Goal: Transaction & Acquisition: Purchase product/service

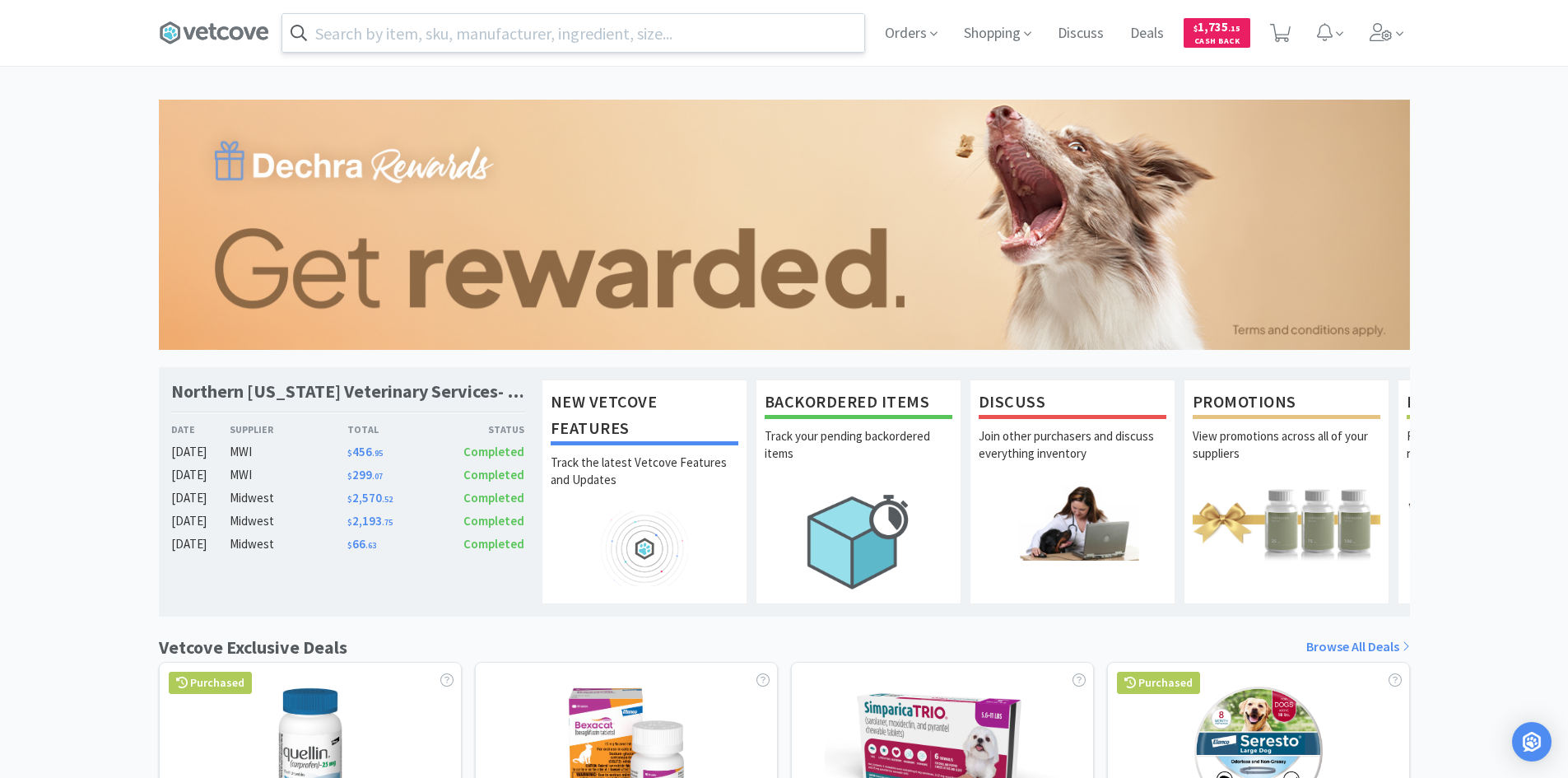
click at [634, 34] on input "text" at bounding box center [573, 32] width 582 height 38
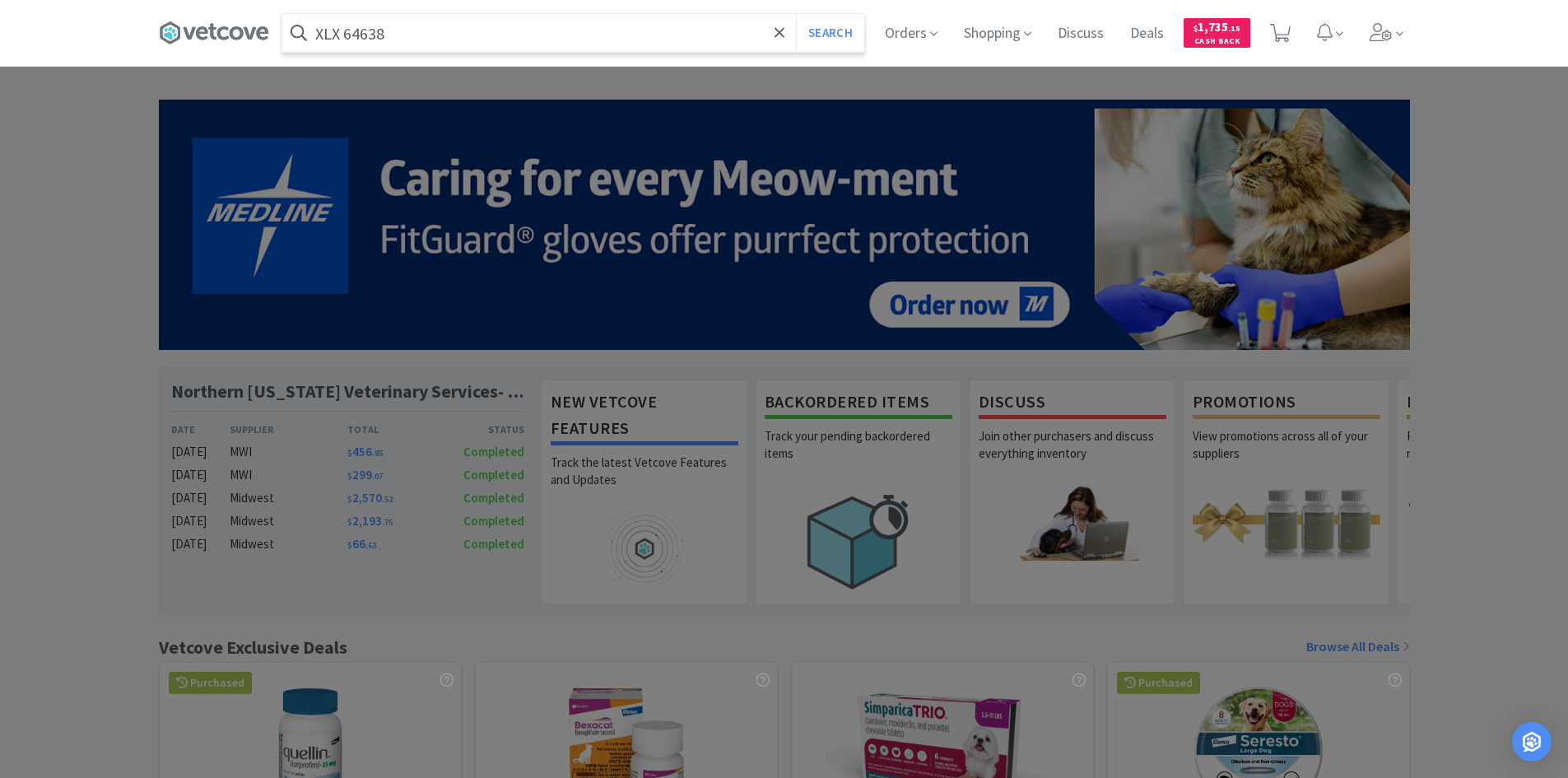
type input "XLX 64638"
click at [796, 14] on button "Search" at bounding box center [830, 32] width 68 height 38
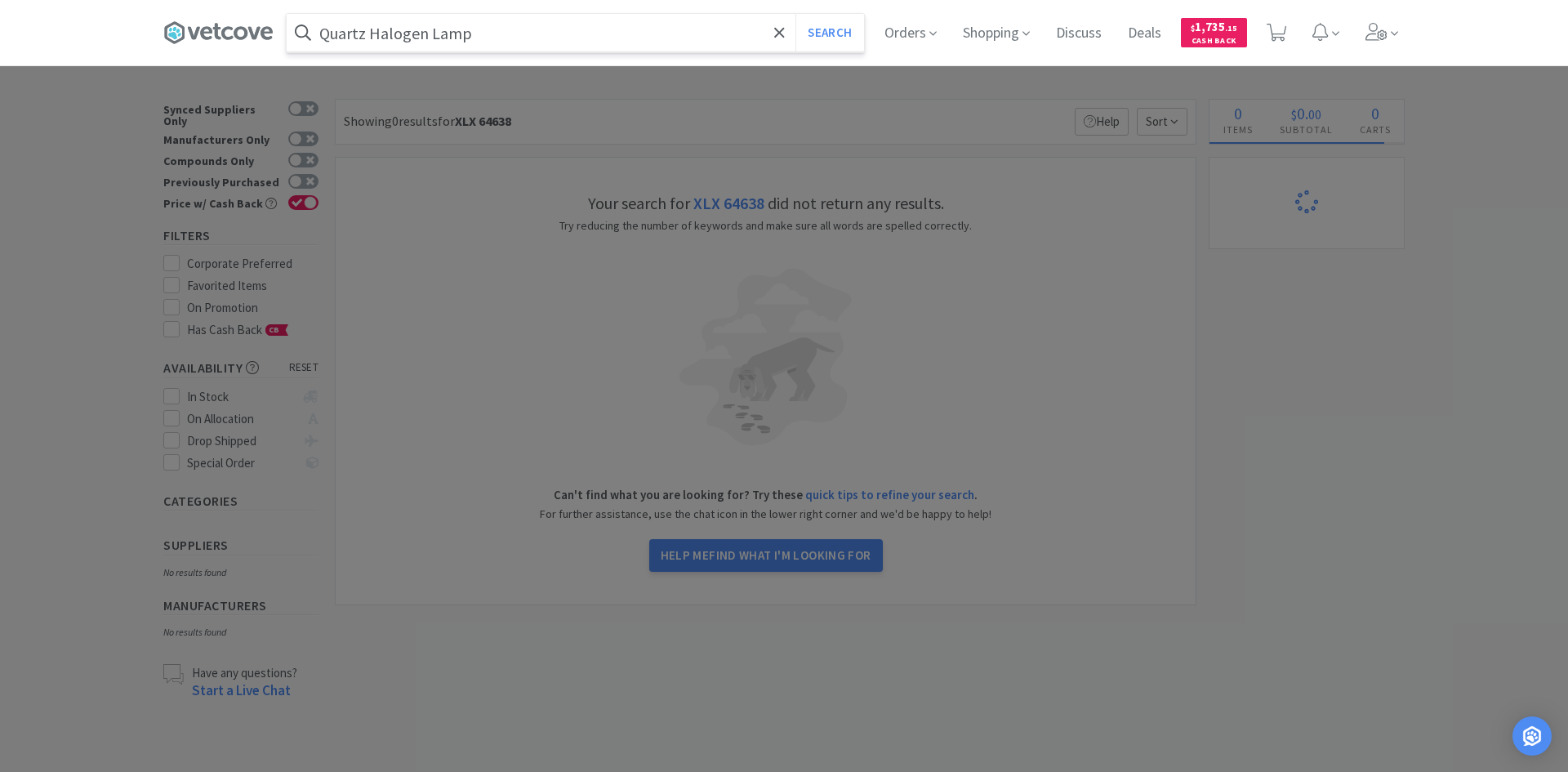
type input "Quartz Halogen Lamp"
click at [796, 14] on button "Search" at bounding box center [830, 32] width 68 height 37
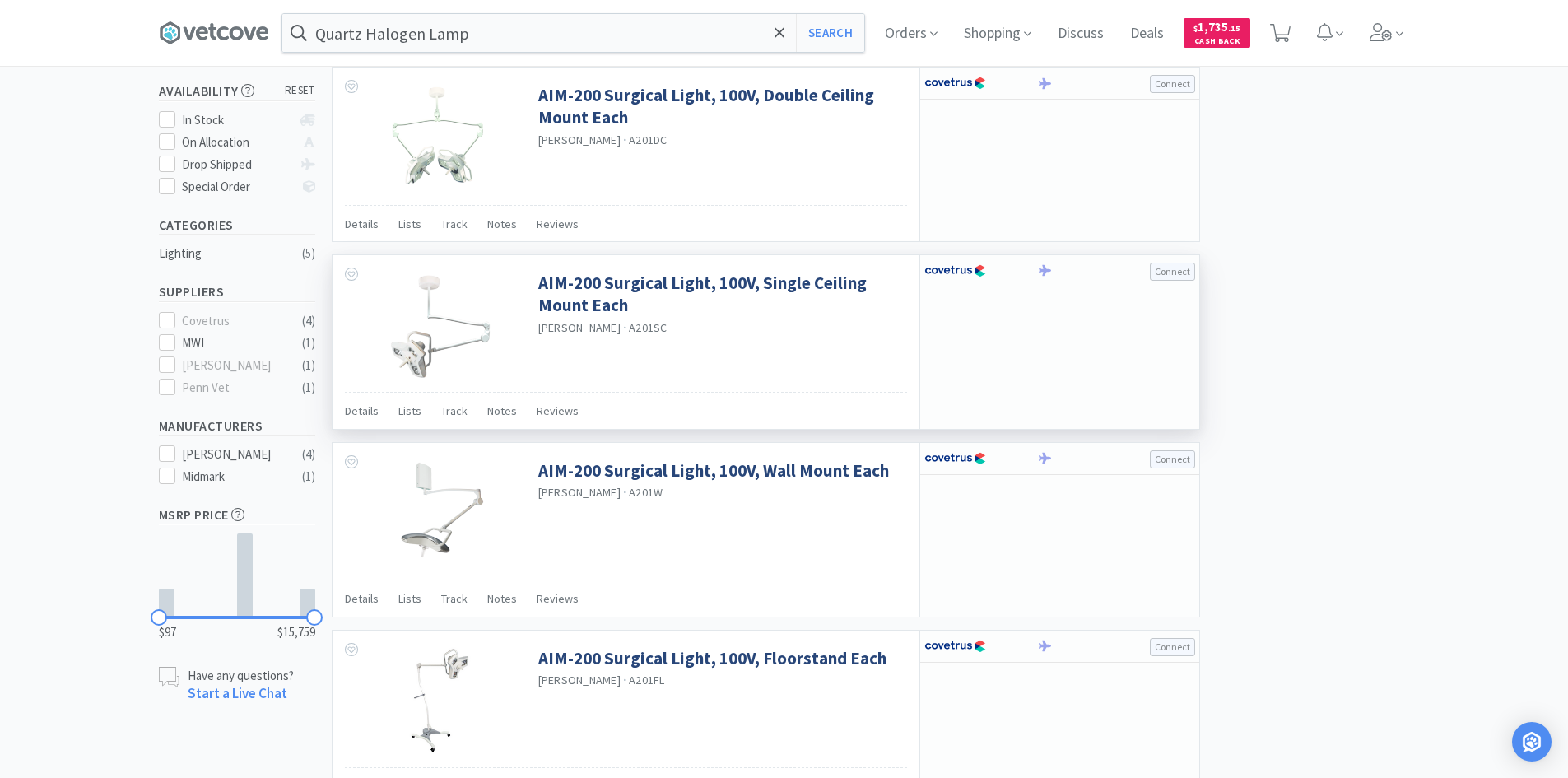
scroll to position [248, 0]
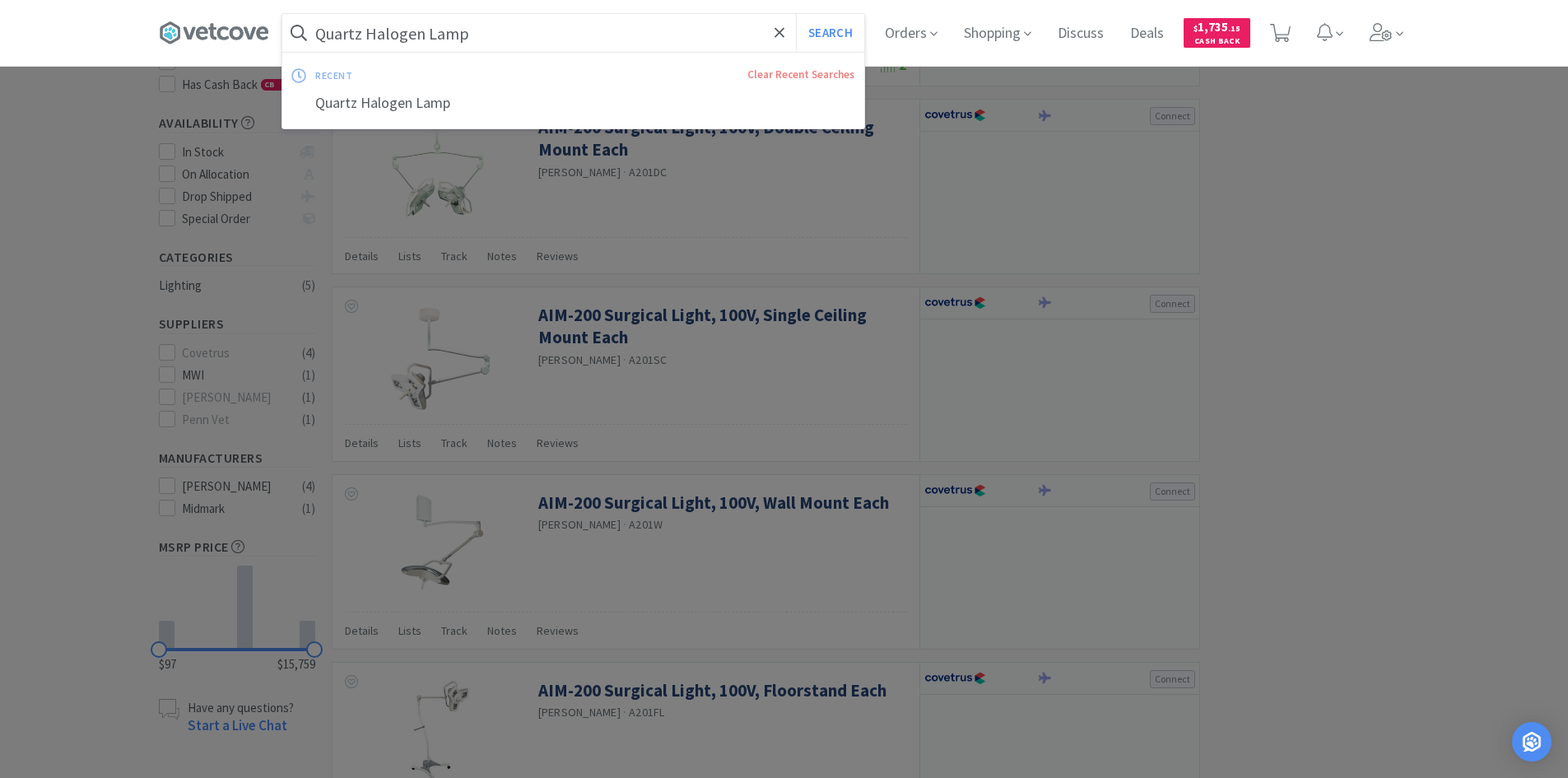
click at [539, 32] on input "Quartz Halogen Lamp" at bounding box center [573, 32] width 582 height 38
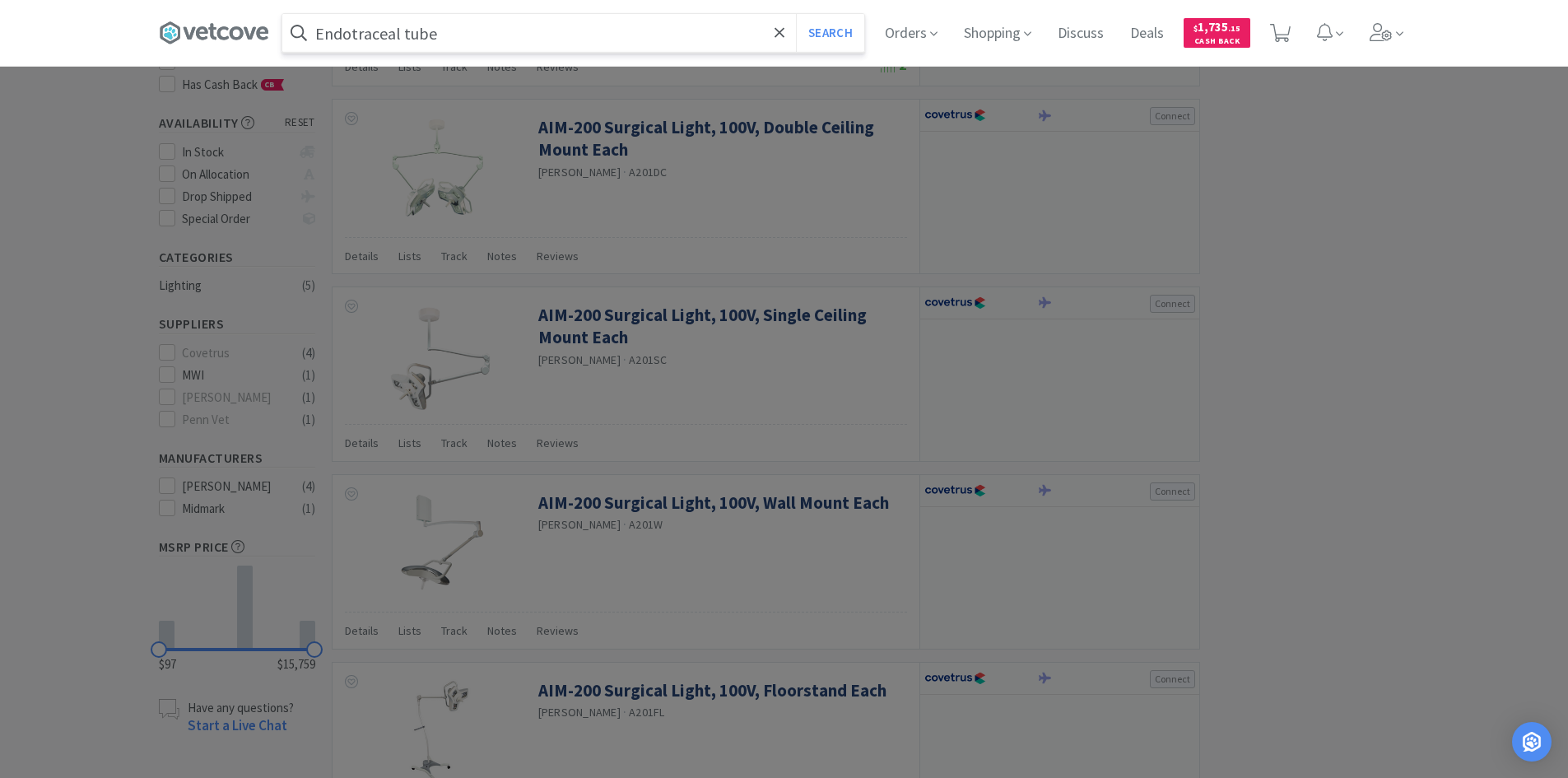
type input "Endotraceal tube"
click at [796, 14] on button "Search" at bounding box center [830, 32] width 68 height 38
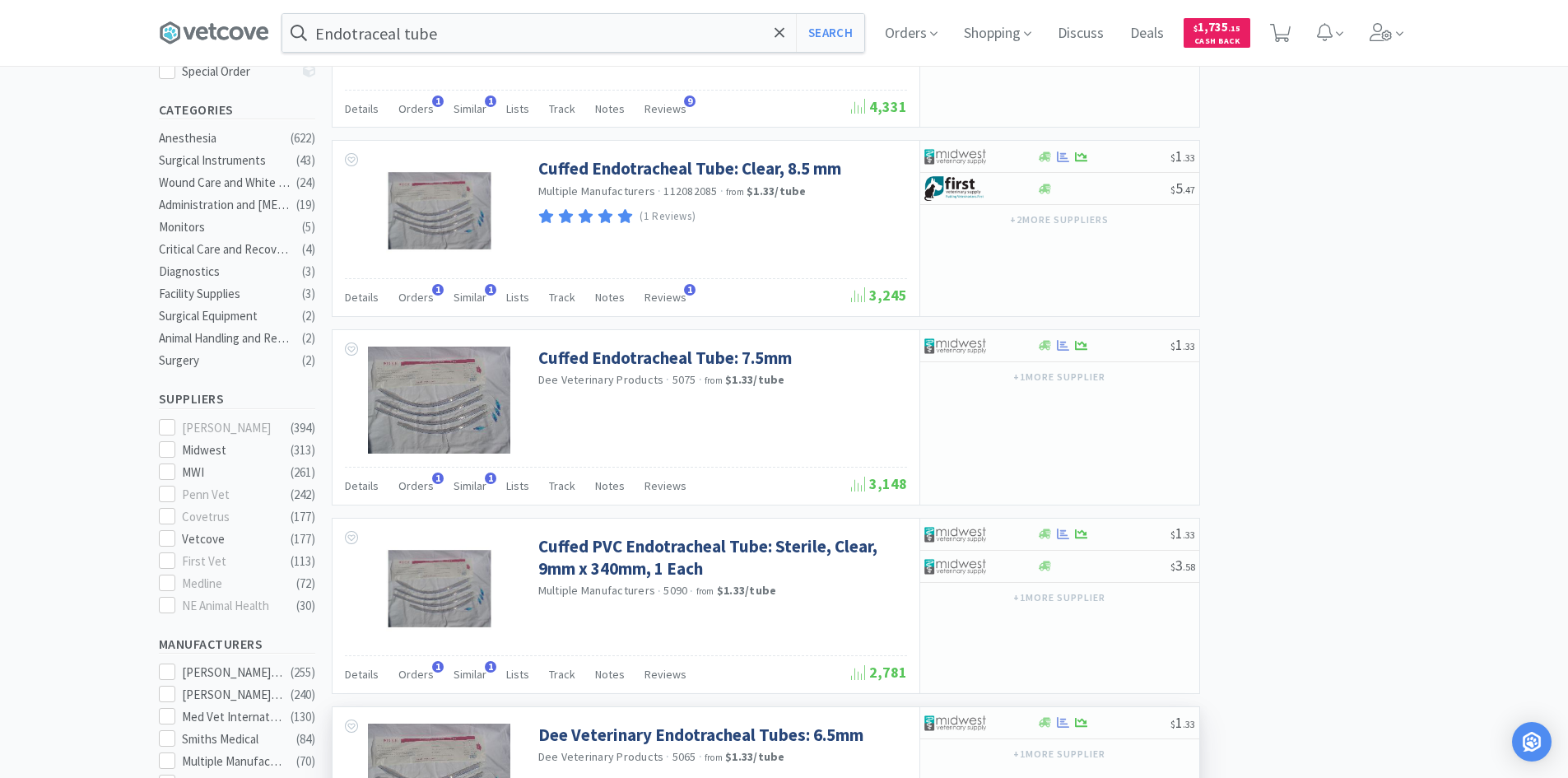
scroll to position [165, 0]
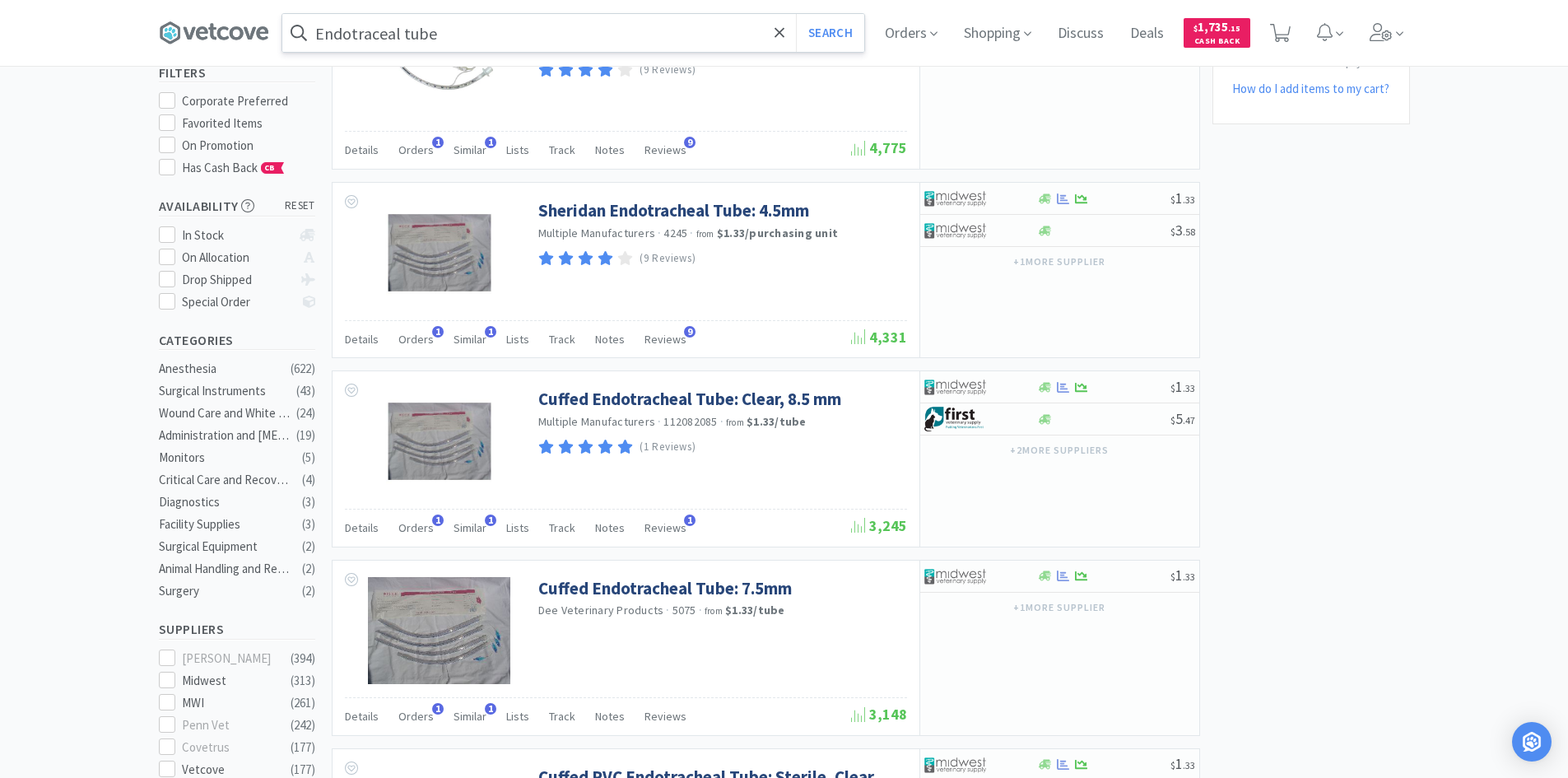
click at [473, 35] on input "Endotraceal tube" at bounding box center [573, 32] width 582 height 38
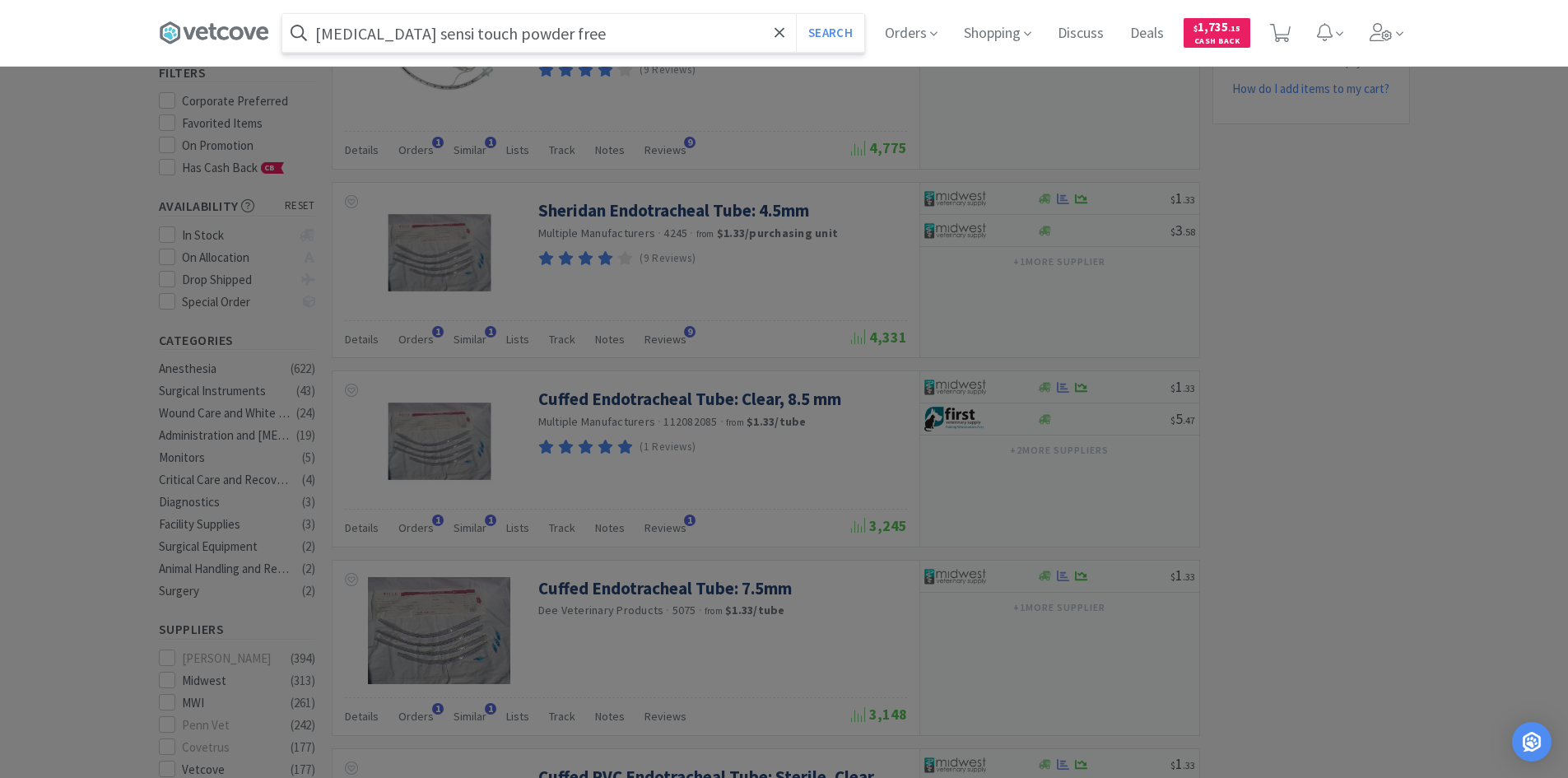
type input "[MEDICAL_DATA] sensi touch powder free"
click at [796, 14] on button "Search" at bounding box center [830, 32] width 68 height 38
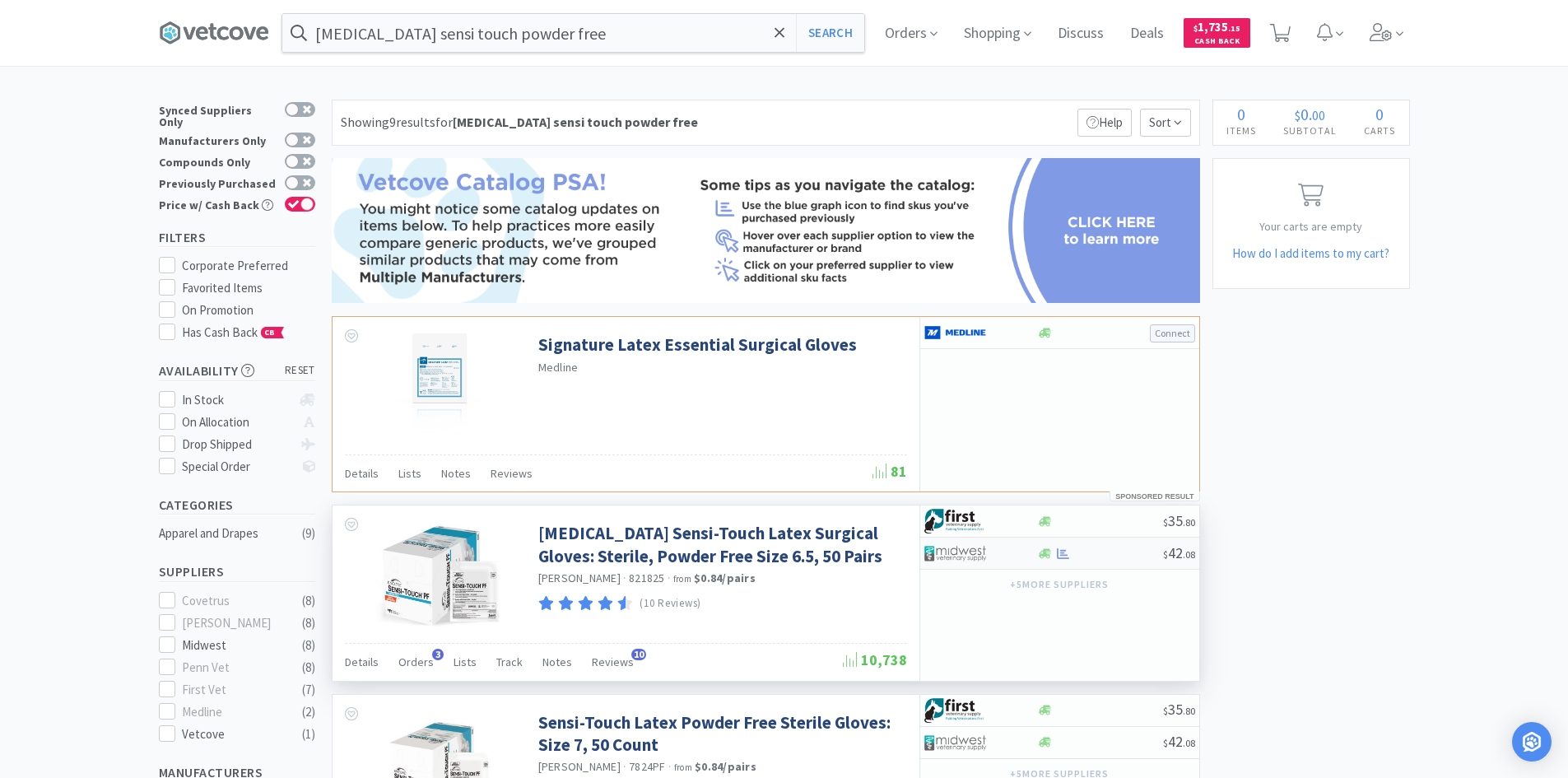
click at [973, 556] on img at bounding box center [955, 552] width 62 height 25
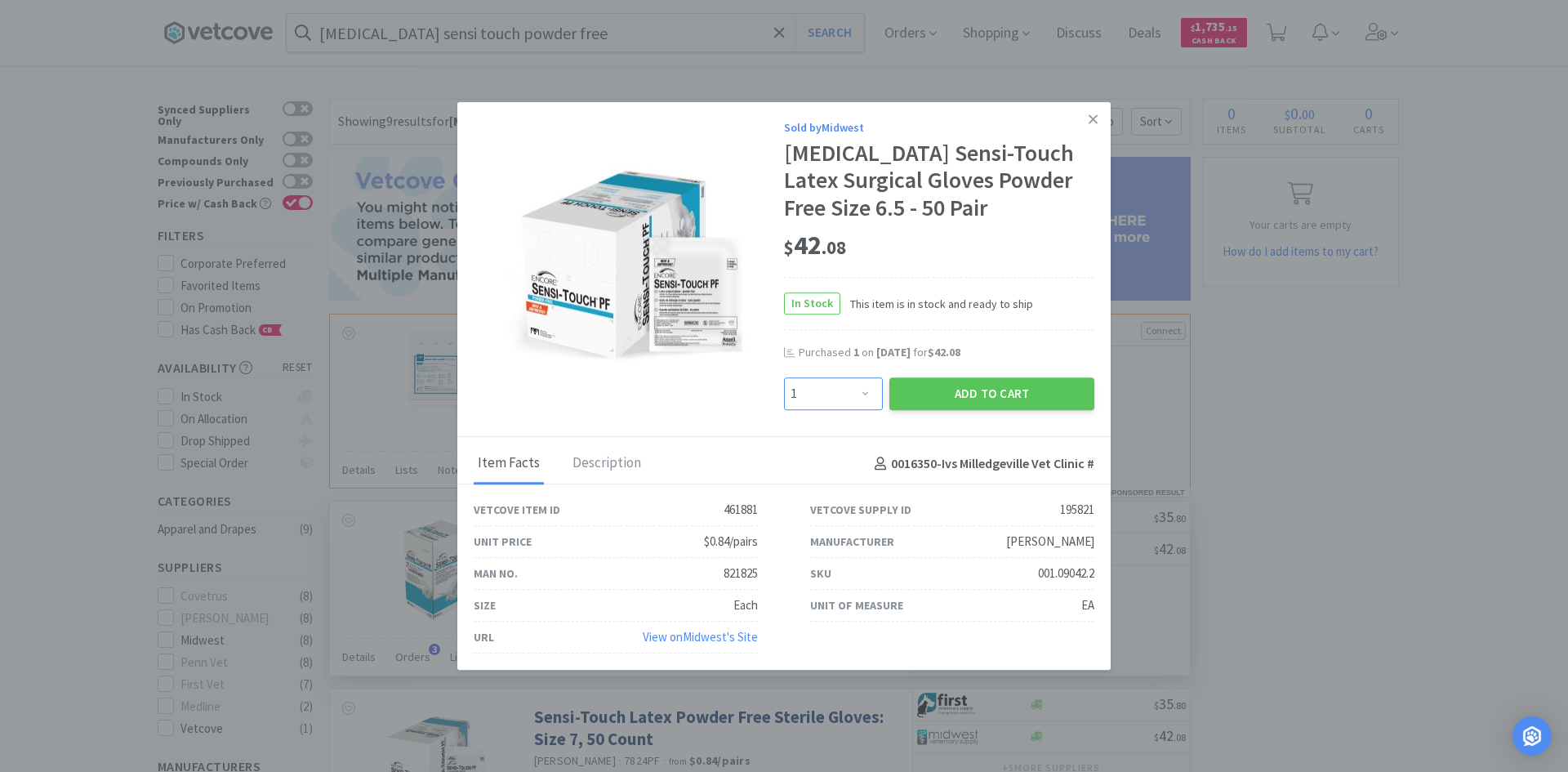
click at [861, 389] on select "Enter Quantity 1 2 3 4 5 6 7 8 9 10 11 12 13 14 15 16 17 18 19 20 Enter Quantity" at bounding box center [833, 394] width 98 height 33
select select "2"
click at [784, 378] on select "Enter Quantity 1 2 3 4 5 6 7 8 9 10 11 12 13 14 15 16 17 18 19 20 Enter Quantity" at bounding box center [833, 394] width 98 height 33
click at [986, 389] on button "Add to Cart" at bounding box center [992, 394] width 205 height 33
select select "2"
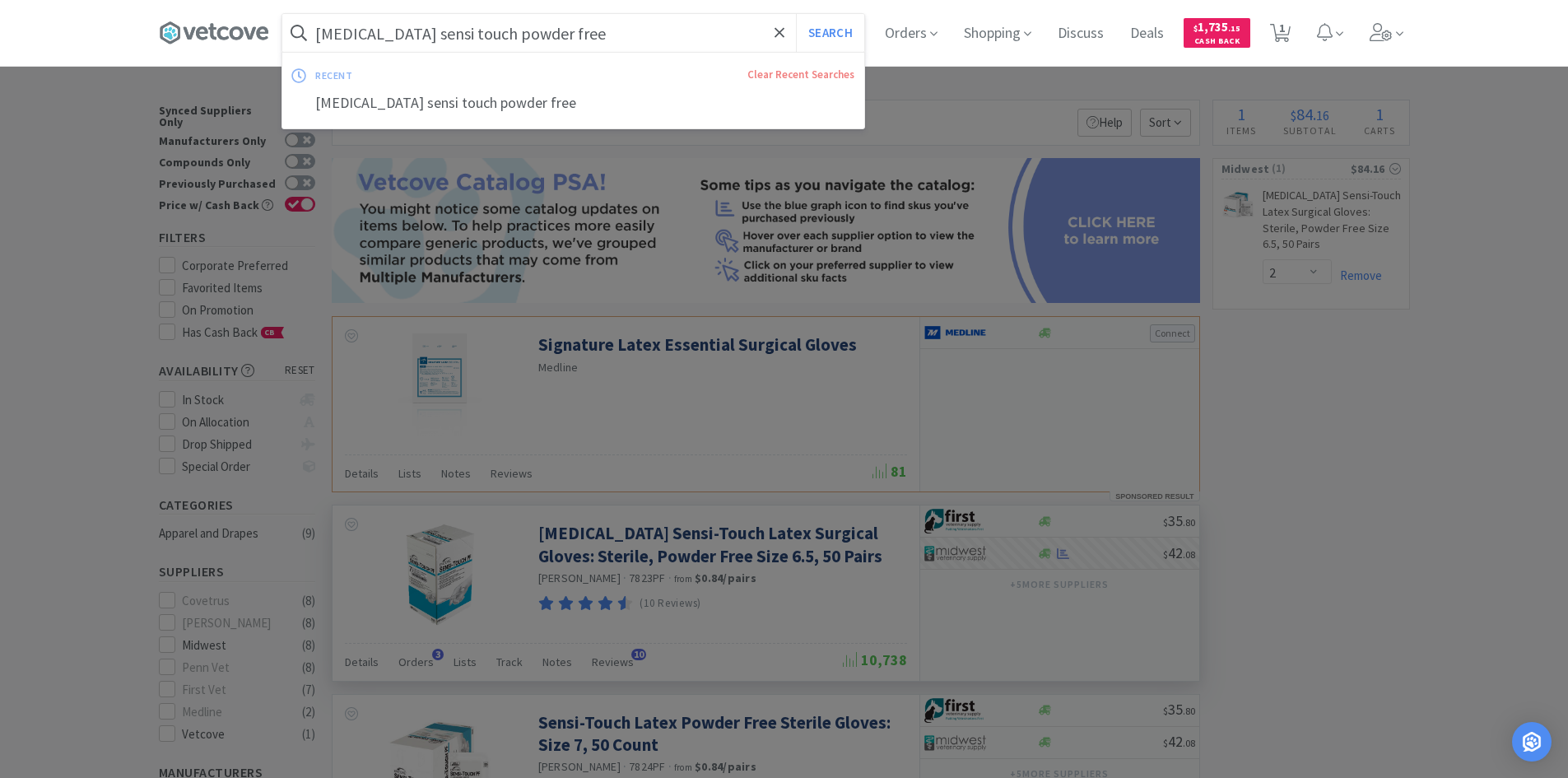
click at [590, 38] on input "[MEDICAL_DATA] sensi touch powder free" at bounding box center [573, 32] width 582 height 38
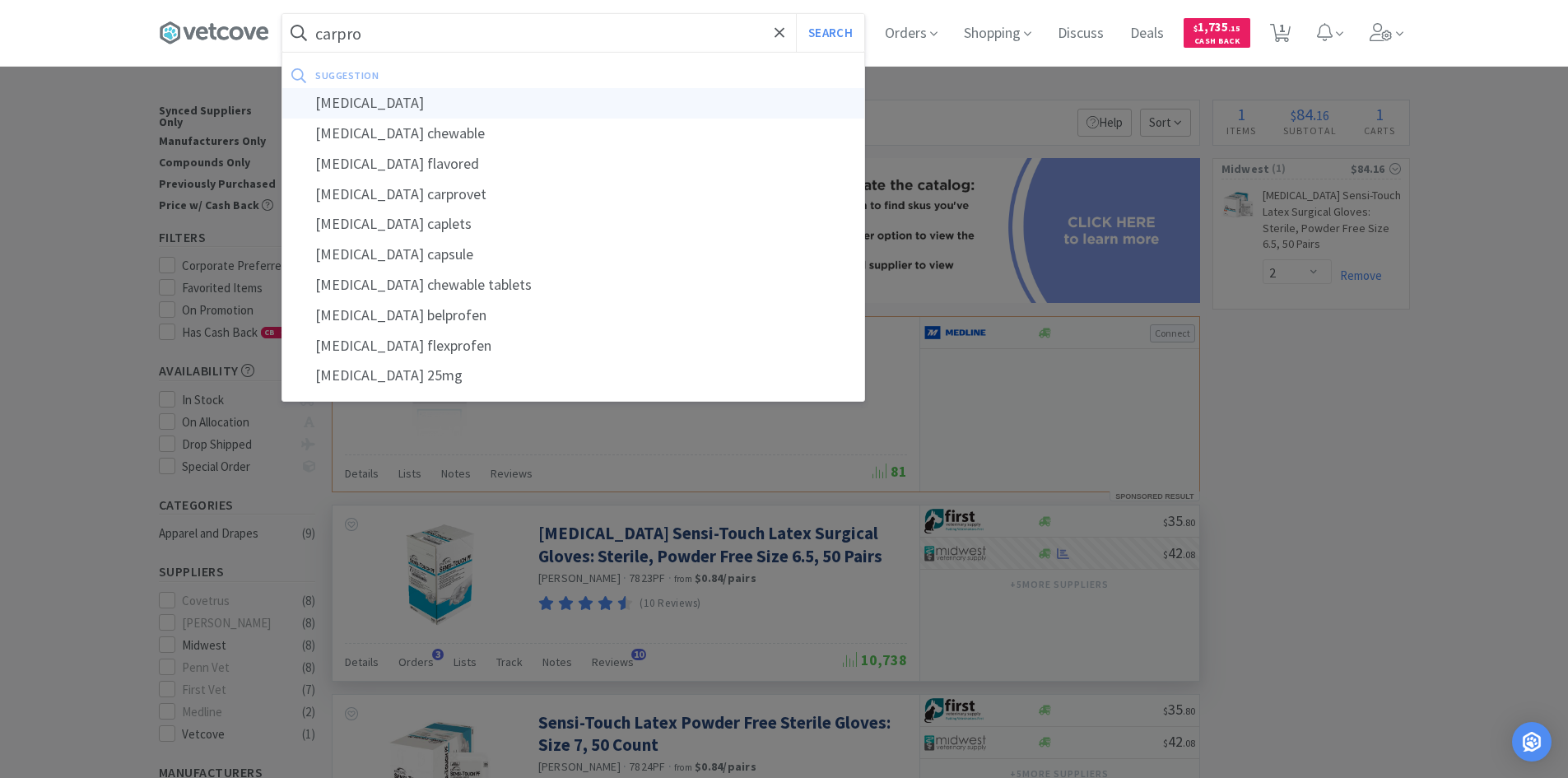
click at [375, 99] on div "[MEDICAL_DATA]" at bounding box center [573, 103] width 582 height 31
type input "[MEDICAL_DATA]"
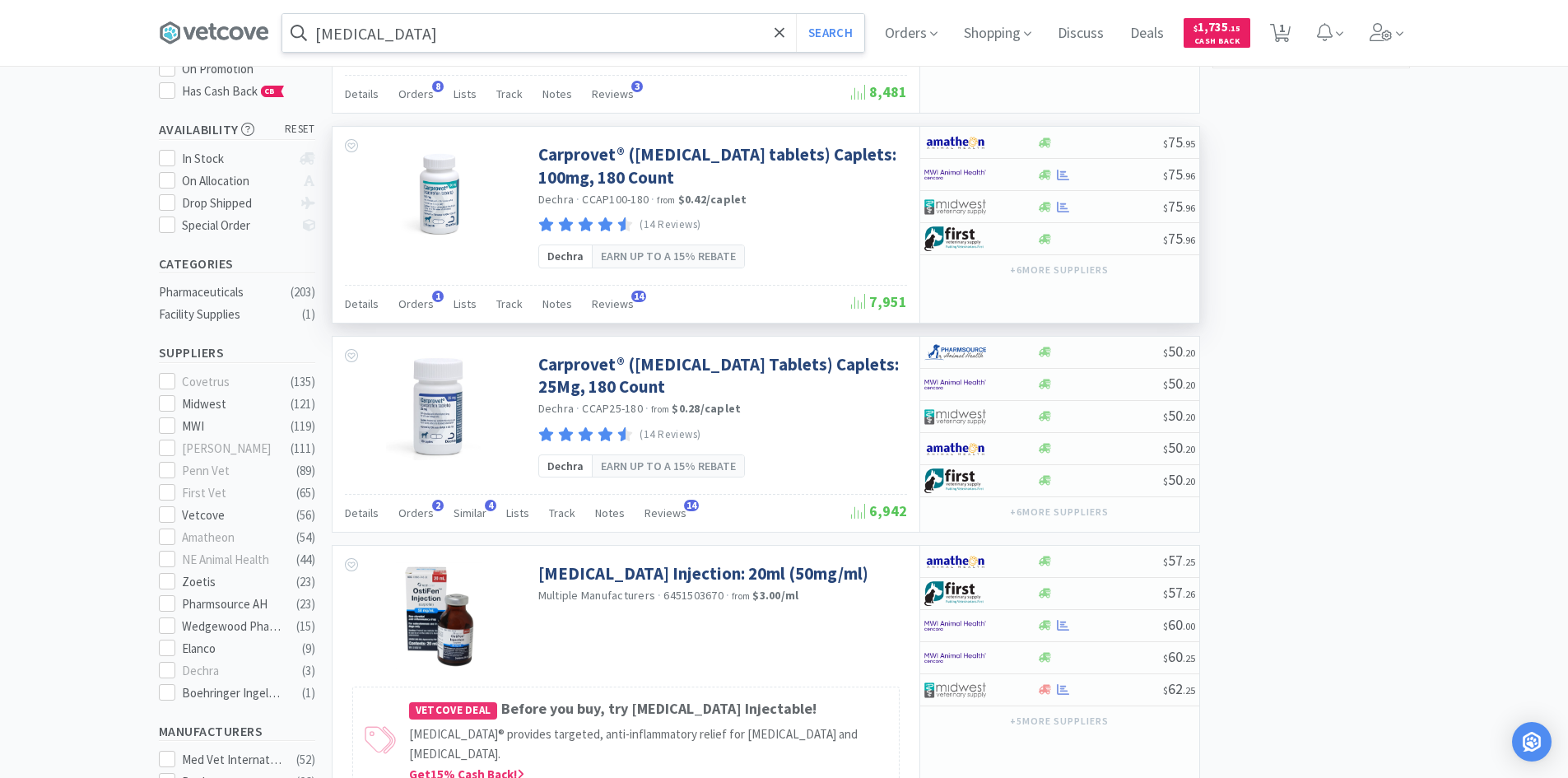
scroll to position [329, 0]
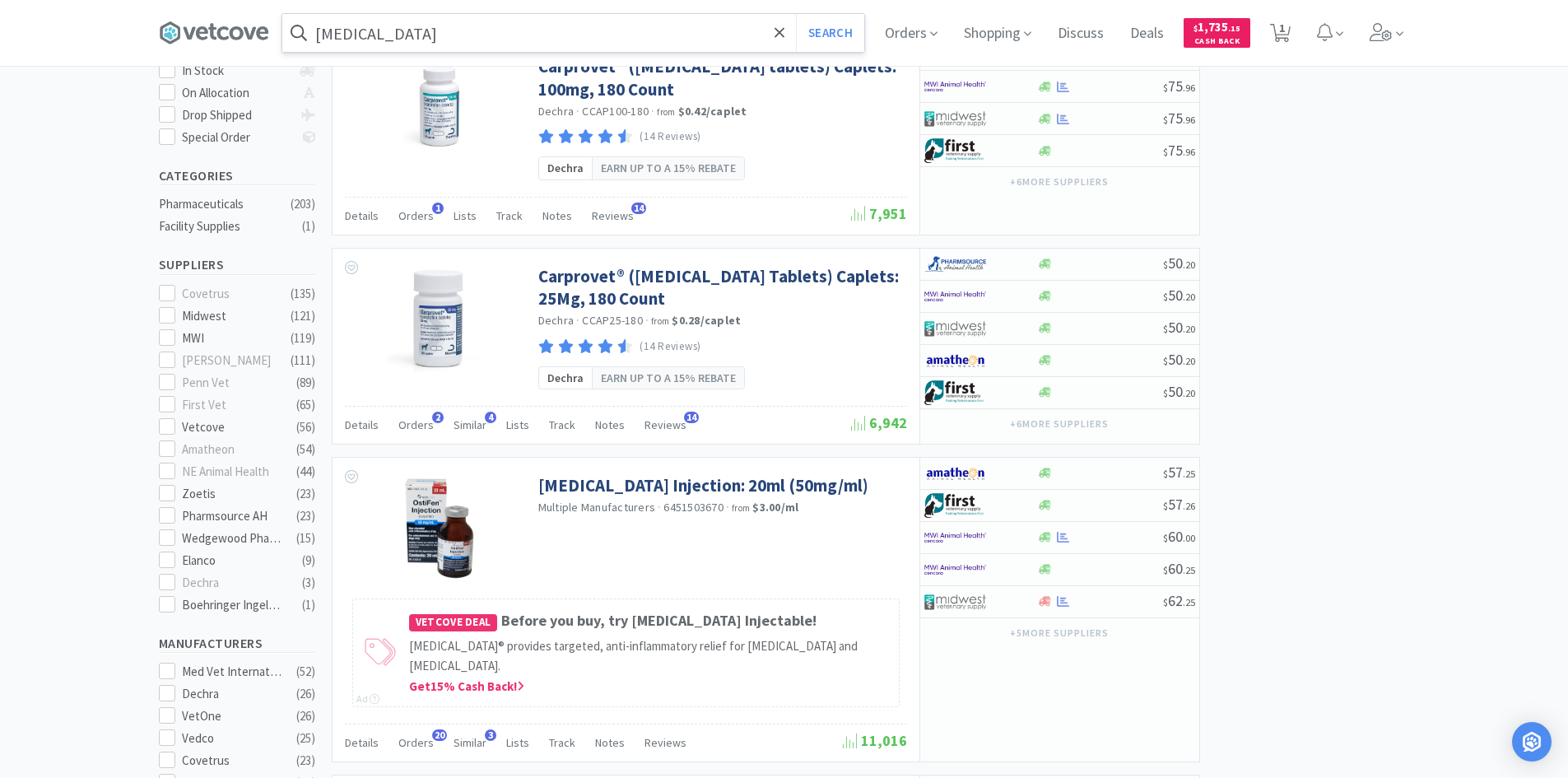
click at [401, 30] on input "[MEDICAL_DATA]" at bounding box center [573, 32] width 582 height 38
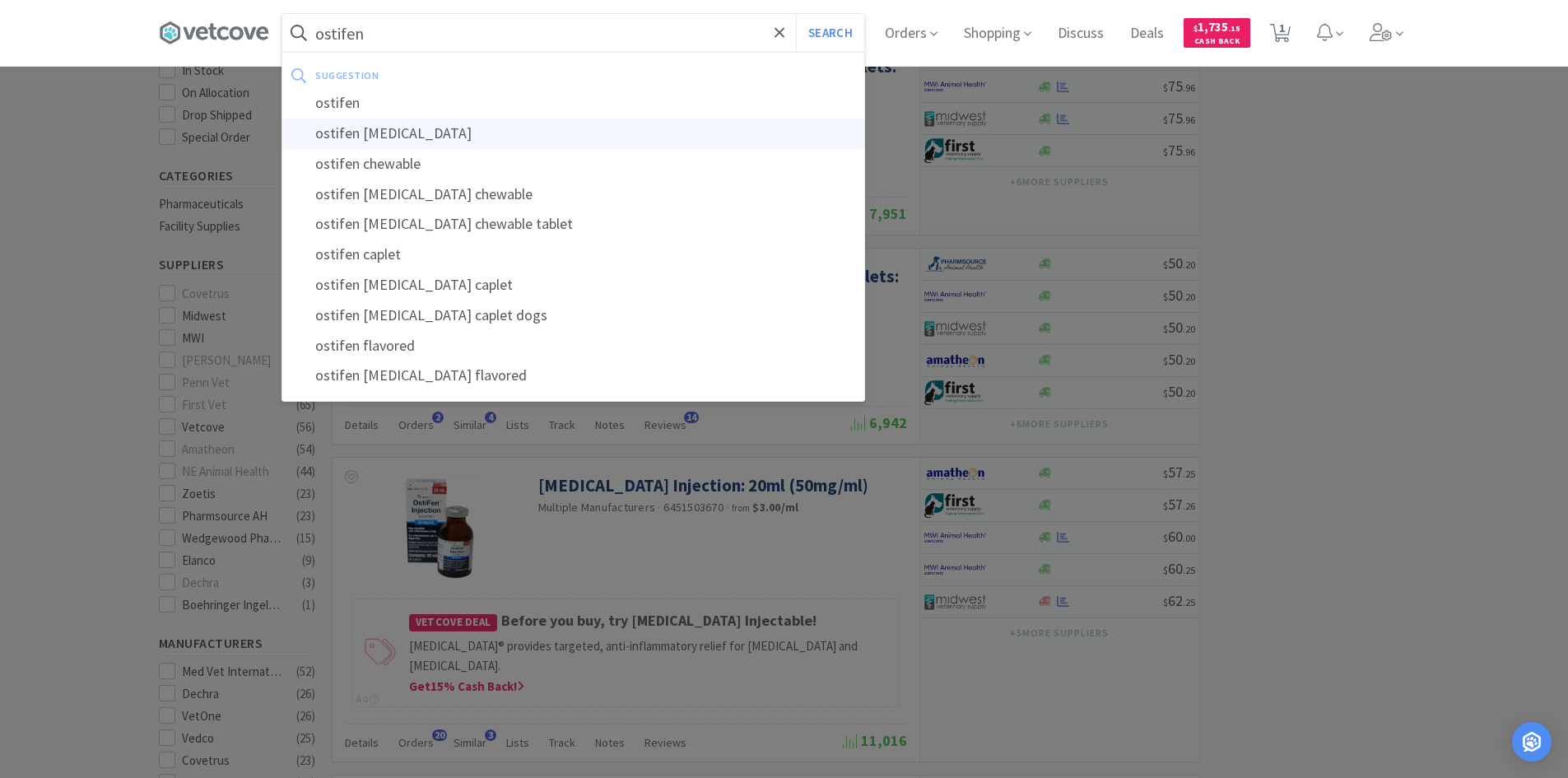
click at [393, 135] on div "ostifen [MEDICAL_DATA]" at bounding box center [573, 134] width 582 height 31
type input "ostifen [MEDICAL_DATA]"
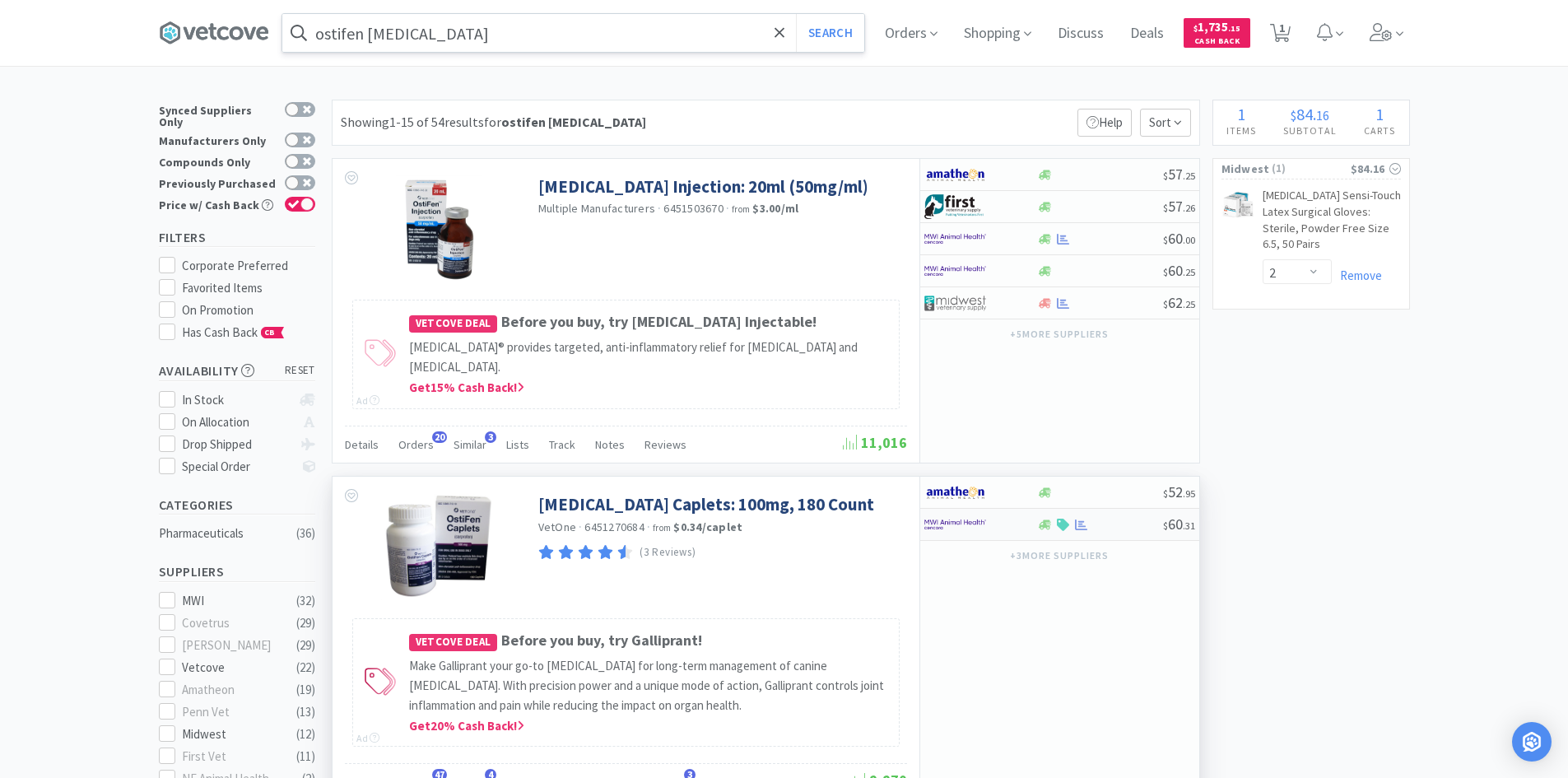
click at [1113, 526] on div at bounding box center [1099, 524] width 126 height 12
select select "1"
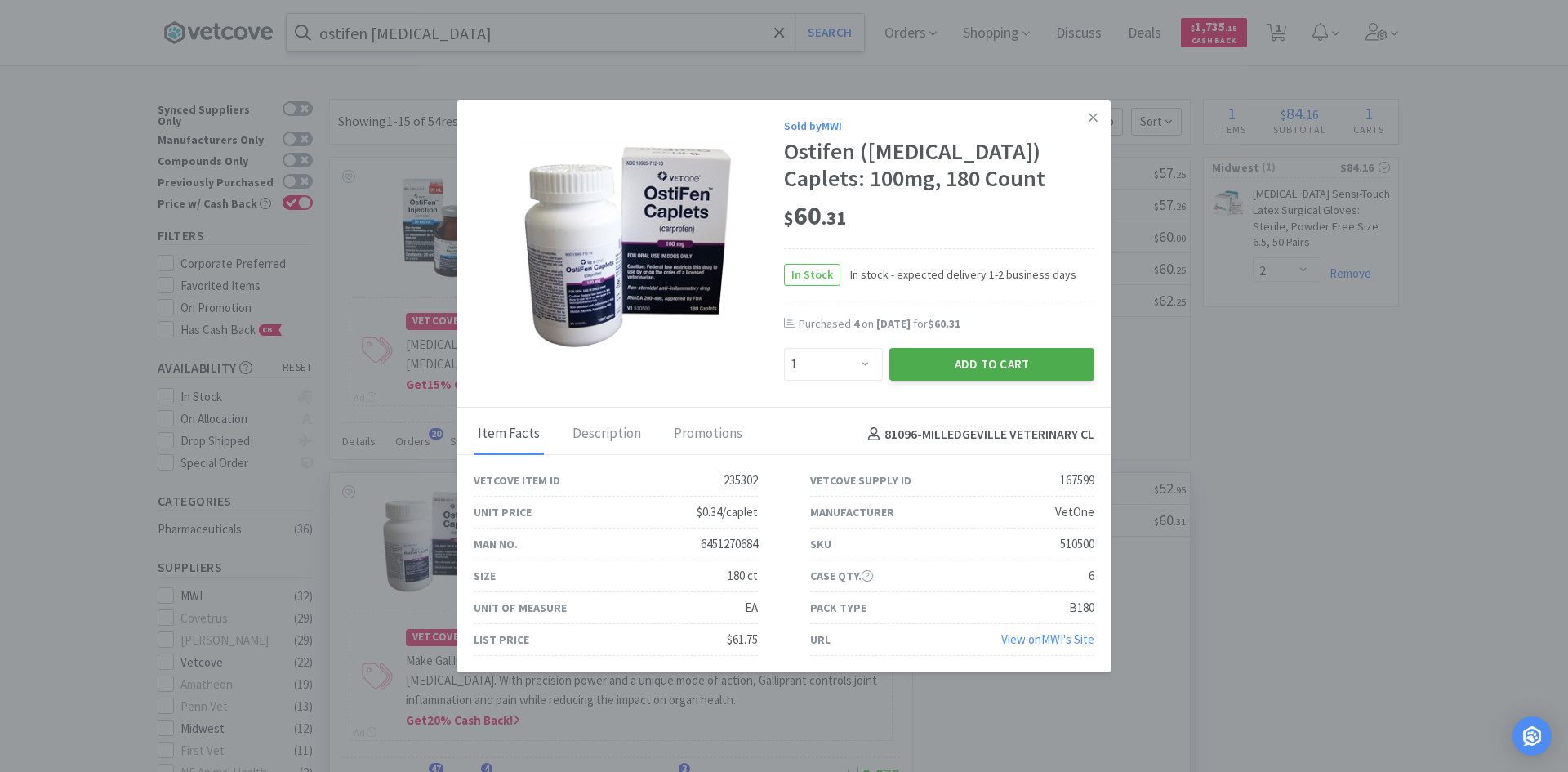
click at [980, 366] on button "Add to Cart" at bounding box center [992, 364] width 205 height 33
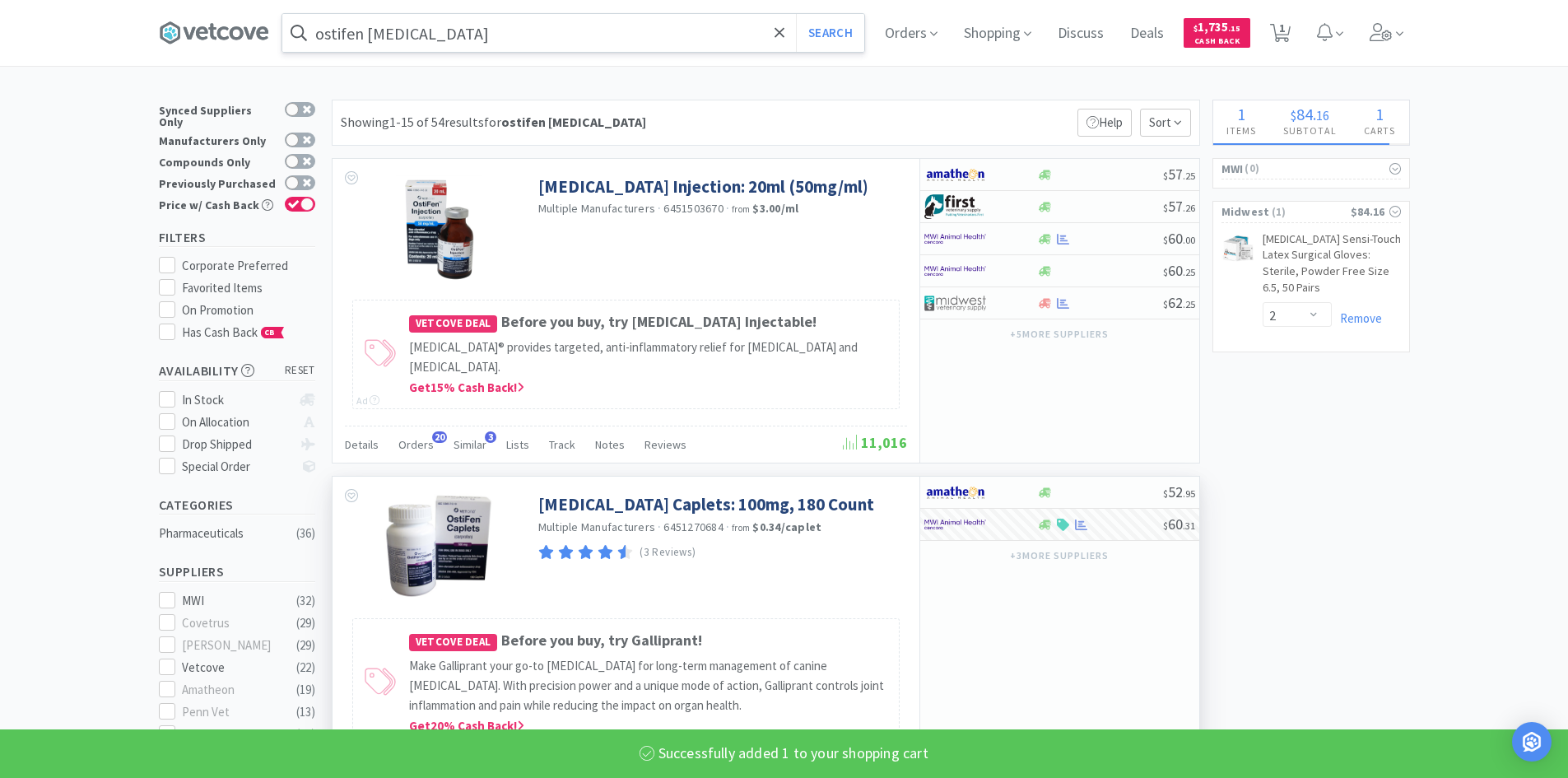
select select "1"
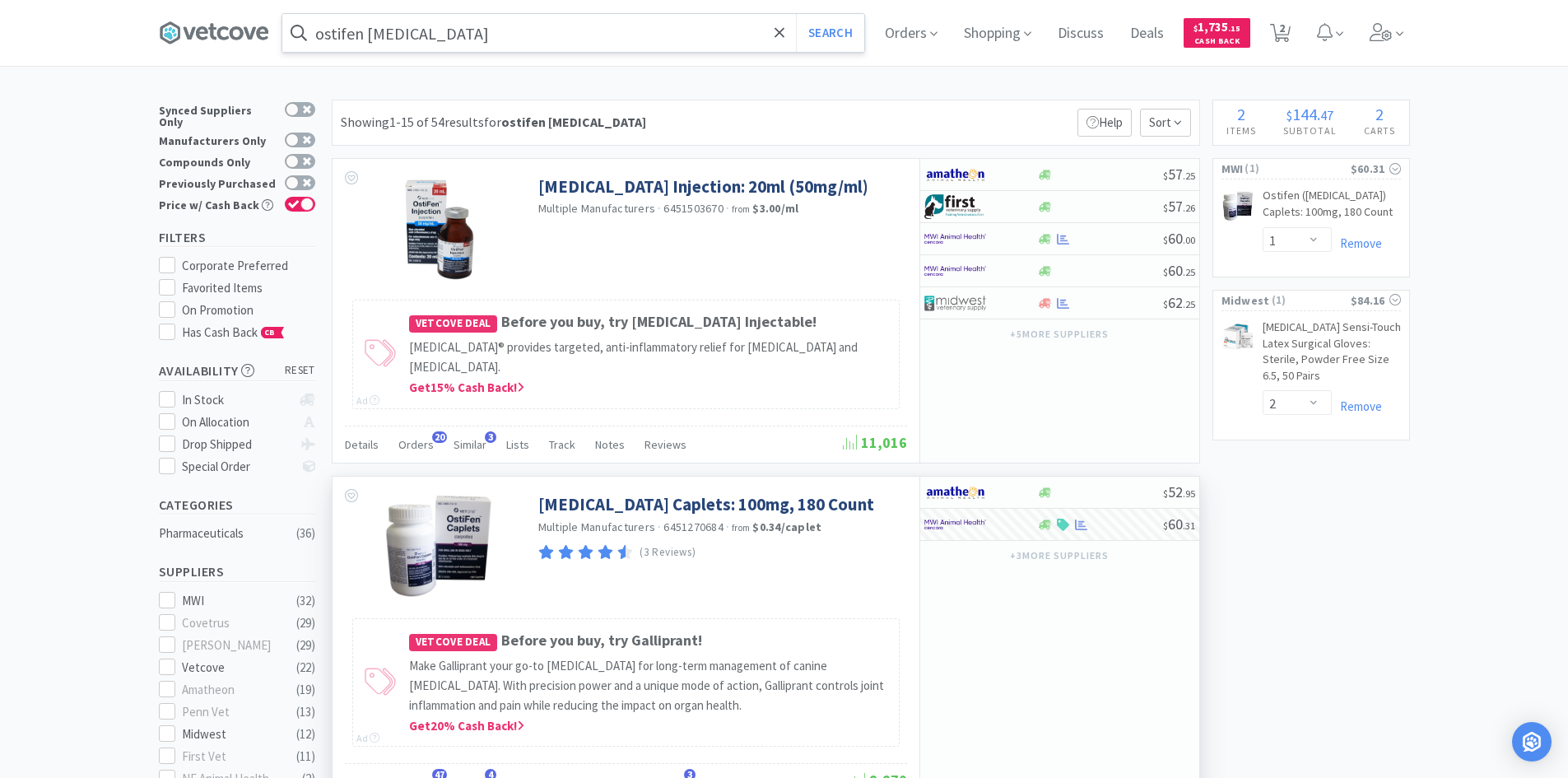
click at [486, 44] on input "ostifen [MEDICAL_DATA]" at bounding box center [573, 32] width 582 height 38
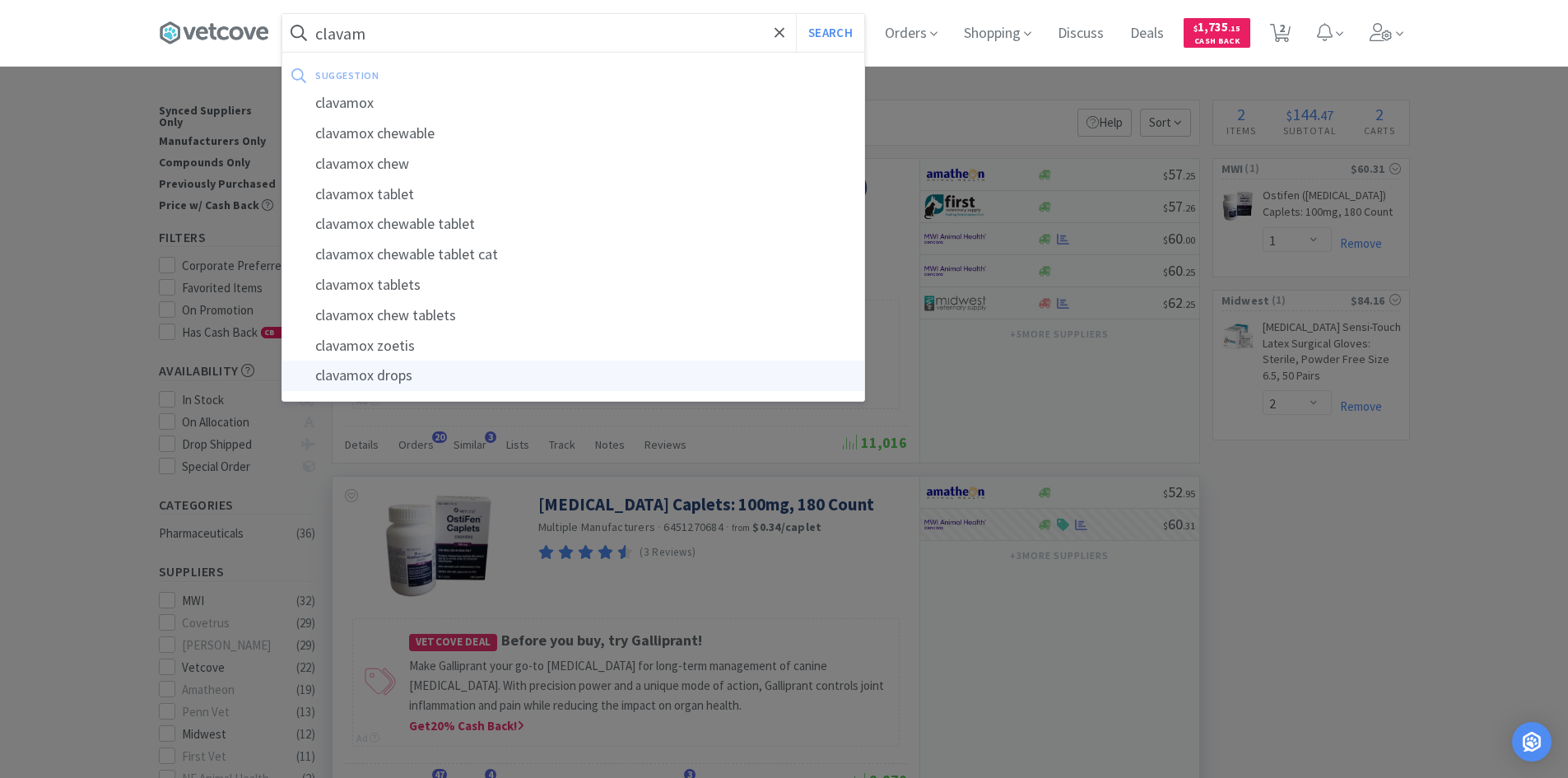
click at [474, 376] on div "clavamox drops" at bounding box center [573, 376] width 582 height 31
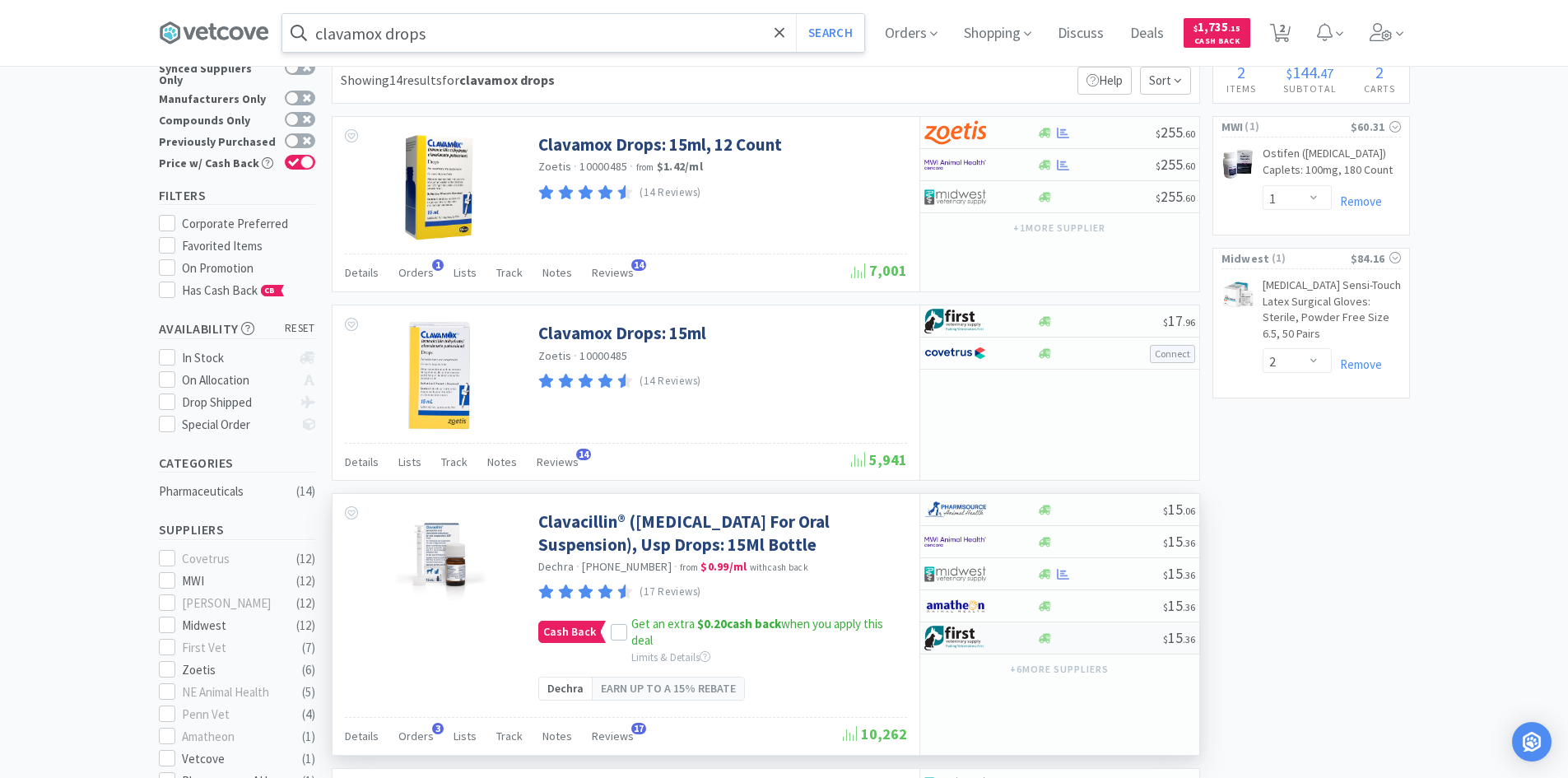
scroll to position [82, 0]
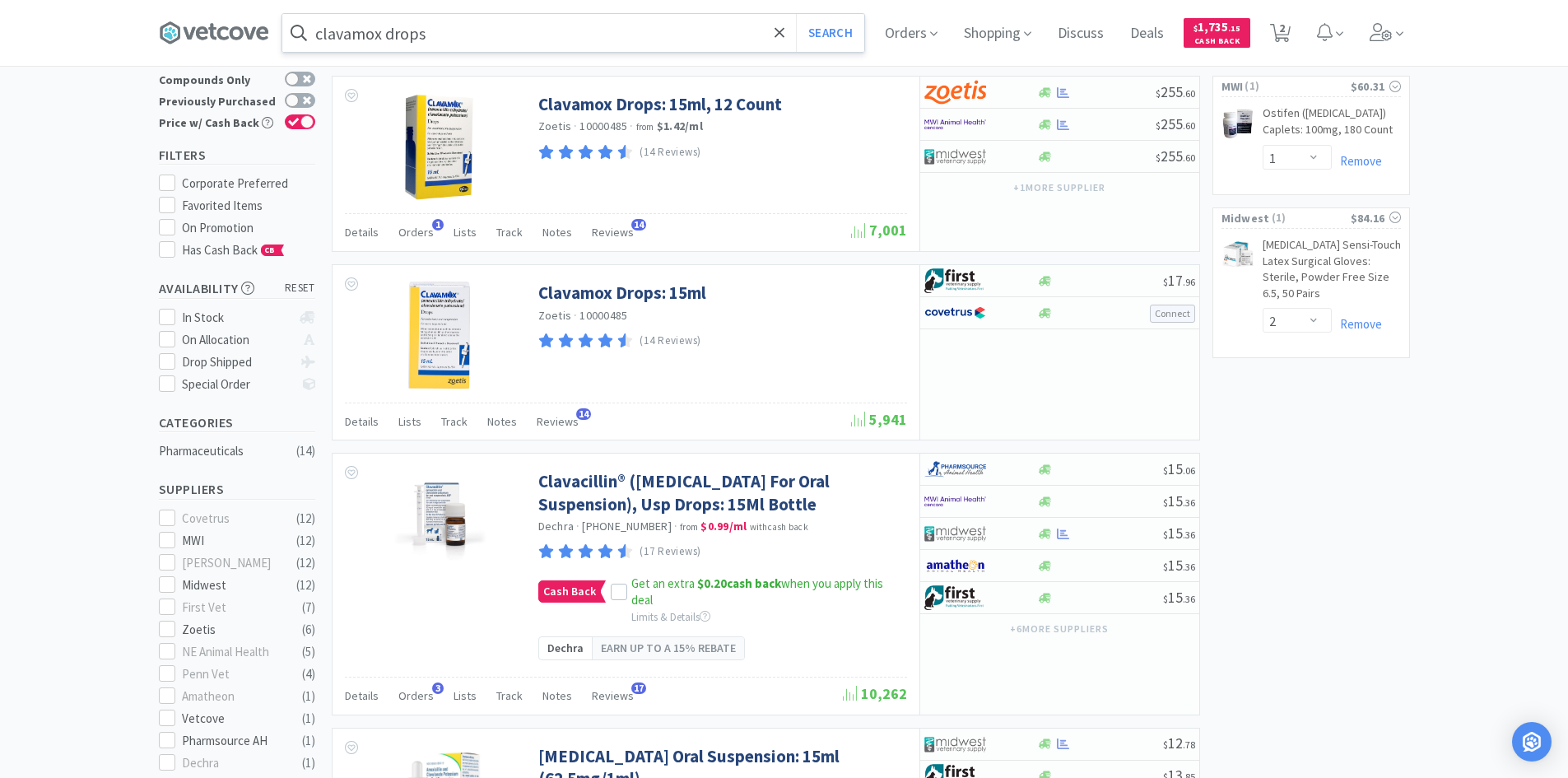
click at [468, 40] on input "clavamox drops" at bounding box center [573, 32] width 582 height 38
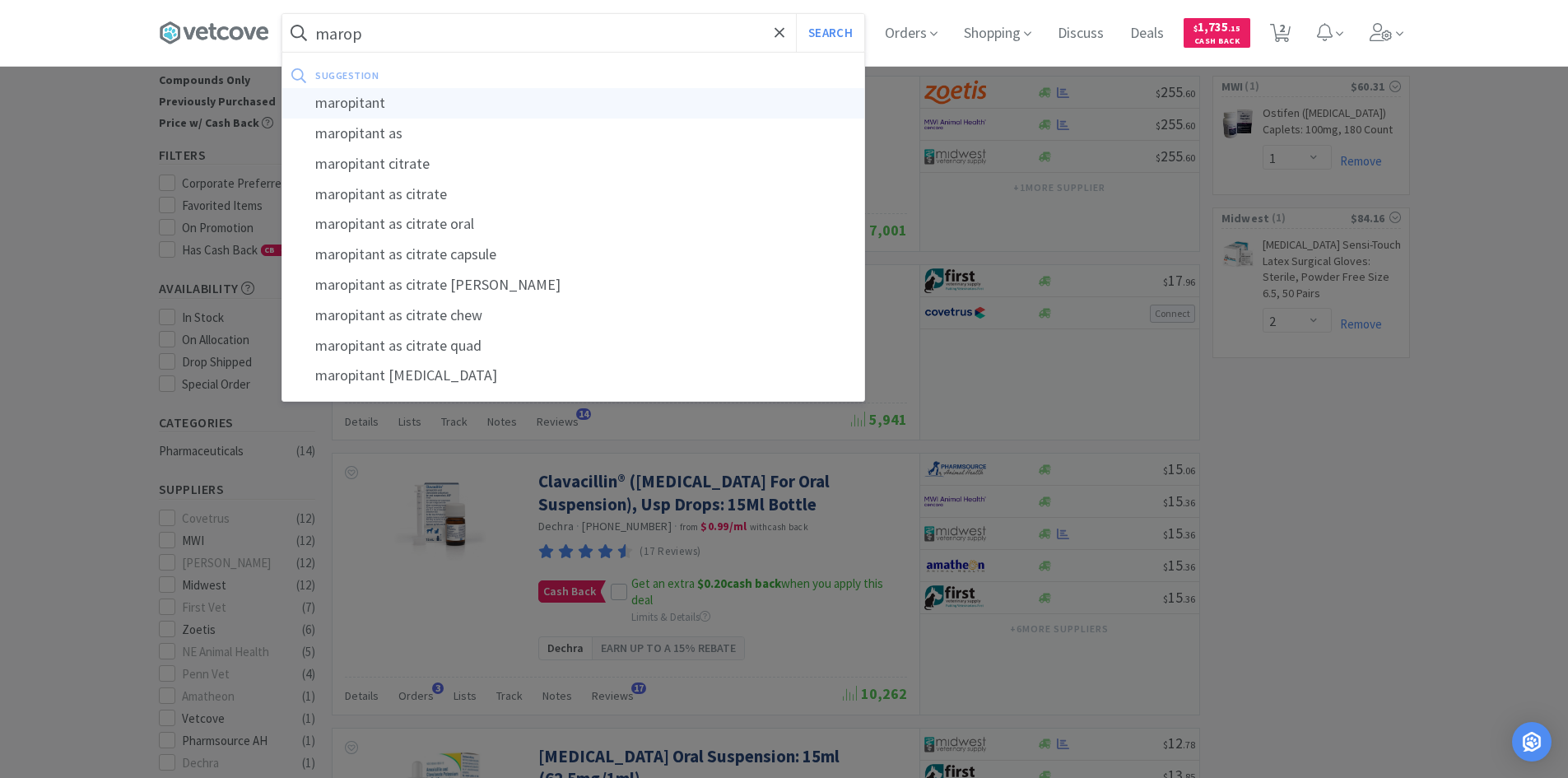
click at [374, 101] on div "maropitant" at bounding box center [573, 103] width 582 height 31
type input "maropitant"
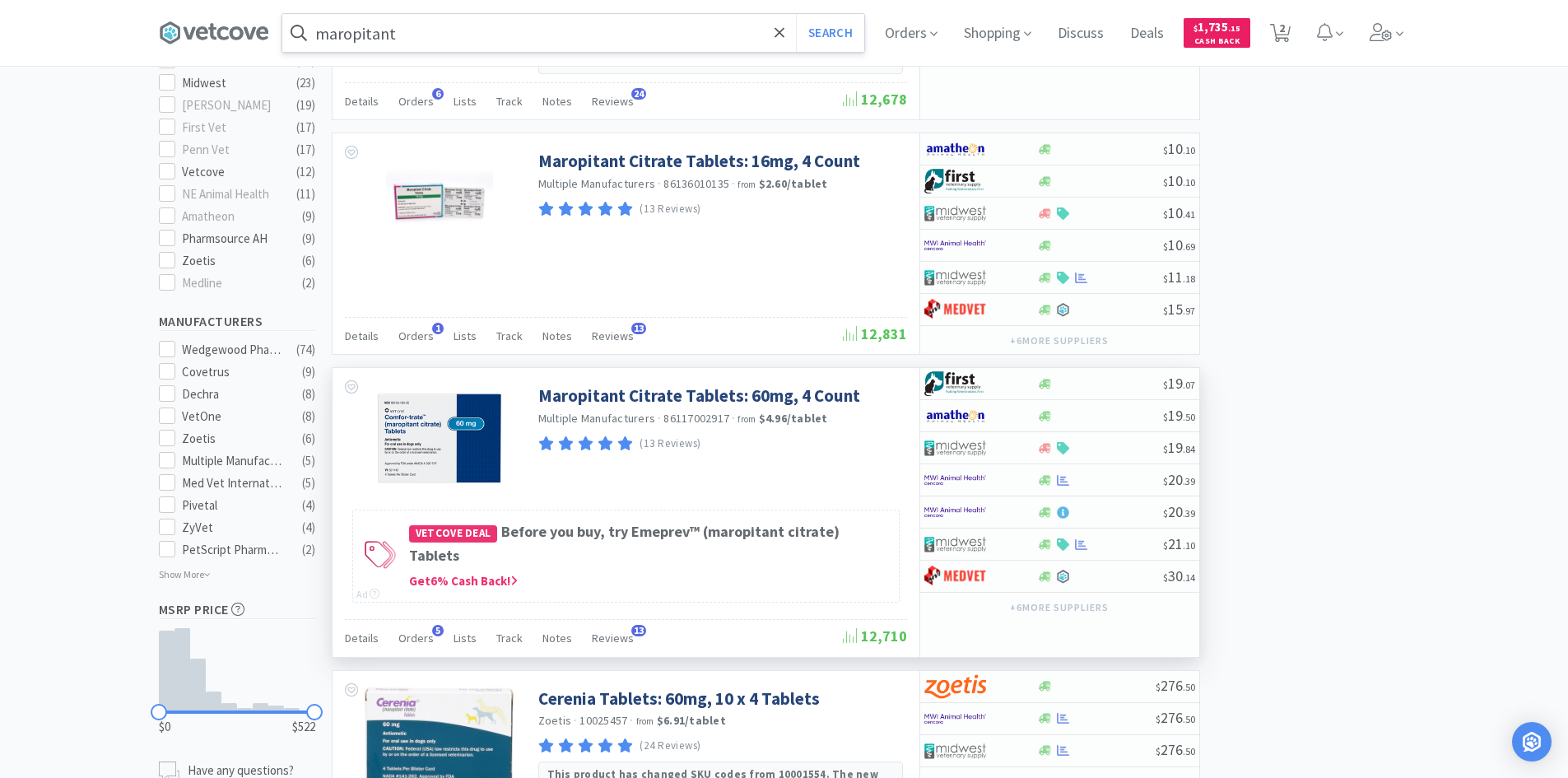
scroll to position [658, 0]
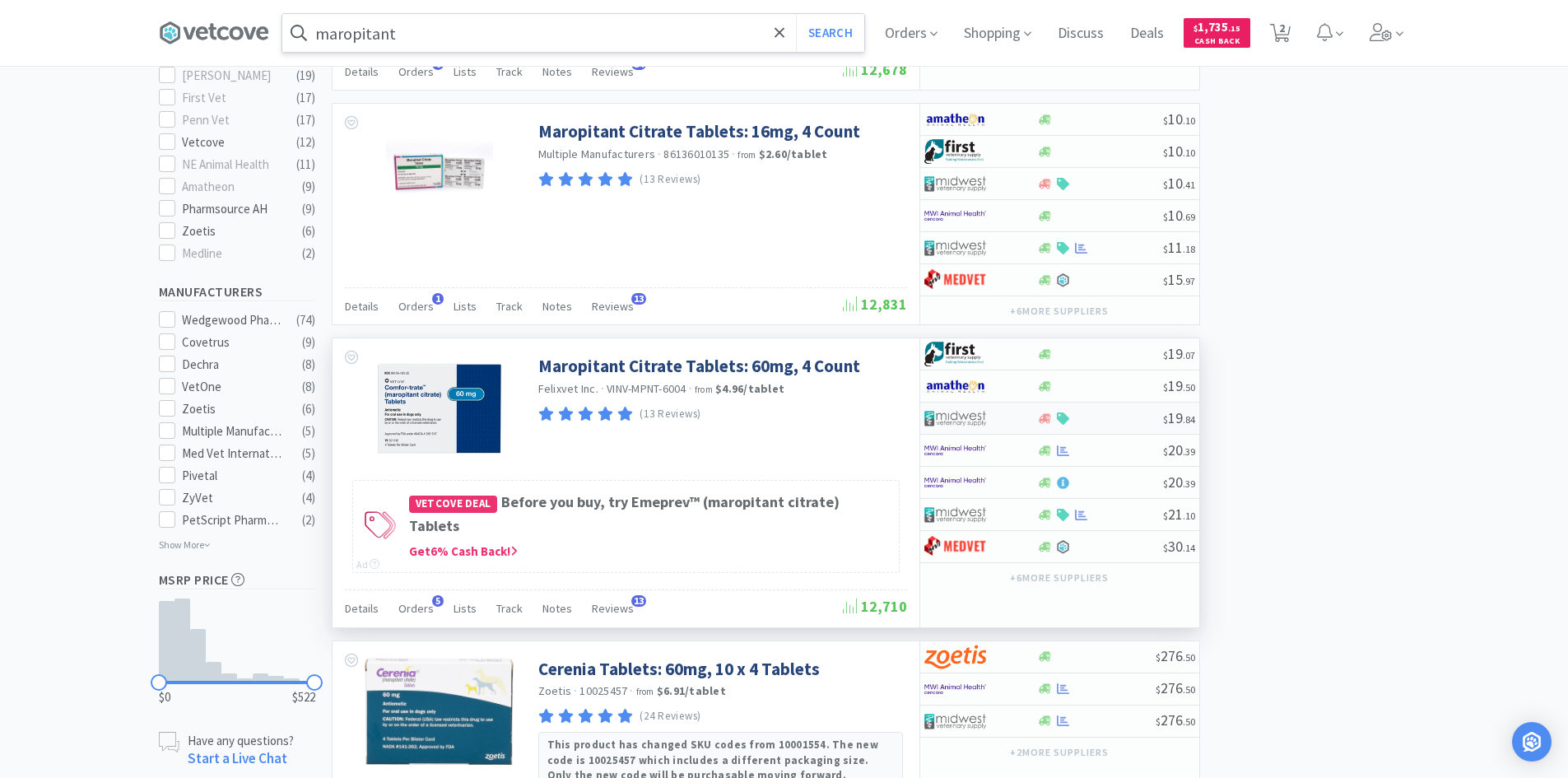
click at [1085, 421] on div at bounding box center [1099, 418] width 126 height 12
select select "1"
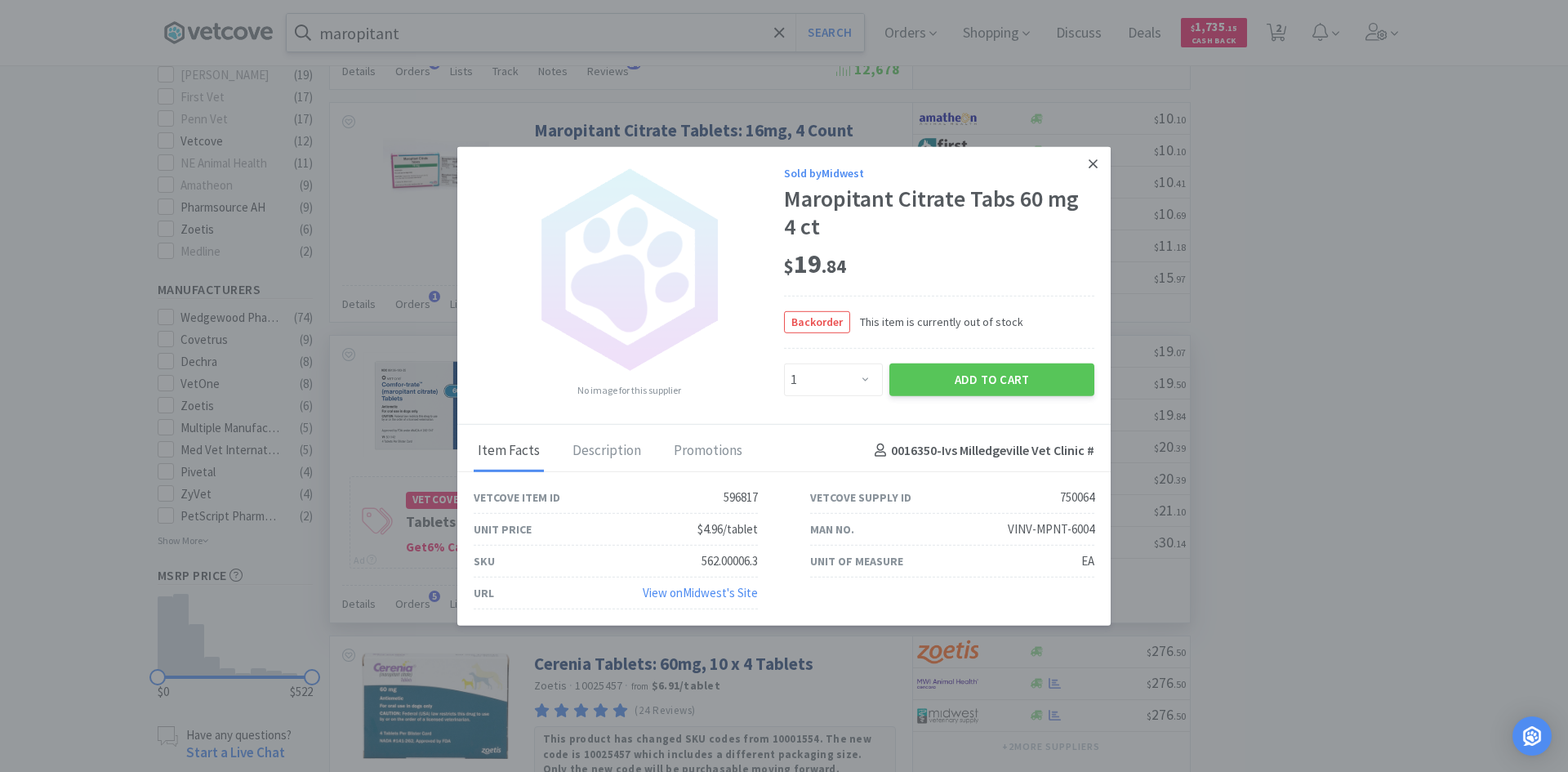
click at [1090, 160] on icon at bounding box center [1093, 164] width 9 height 9
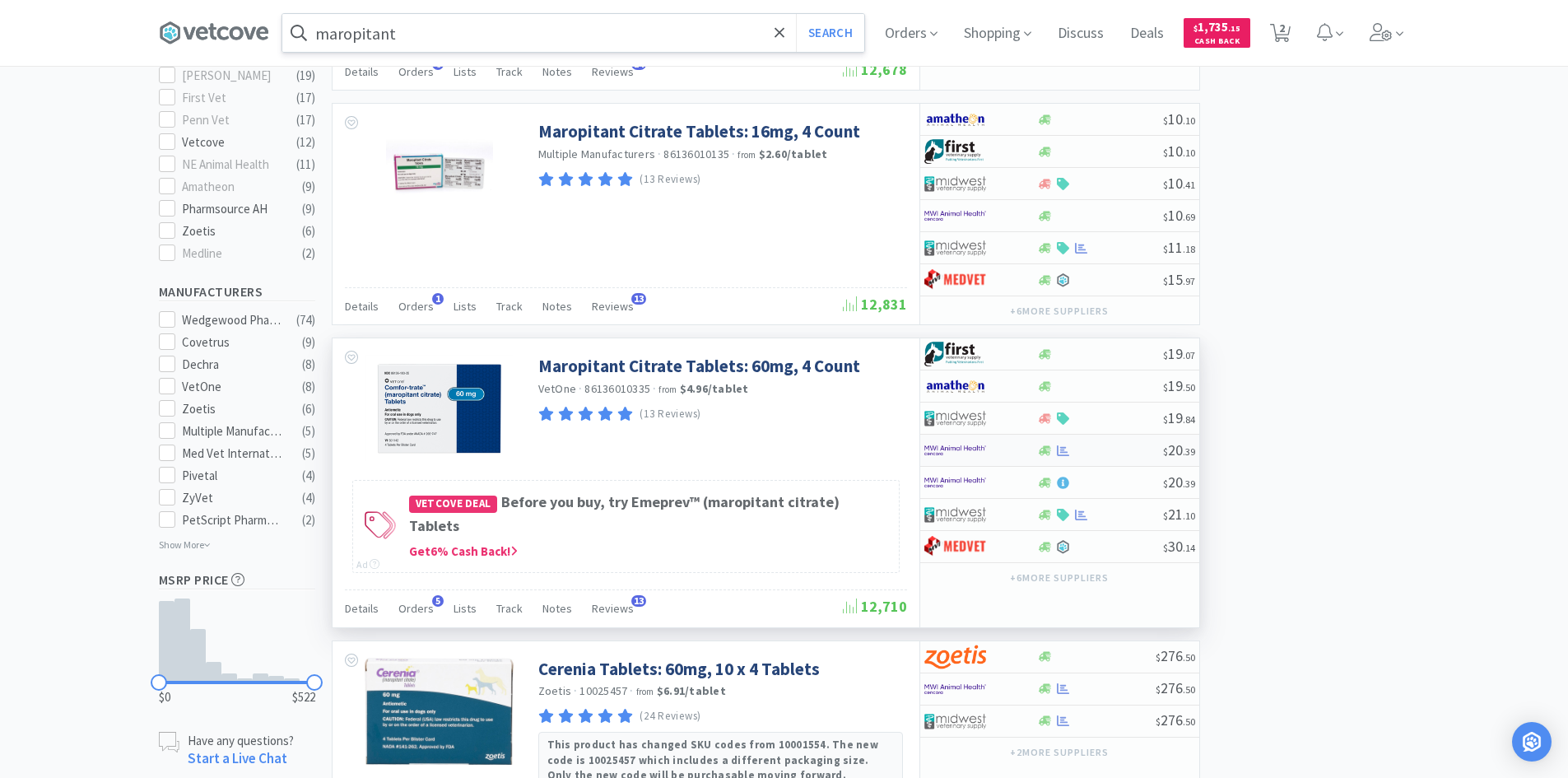
click at [1081, 451] on div at bounding box center [1099, 451] width 126 height 12
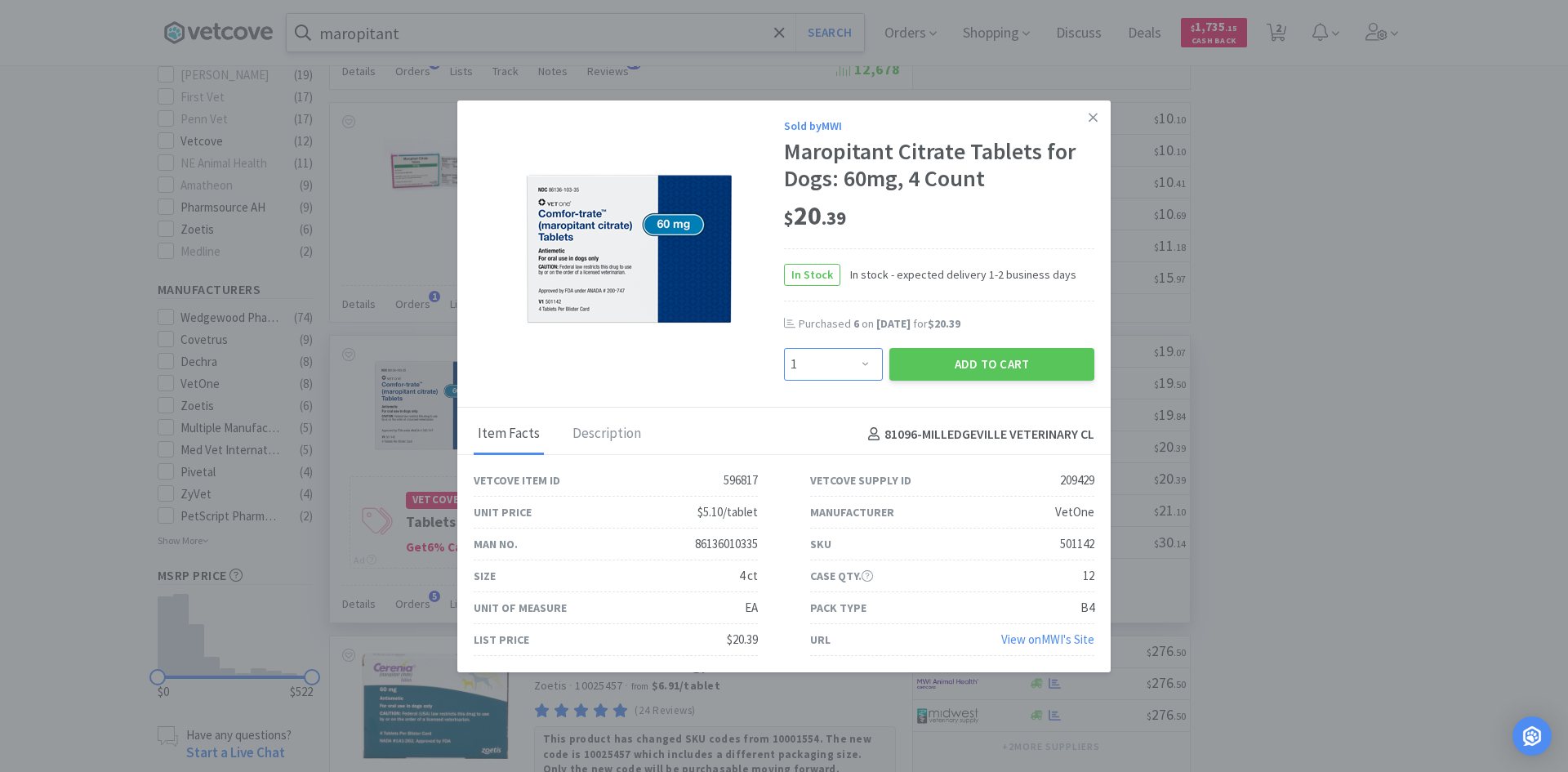
click at [858, 369] on select "Enter Quantity 1 2 3 4 5 6 7 8 9 10 11 12 13 14 15 16 17 18 19 20 Enter Quantity" at bounding box center [833, 364] width 98 height 33
select select "6"
click at [784, 348] on select "Enter Quantity 1 2 3 4 5 6 7 8 9 10 11 12 13 14 15 16 17 18 19 20 Enter Quantity" at bounding box center [833, 364] width 98 height 33
click at [967, 364] on button "Add to Cart" at bounding box center [992, 364] width 205 height 33
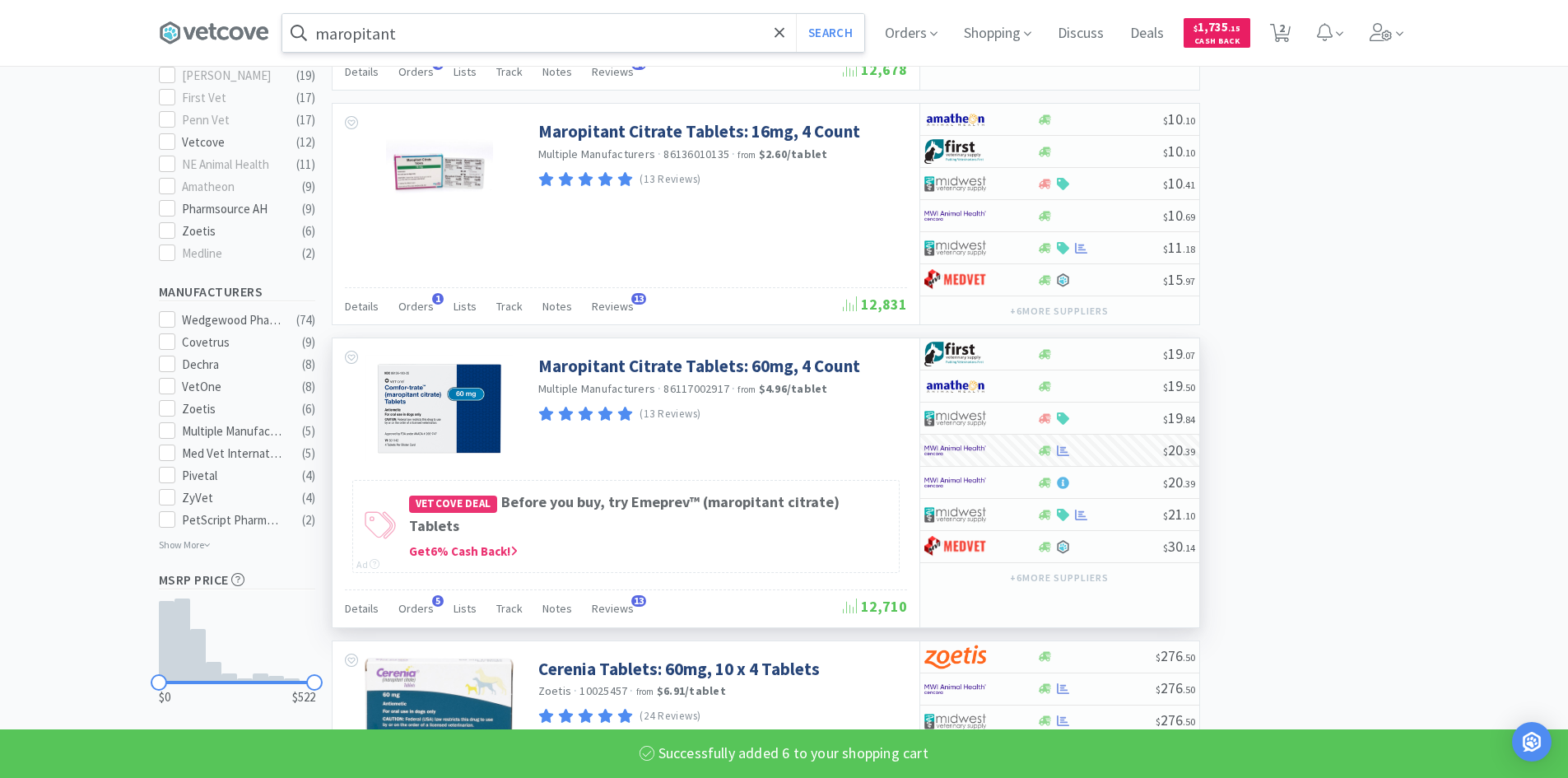
select select "6"
select select "1"
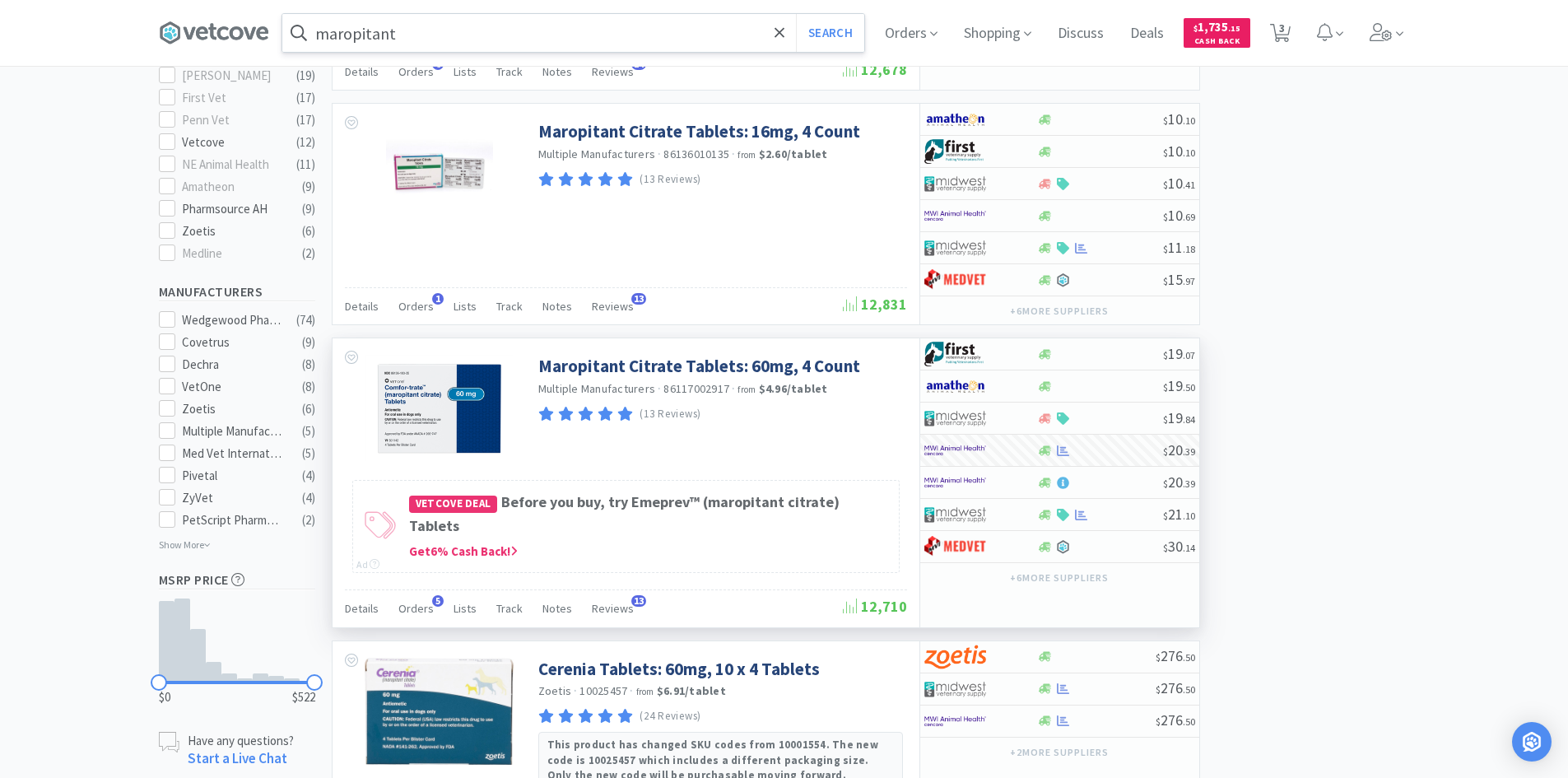
click at [416, 41] on input "maropitant" at bounding box center [573, 32] width 582 height 38
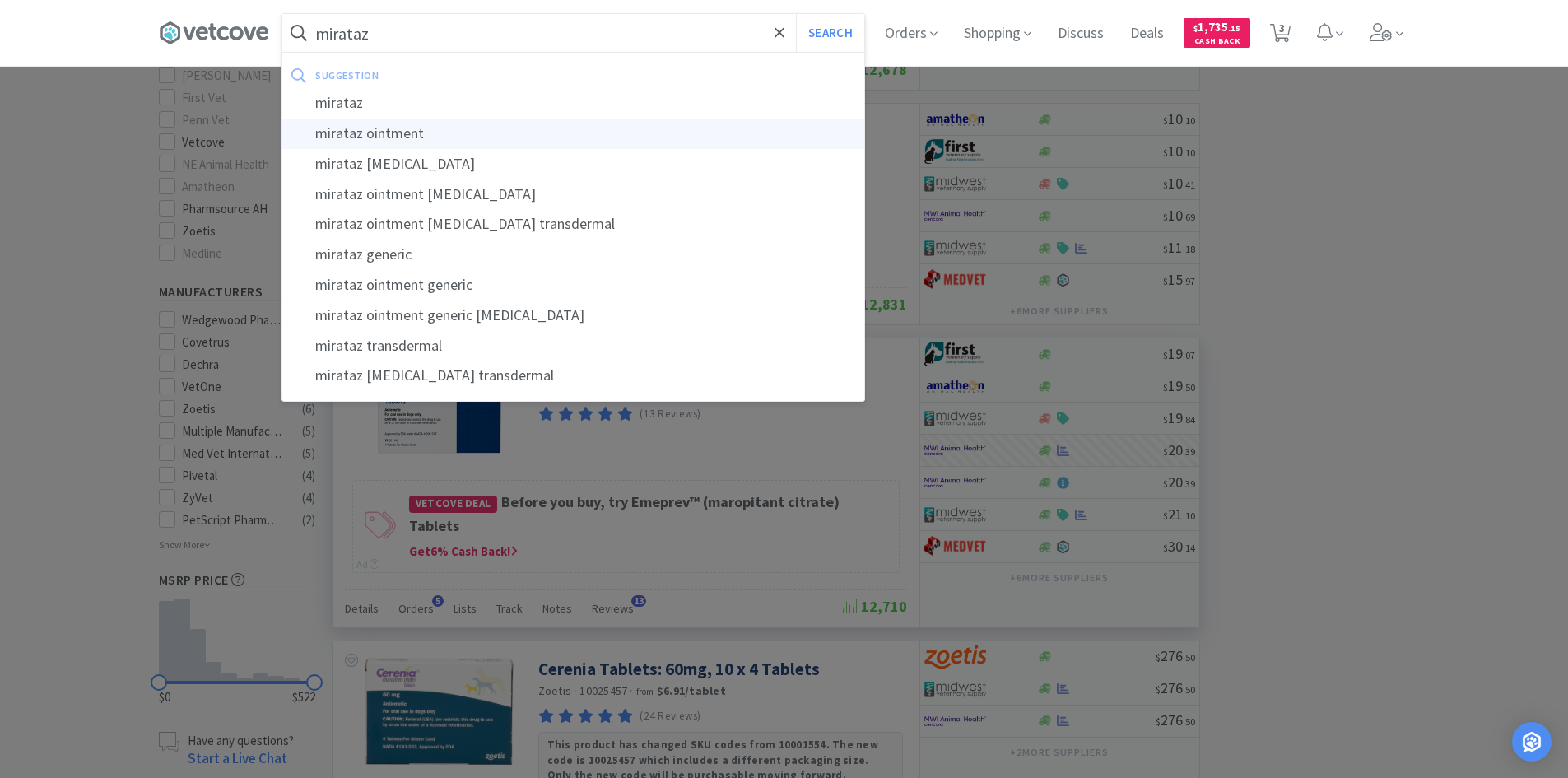
click at [409, 142] on div "mirataz ointment" at bounding box center [573, 134] width 582 height 31
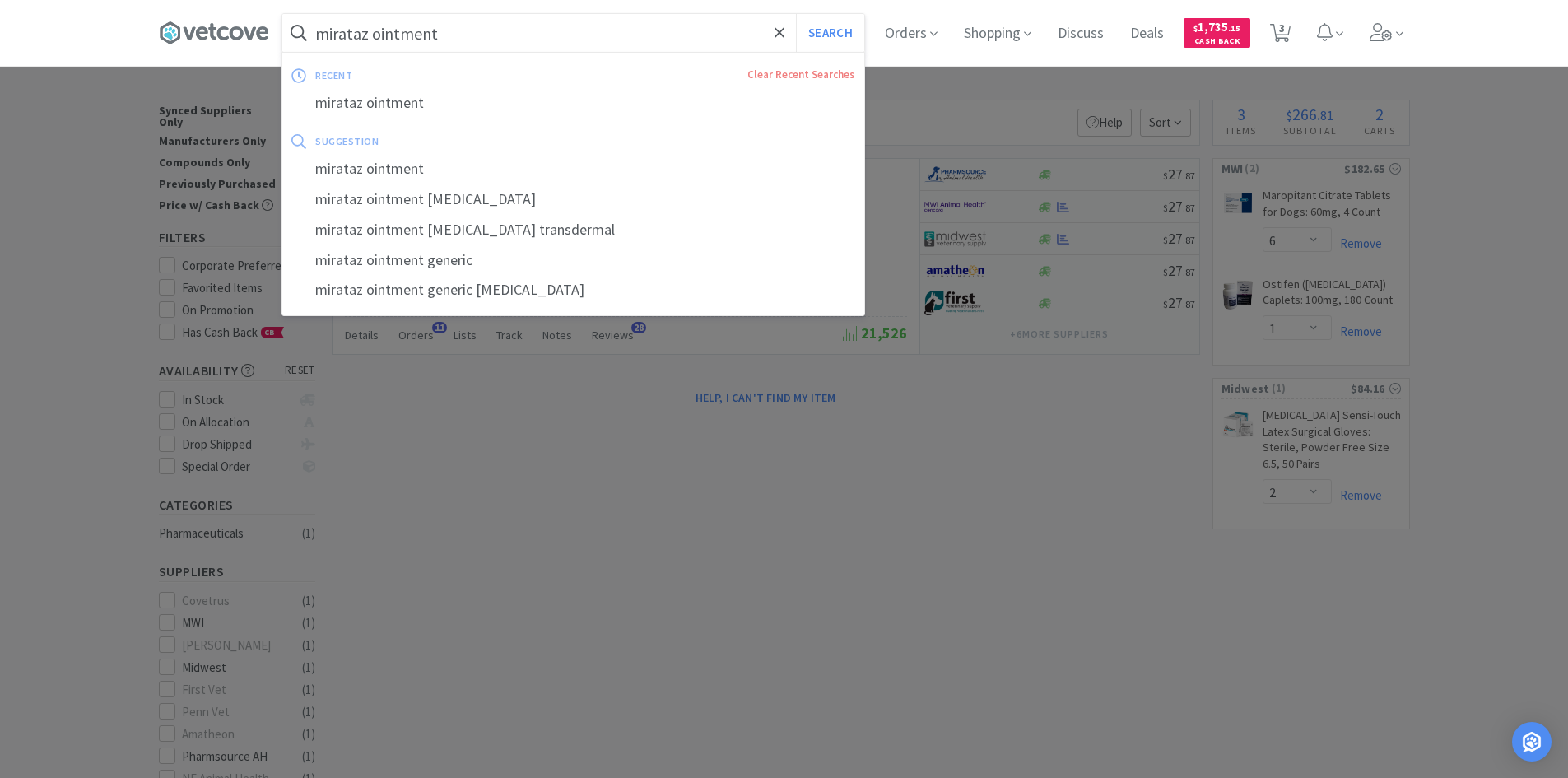
click at [473, 38] on input "mirataz ointment" at bounding box center [573, 32] width 582 height 38
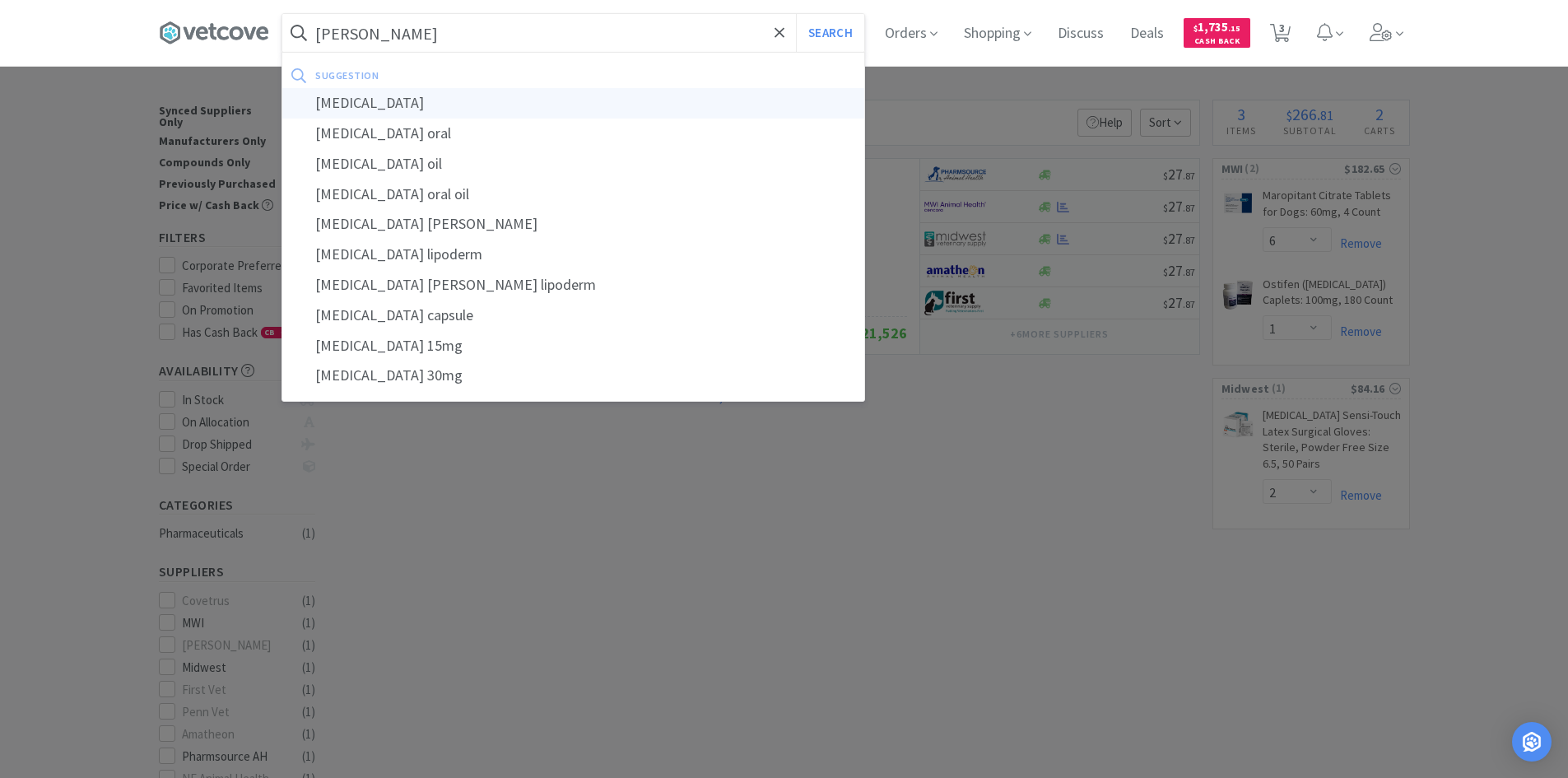
click at [411, 103] on div "[MEDICAL_DATA]" at bounding box center [573, 103] width 582 height 31
type input "[MEDICAL_DATA]"
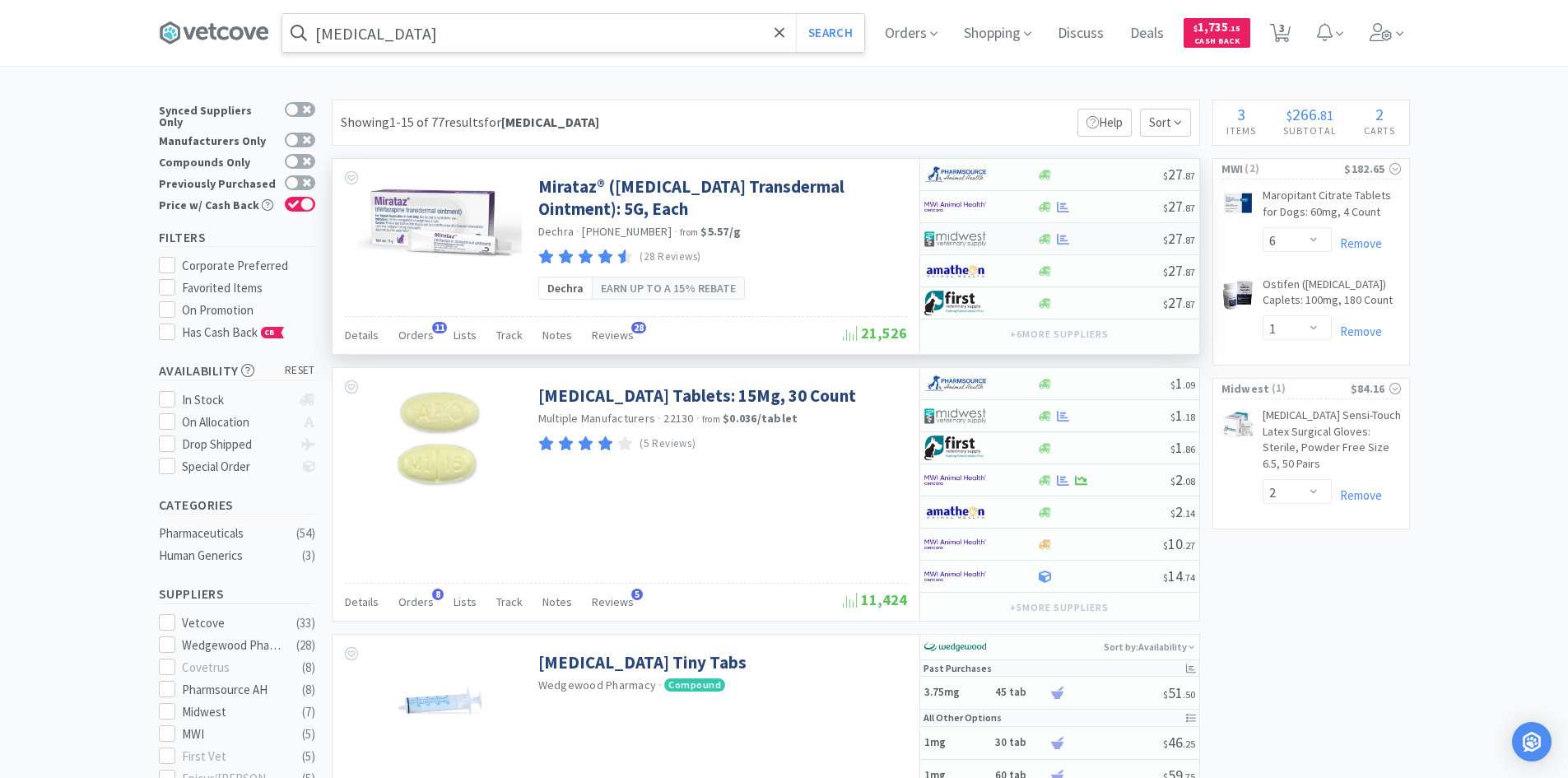
click at [1021, 239] on div at bounding box center [981, 239] width 113 height 28
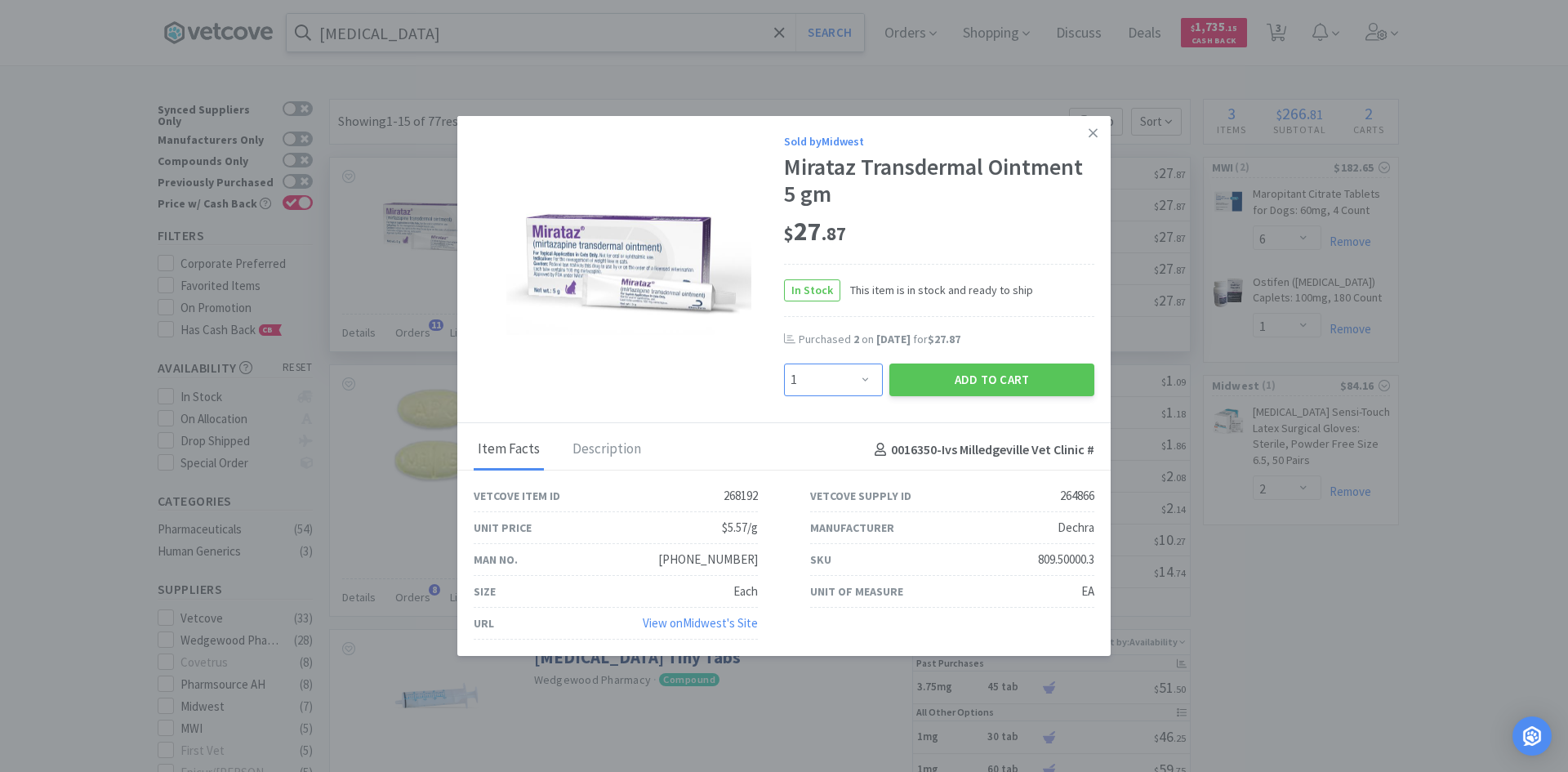
drag, startPoint x: 862, startPoint y: 383, endPoint x: 860, endPoint y: 369, distance: 14.1
click at [862, 383] on select "Enter Quantity 1 2 3 4 5 6 7 8 9 10 11 12 13 14 15 16 17 18 19 20 Enter Quantity" at bounding box center [833, 379] width 98 height 33
select select "2"
click at [784, 363] on select "Enter Quantity 1 2 3 4 5 6 7 8 9 10 11 12 13 14 15 16 17 18 19 20 Enter Quantity" at bounding box center [833, 379] width 98 height 33
click at [981, 383] on button "Add to Cart" at bounding box center [992, 379] width 205 height 33
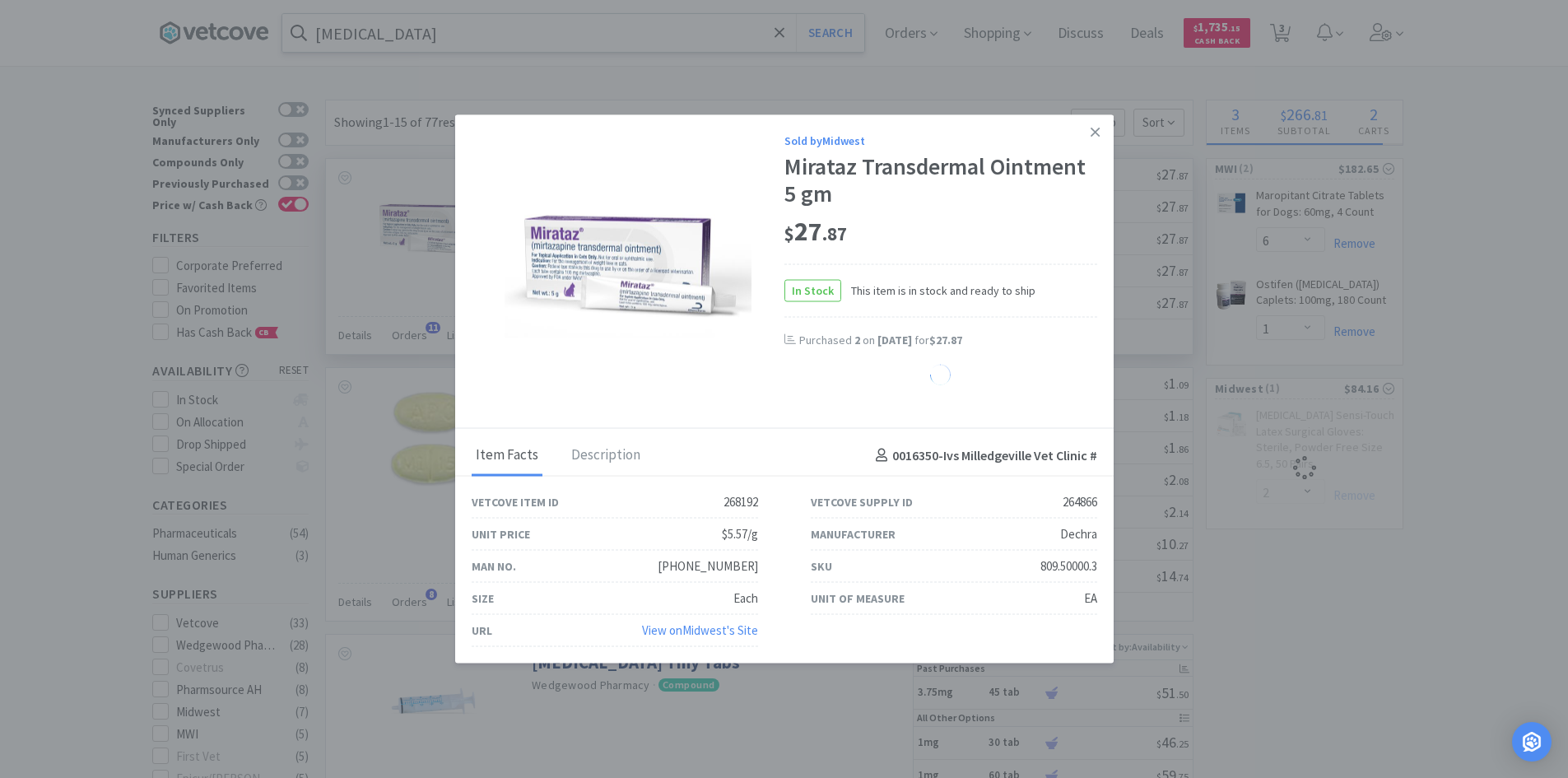
select select "2"
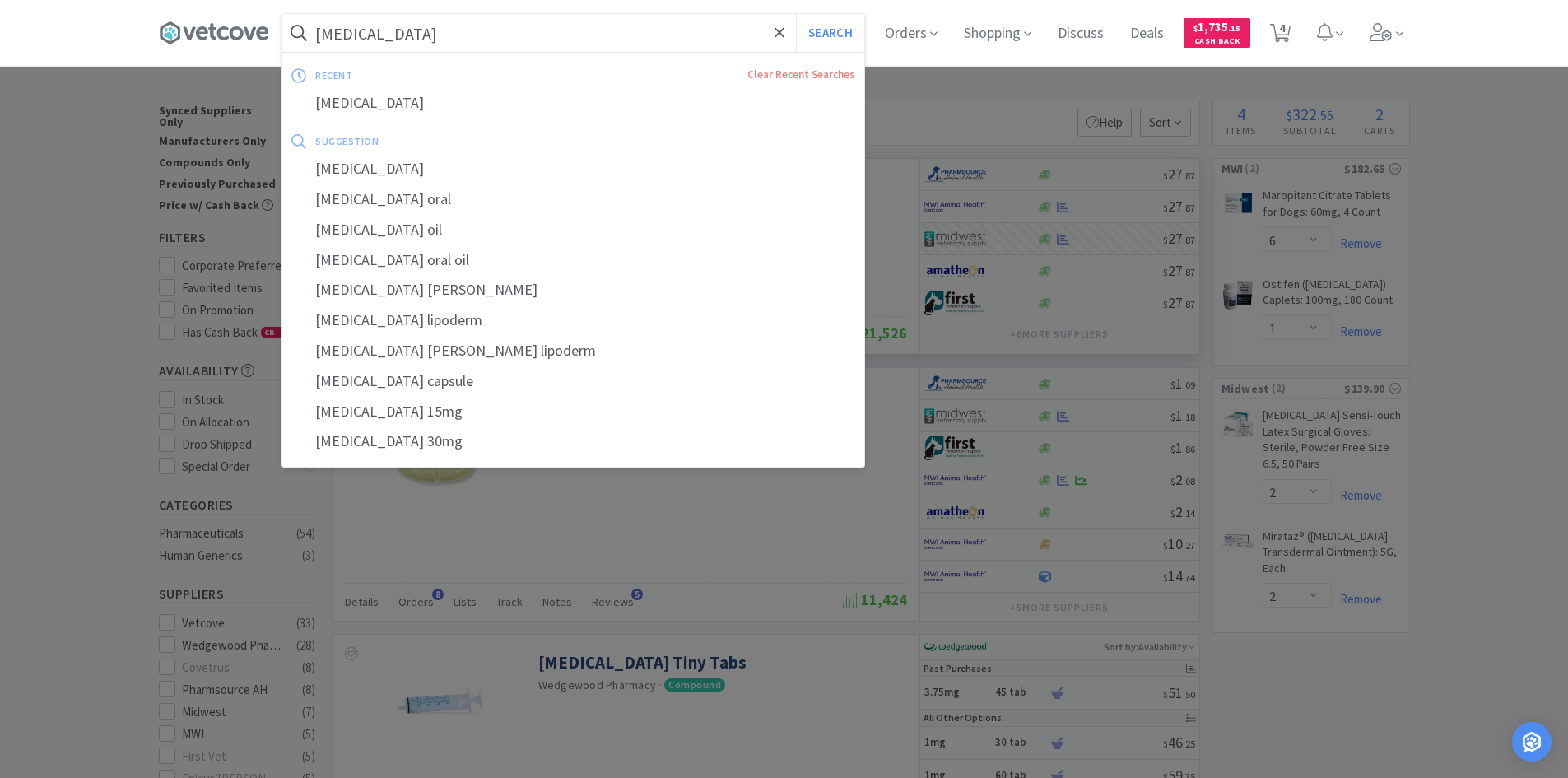
click at [437, 33] on input "[MEDICAL_DATA]" at bounding box center [573, 32] width 582 height 38
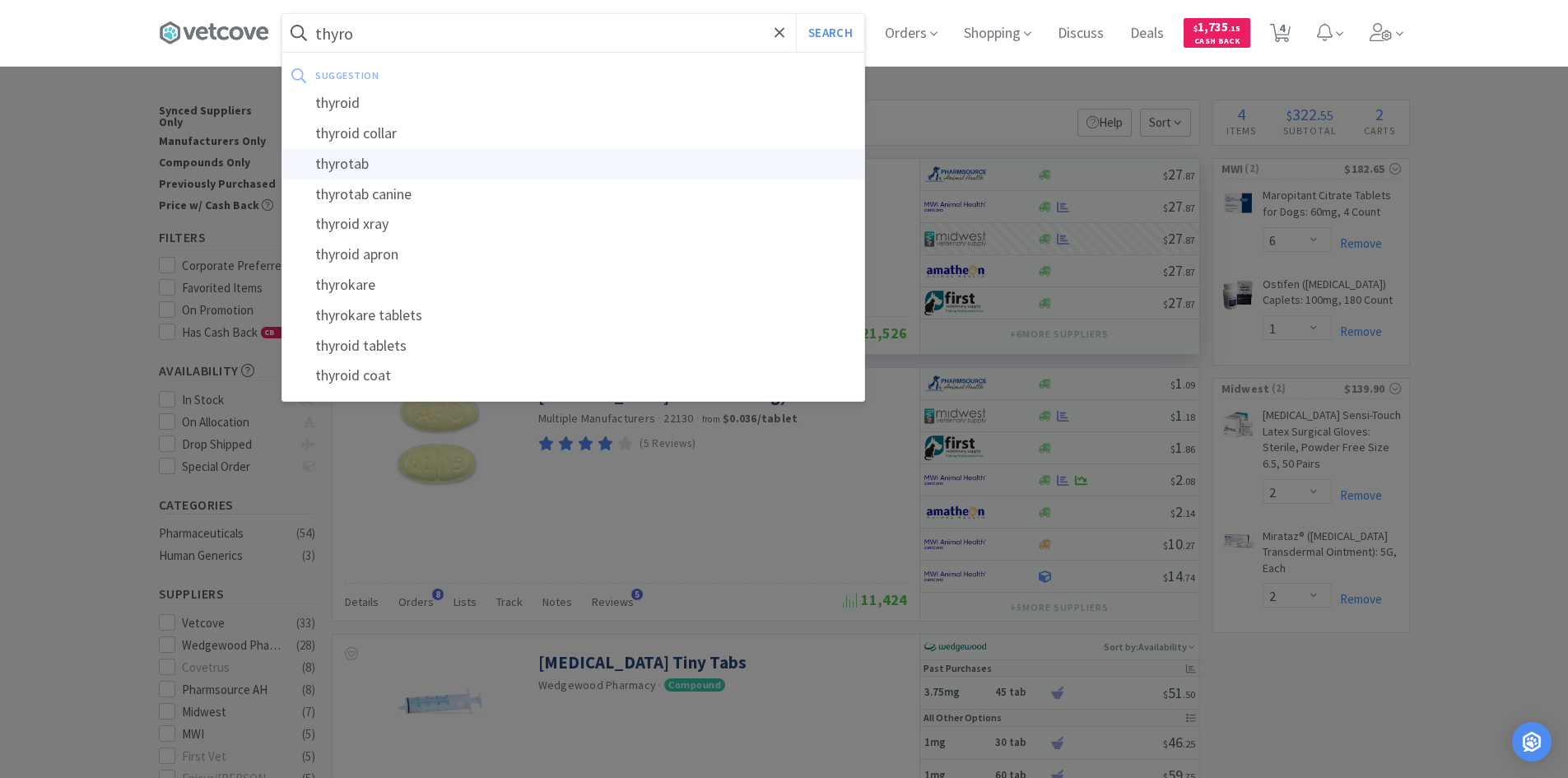
click at [389, 161] on div "thyrotab" at bounding box center [573, 164] width 582 height 31
type input "thyrotab"
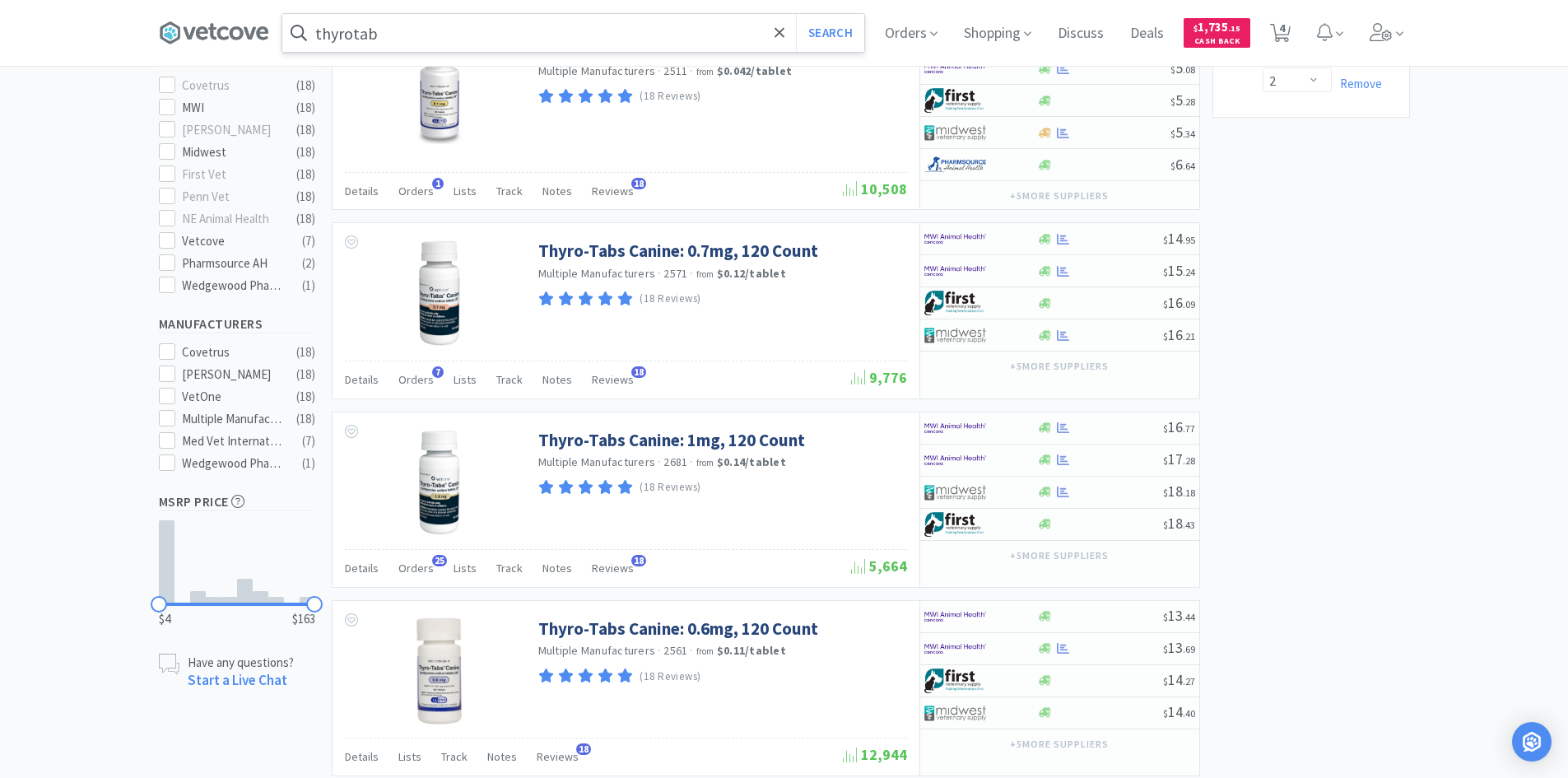
scroll to position [576, 0]
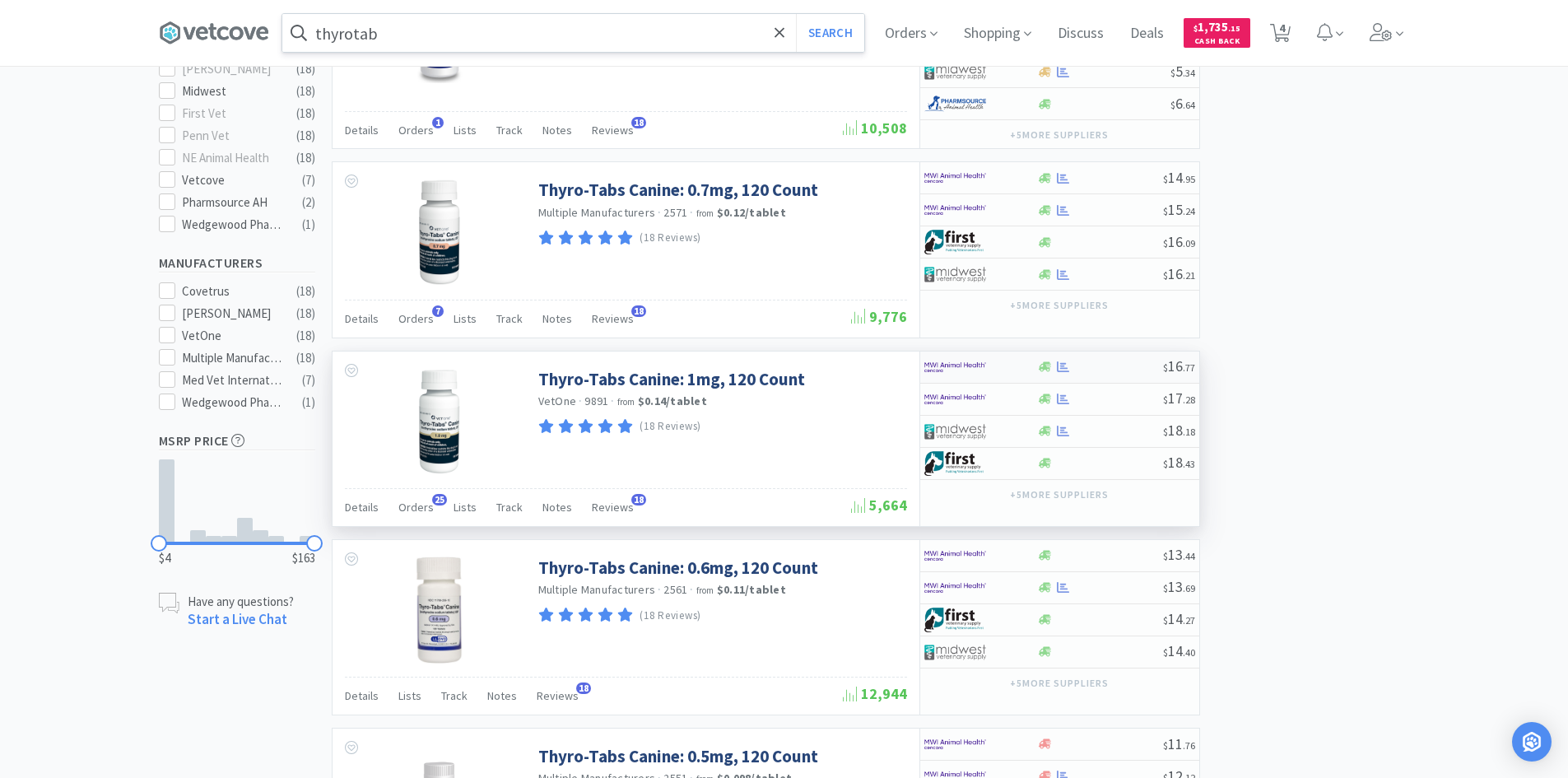
click at [995, 374] on div at bounding box center [970, 367] width 91 height 28
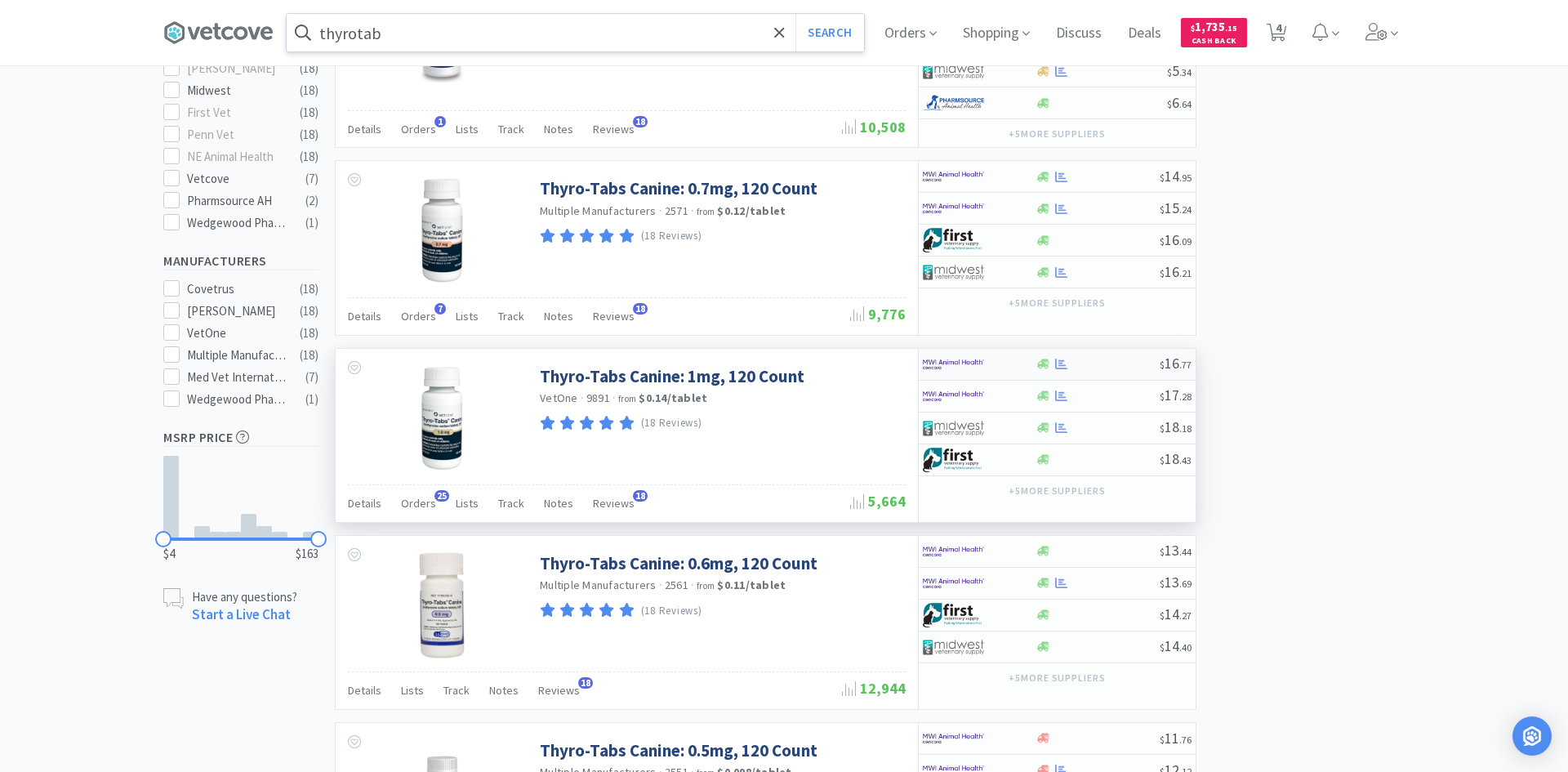
select select "1"
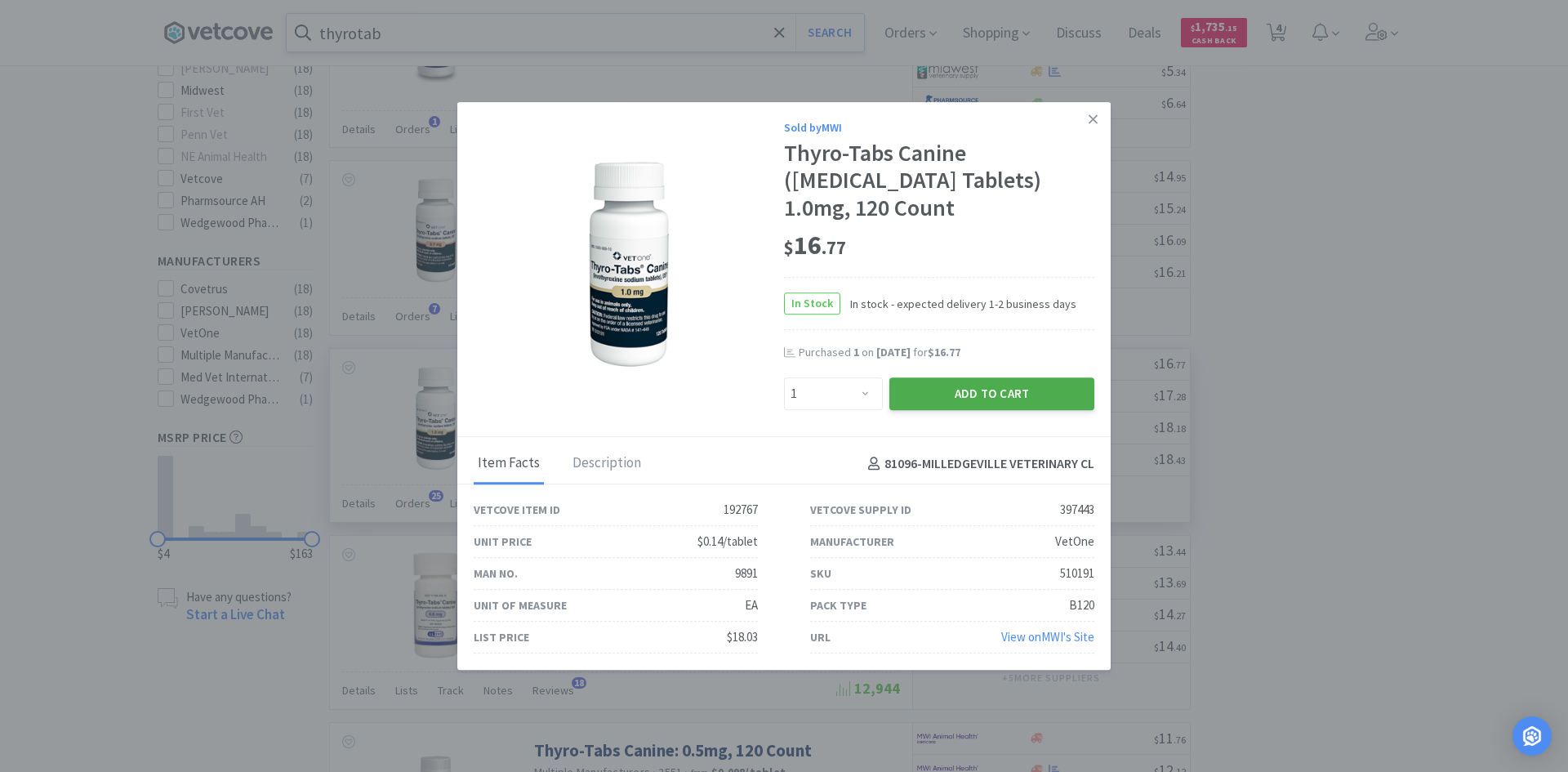
click at [974, 390] on button "Add to Cart" at bounding box center [992, 394] width 205 height 33
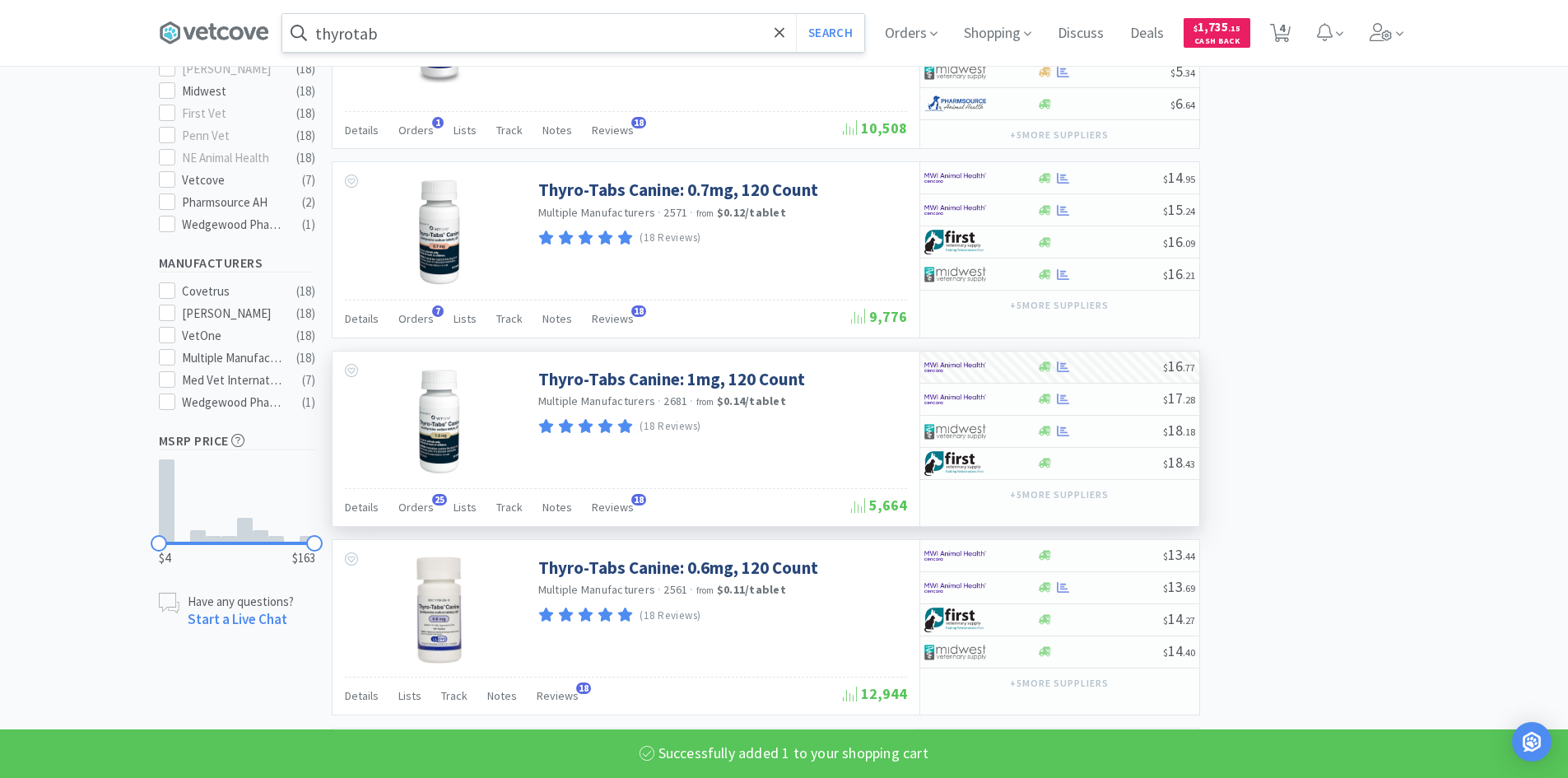
select select "1"
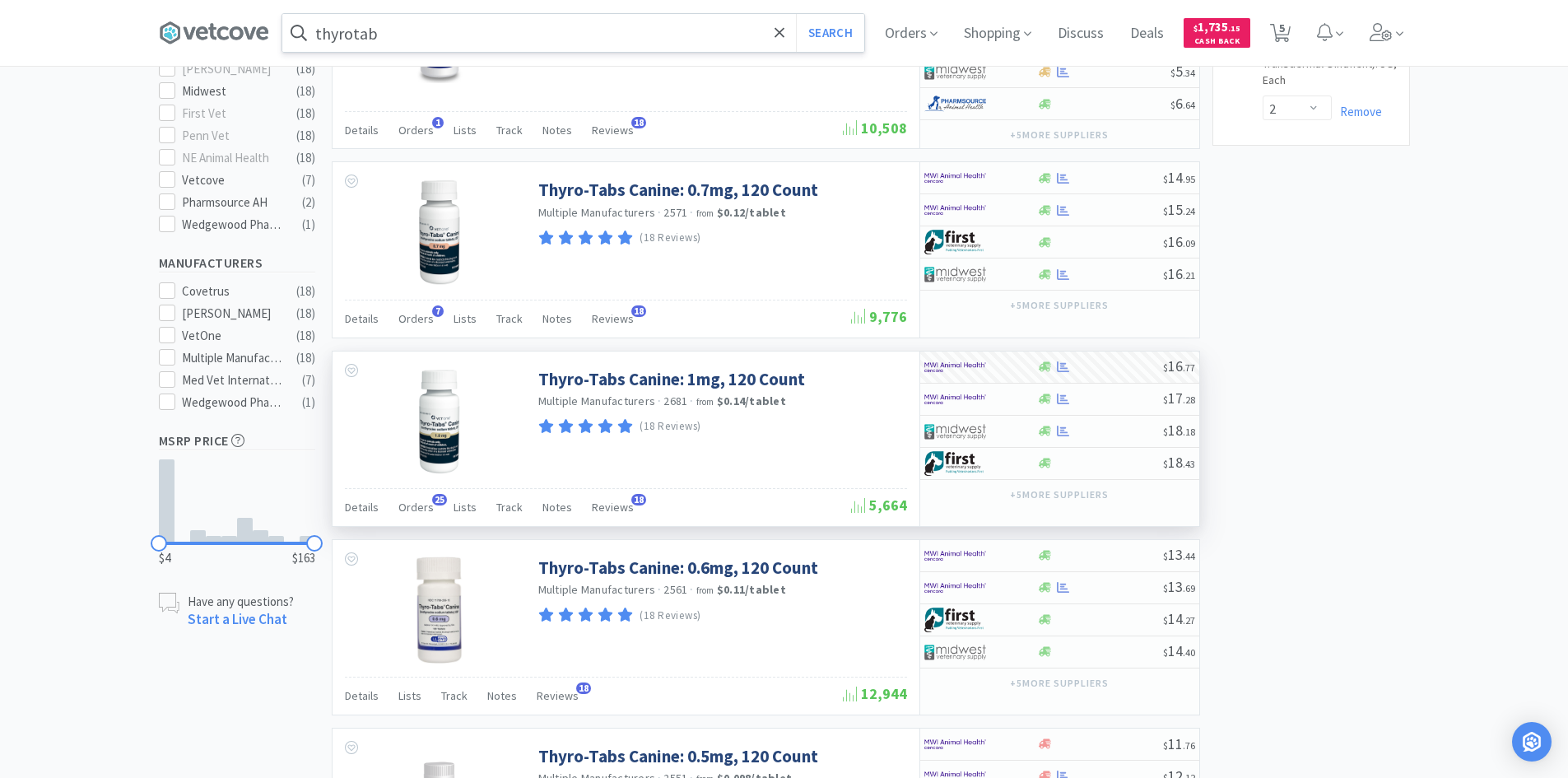
click at [443, 33] on input "thyrotab" at bounding box center [573, 32] width 582 height 38
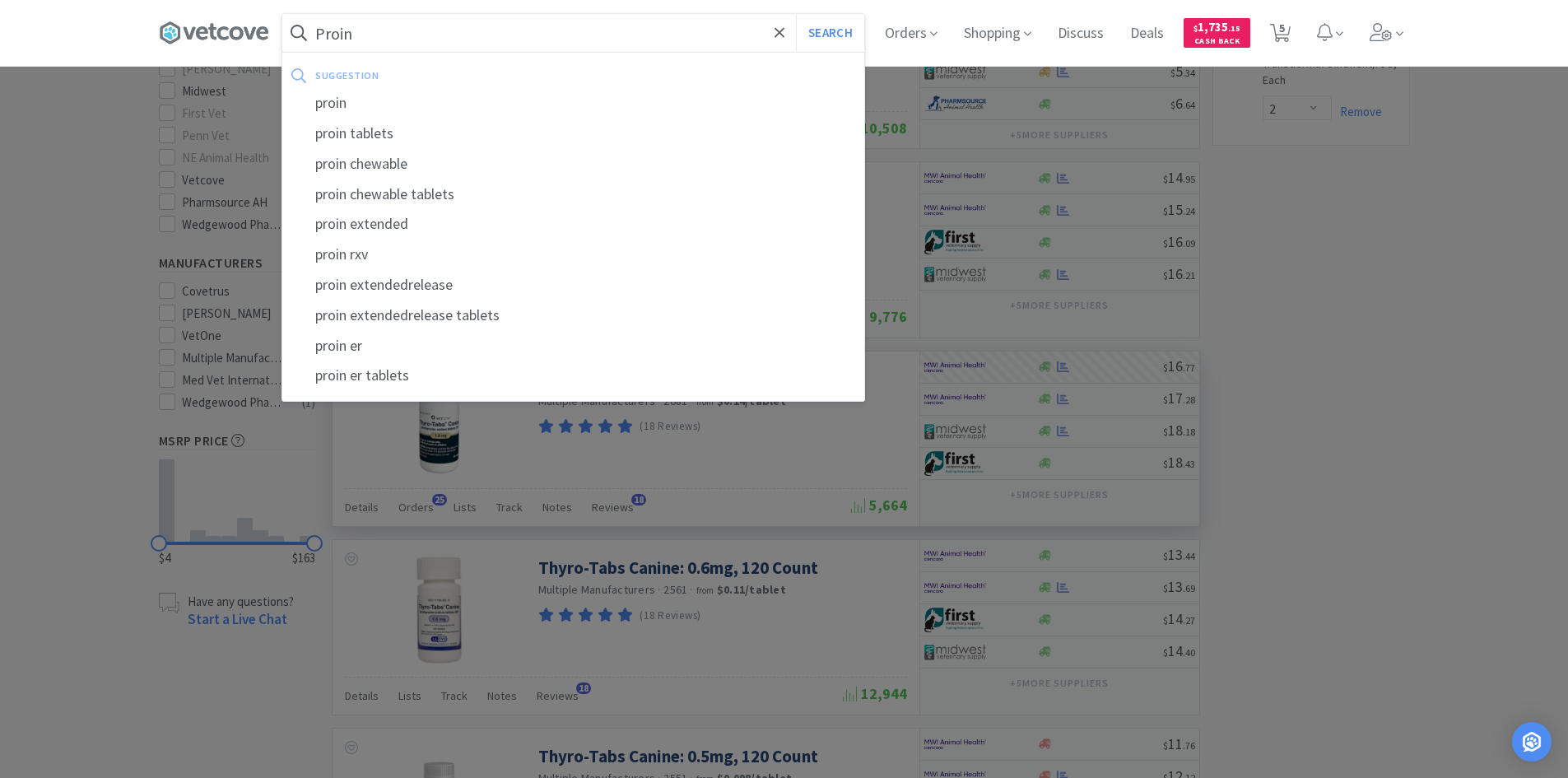
type input "Proin"
click at [796, 14] on button "Search" at bounding box center [830, 32] width 68 height 38
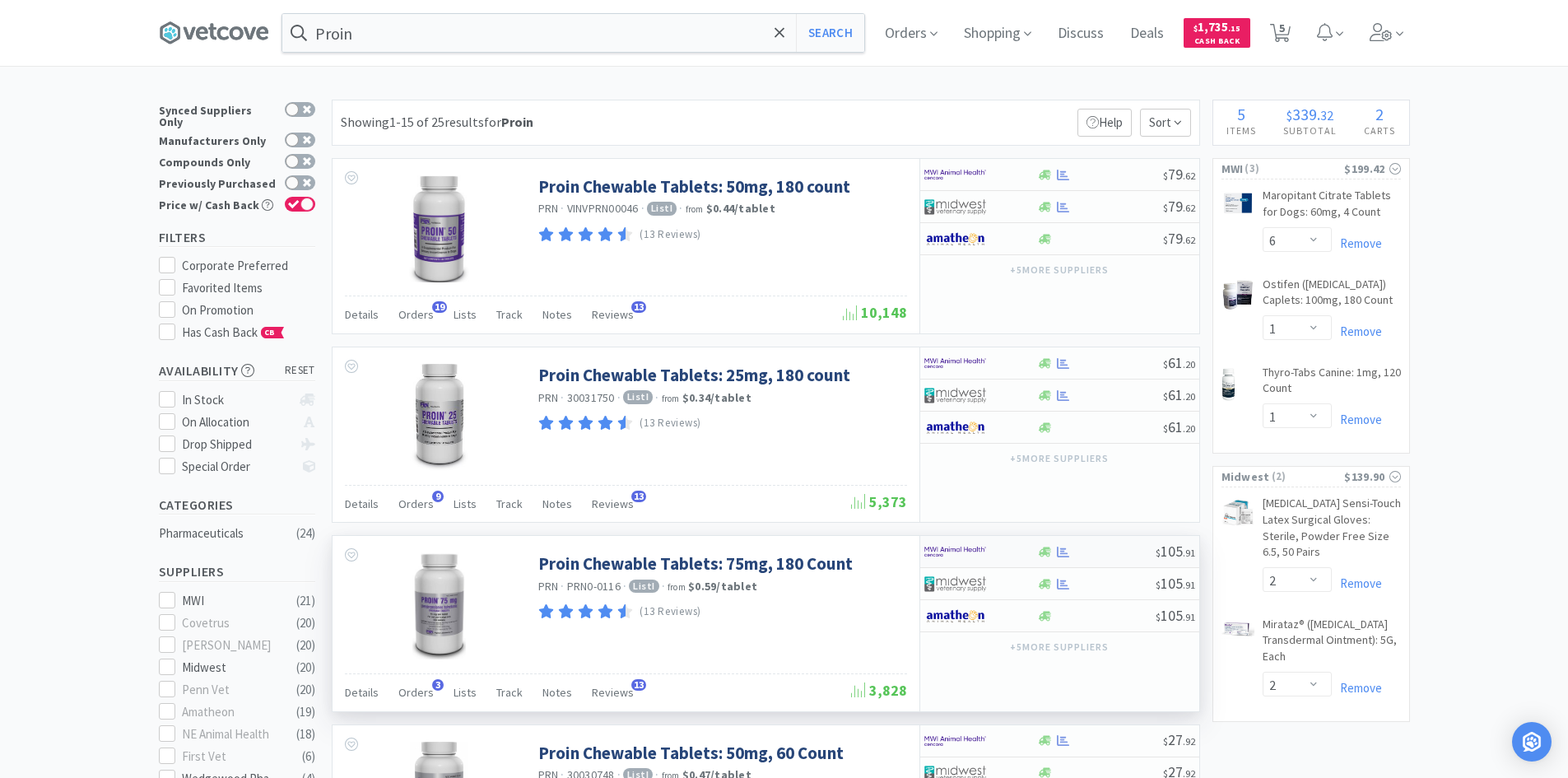
click at [1004, 556] on div at bounding box center [970, 551] width 91 height 28
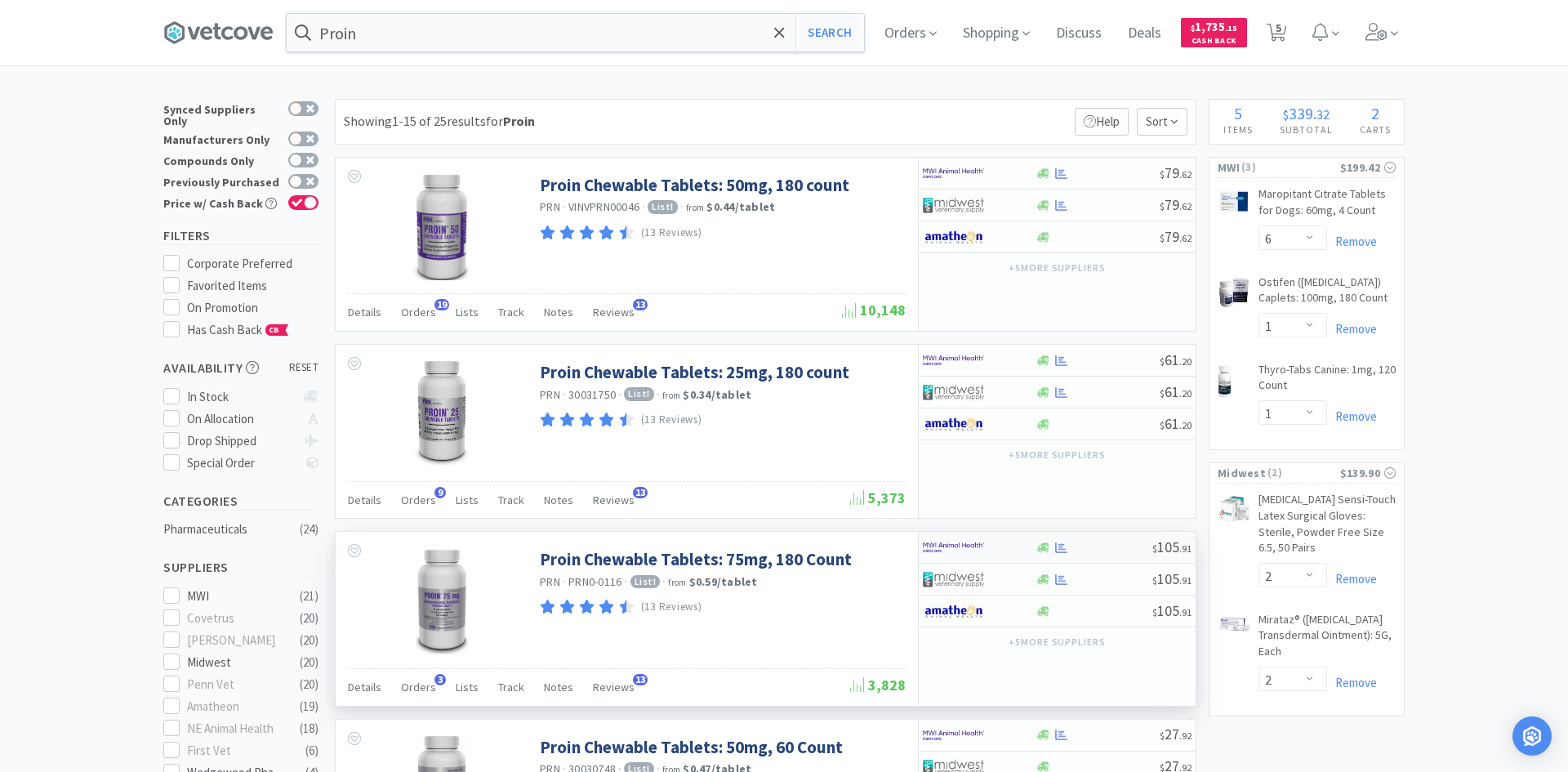
select select "1"
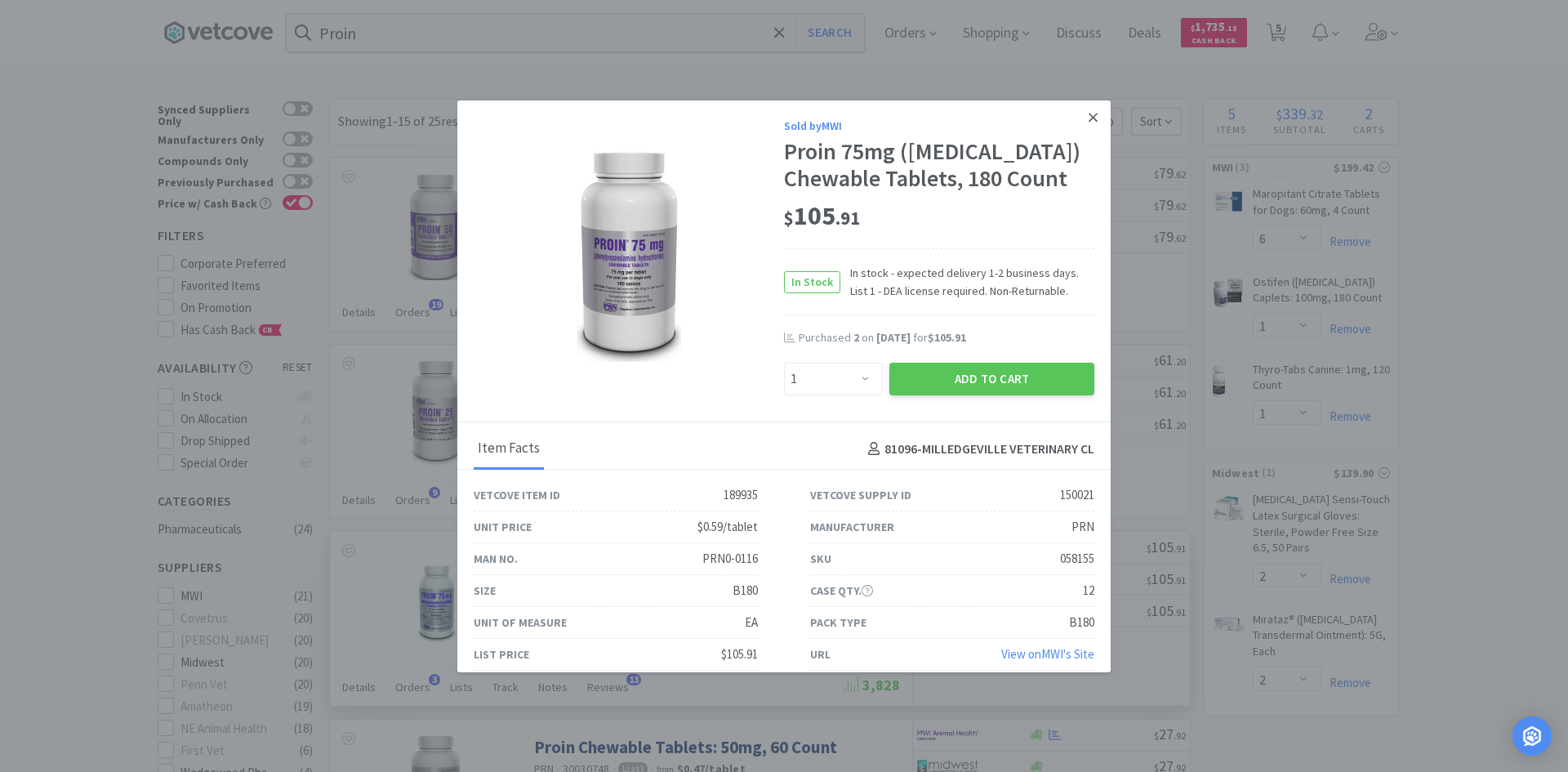
click at [1089, 120] on icon at bounding box center [1093, 117] width 9 height 9
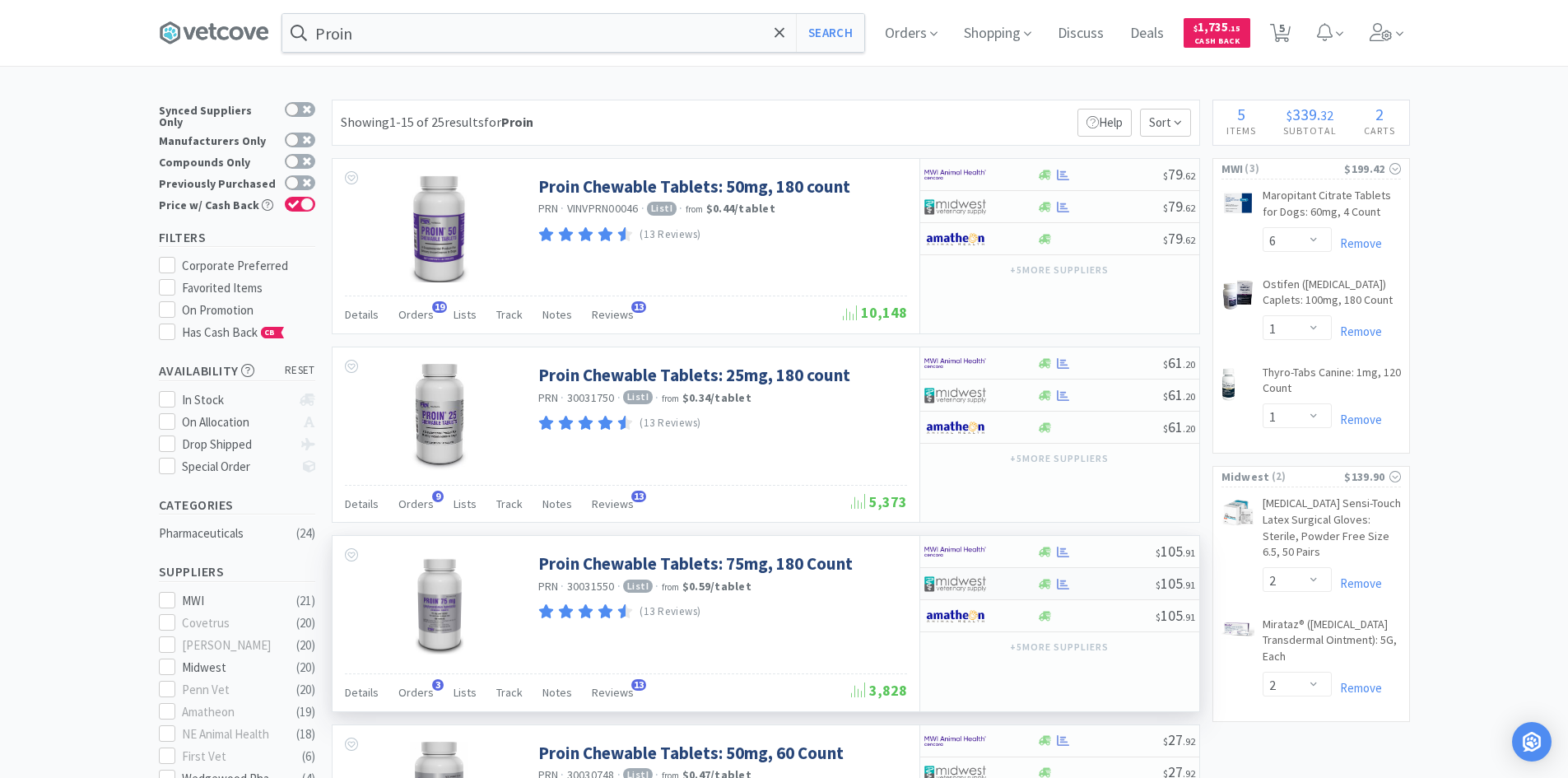
click at [1095, 582] on div at bounding box center [1096, 584] width 119 height 12
select select "1"
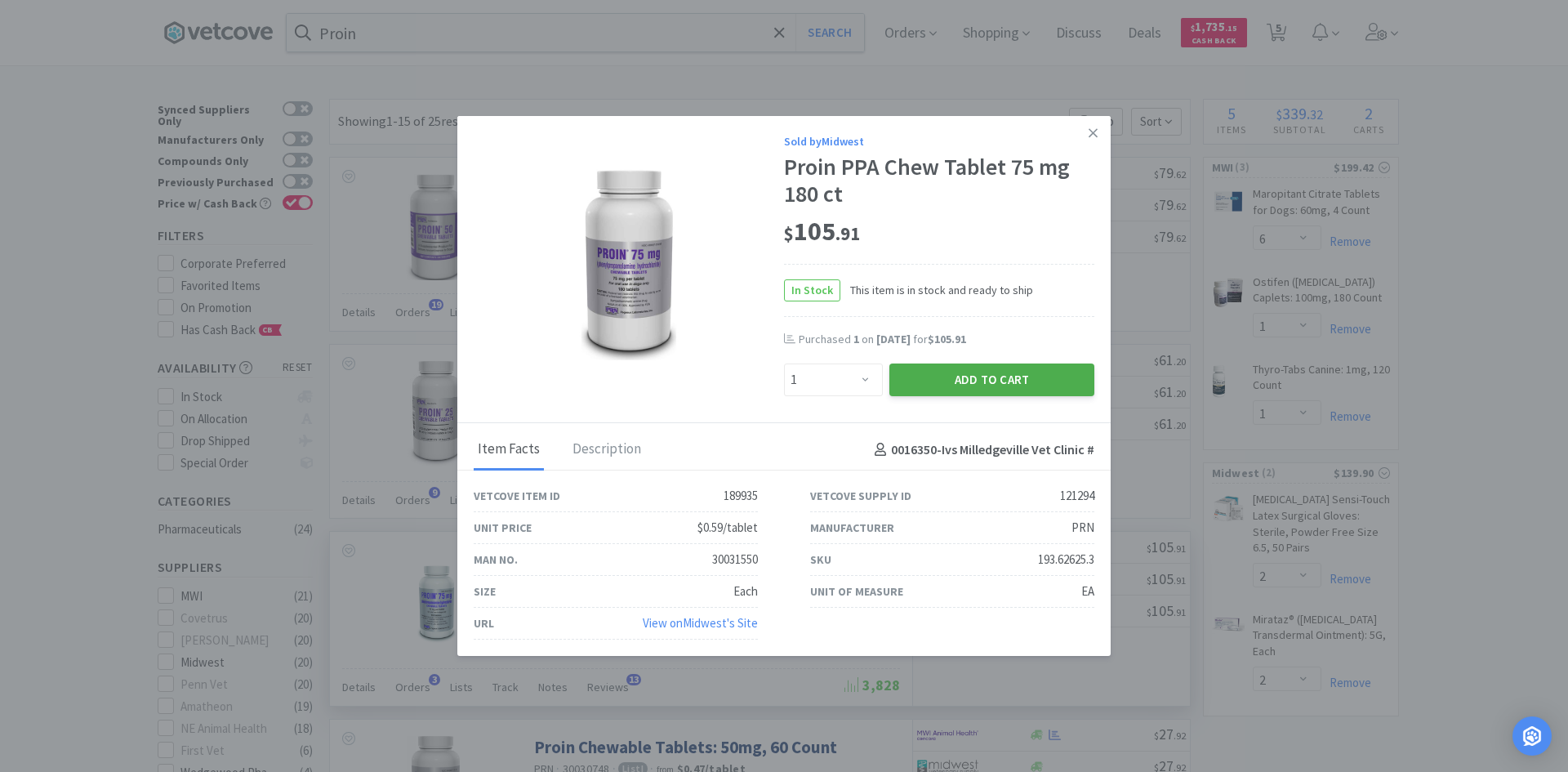
click at [978, 380] on button "Add to Cart" at bounding box center [992, 379] width 205 height 33
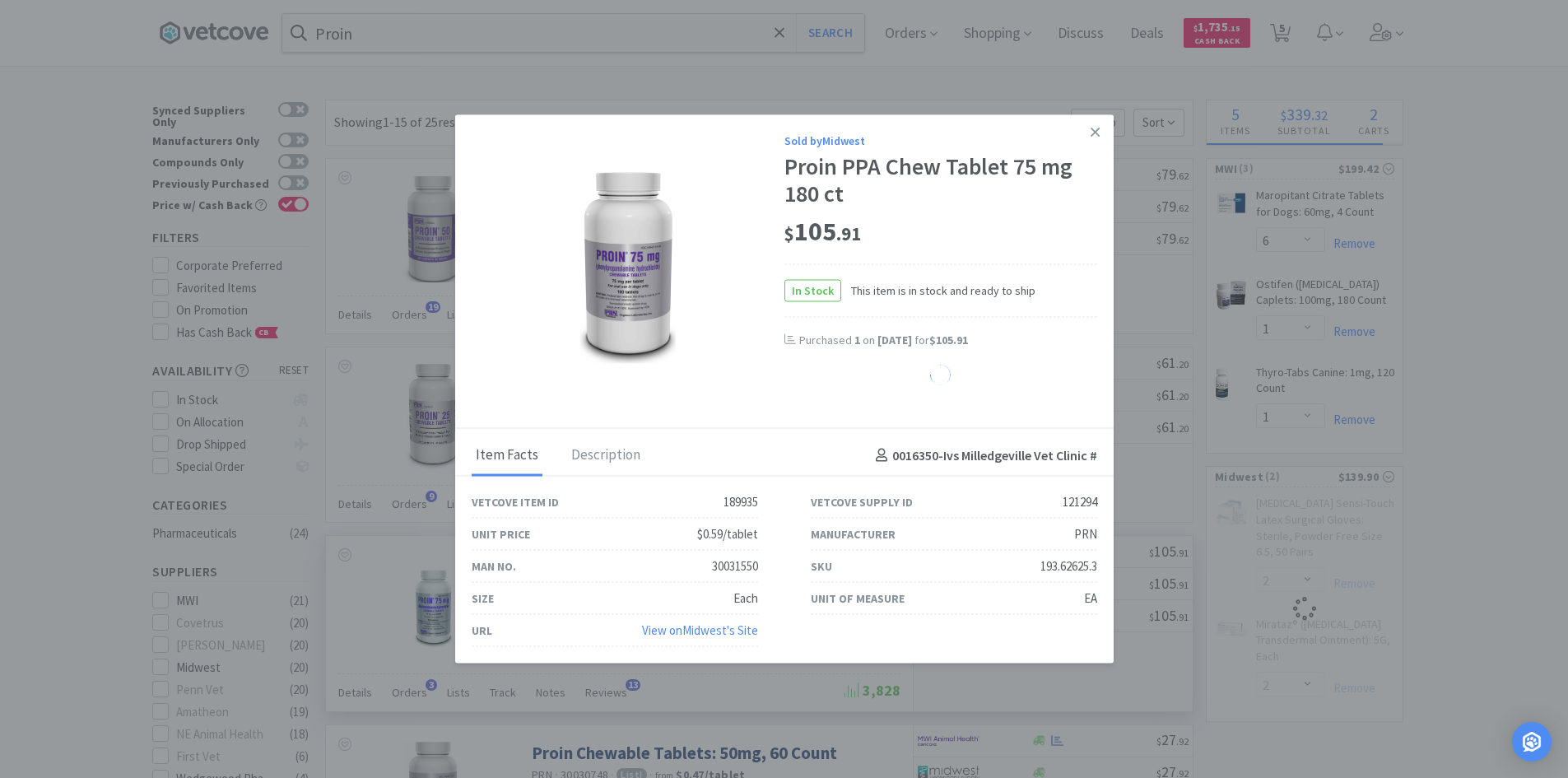
select select "1"
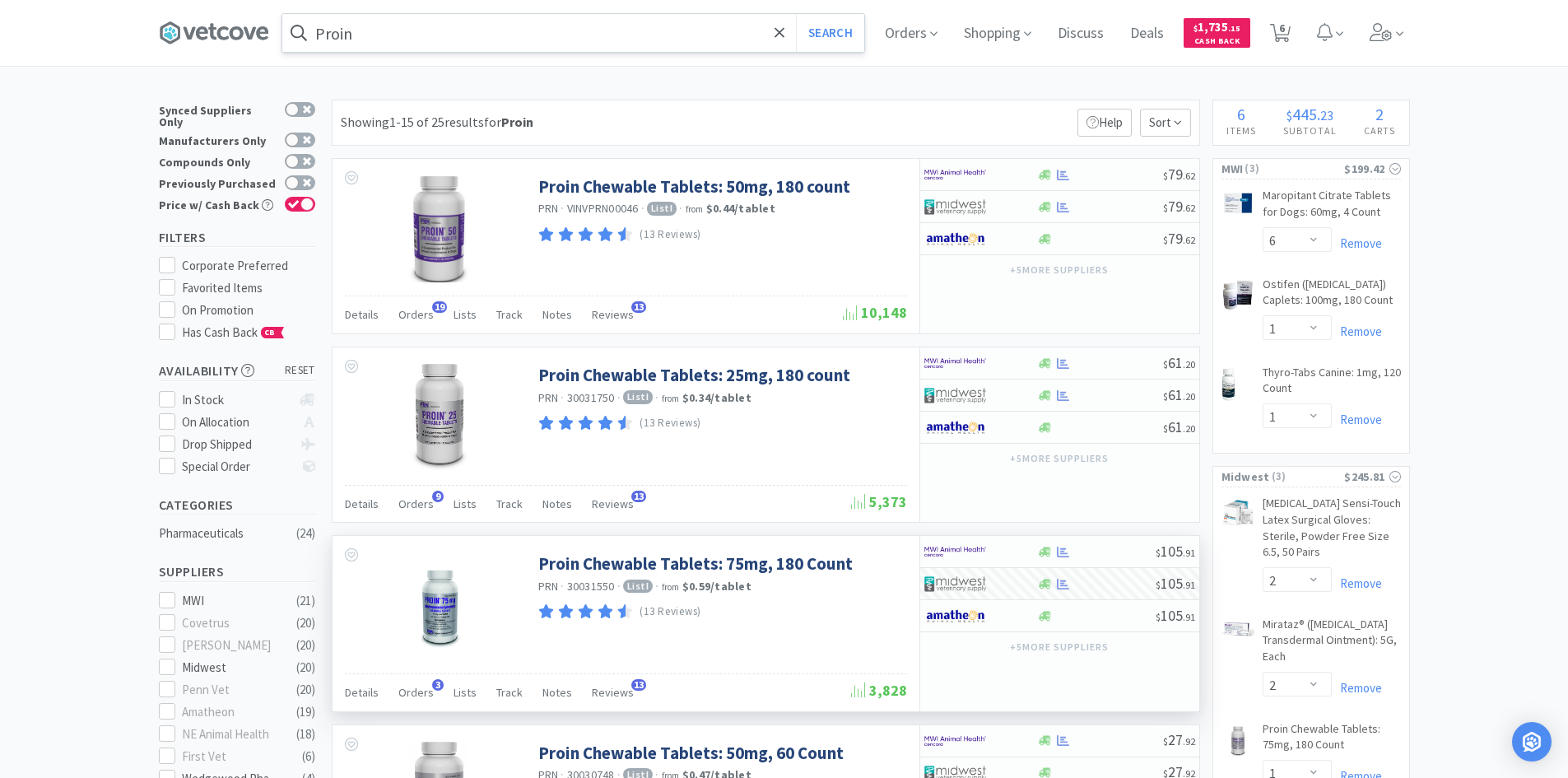
drag, startPoint x: 388, startPoint y: 30, endPoint x: 384, endPoint y: 37, distance: 8.1
click at [388, 30] on input "Proin" at bounding box center [573, 32] width 582 height 38
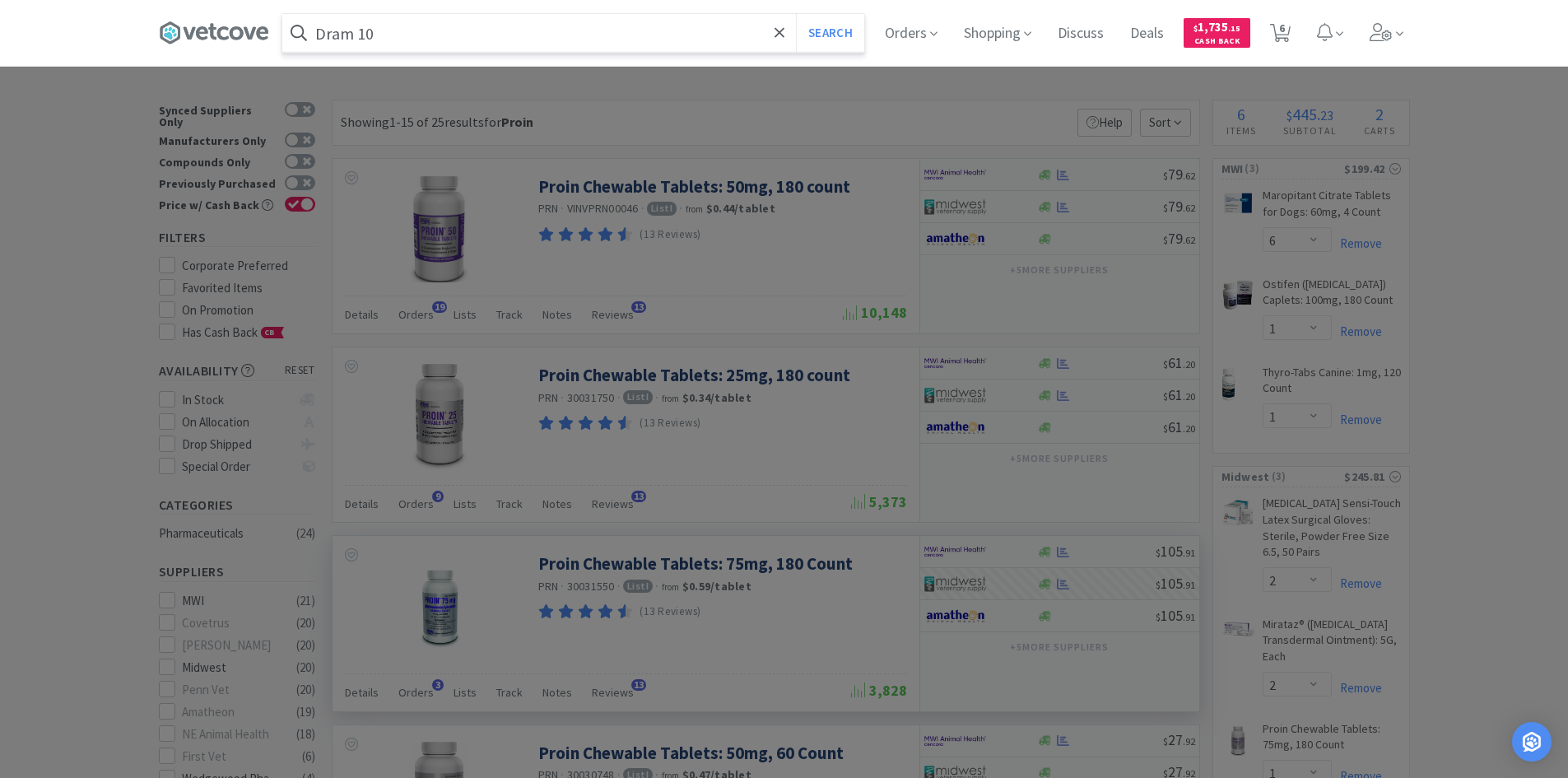
type input "Dram 10"
click at [796, 14] on button "Search" at bounding box center [830, 32] width 68 height 38
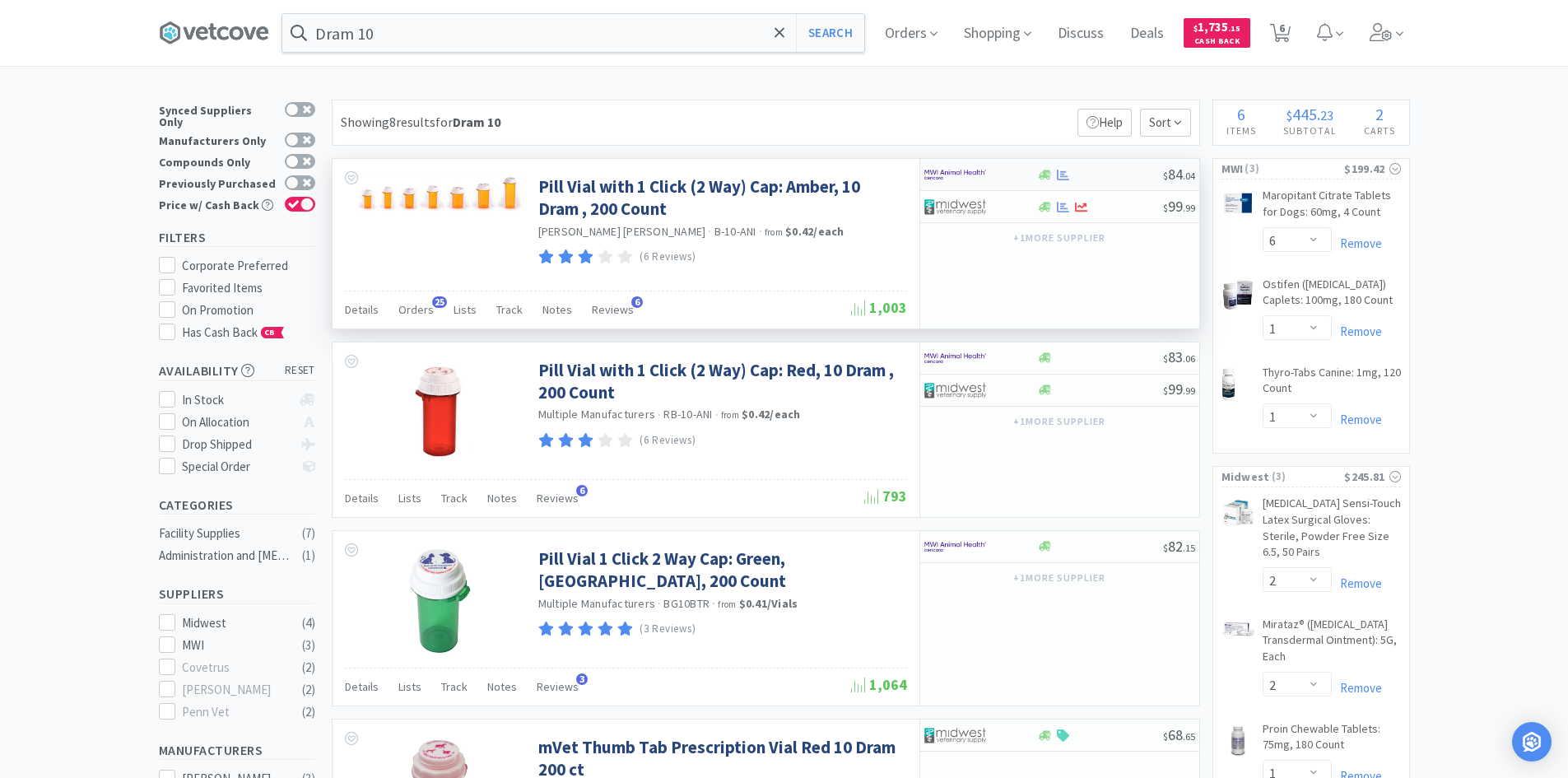
click at [999, 183] on div at bounding box center [970, 174] width 91 height 28
select select "1"
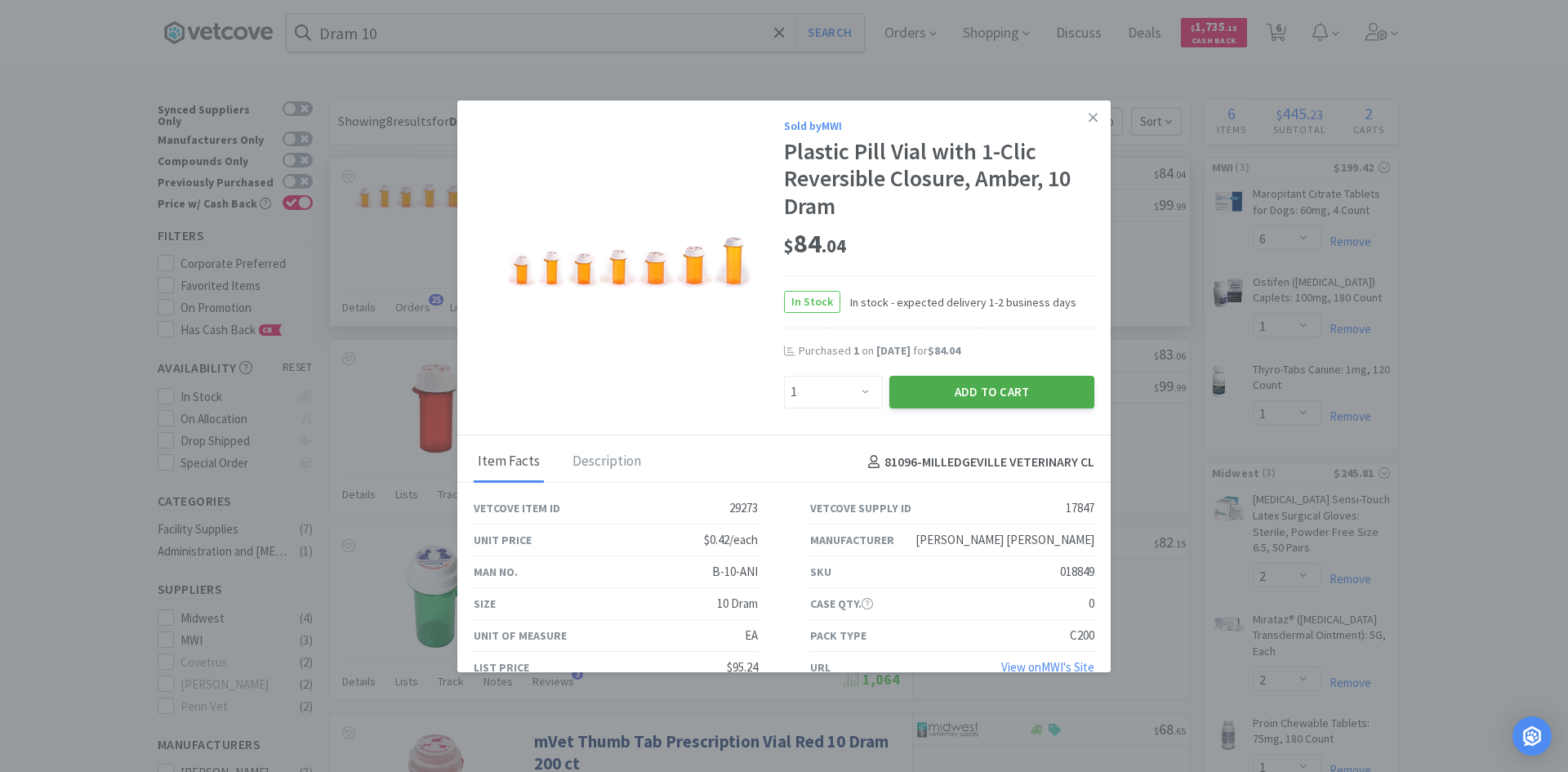
click at [954, 396] on button "Add to Cart" at bounding box center [992, 392] width 205 height 33
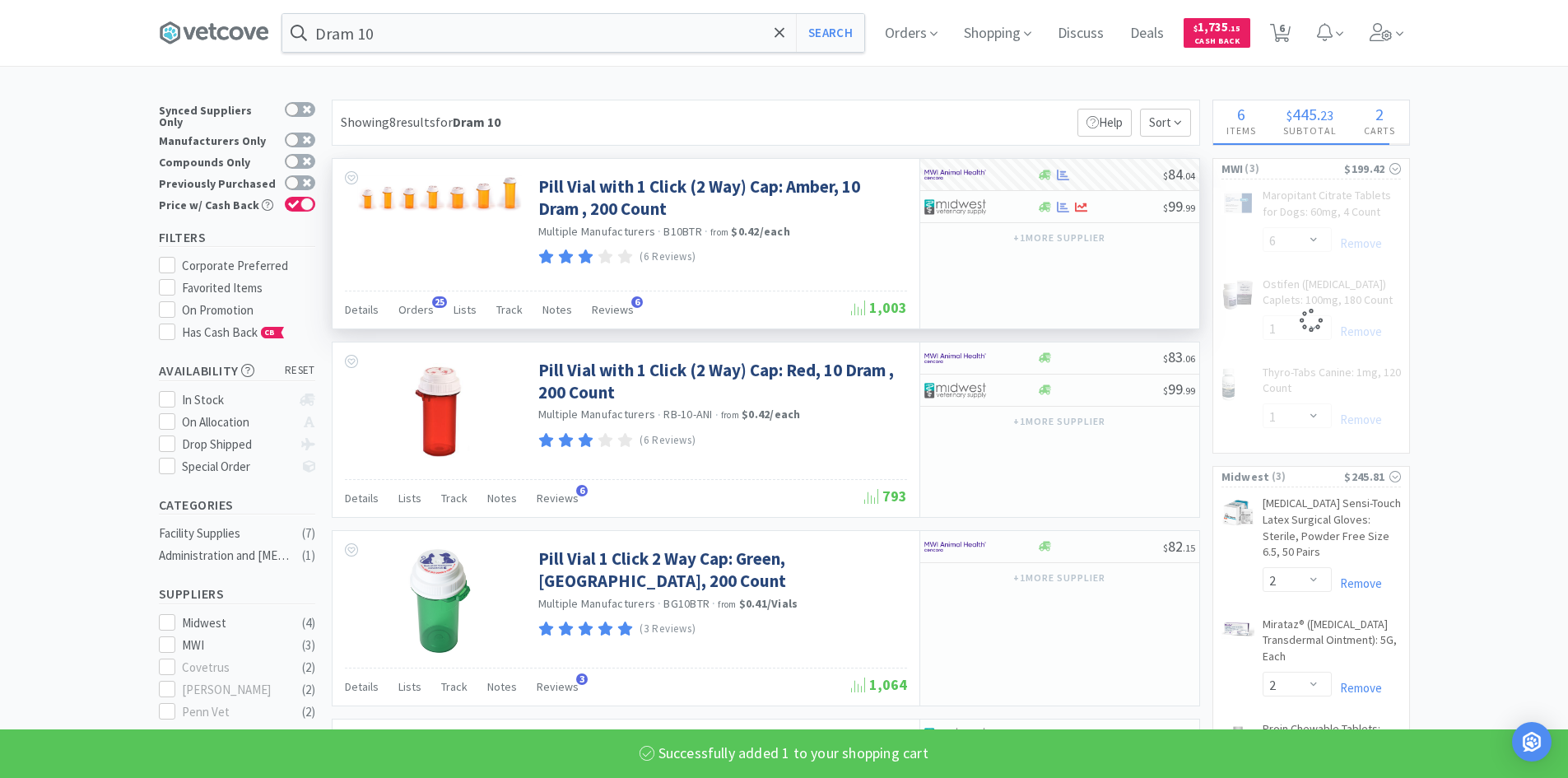
select select "1"
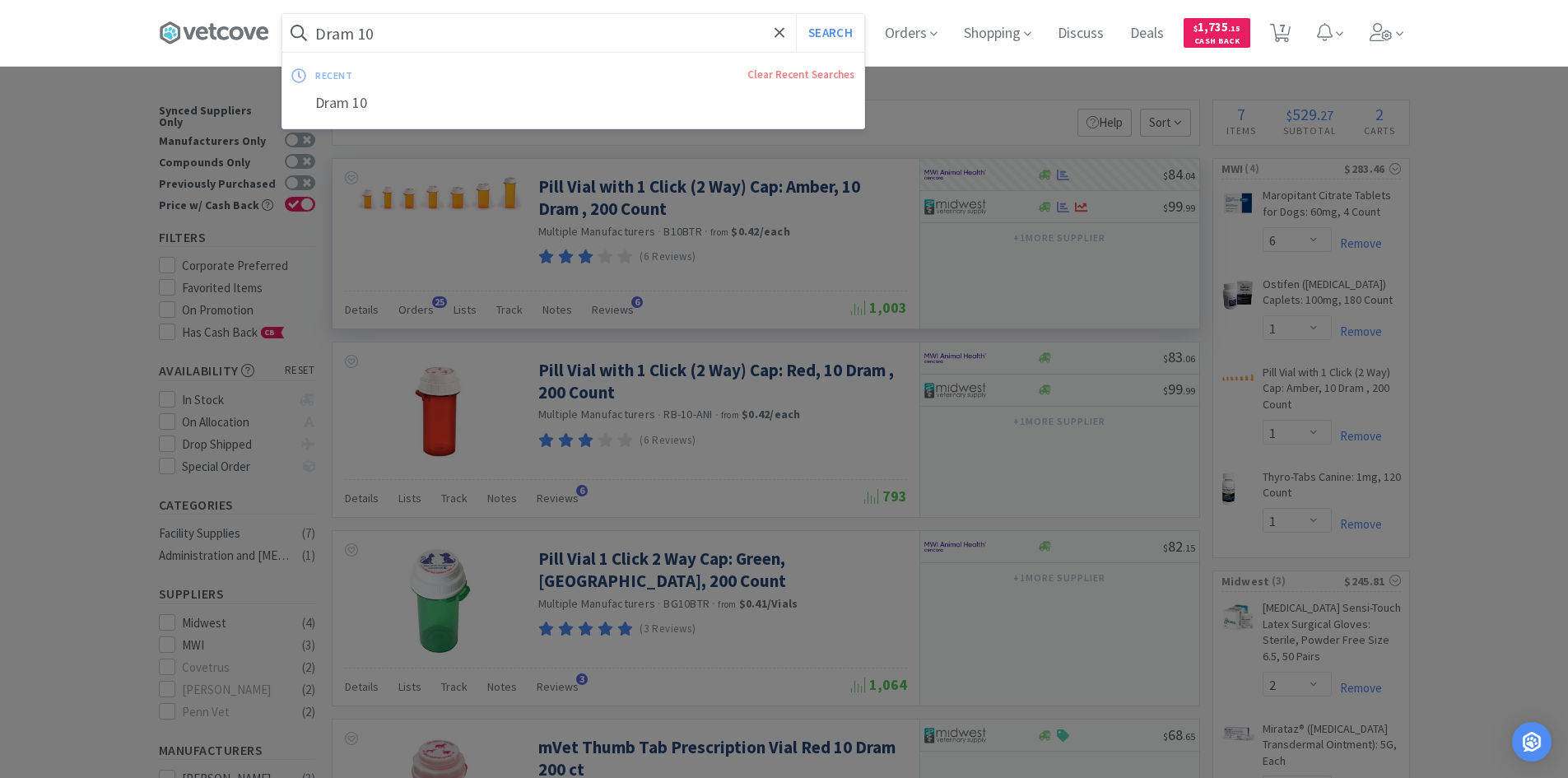
click at [481, 35] on input "Dram 10" at bounding box center [573, 32] width 582 height 38
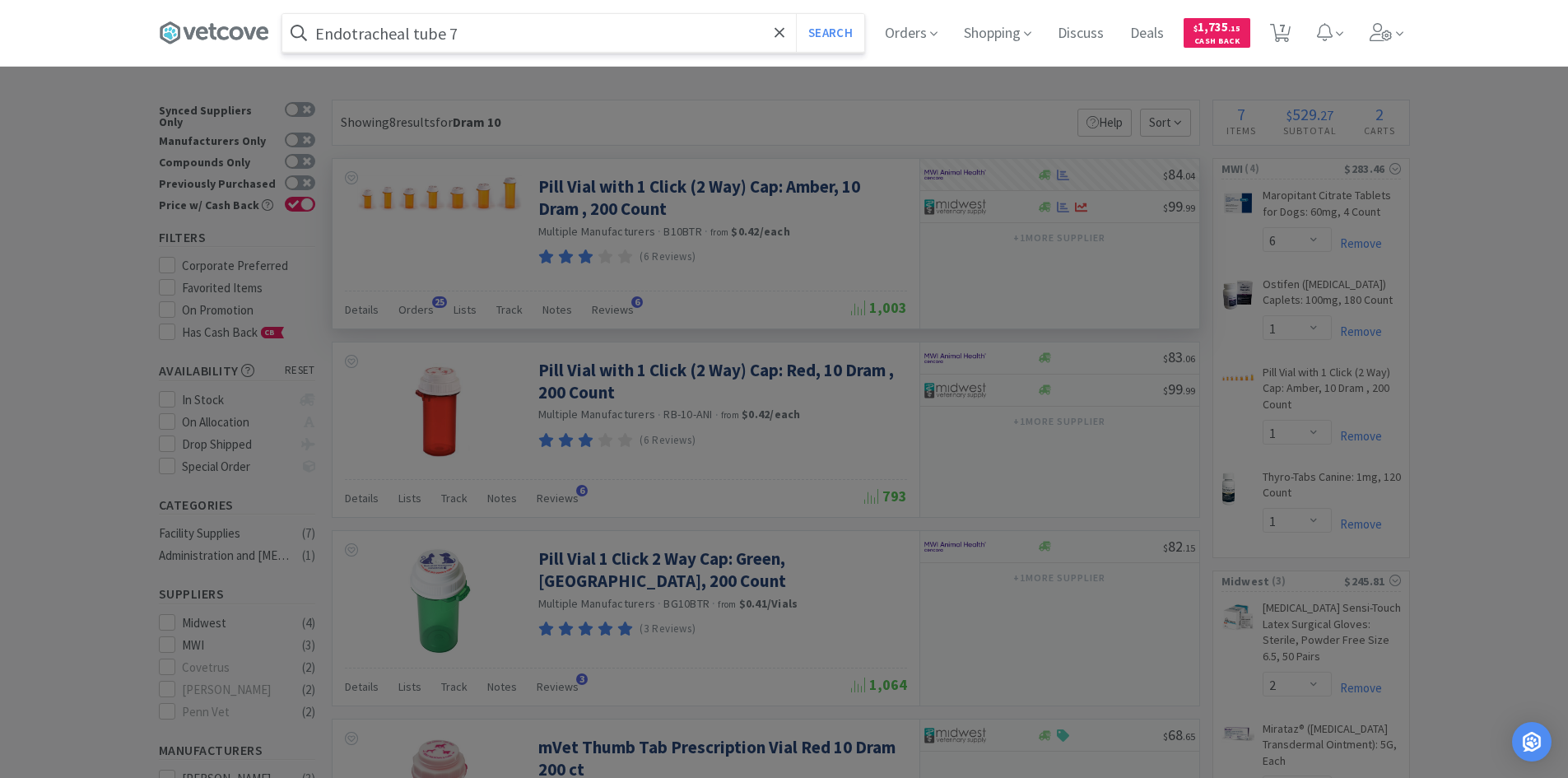
click at [492, 44] on input "Endotracheal tube 7" at bounding box center [573, 32] width 582 height 38
type input "Endotracheal tube 7.0"
click at [796, 14] on button "Search" at bounding box center [830, 32] width 68 height 38
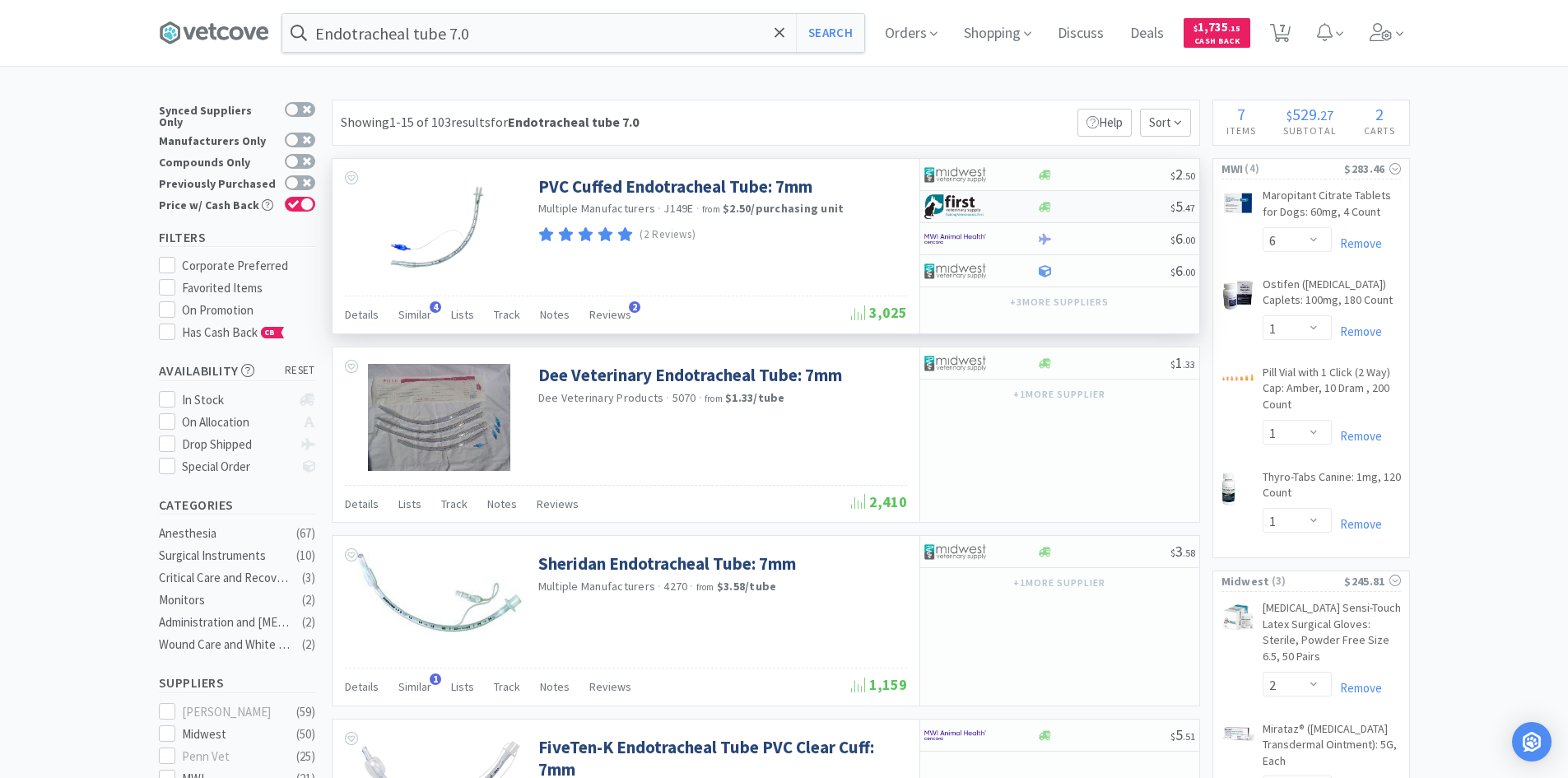
click at [1126, 209] on div at bounding box center [1104, 207] width 133 height 12
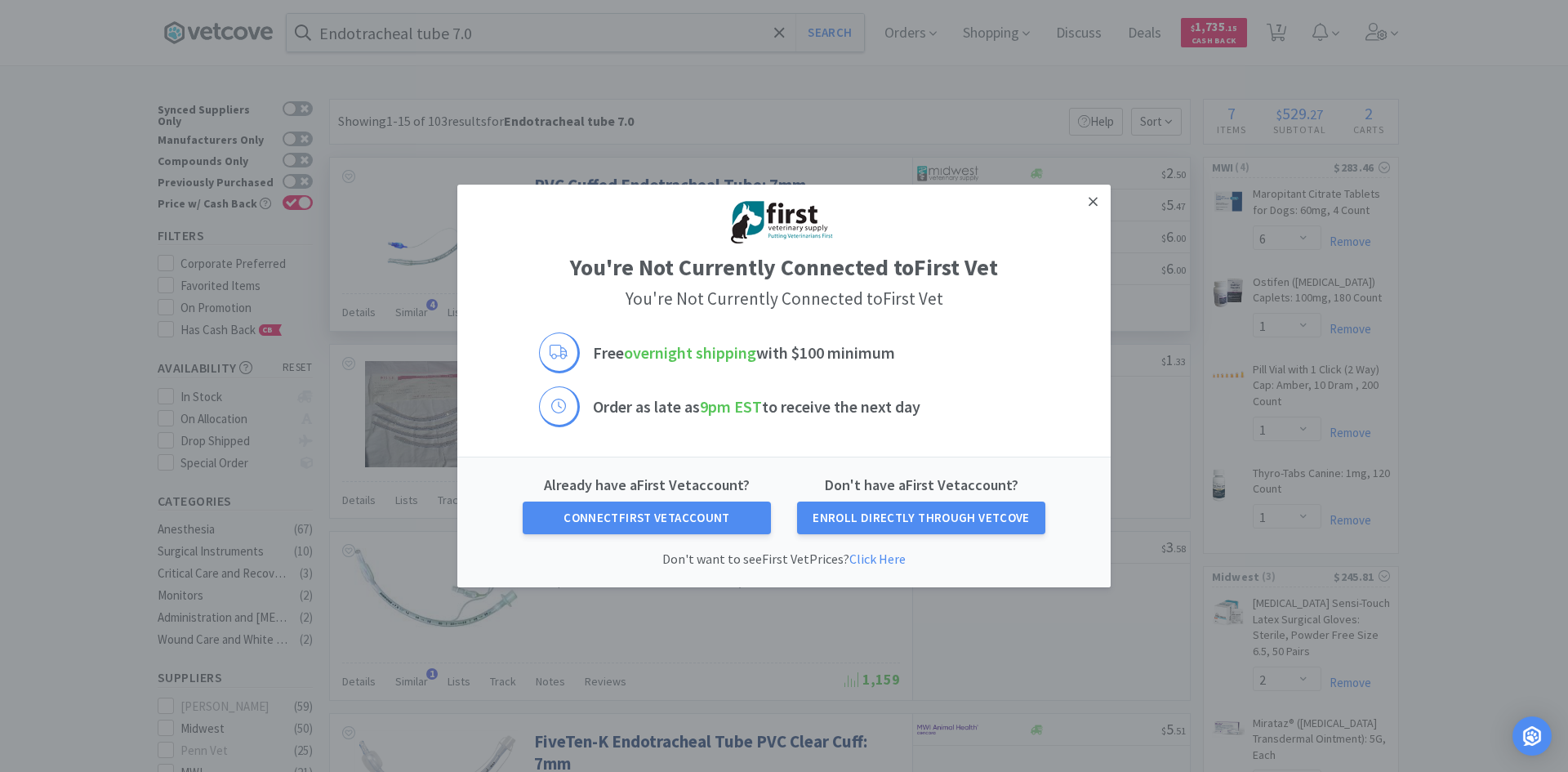
click at [1092, 204] on icon at bounding box center [1093, 201] width 9 height 9
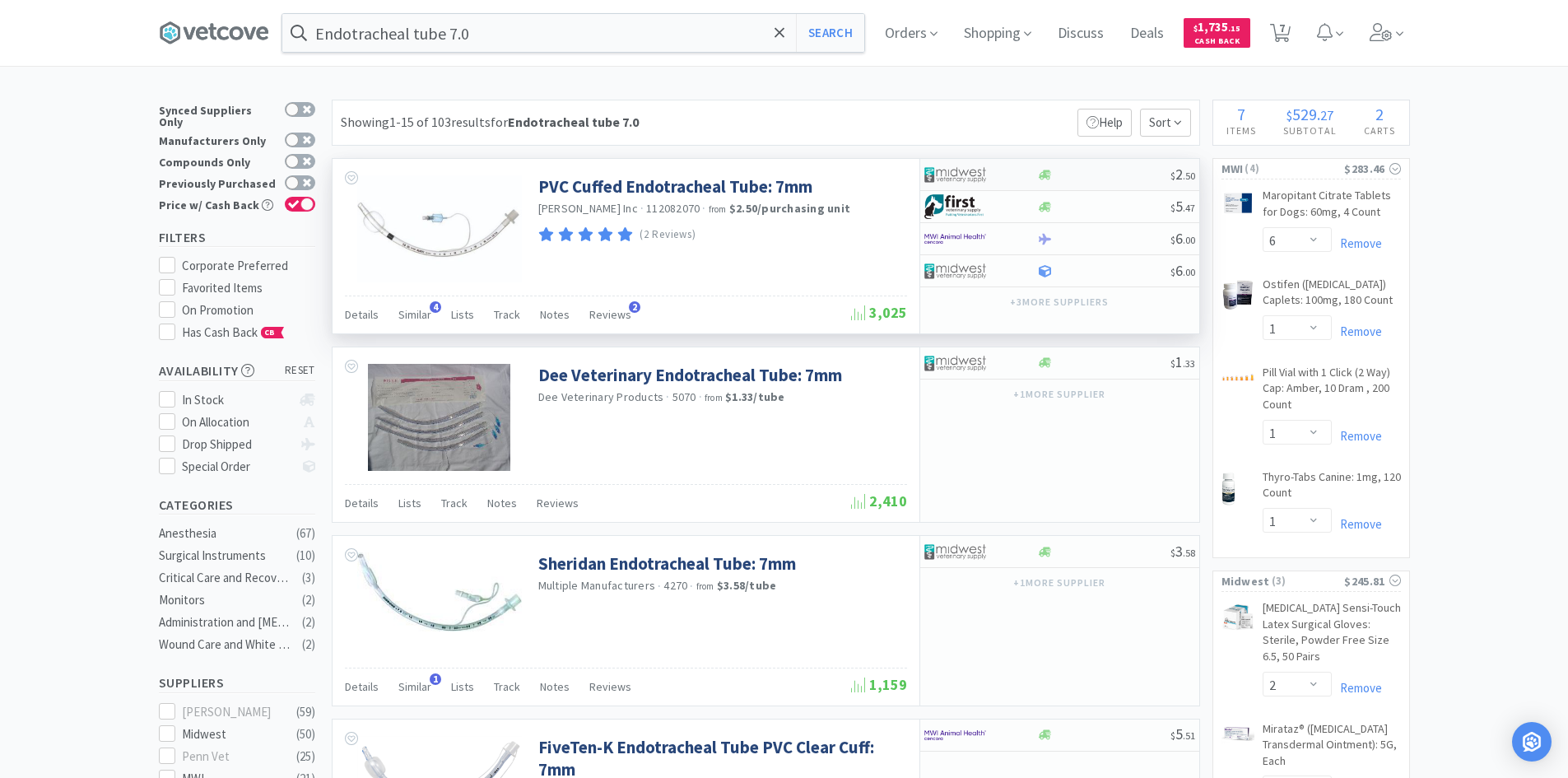
click at [1082, 172] on div at bounding box center [1104, 174] width 133 height 12
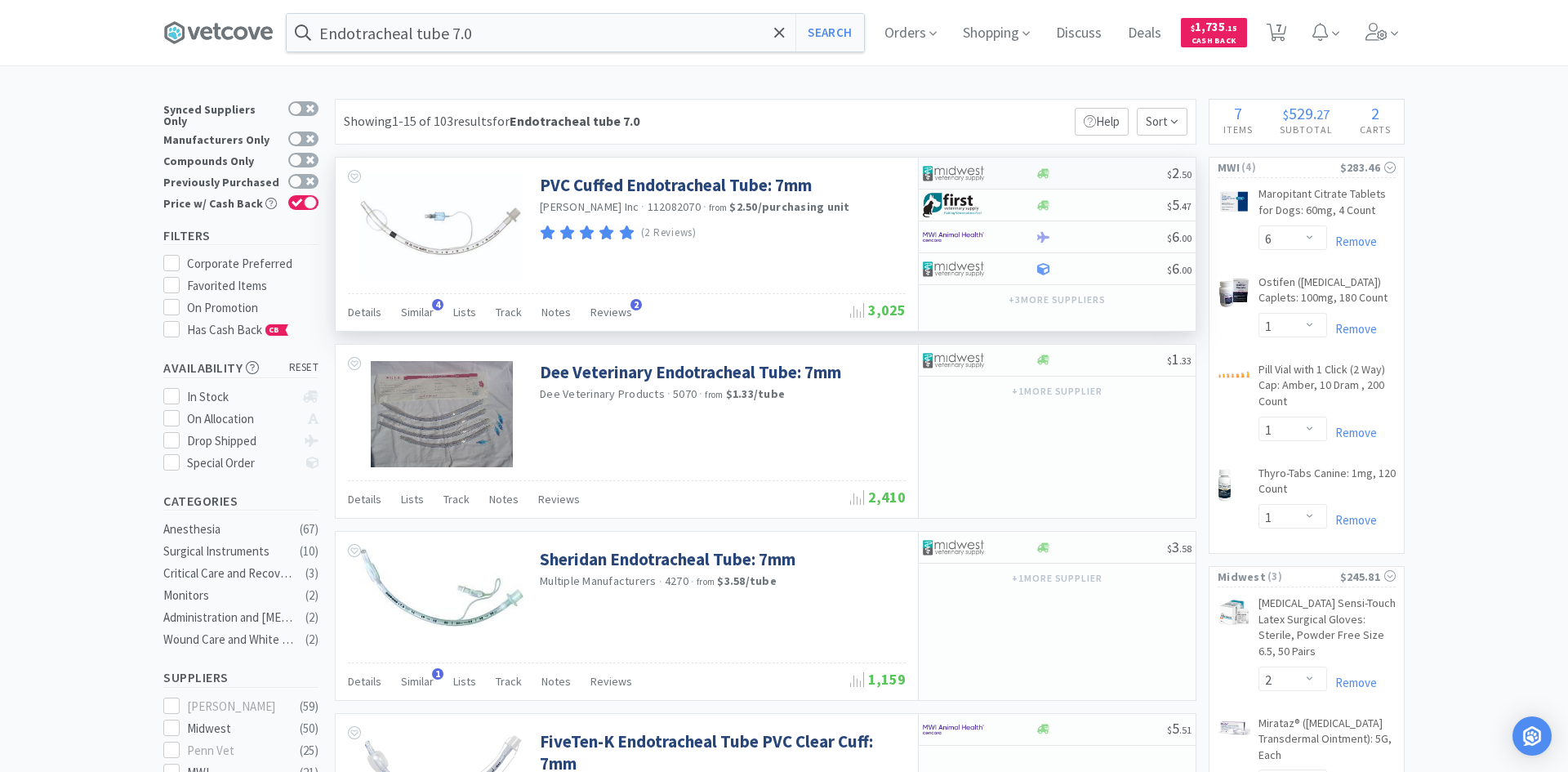
select select "1"
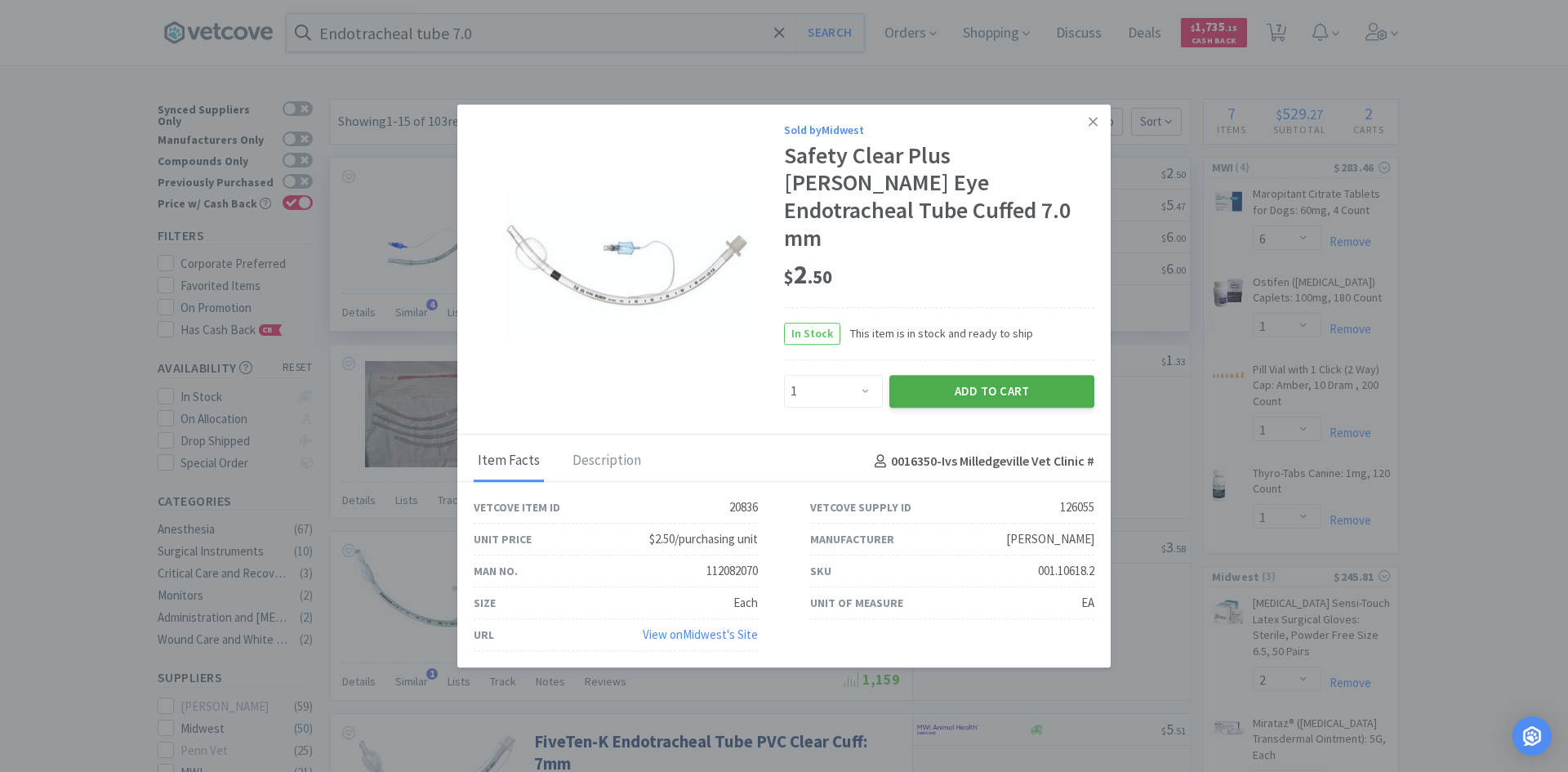
click at [976, 375] on button "Add to Cart" at bounding box center [992, 391] width 205 height 33
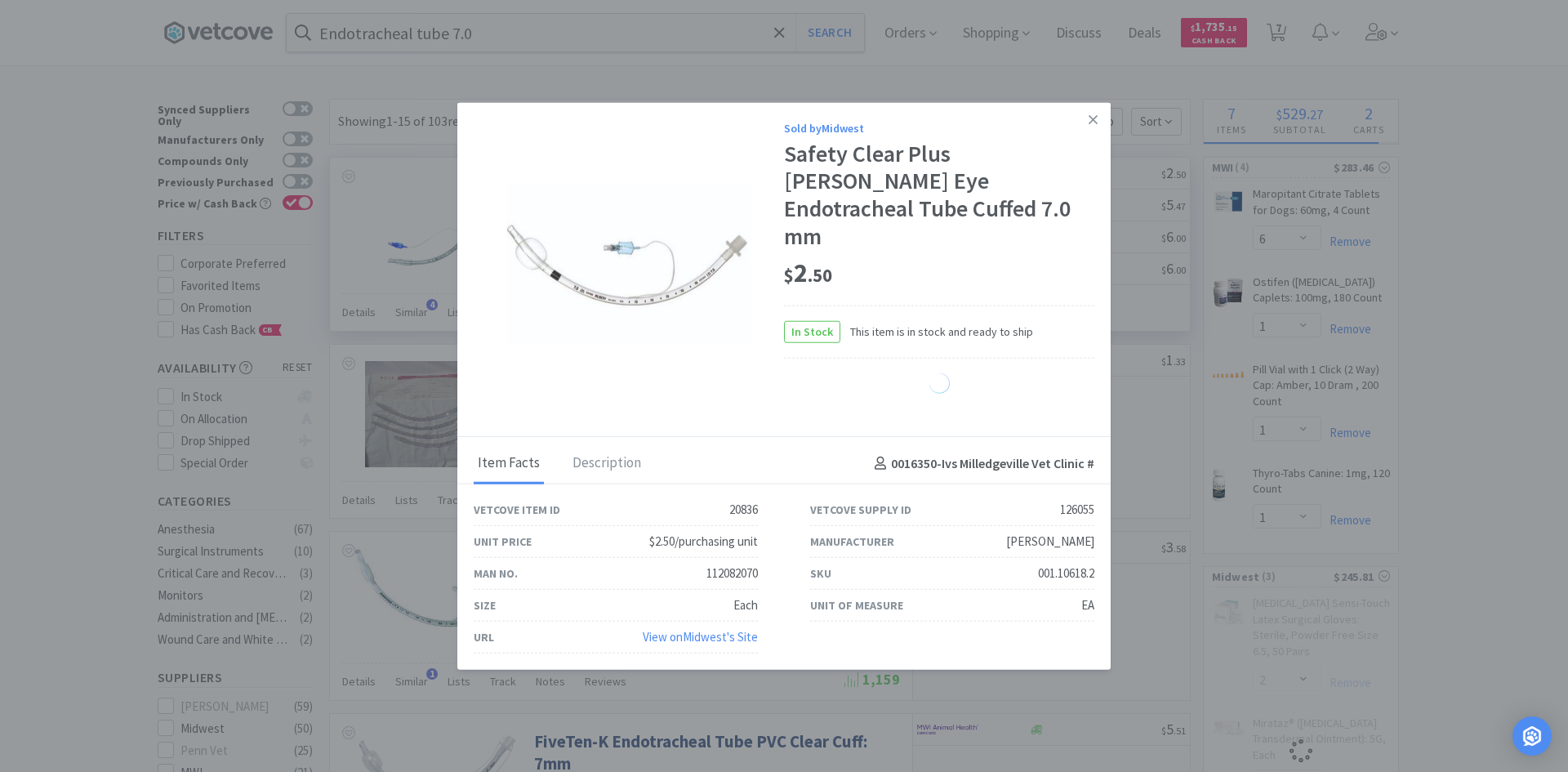
select select "1"
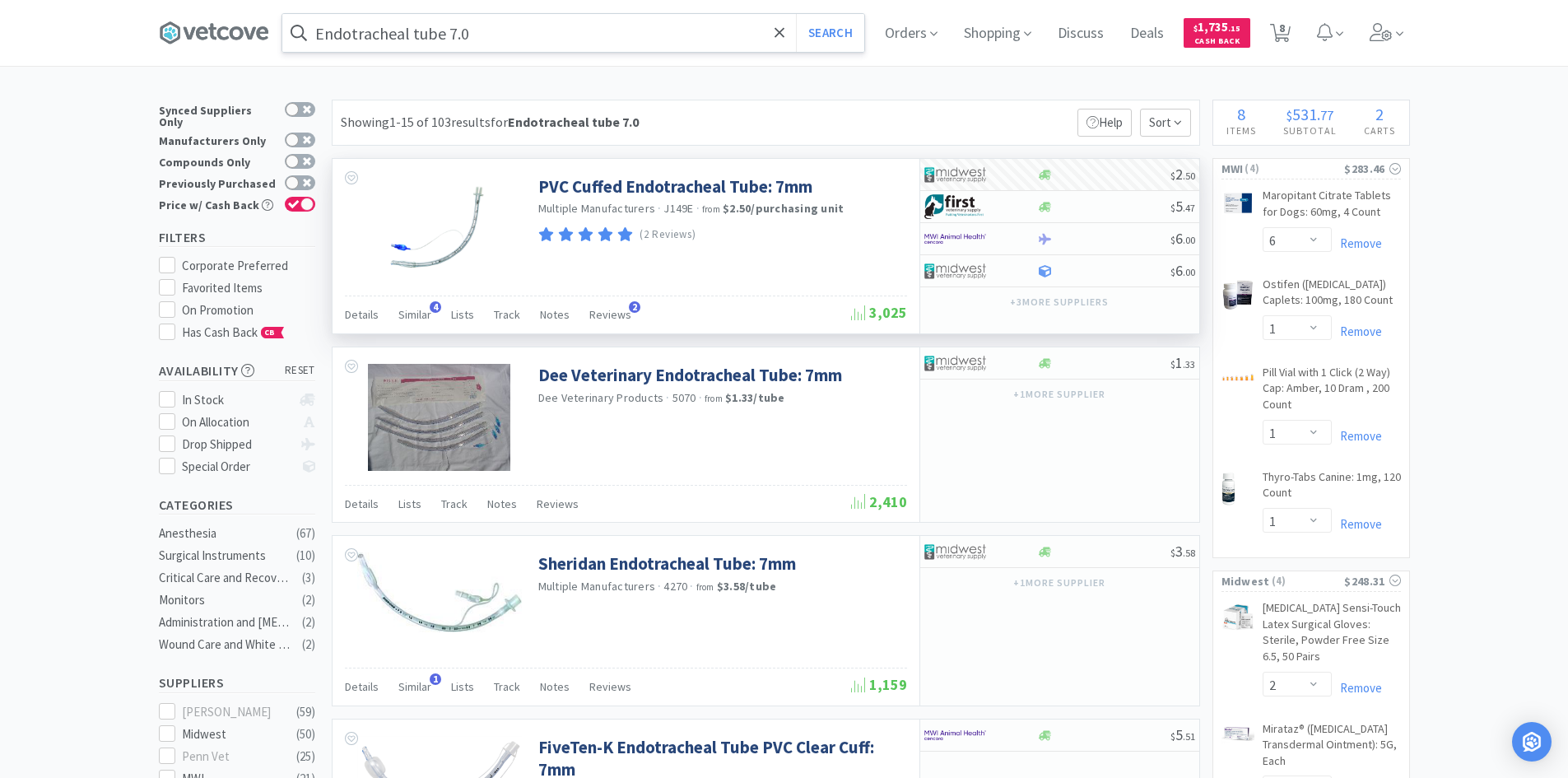
click at [496, 36] on input "Endotracheal tube 7.0" at bounding box center [573, 32] width 582 height 38
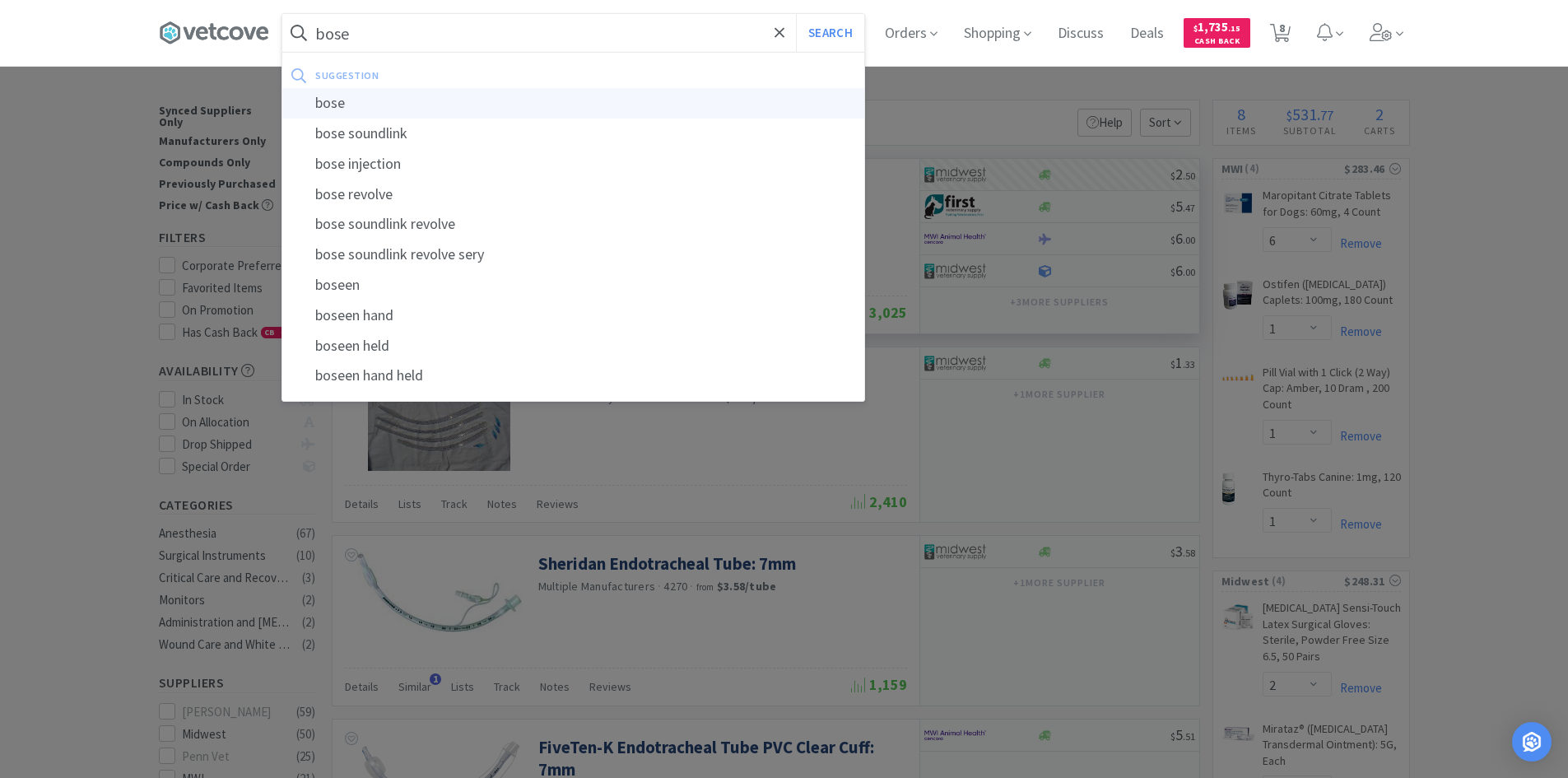
type input "bose"
click at [345, 105] on div "bose" at bounding box center [573, 103] width 582 height 31
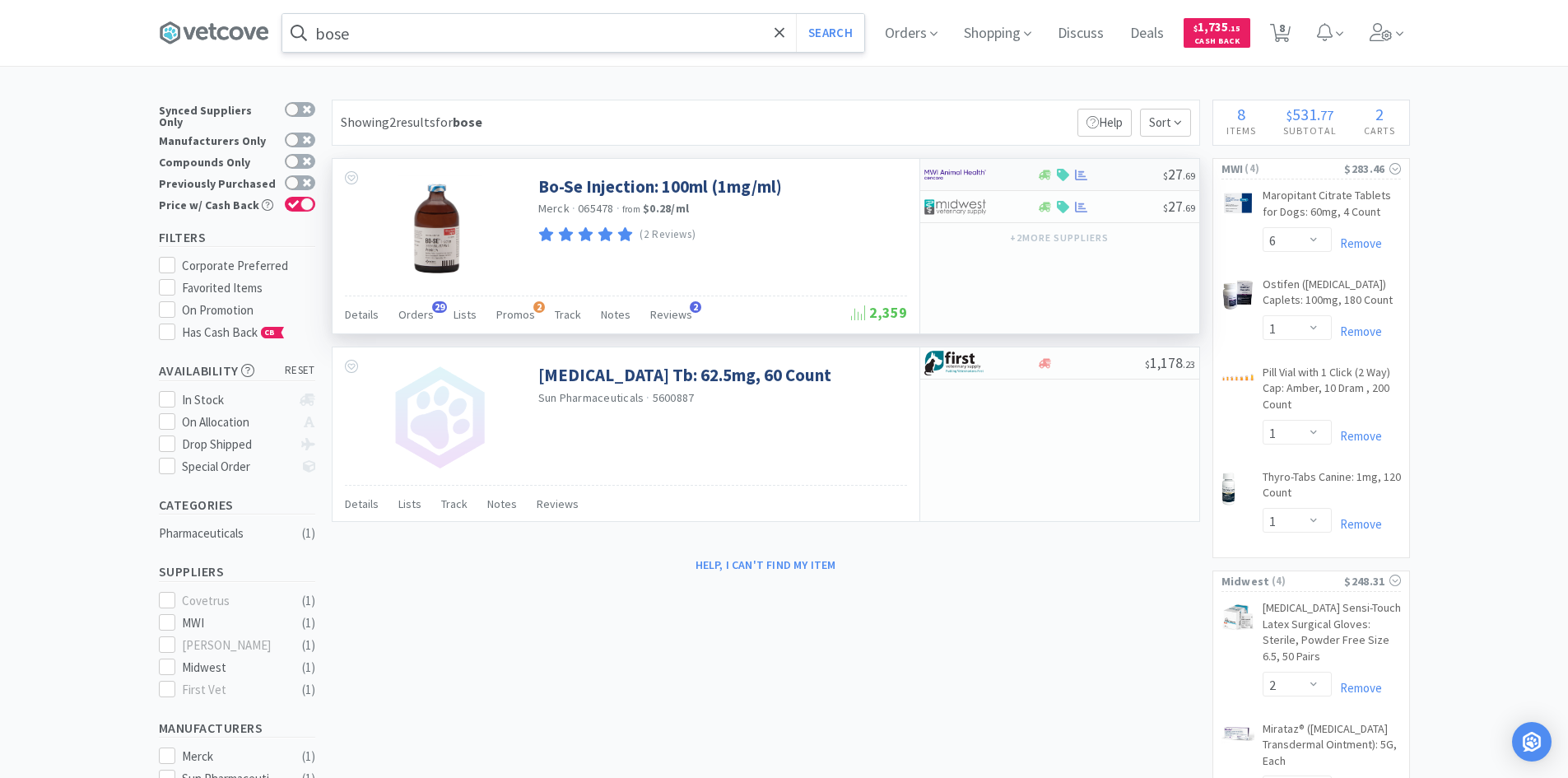
click at [987, 180] on div at bounding box center [970, 174] width 91 height 28
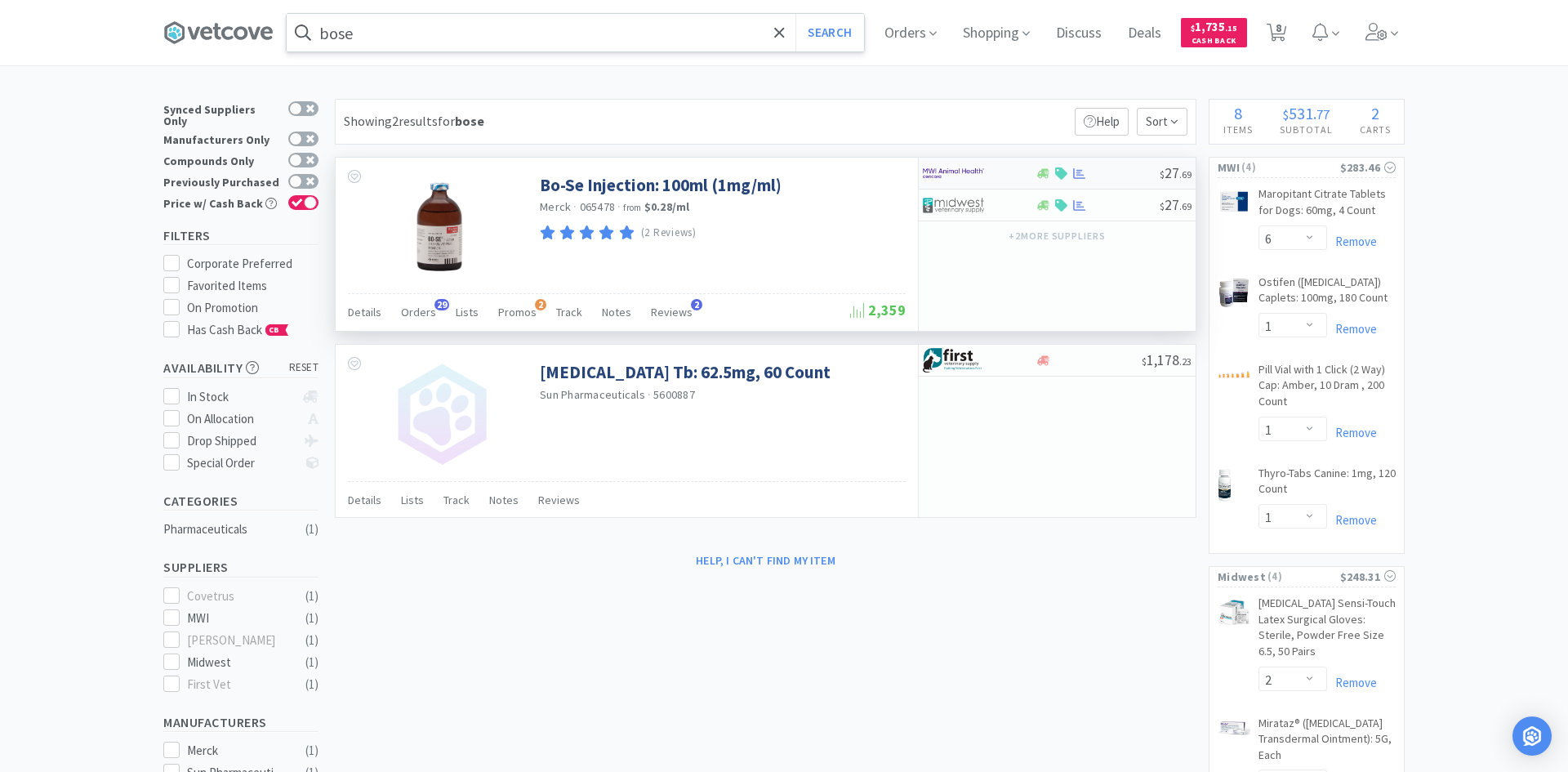
select select "1"
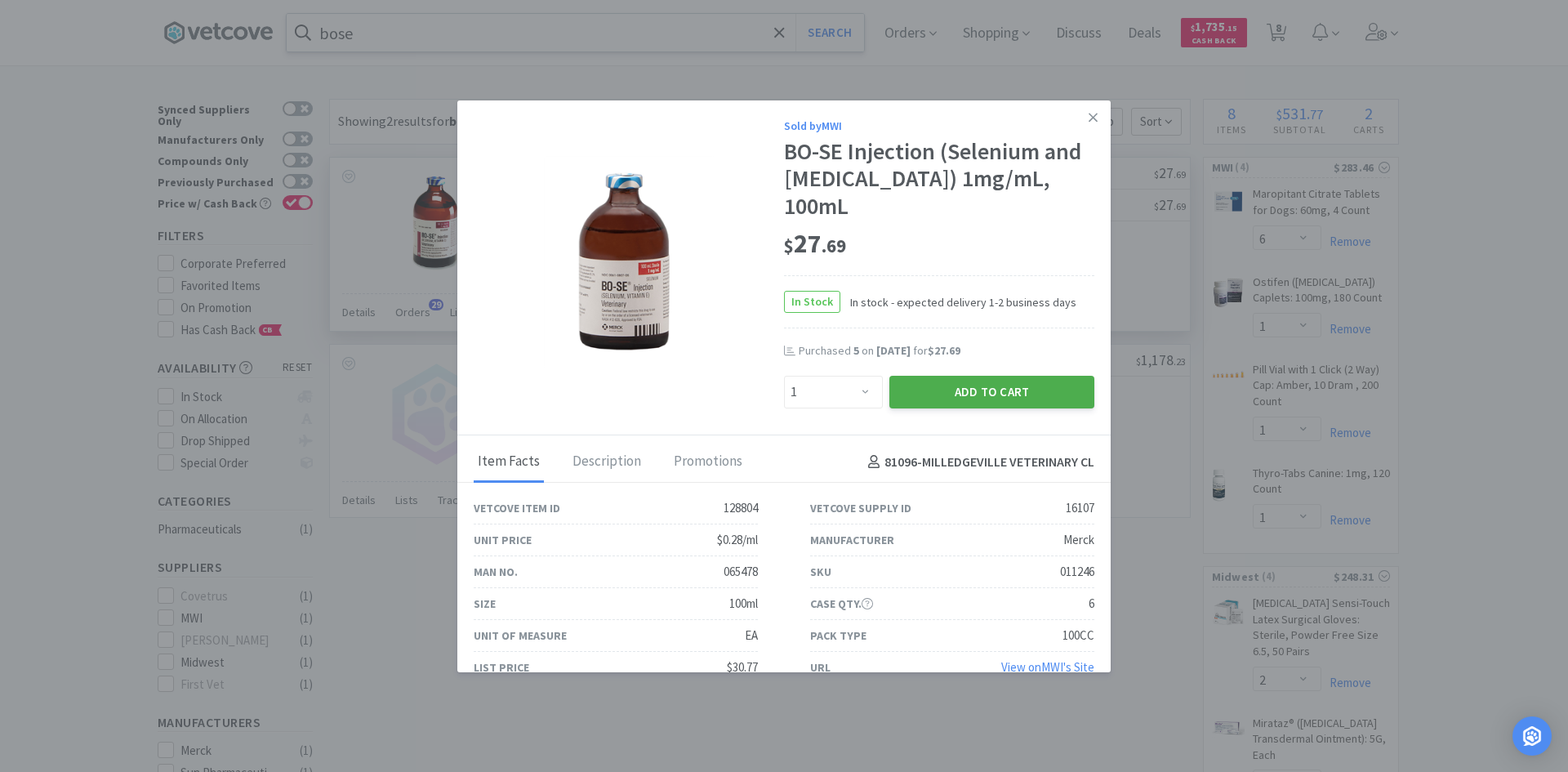
click at [930, 376] on button "Add to Cart" at bounding box center [992, 392] width 205 height 33
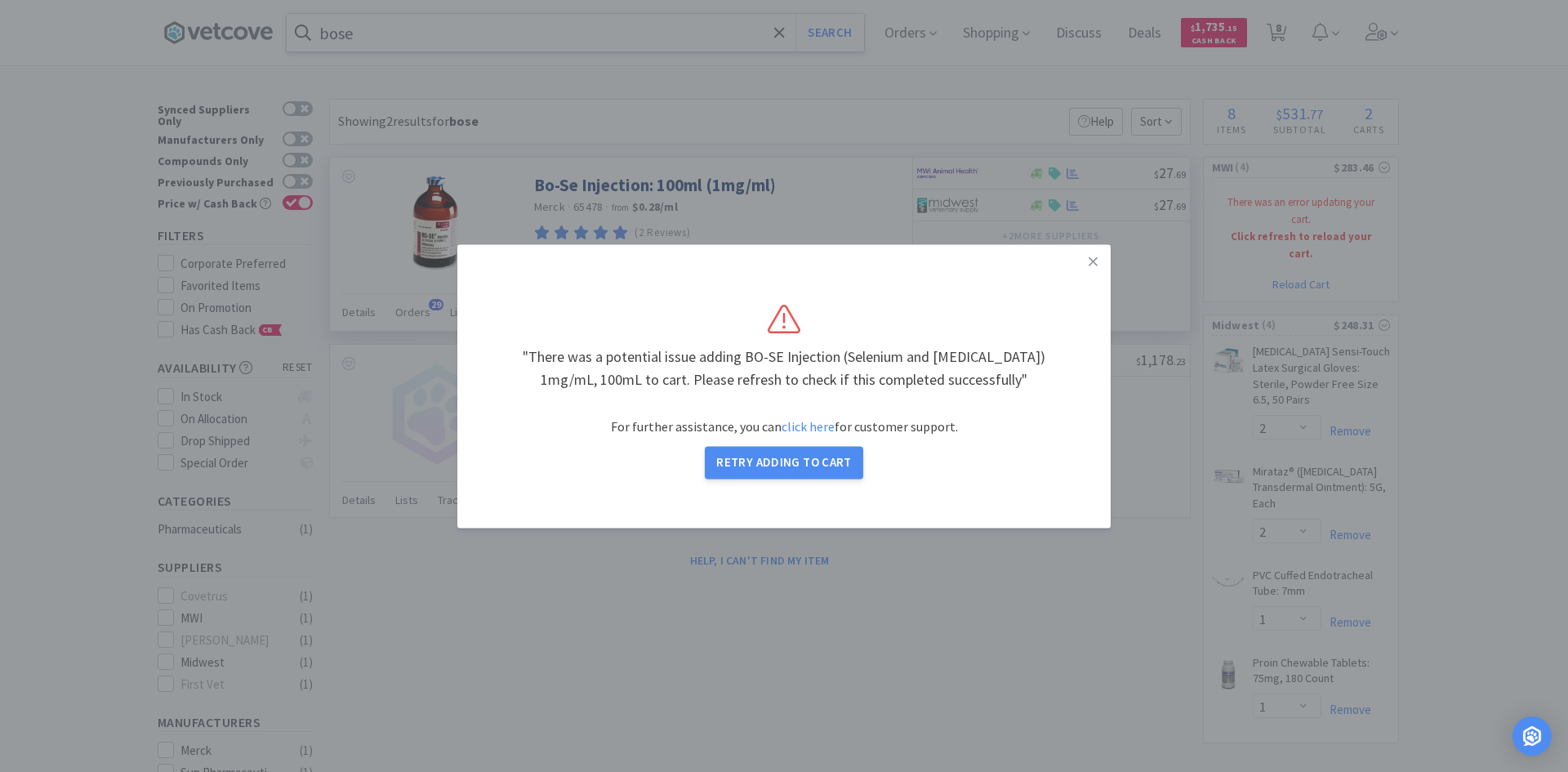
select select "6"
select select "1"
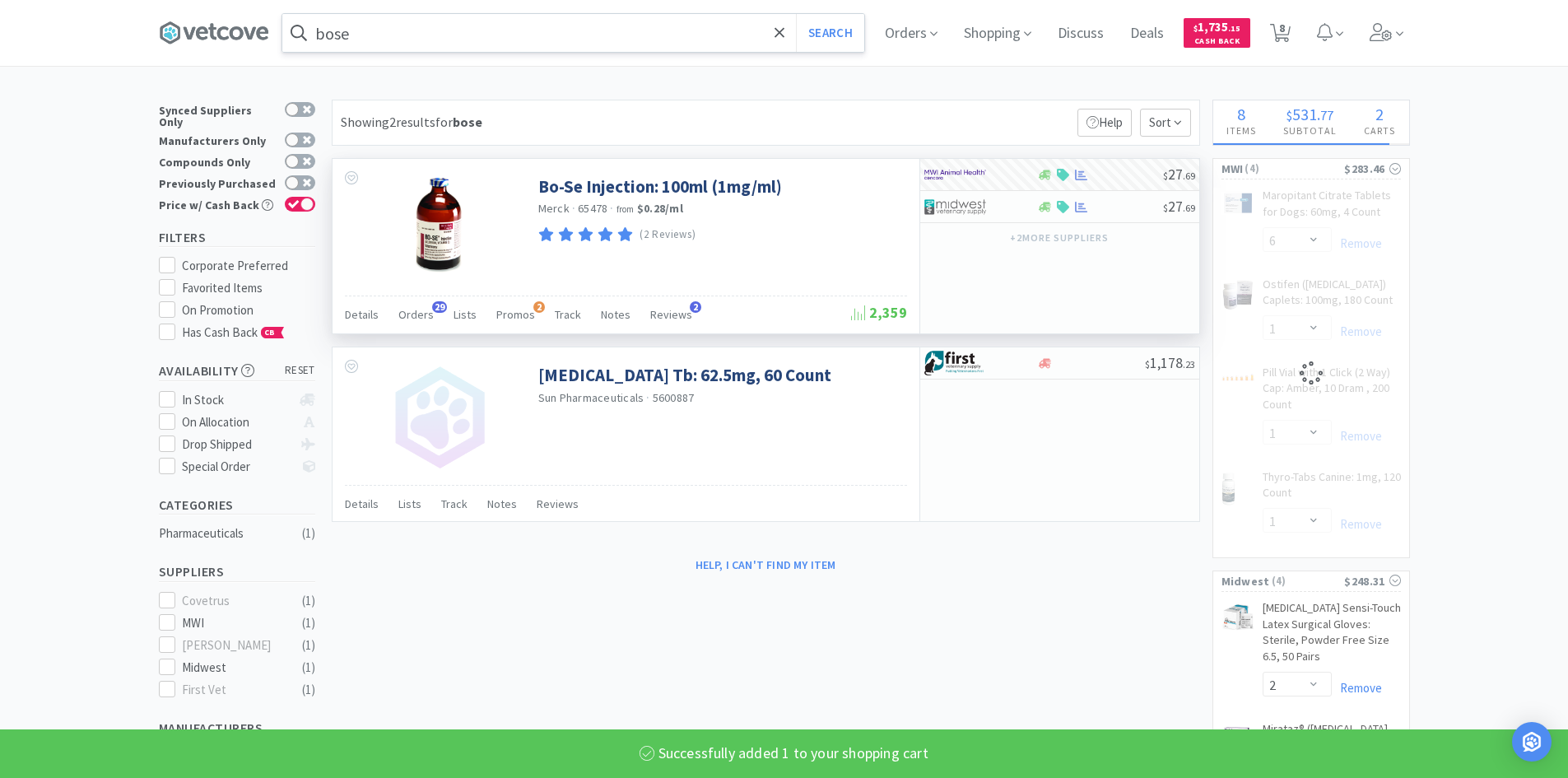
select select "1"
select select "6"
select select "1"
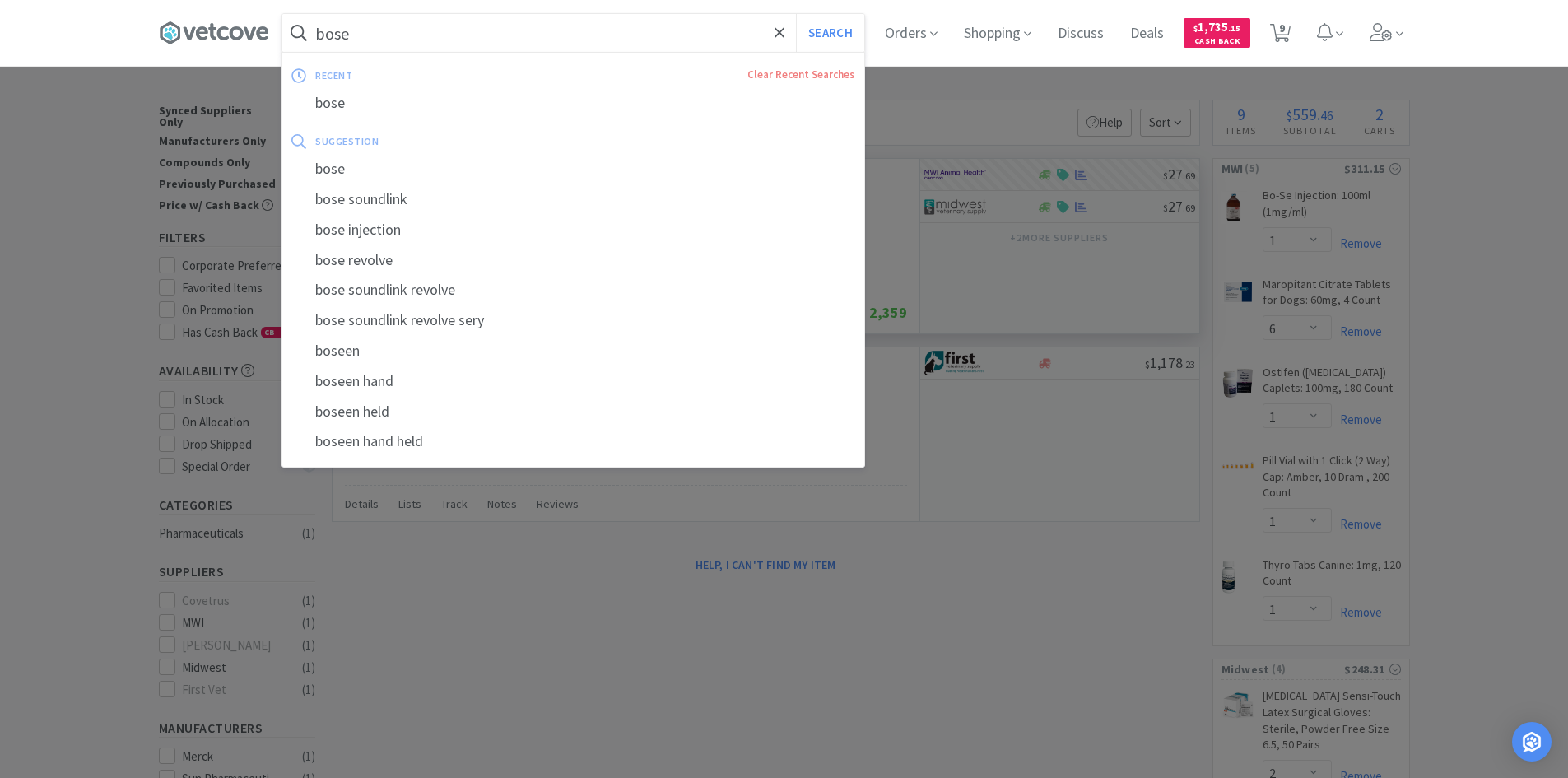
click at [385, 34] on input "bose" at bounding box center [573, 32] width 582 height 38
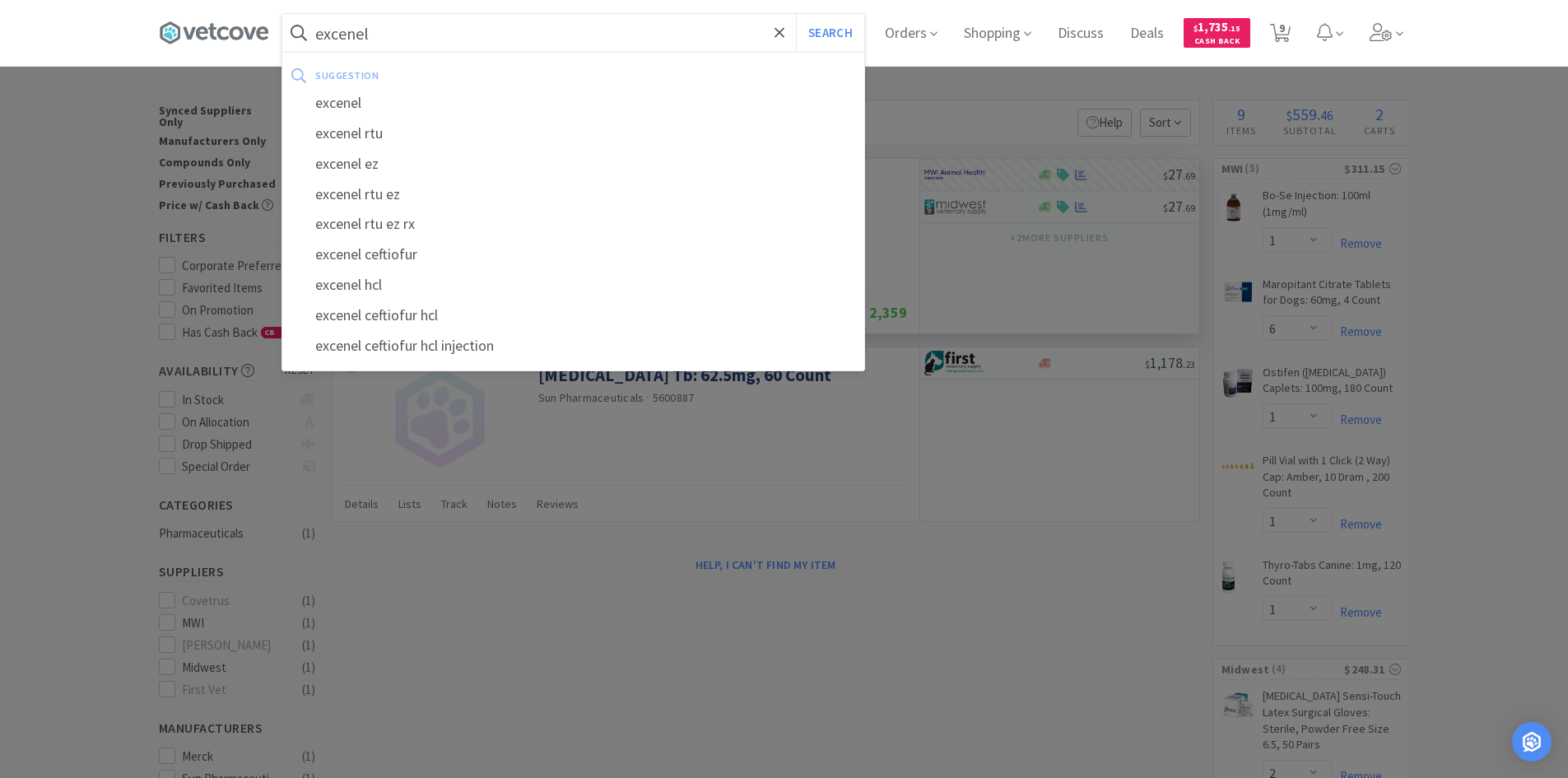
type input "excenel"
click at [796, 14] on button "Search" at bounding box center [830, 32] width 68 height 38
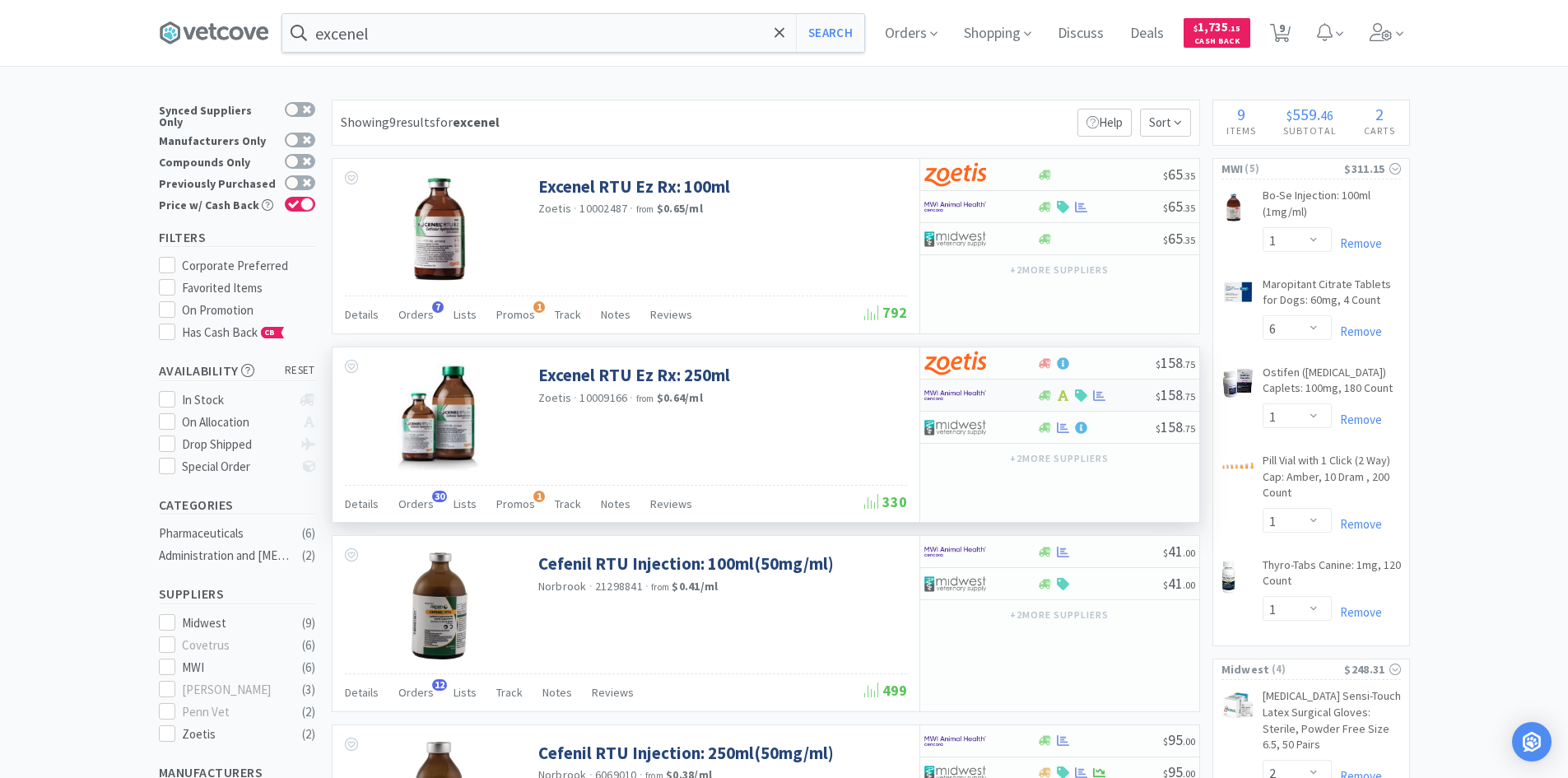
click at [1015, 399] on div at bounding box center [981, 395] width 113 height 28
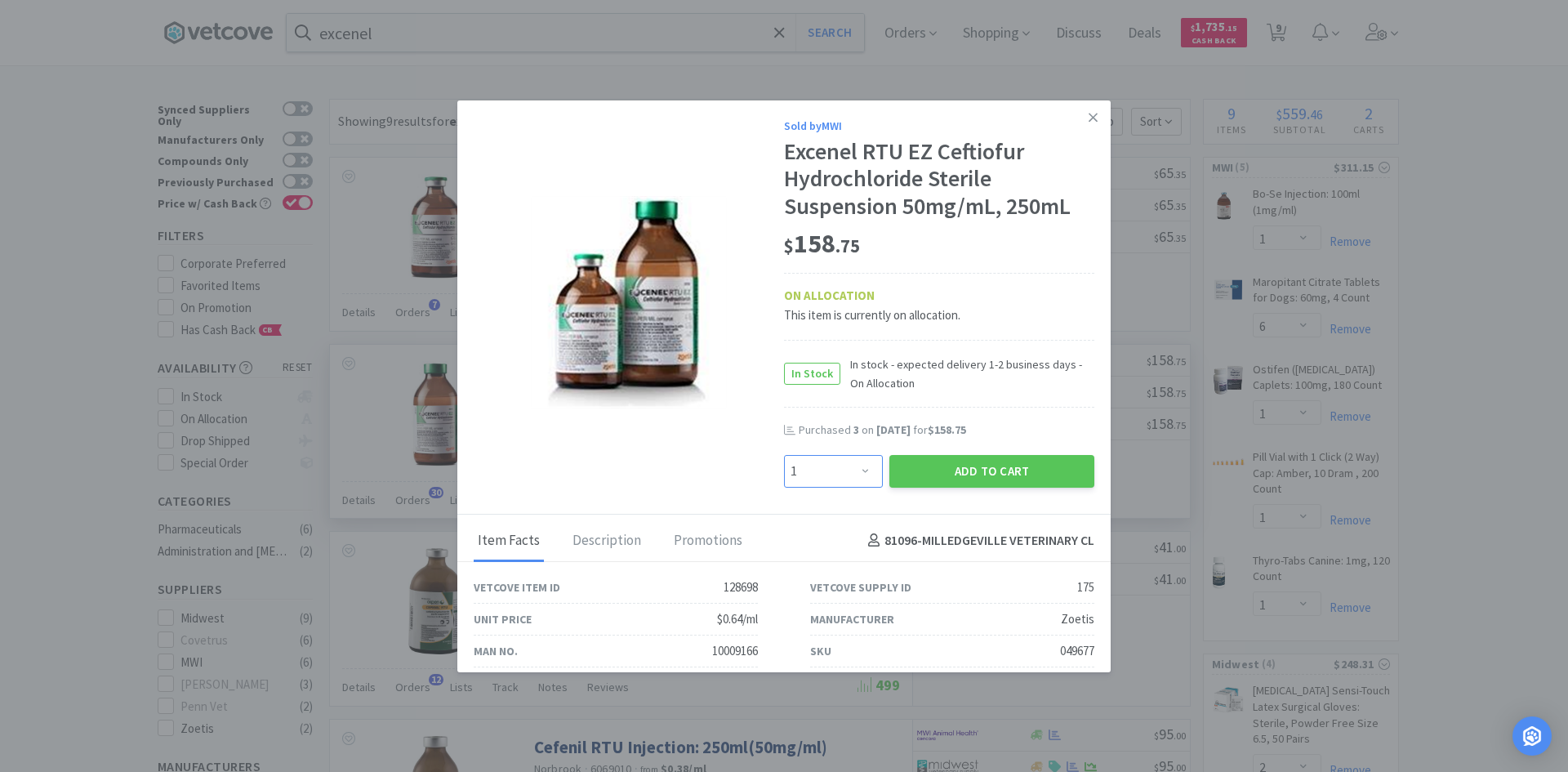
click at [848, 472] on select "Enter Quantity 1 2 3 4 5 6 7 8 9 10 11 12 13 14 15 16 17 18 19 20 Enter Quantity" at bounding box center [833, 471] width 98 height 33
select select "2"
click at [784, 455] on select "Enter Quantity 1 2 3 4 5 6 7 8 9 10 11 12 13 14 15 16 17 18 19 20 Enter Quantity" at bounding box center [833, 471] width 98 height 33
click at [983, 478] on button "Add to Cart" at bounding box center [992, 471] width 205 height 33
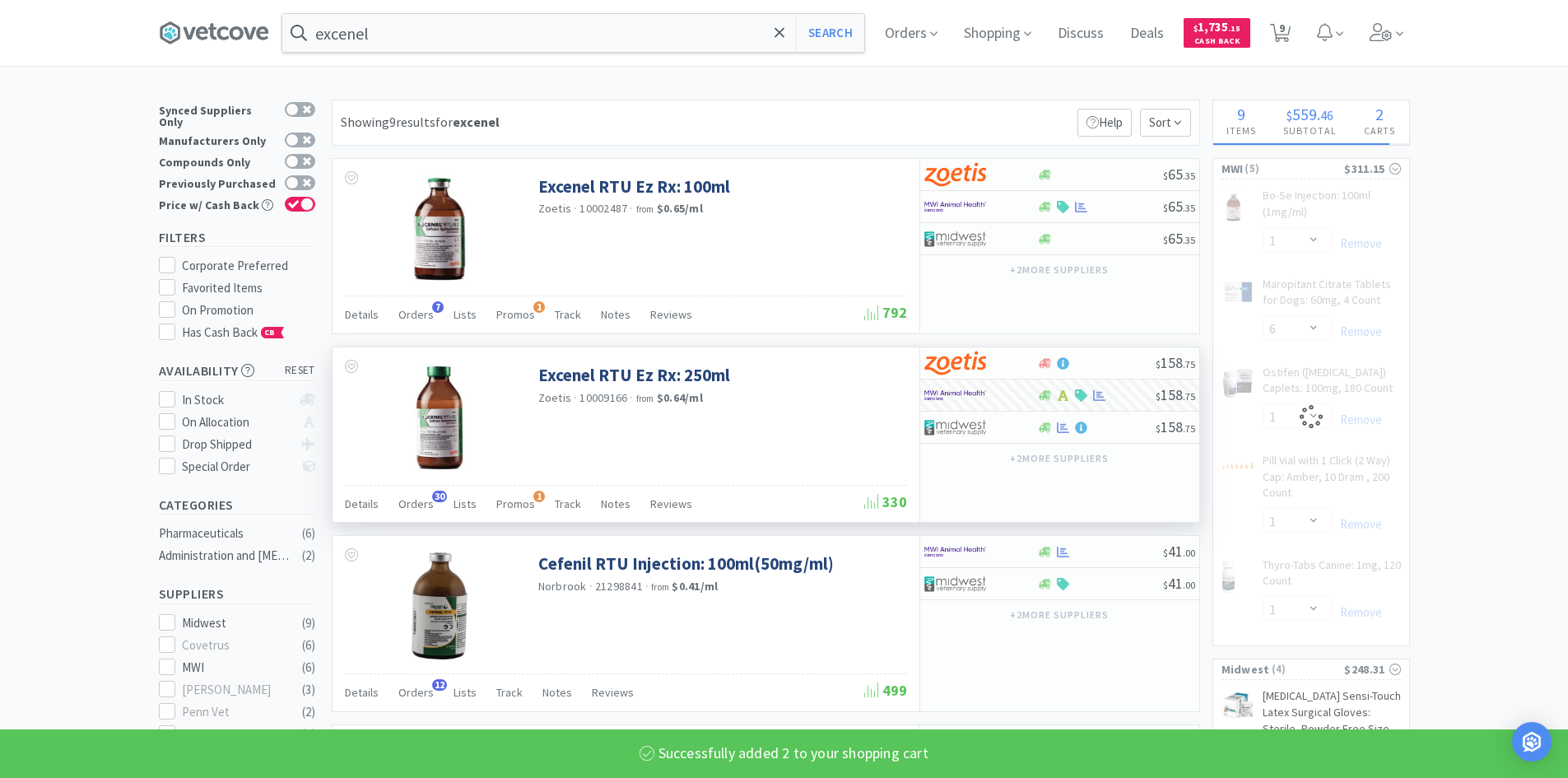
select select "2"
select select "6"
select select "1"
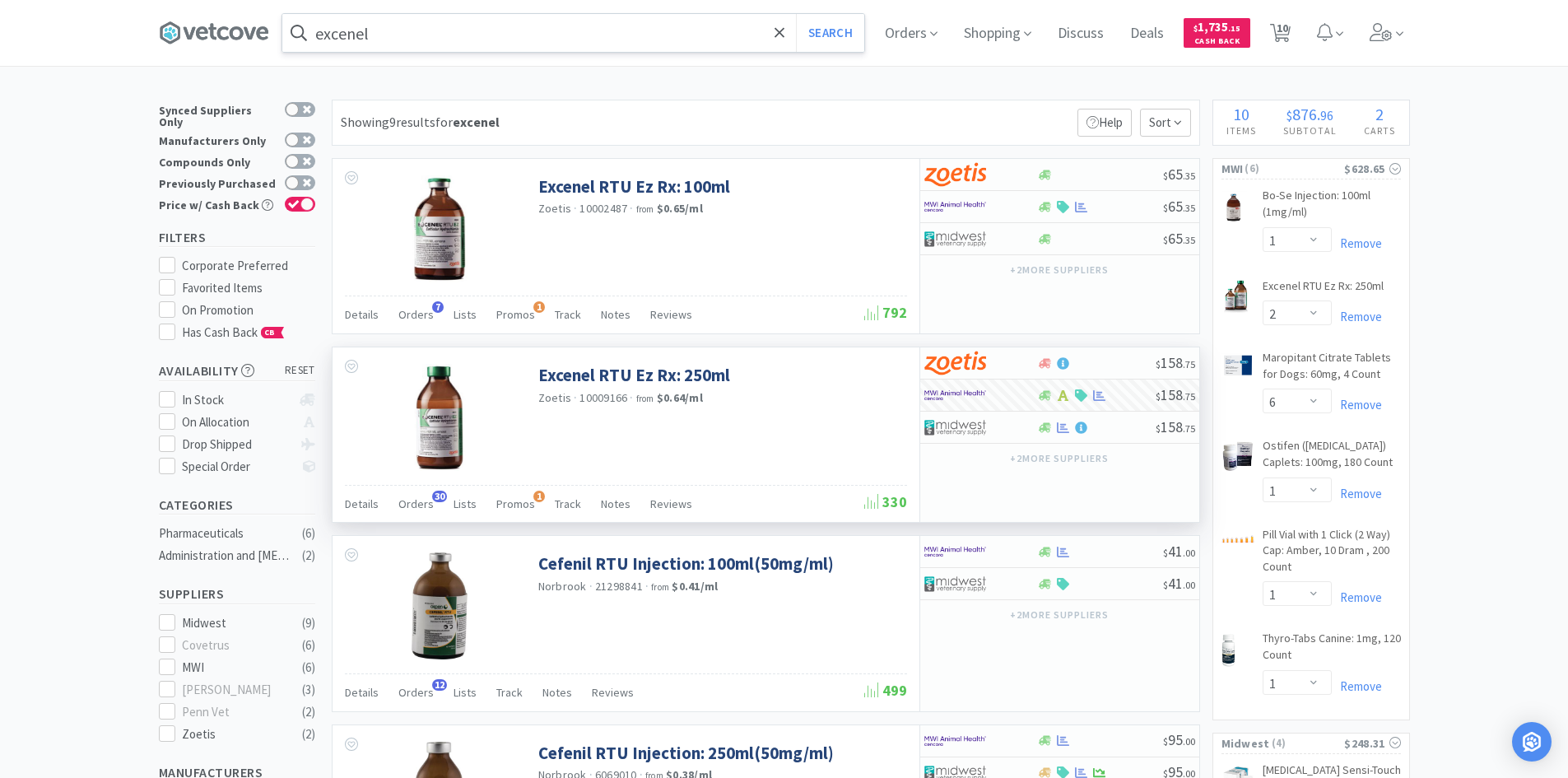
click at [380, 33] on input "excenel" at bounding box center [573, 32] width 582 height 38
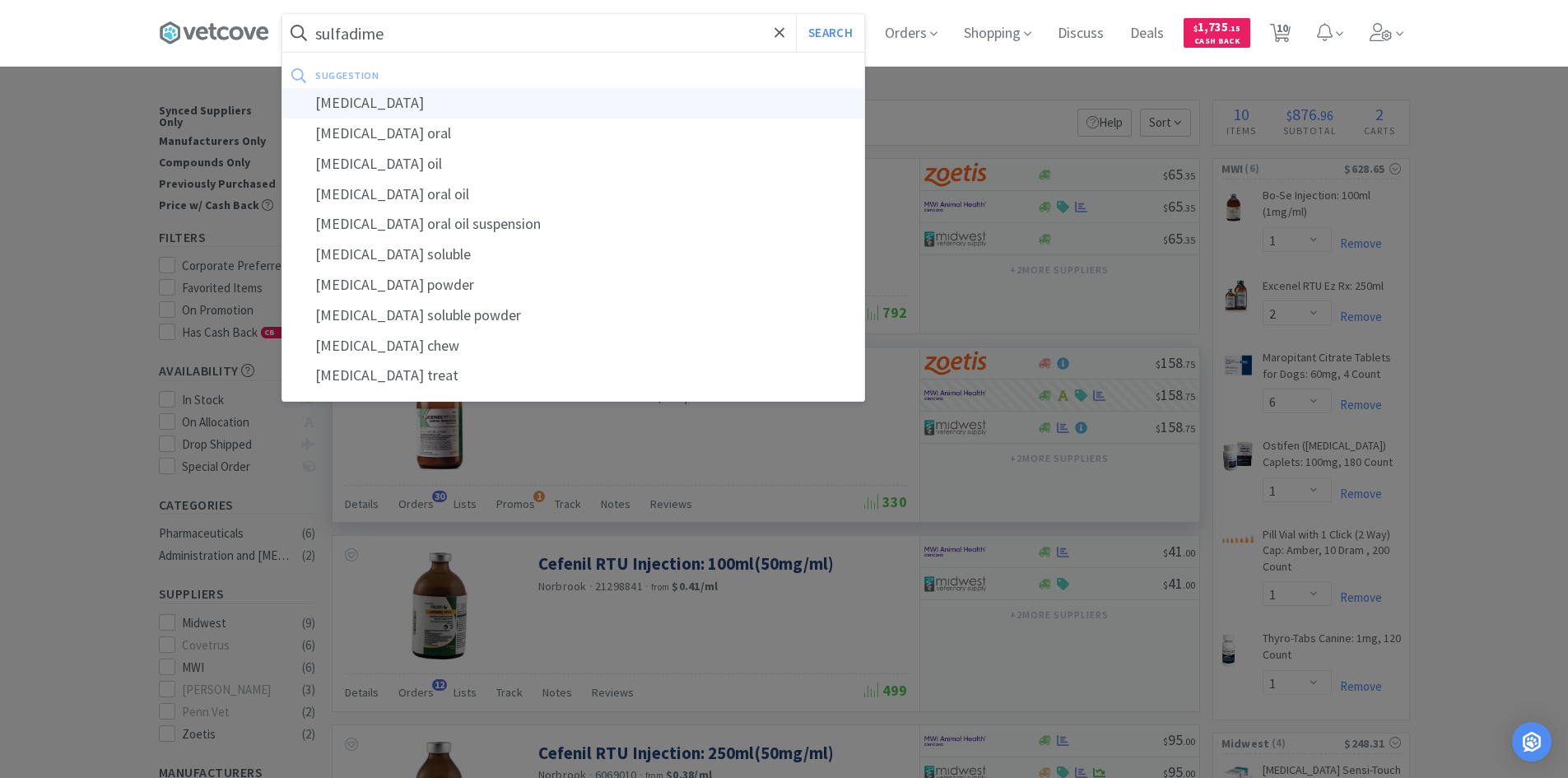
click at [411, 101] on div "[MEDICAL_DATA]" at bounding box center [573, 103] width 582 height 31
type input "[MEDICAL_DATA]"
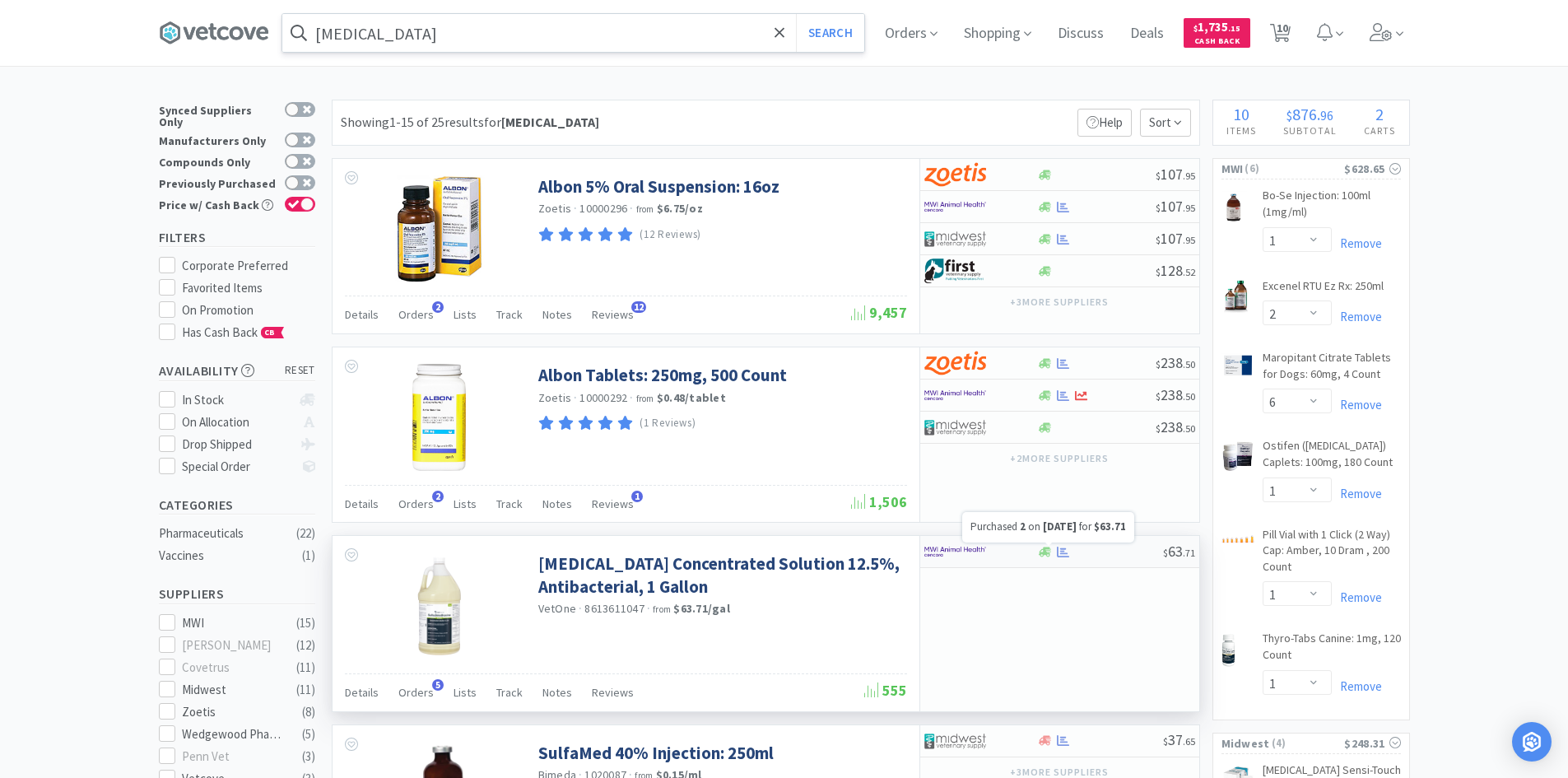
click at [1058, 557] on icon at bounding box center [1063, 551] width 12 height 12
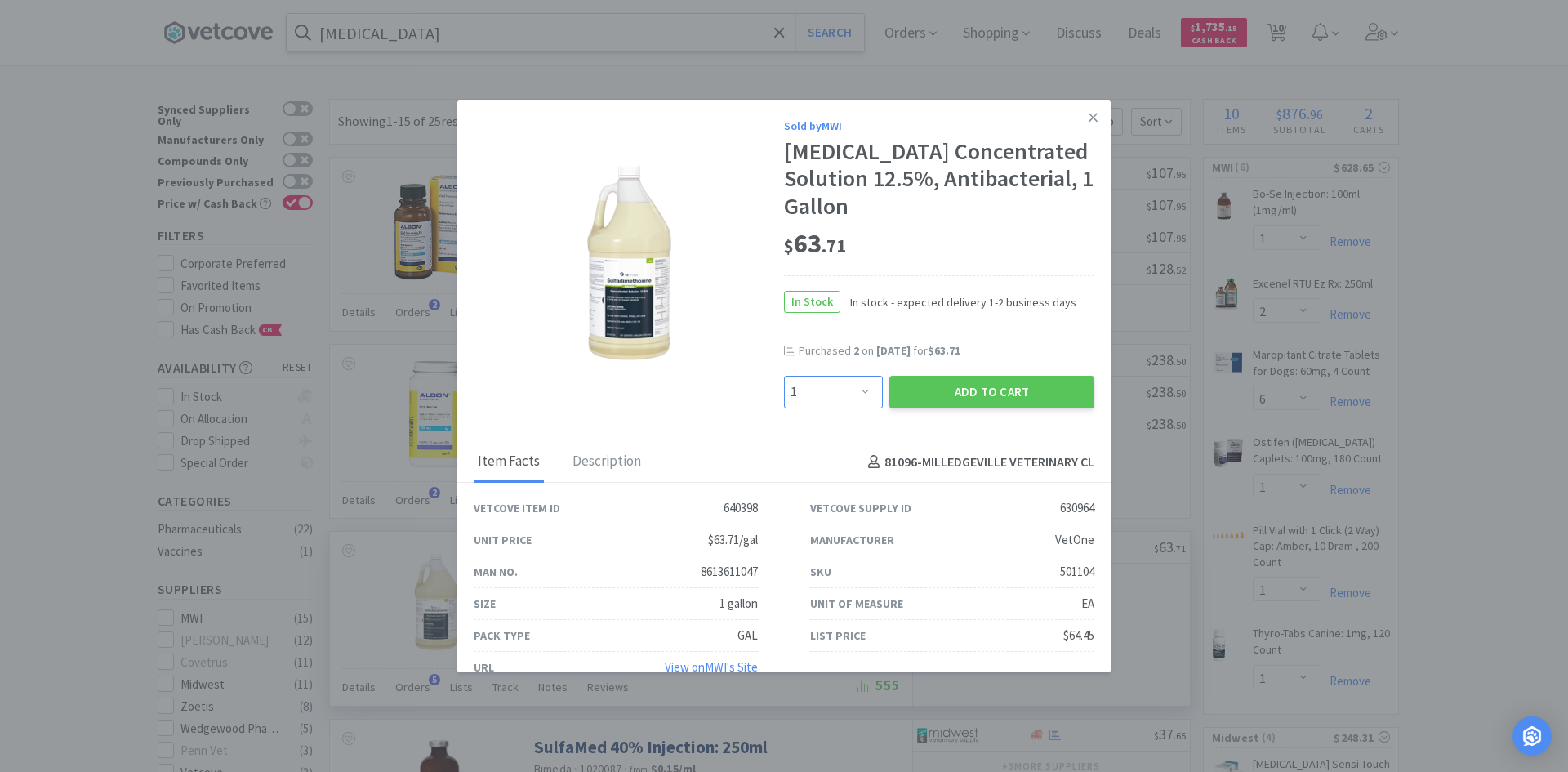
drag, startPoint x: 862, startPoint y: 394, endPoint x: 859, endPoint y: 379, distance: 15.3
click at [862, 394] on select "Enter Quantity 1 2 3 4 5 6 7 8 9 10 11 12 13 14 15 16 17 18 19 20 Enter Quantity" at bounding box center [833, 392] width 98 height 33
select select "2"
click at [784, 376] on select "Enter Quantity 1 2 3 4 5 6 7 8 9 10 11 12 13 14 15 16 17 18 19 20 Enter Quantity" at bounding box center [833, 392] width 98 height 33
click at [958, 394] on button "Add to Cart" at bounding box center [992, 392] width 205 height 33
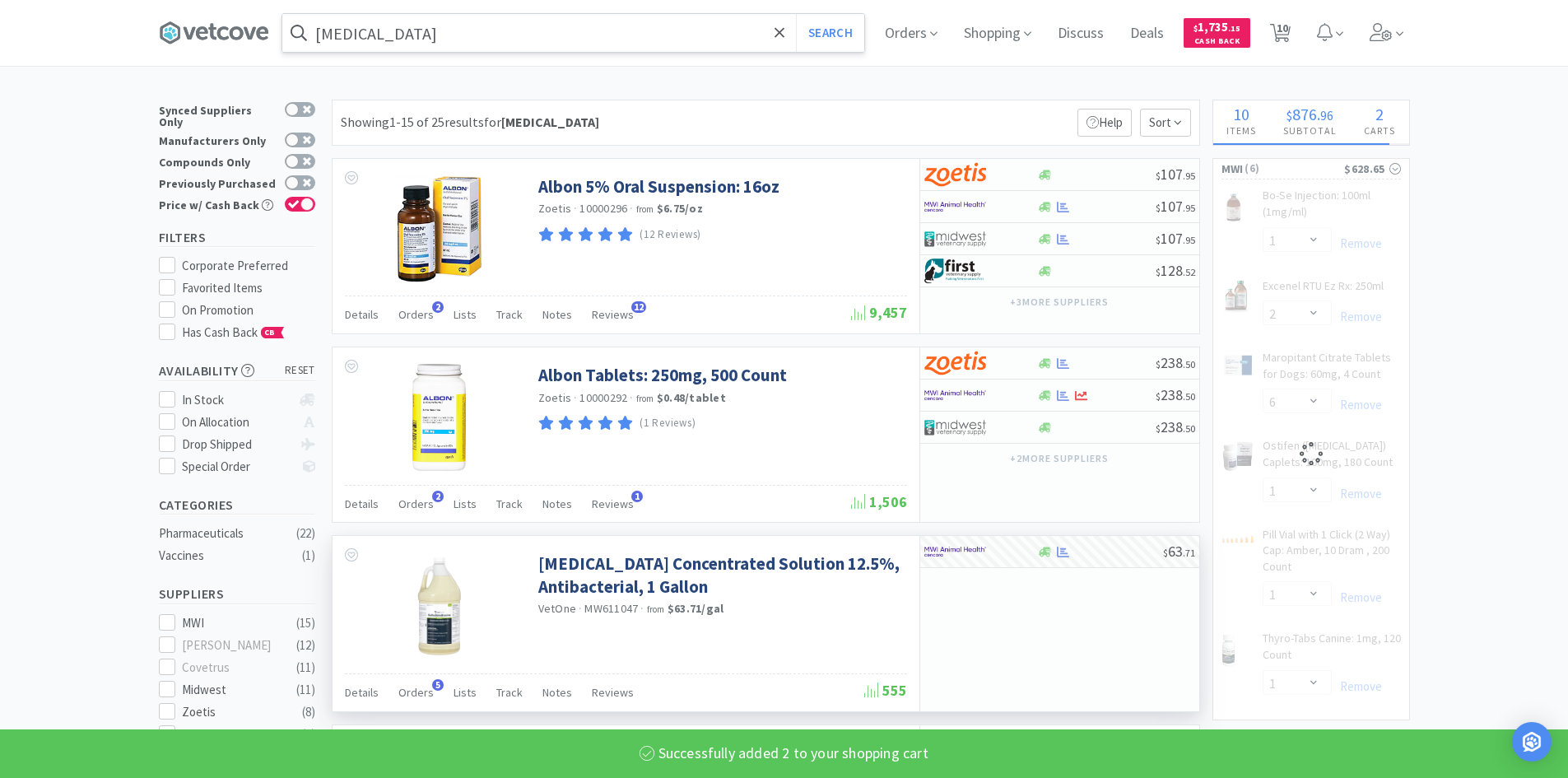
select select "2"
select select "1"
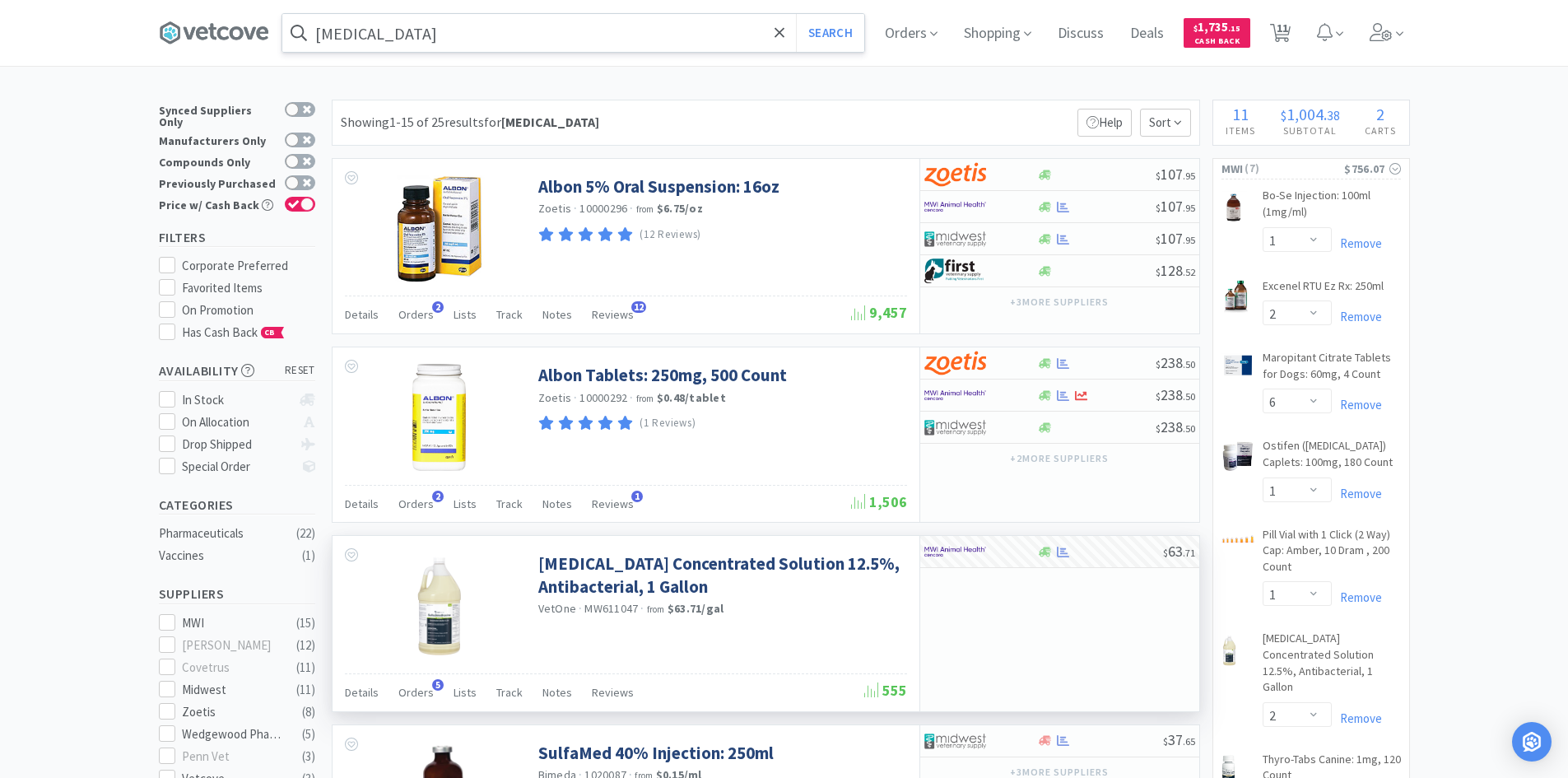
click at [437, 35] on input "[MEDICAL_DATA]" at bounding box center [573, 32] width 582 height 38
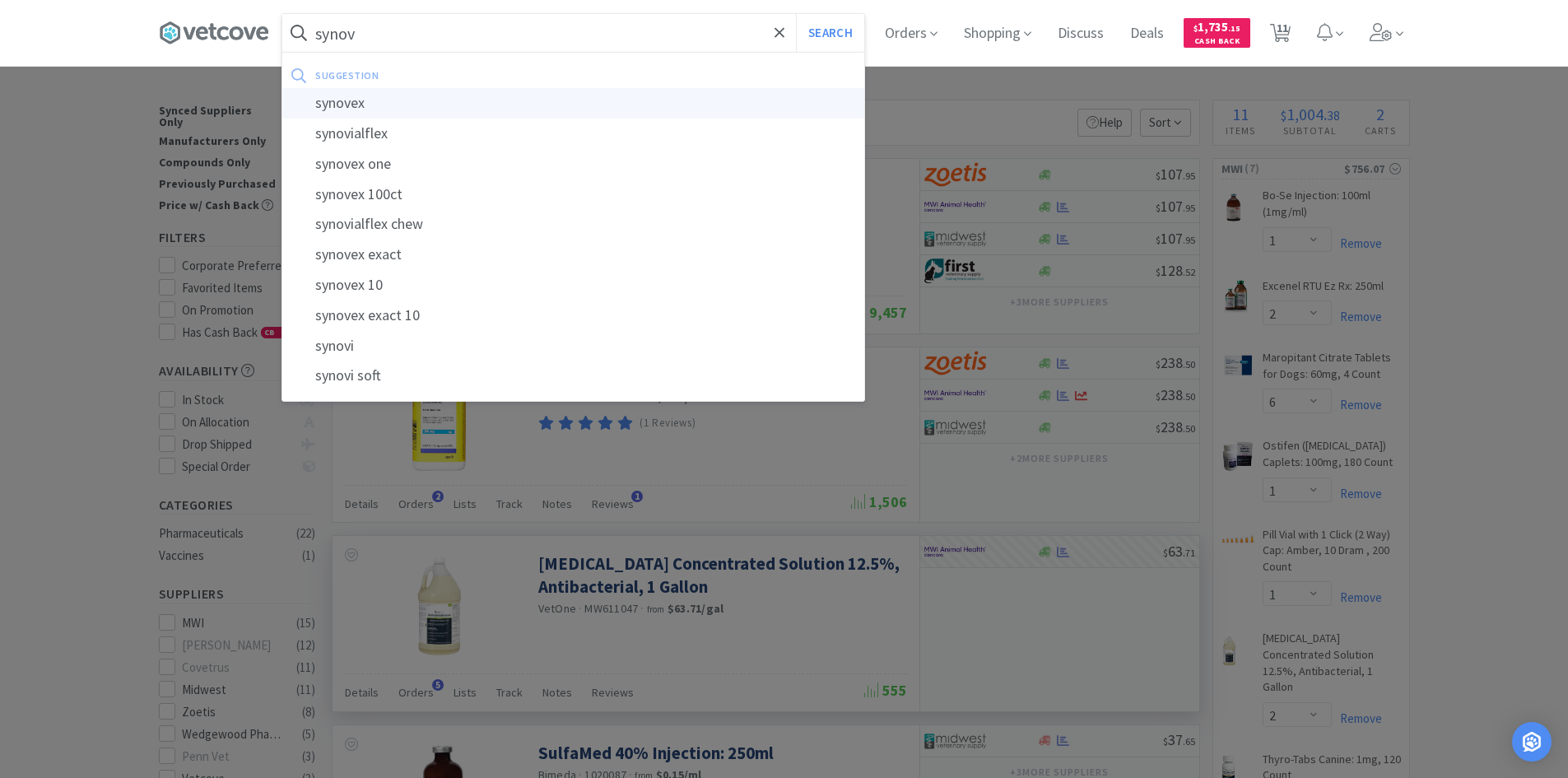
click at [364, 103] on div "synovex" at bounding box center [573, 103] width 582 height 31
type input "synovex"
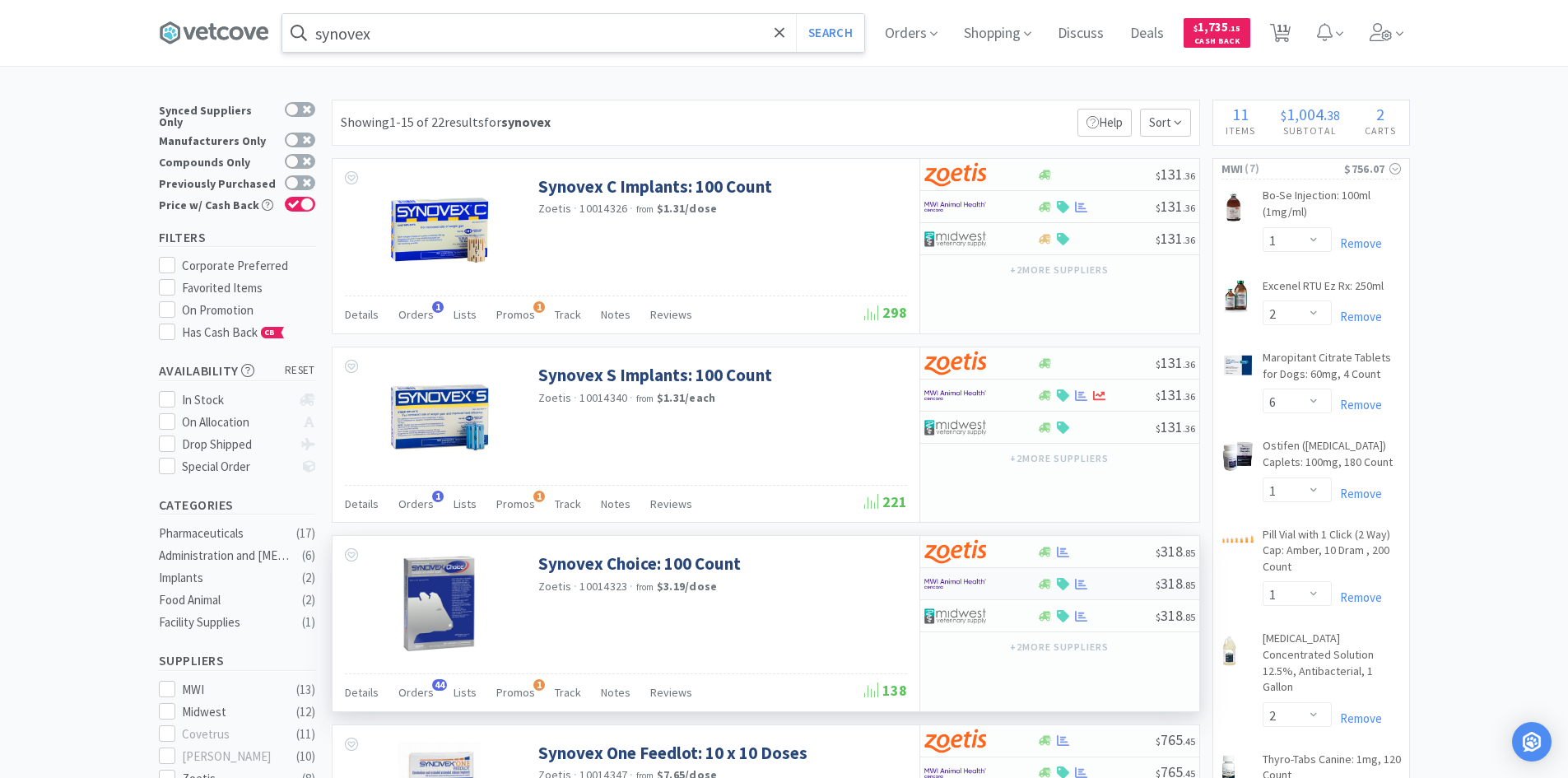
click at [1013, 582] on div at bounding box center [970, 583] width 91 height 28
select select "1"
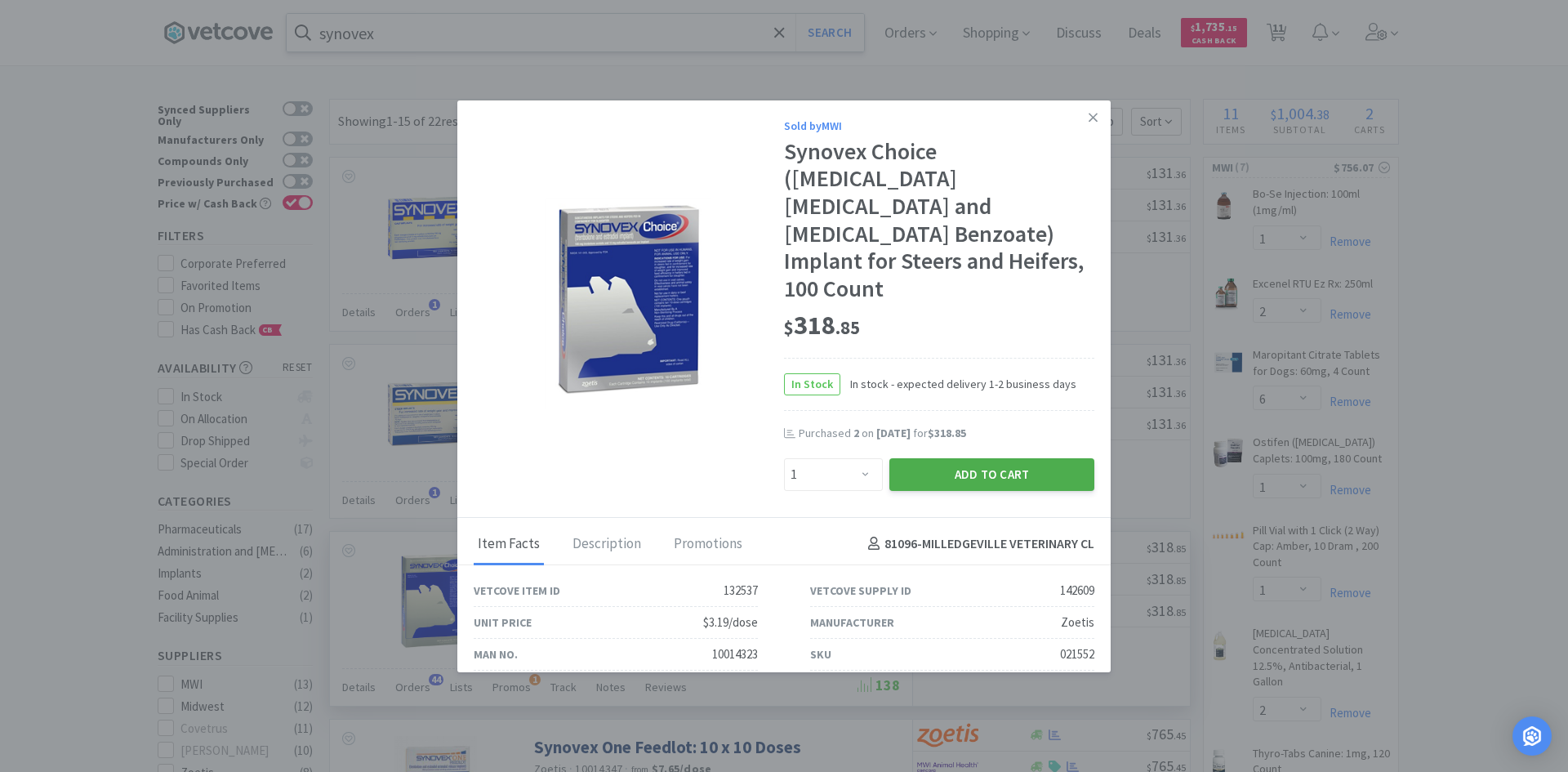
click at [932, 458] on button "Add to Cart" at bounding box center [992, 474] width 205 height 33
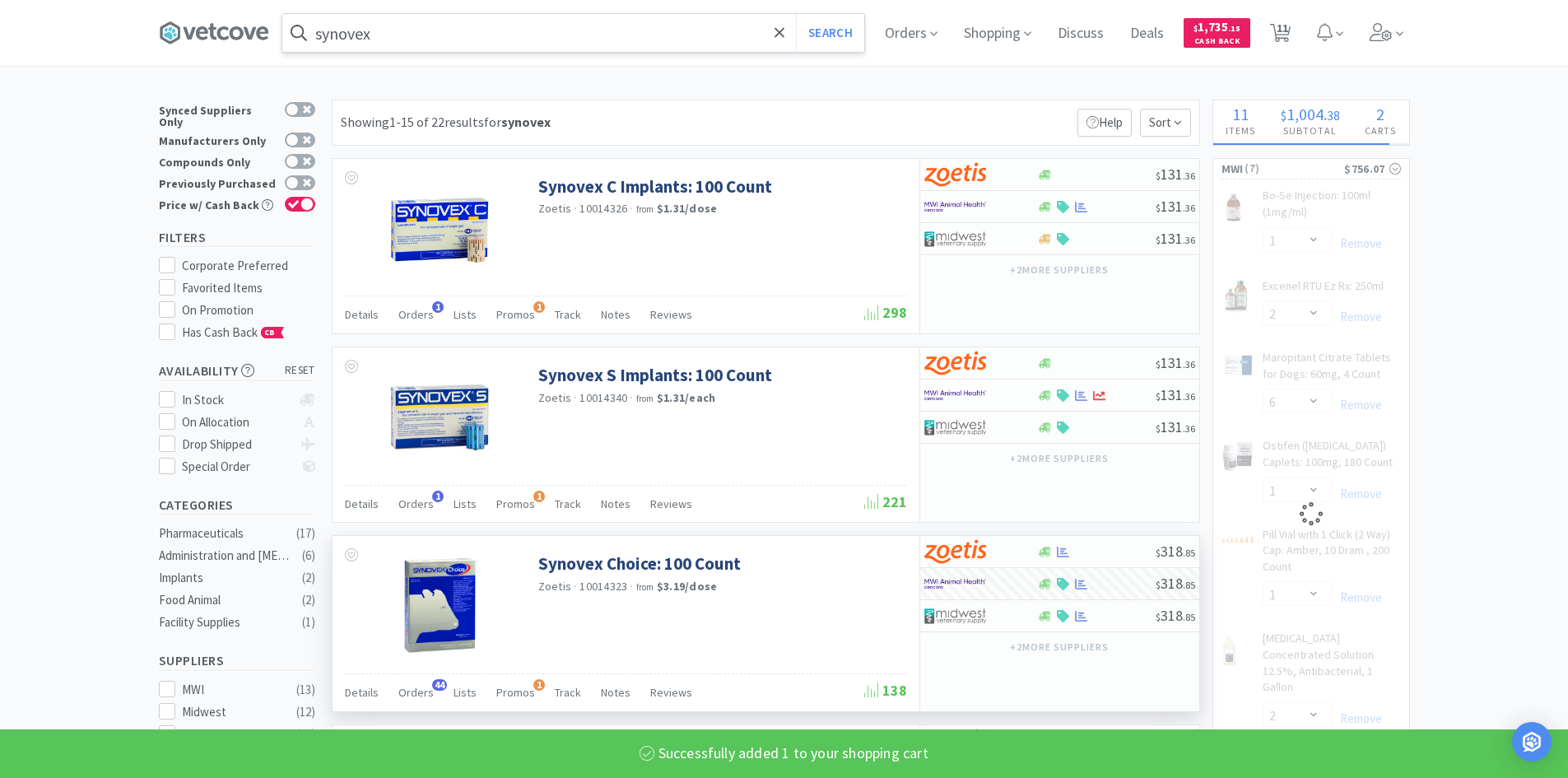
select select "1"
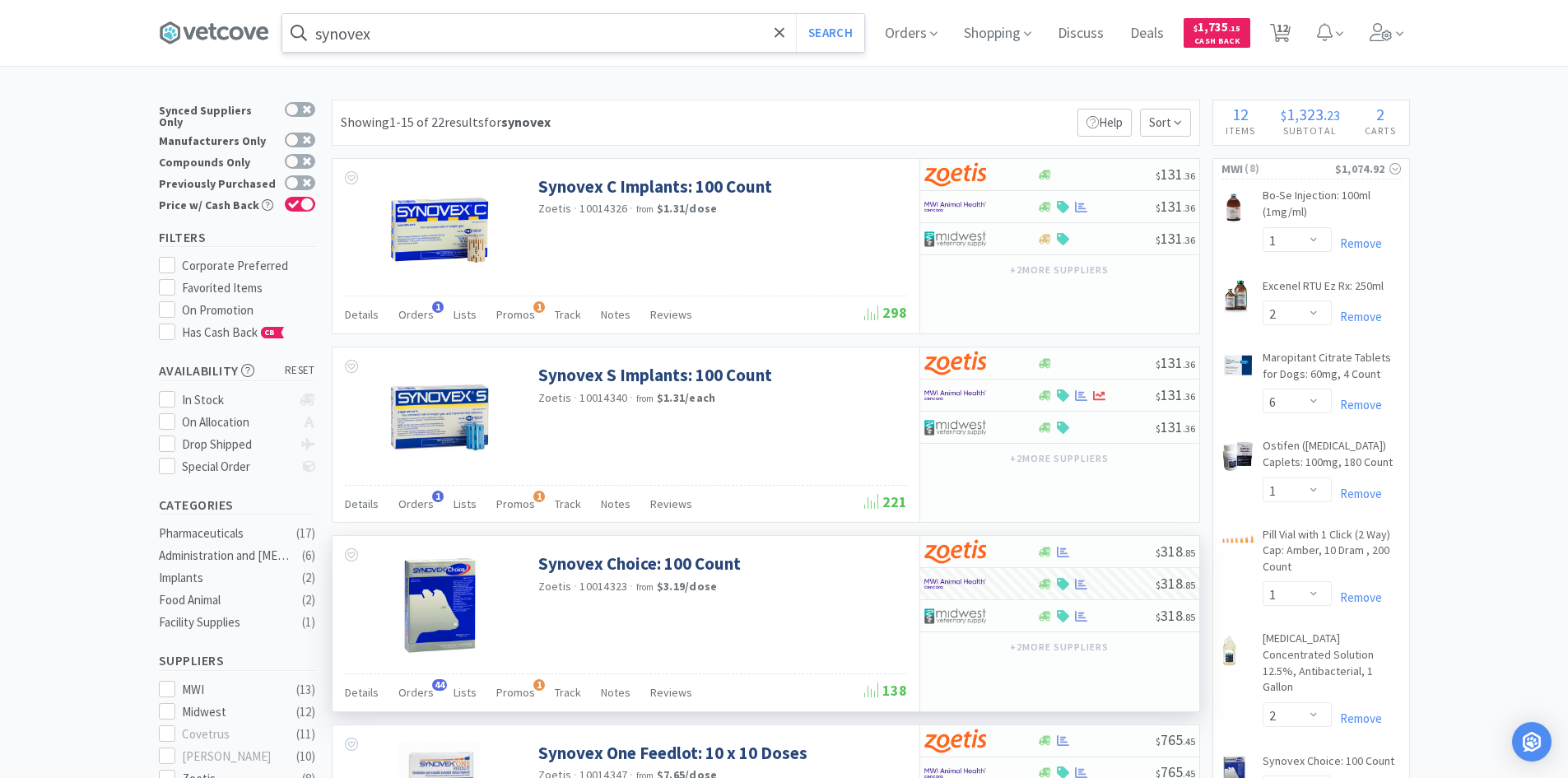
click at [380, 34] on input "synovex" at bounding box center [573, 32] width 582 height 38
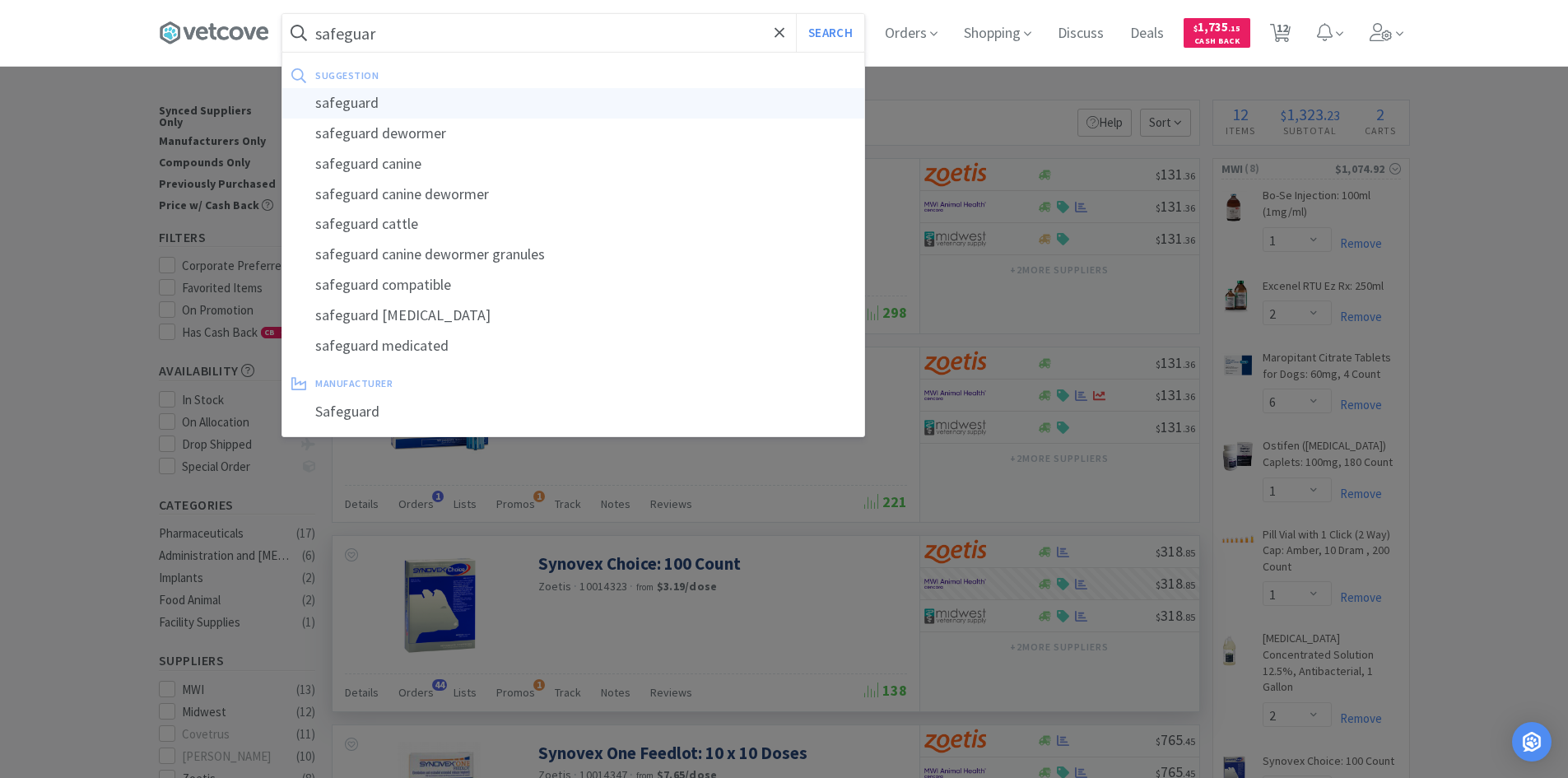
click at [351, 99] on div "safeguard" at bounding box center [573, 103] width 582 height 31
type input "safeguard"
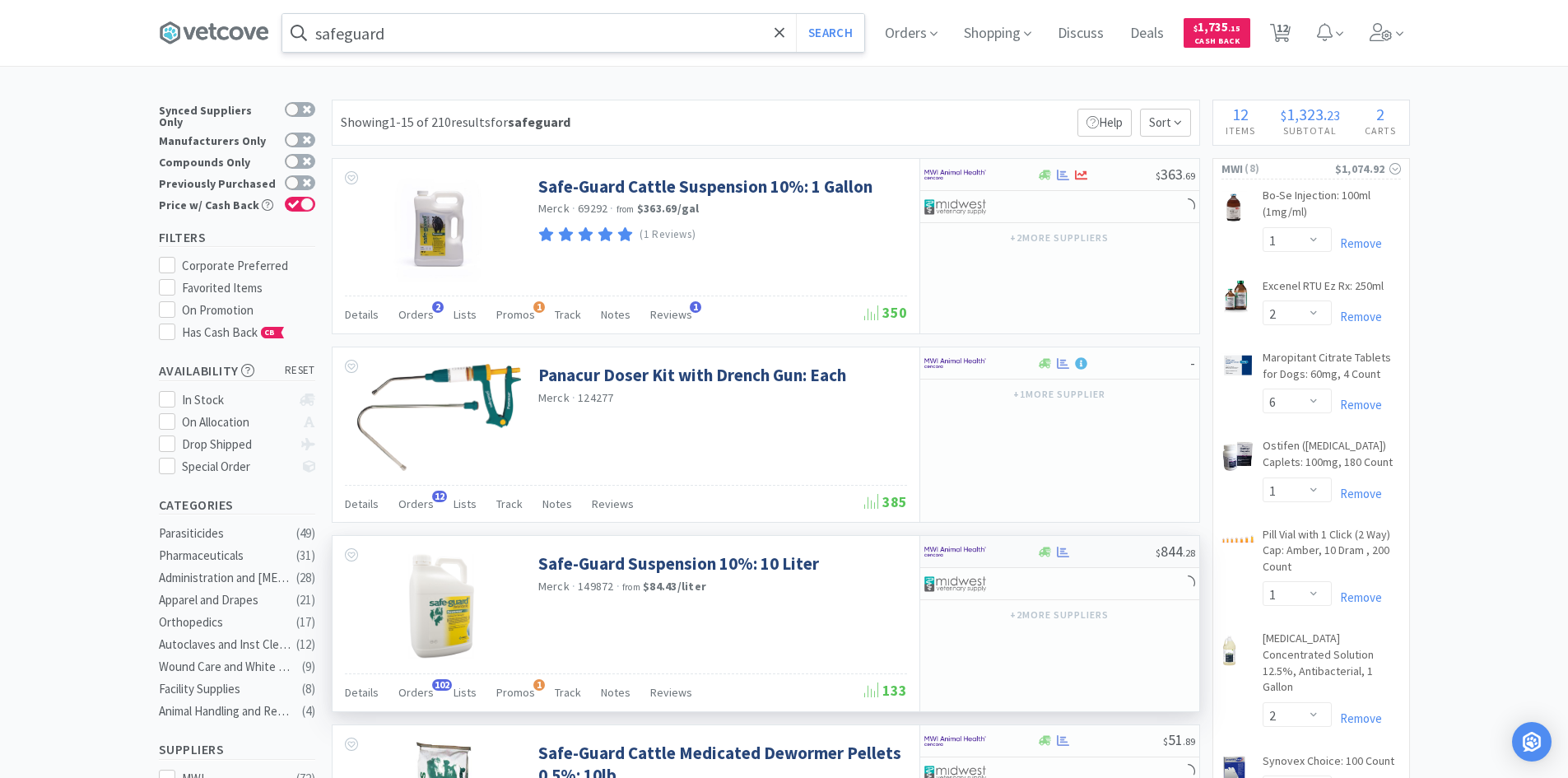
click at [1003, 551] on div at bounding box center [970, 551] width 91 height 28
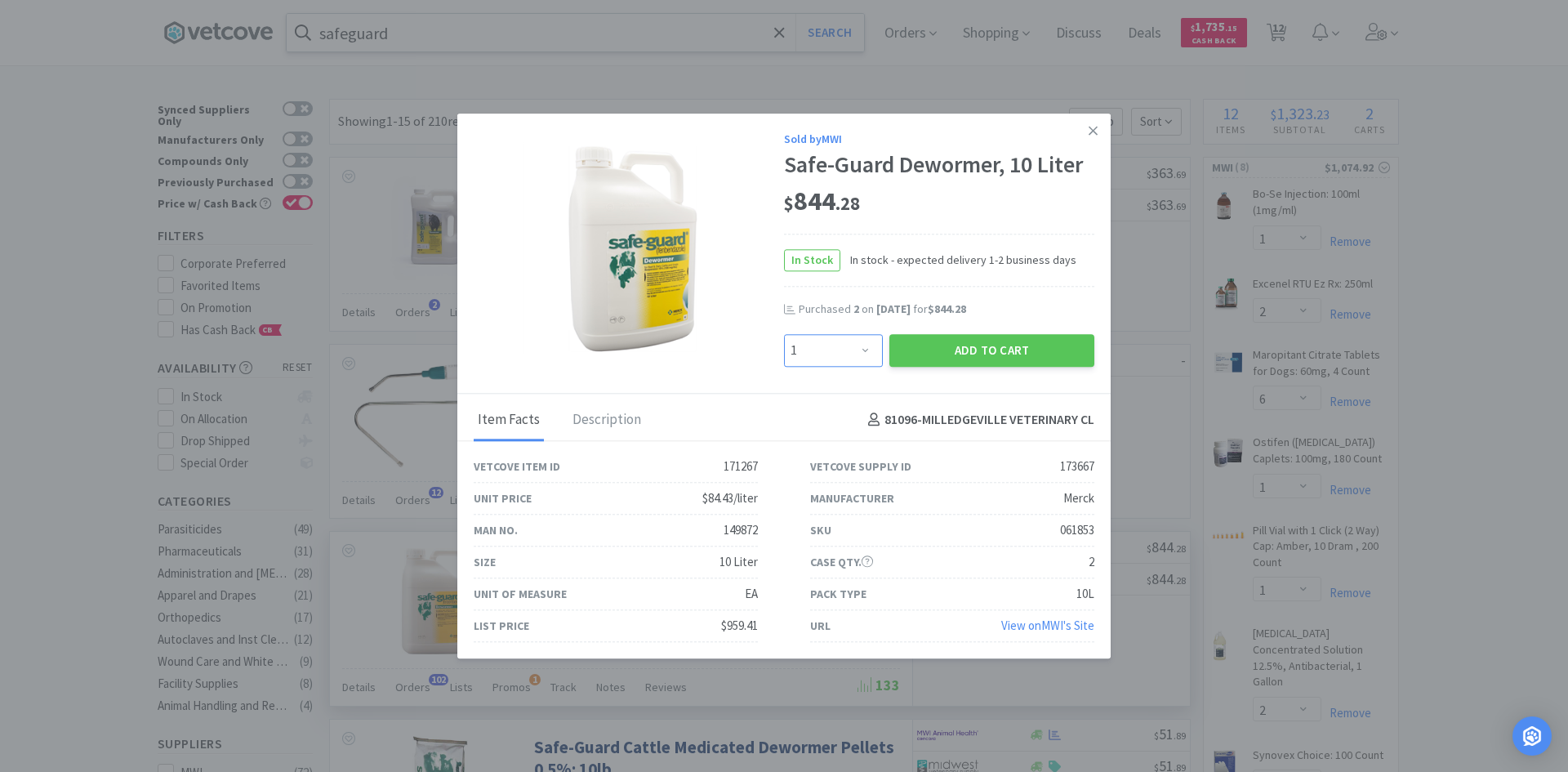
click at [861, 346] on select "Enter Quantity 1 2 3 4 5 6 7 8 9 10 11 12 13 14 15 16 17 18 19 20 Enter Quantity" at bounding box center [833, 350] width 98 height 33
select select "2"
click at [784, 334] on select "Enter Quantity 1 2 3 4 5 6 7 8 9 10 11 12 13 14 15 16 17 18 19 20 Enter Quantity" at bounding box center [833, 350] width 98 height 33
click at [1045, 358] on button "Add to Cart" at bounding box center [992, 350] width 205 height 33
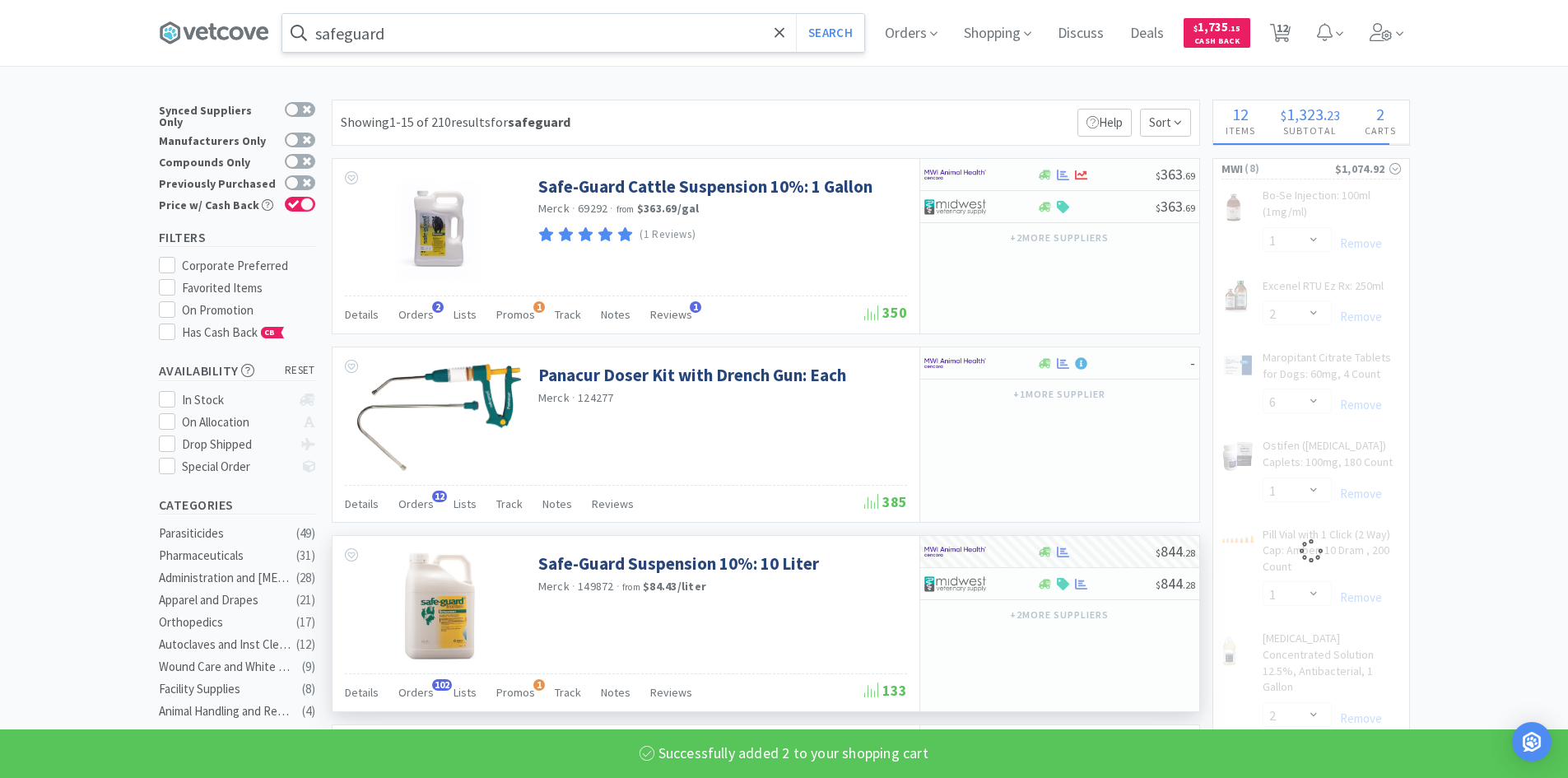
select select "2"
select select "1"
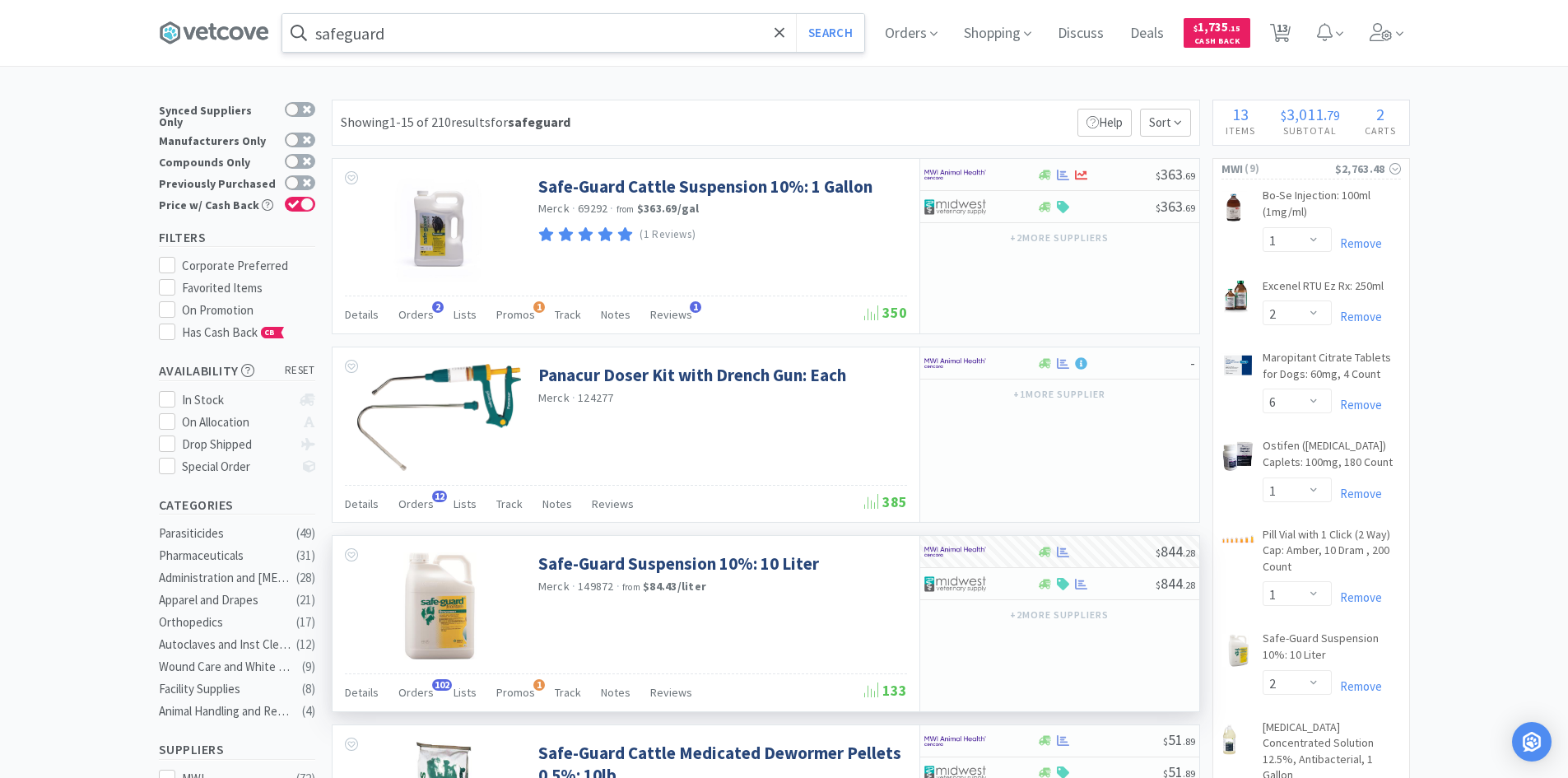
click at [437, 32] on input "safeguard" at bounding box center [573, 32] width 582 height 38
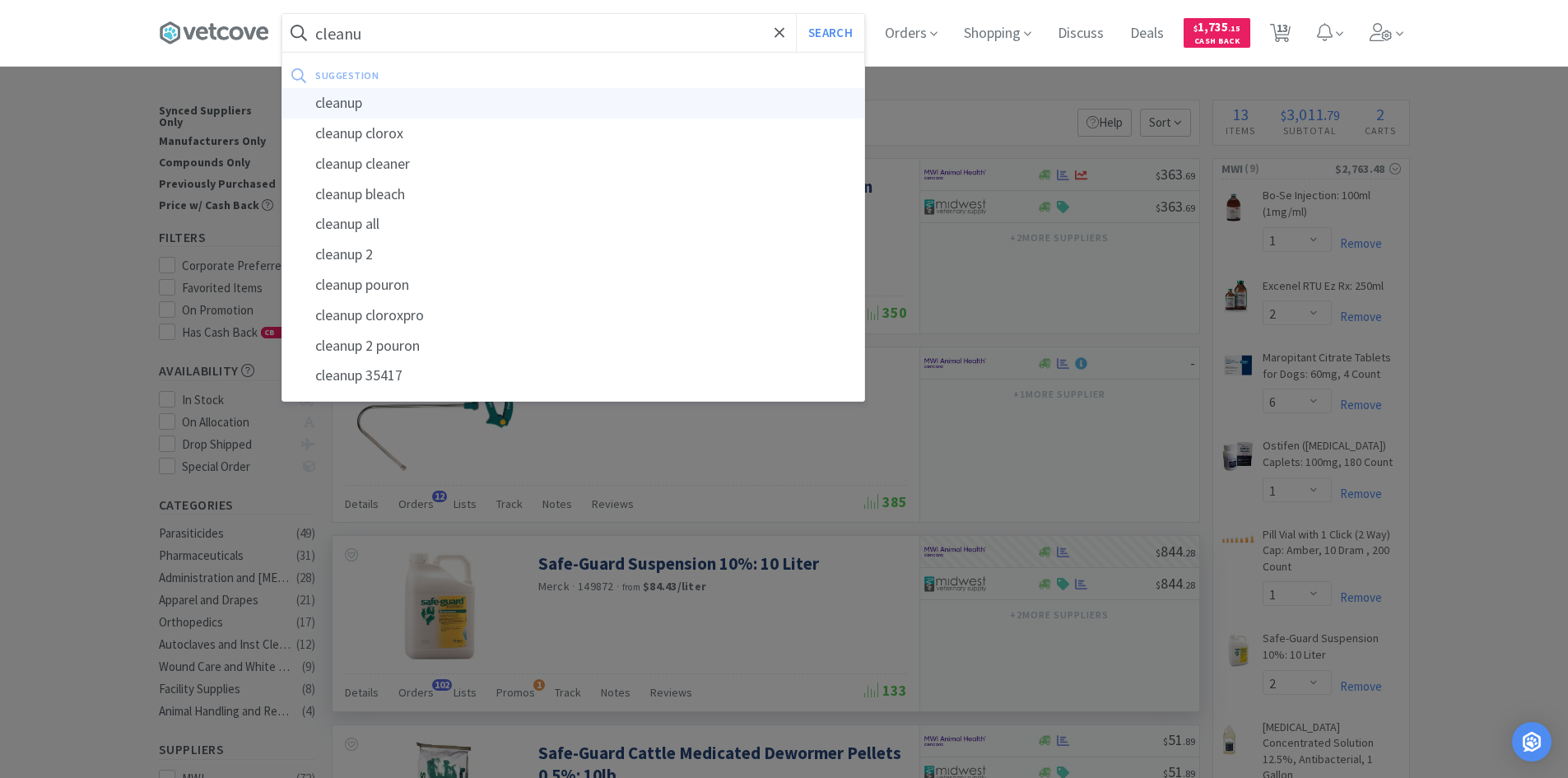
click at [374, 103] on div "cleanup" at bounding box center [573, 103] width 582 height 31
type input "cleanup"
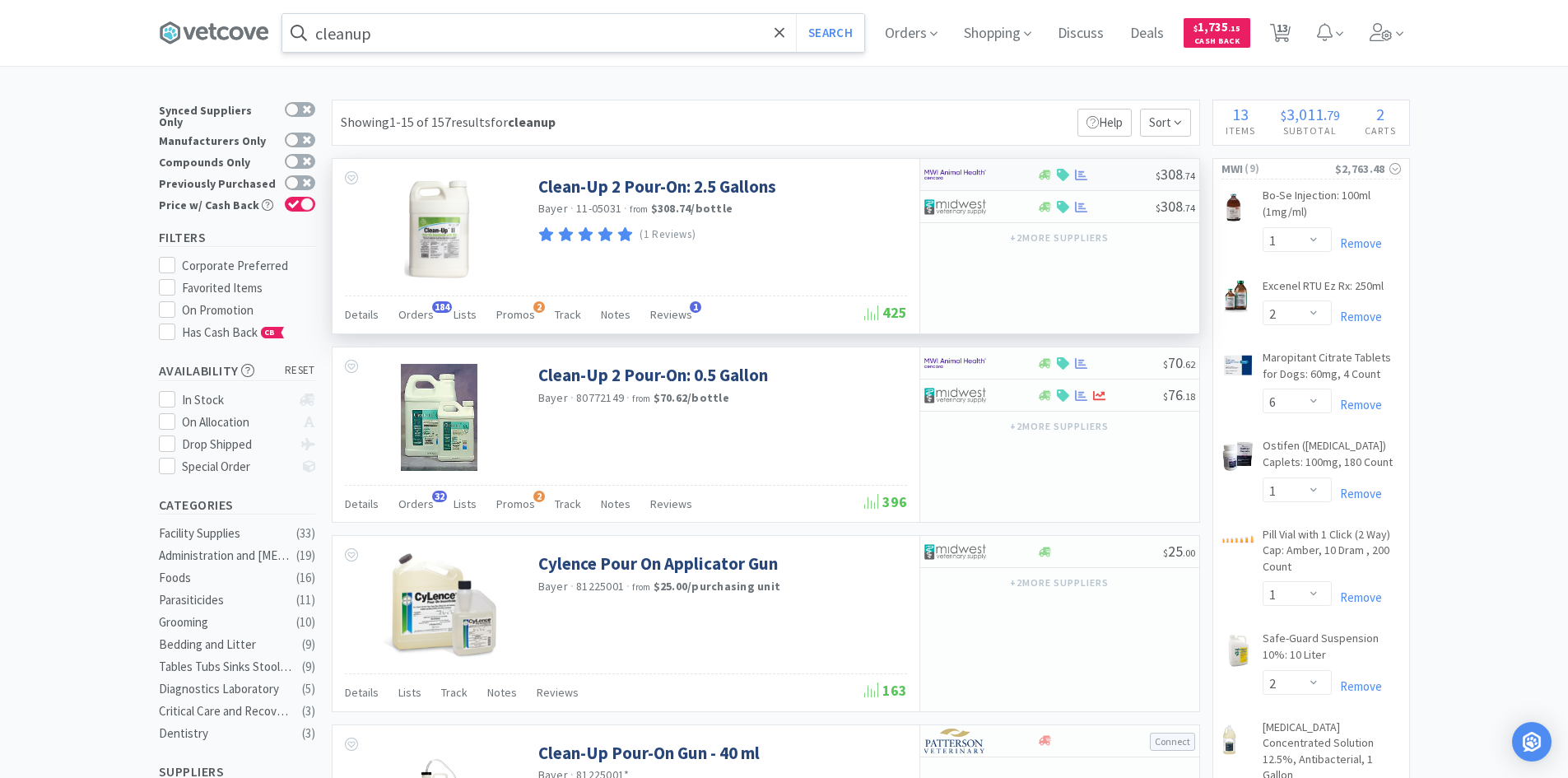
click at [993, 177] on div at bounding box center [970, 174] width 91 height 28
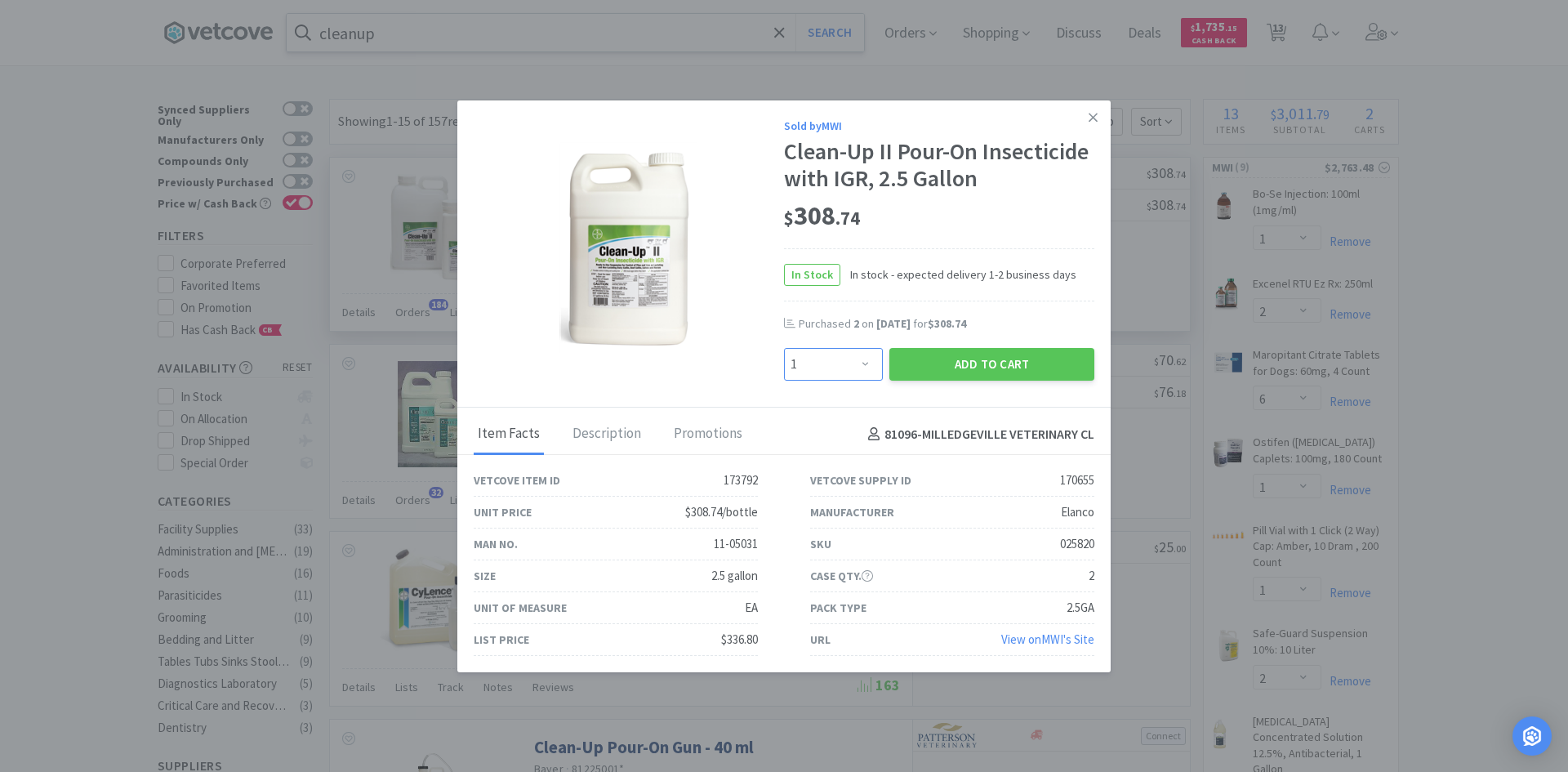
click at [857, 365] on select "Enter Quantity 1 2 3 4 5 6 7 8 9 10 11 12 13 14 15 16 17 18 19 20 Enter Quantity" at bounding box center [833, 364] width 98 height 33
select select "2"
click at [784, 348] on select "Enter Quantity 1 2 3 4 5 6 7 8 9 10 11 12 13 14 15 16 17 18 19 20 Enter Quantity" at bounding box center [833, 364] width 98 height 33
click at [915, 364] on button "Add to Cart" at bounding box center [992, 364] width 205 height 33
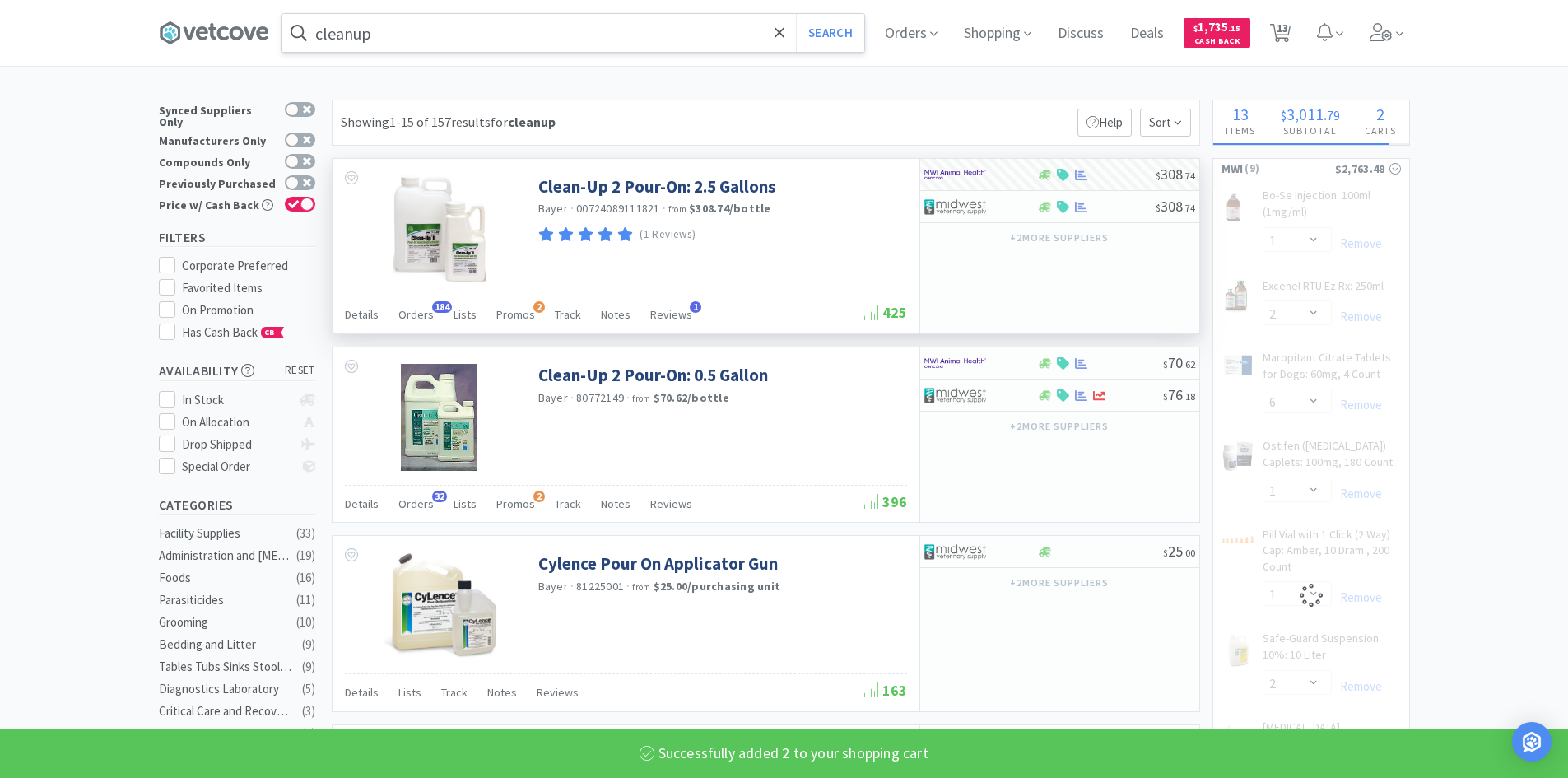
select select "2"
select select "6"
select select "1"
select select "2"
select select "1"
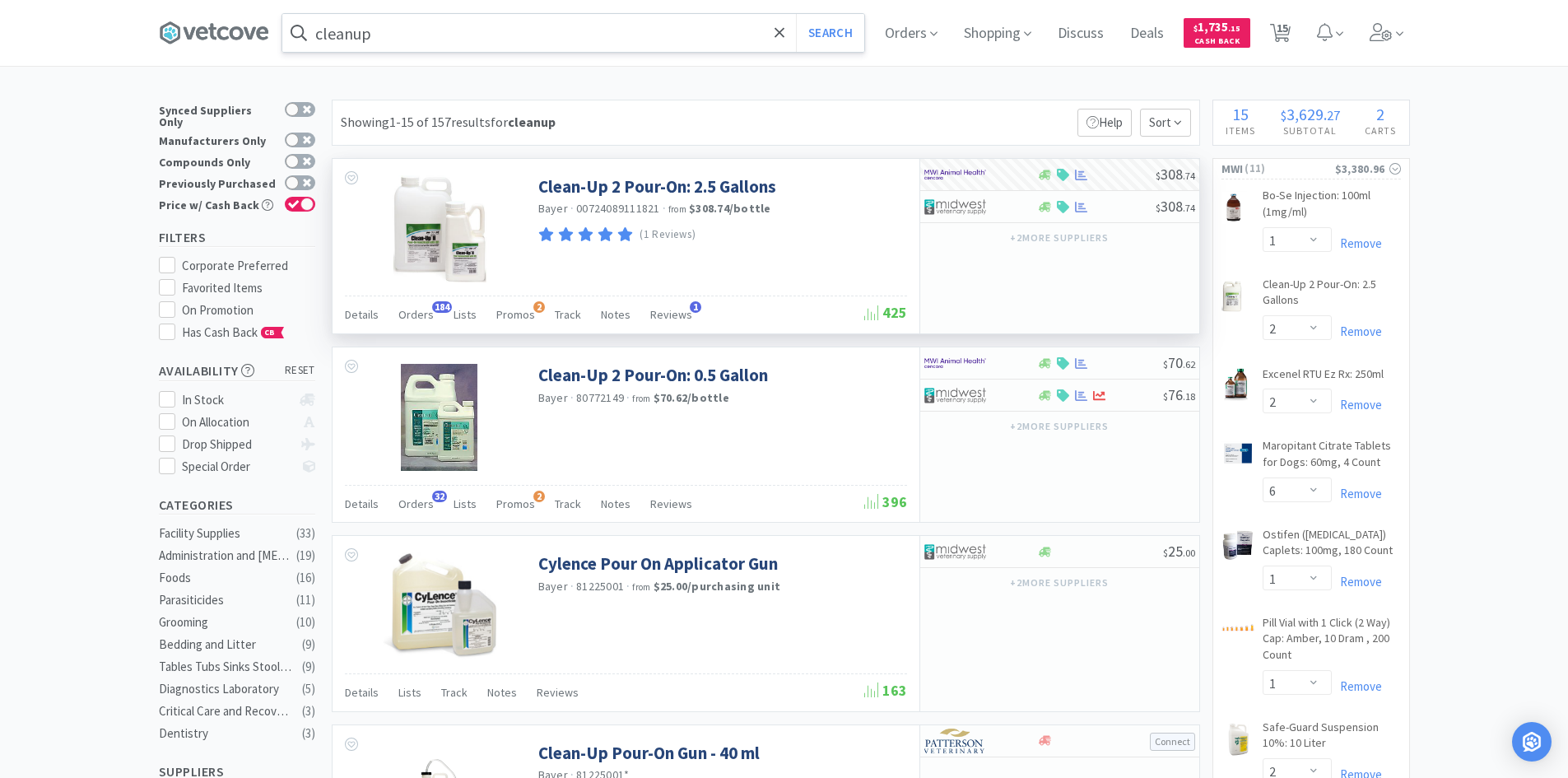
click at [414, 32] on input "cleanup" at bounding box center [573, 32] width 582 height 38
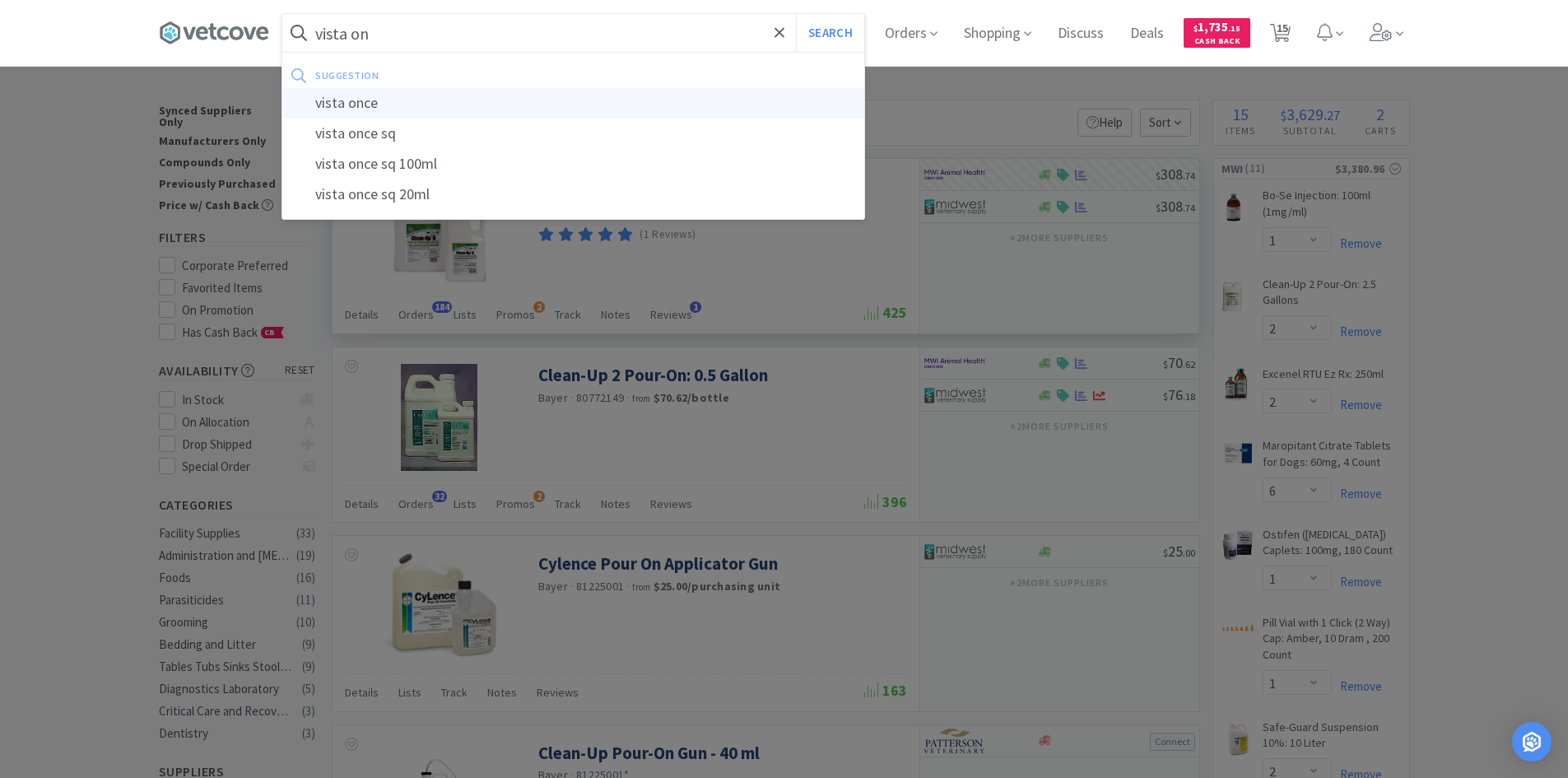
click at [351, 107] on div "vista once" at bounding box center [573, 103] width 582 height 31
type input "vista once"
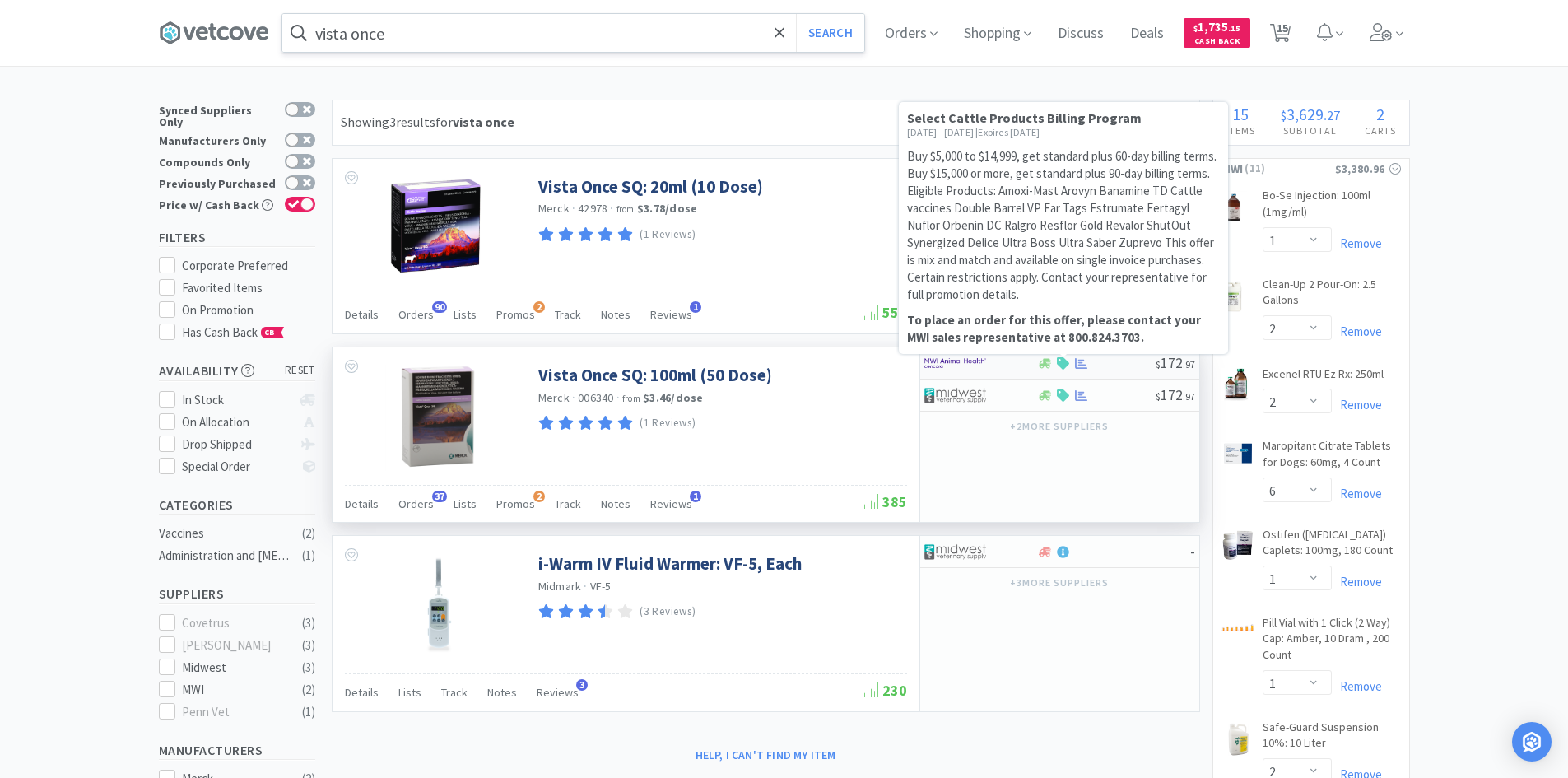
click at [1069, 363] on icon at bounding box center [1063, 363] width 12 height 12
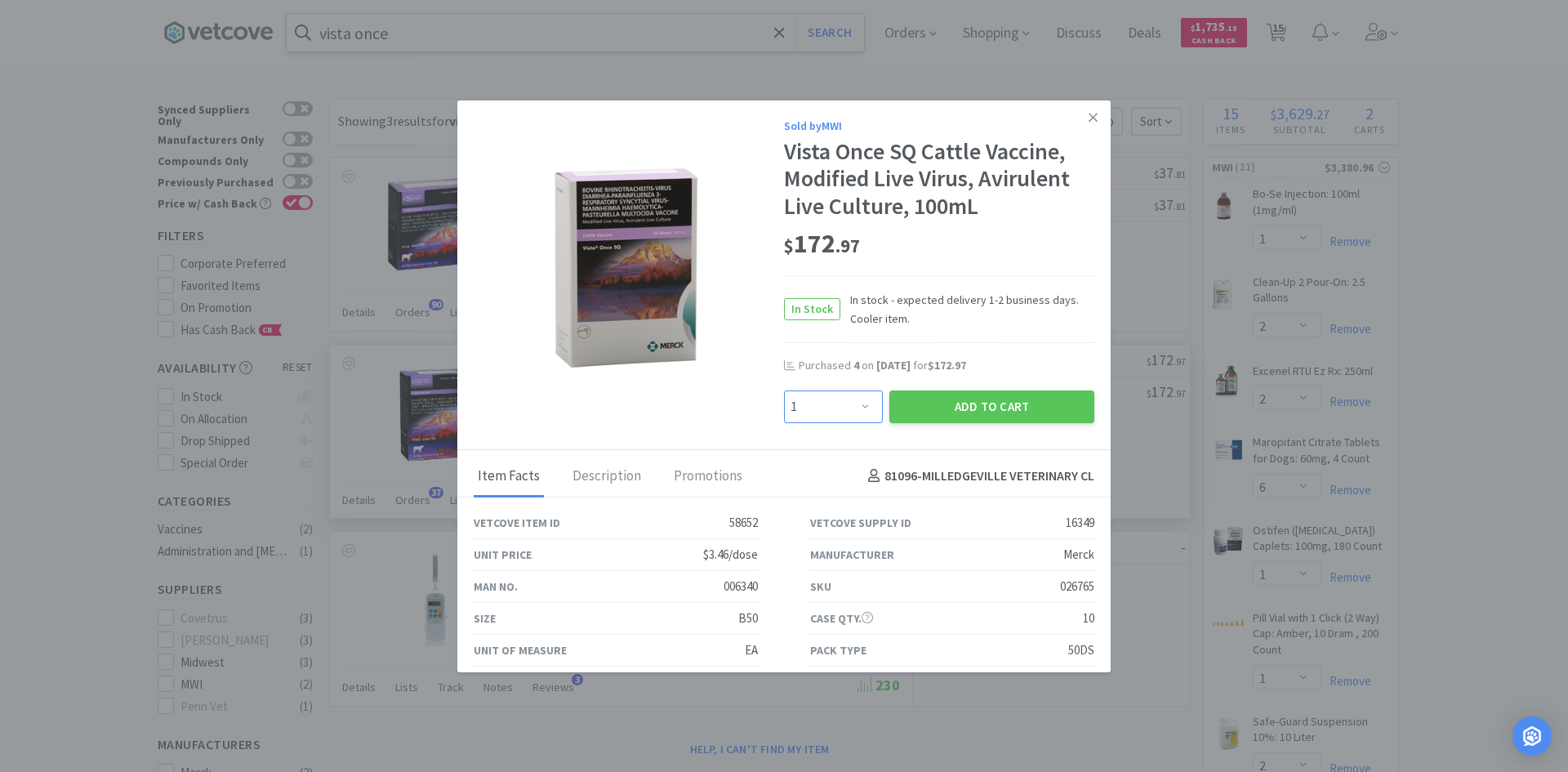
click at [860, 407] on select "Enter Quantity 1 2 3 4 5 6 7 8 9 10 11 12 13 14 15 16 17 18 19 20 Enter Quantity" at bounding box center [833, 406] width 98 height 33
select select "6"
click at [784, 390] on select "Enter Quantity 1 2 3 4 5 6 7 8 9 10 11 12 13 14 15 16 17 18 19 20 Enter Quantity" at bounding box center [833, 406] width 98 height 33
click at [955, 411] on button "Add to Cart" at bounding box center [992, 406] width 205 height 33
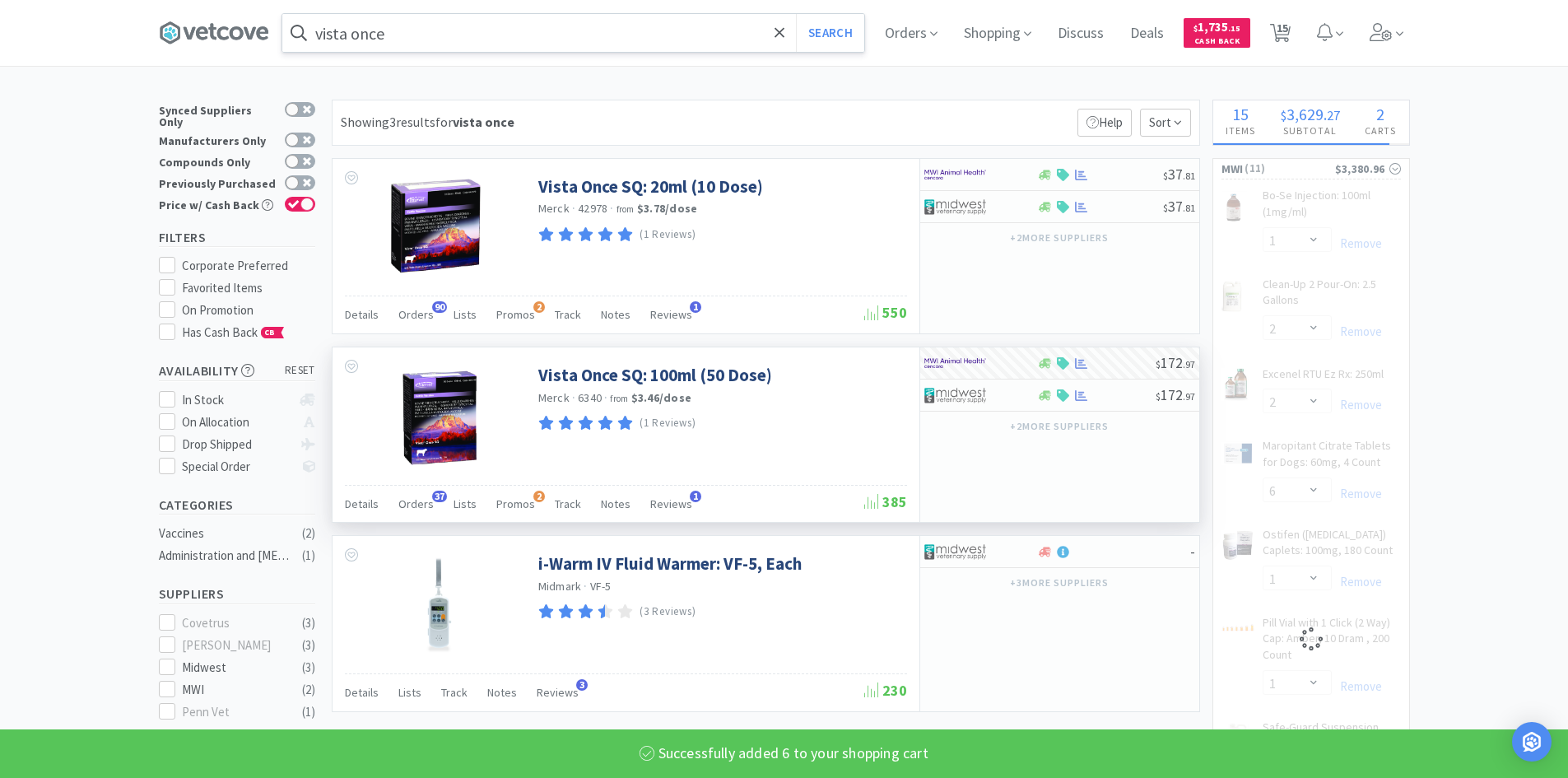
select select "6"
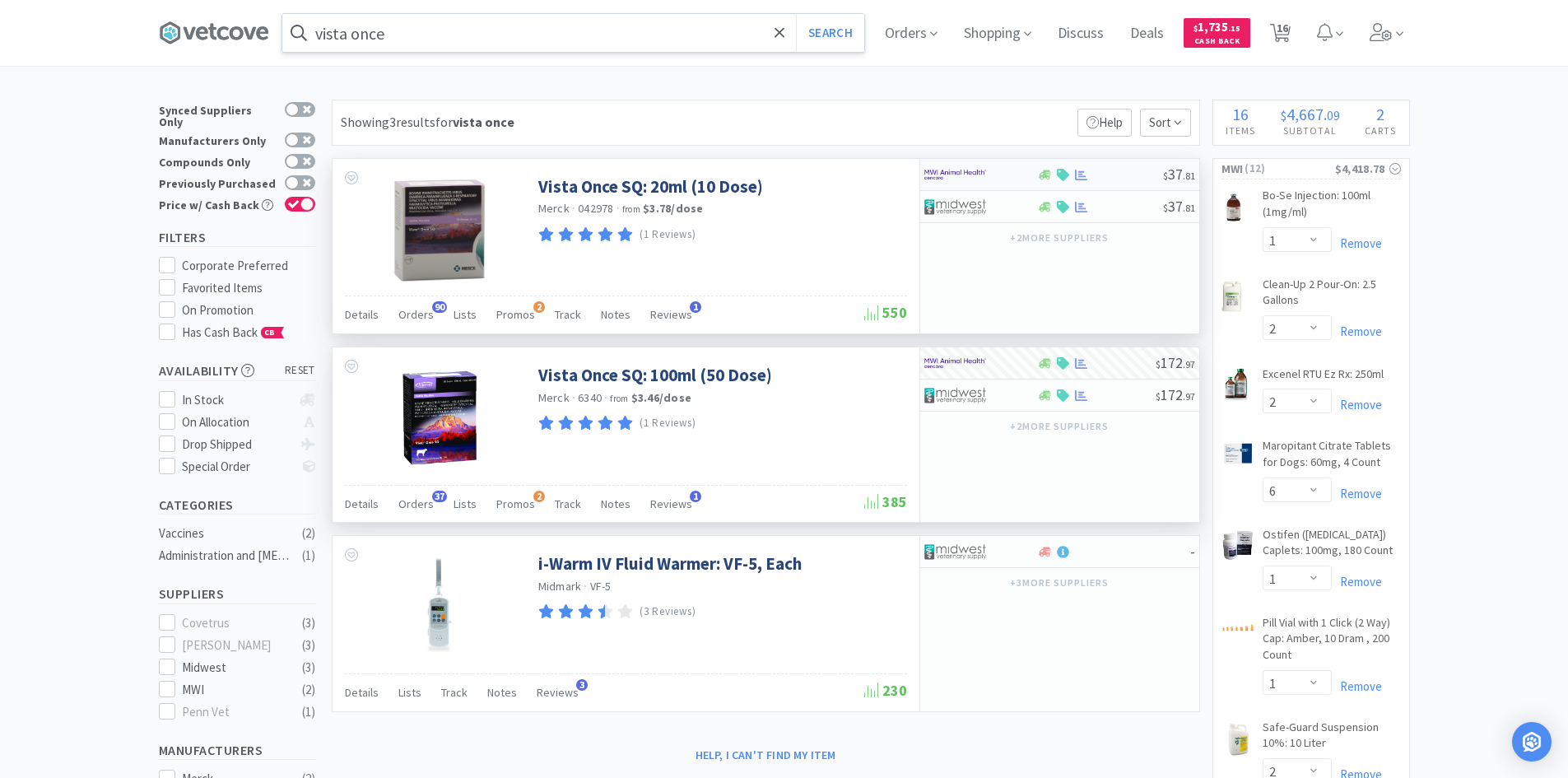
click at [981, 180] on img at bounding box center [955, 174] width 62 height 25
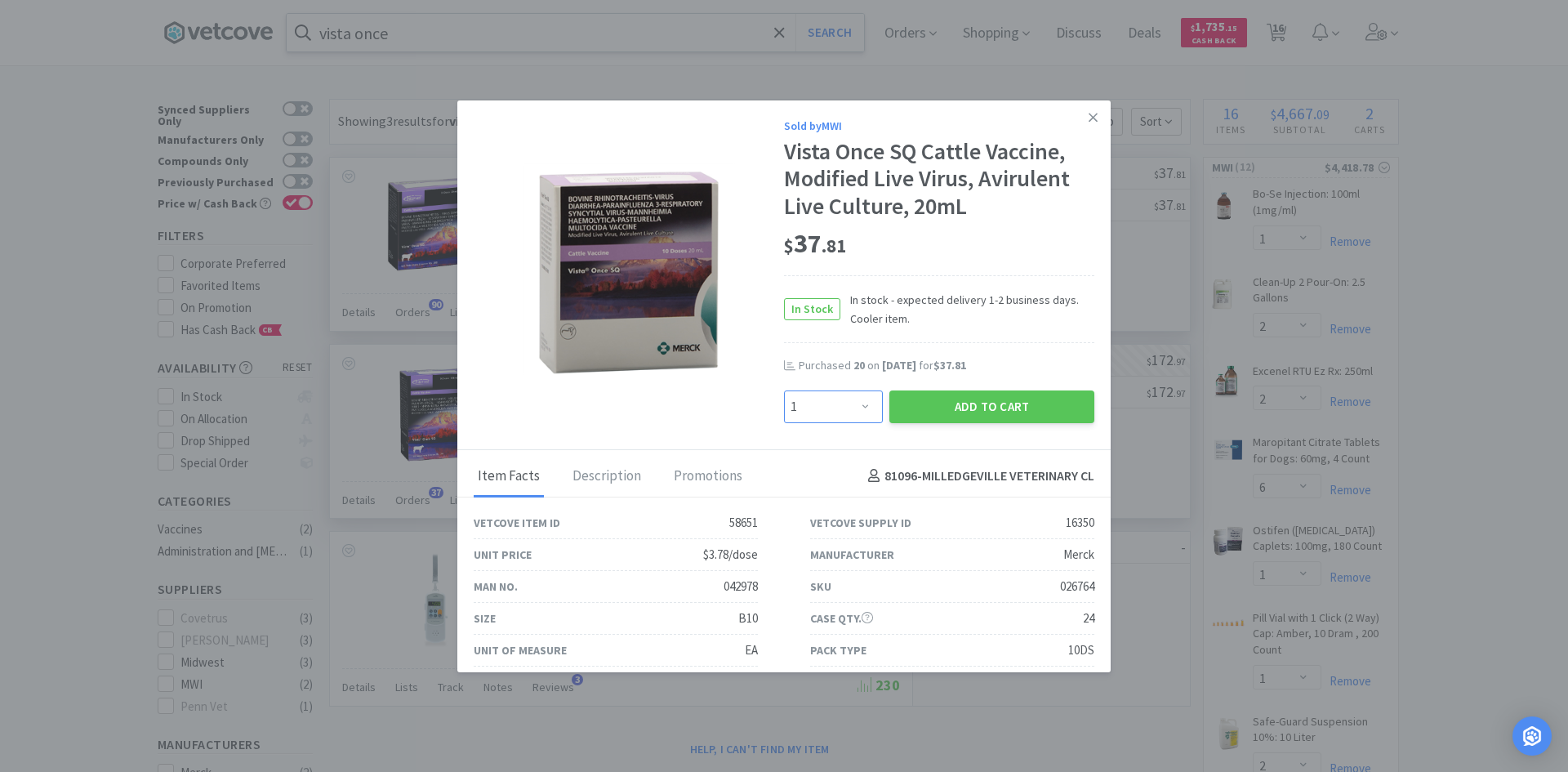
click at [857, 408] on select "Enter Quantity 1 2 3 4 5 6 7 8 9 10 11 12 13 14 15 16 17 18 19 20 Enter Quantity" at bounding box center [833, 406] width 98 height 33
select select "6"
click at [784, 390] on select "Enter Quantity 1 2 3 4 5 6 7 8 9 10 11 12 13 14 15 16 17 18 19 20 Enter Quantity" at bounding box center [833, 406] width 98 height 33
click at [927, 412] on button "Add to Cart" at bounding box center [992, 406] width 205 height 33
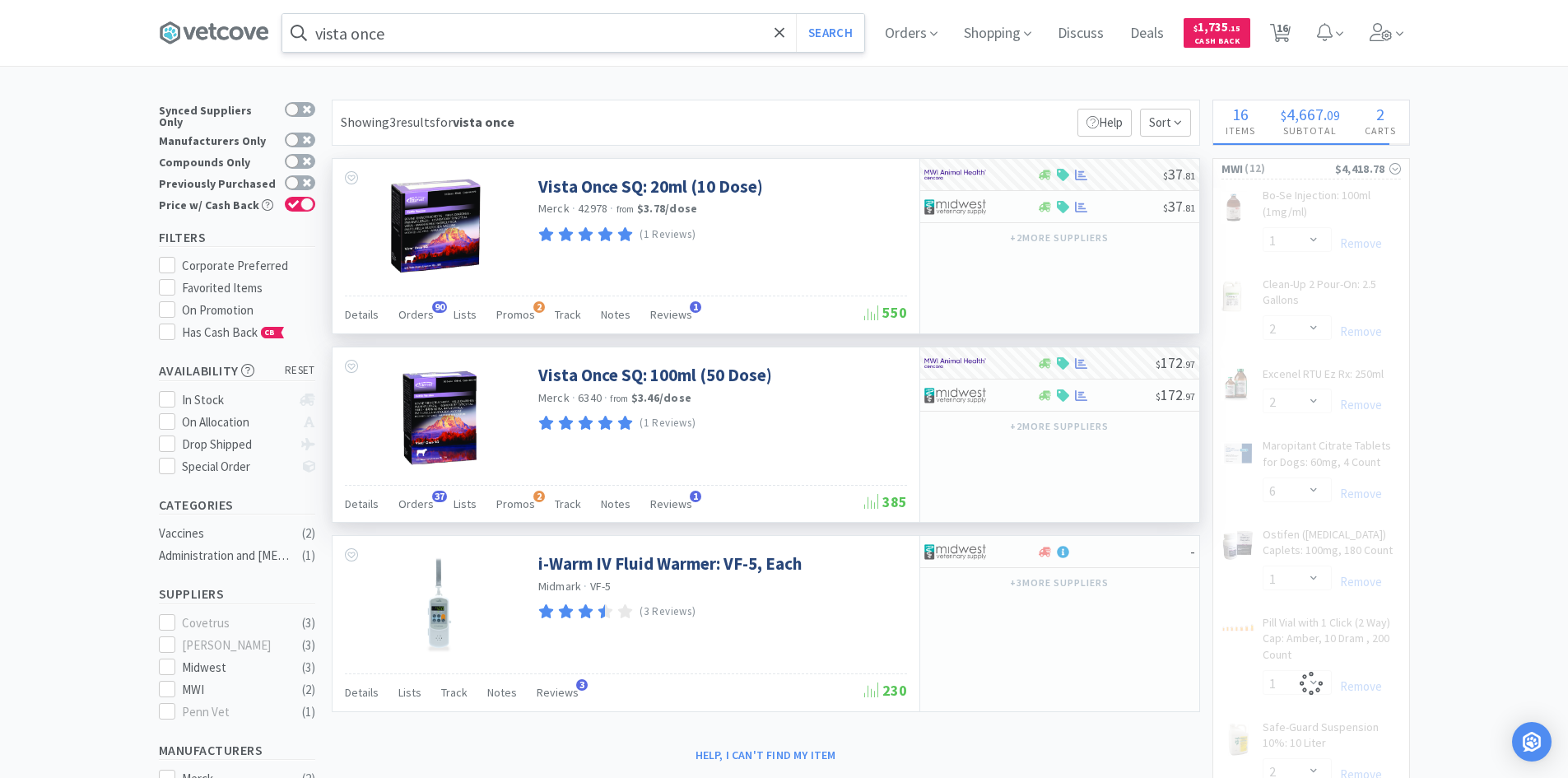
select select "6"
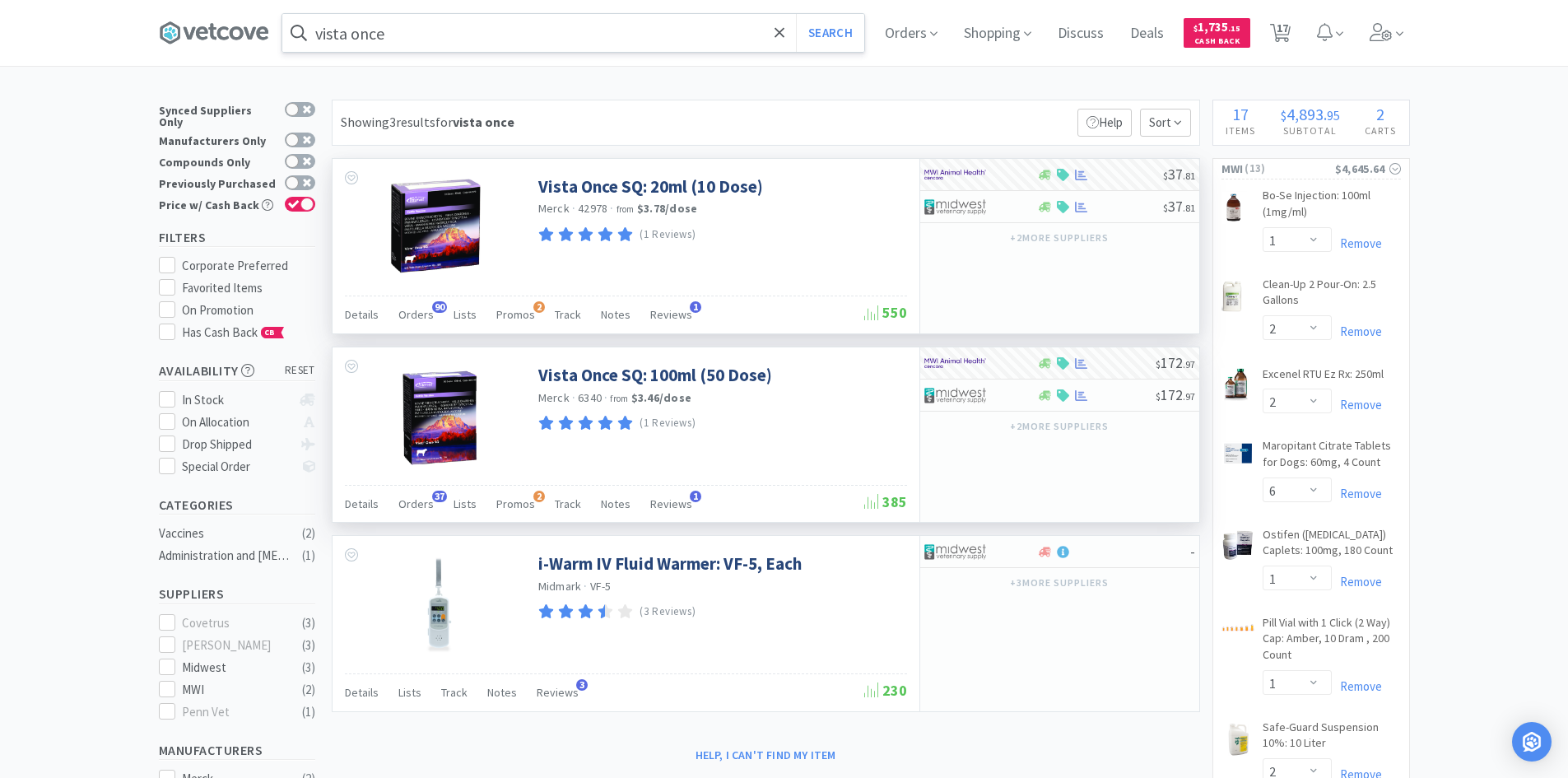
click at [439, 24] on input "vista once" at bounding box center [573, 32] width 582 height 38
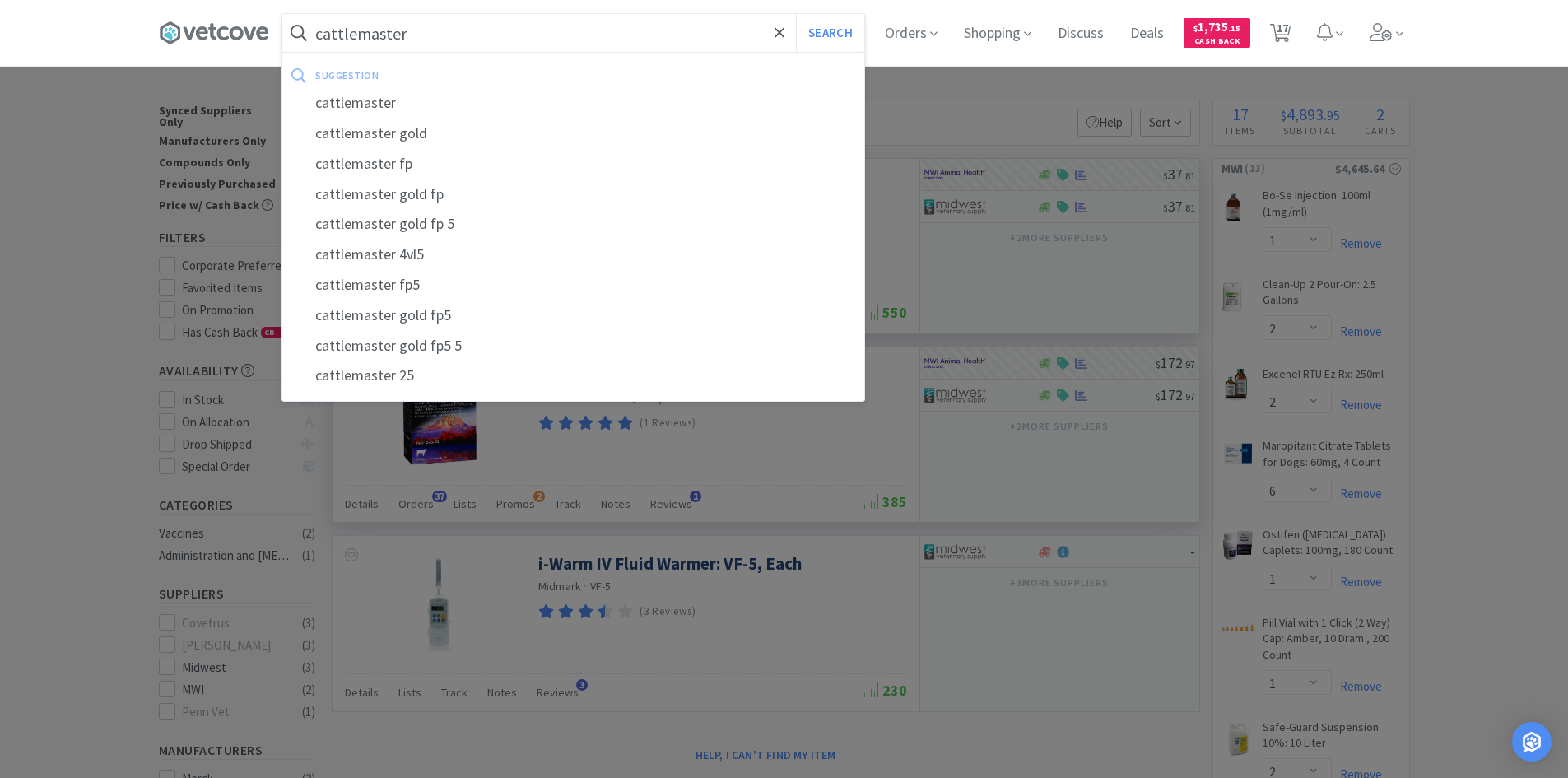
type input "cattlemaster"
click at [796, 14] on button "Search" at bounding box center [830, 32] width 68 height 38
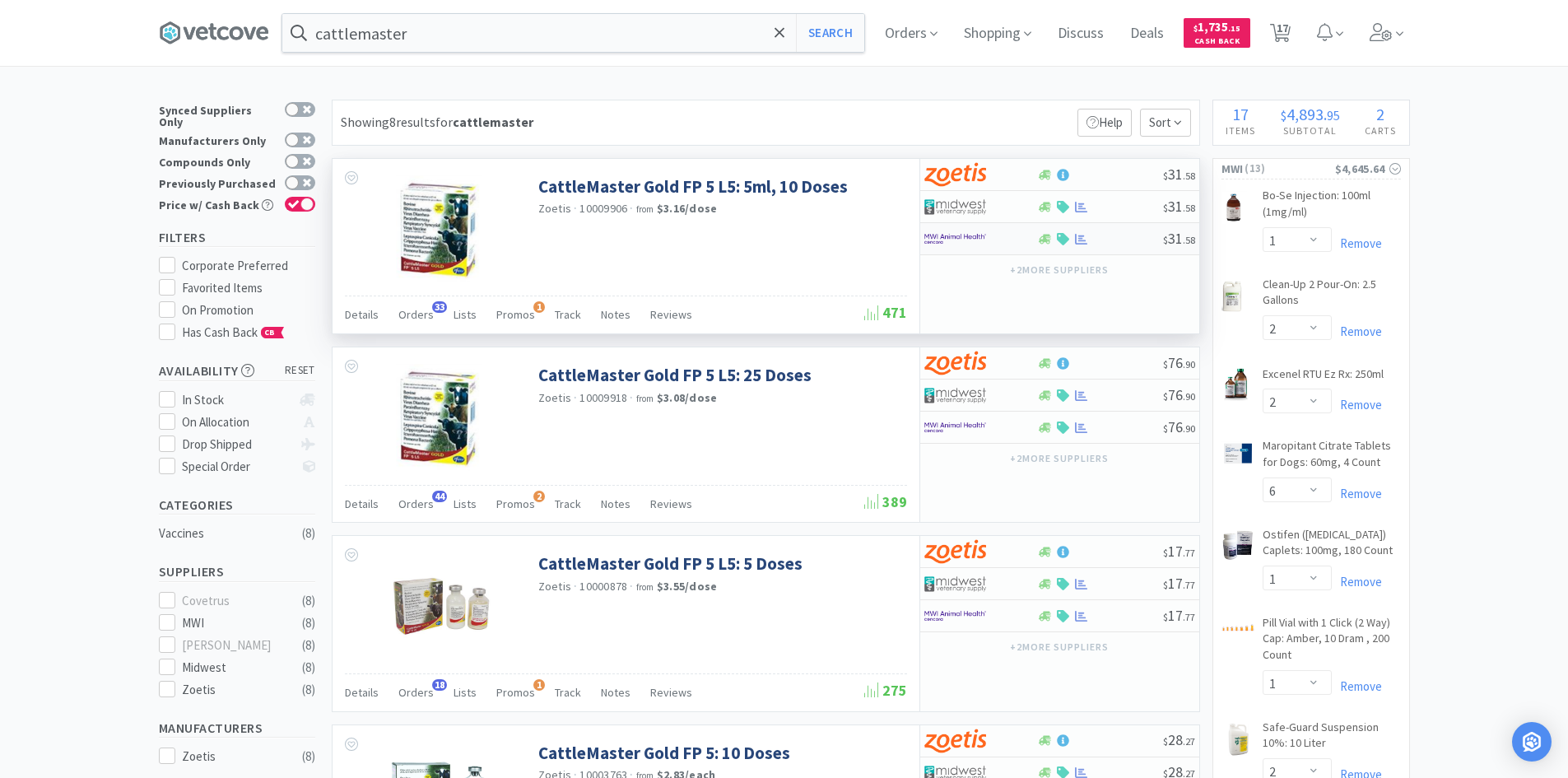
click at [1005, 238] on div at bounding box center [970, 239] width 91 height 28
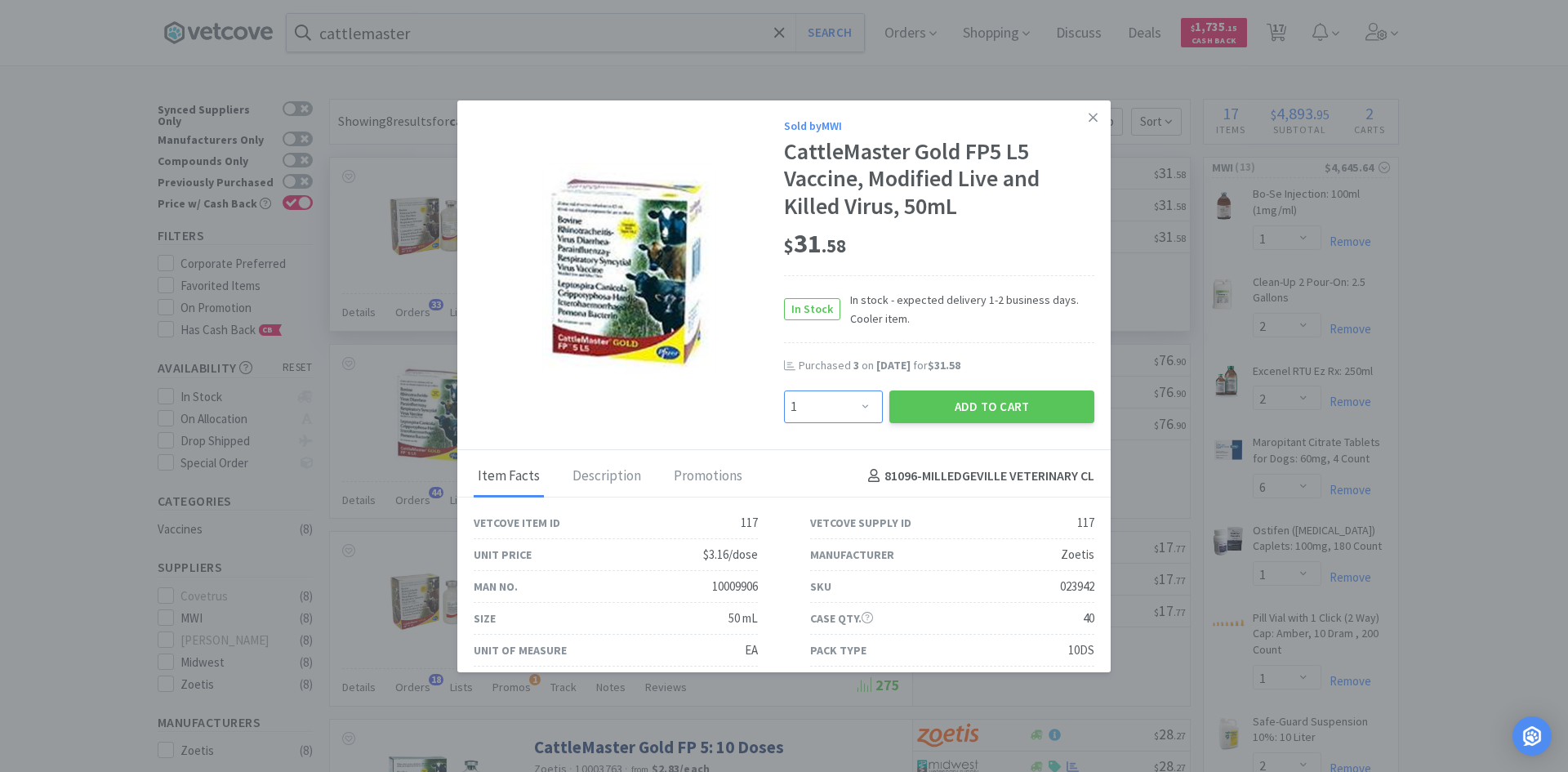
drag, startPoint x: 860, startPoint y: 404, endPoint x: 862, endPoint y: 393, distance: 11.2
click at [860, 404] on select "Enter Quantity 1 2 3 4 5 6 7 8 9 10 11 12 13 14 15 16 17 18 19 20 Enter Quantity" at bounding box center [833, 406] width 98 height 33
select select "2"
click at [784, 390] on select "Enter Quantity 1 2 3 4 5 6 7 8 9 10 11 12 13 14 15 16 17 18 19 20 Enter Quantity" at bounding box center [833, 406] width 98 height 33
click at [966, 399] on button "Add to Cart" at bounding box center [992, 406] width 205 height 33
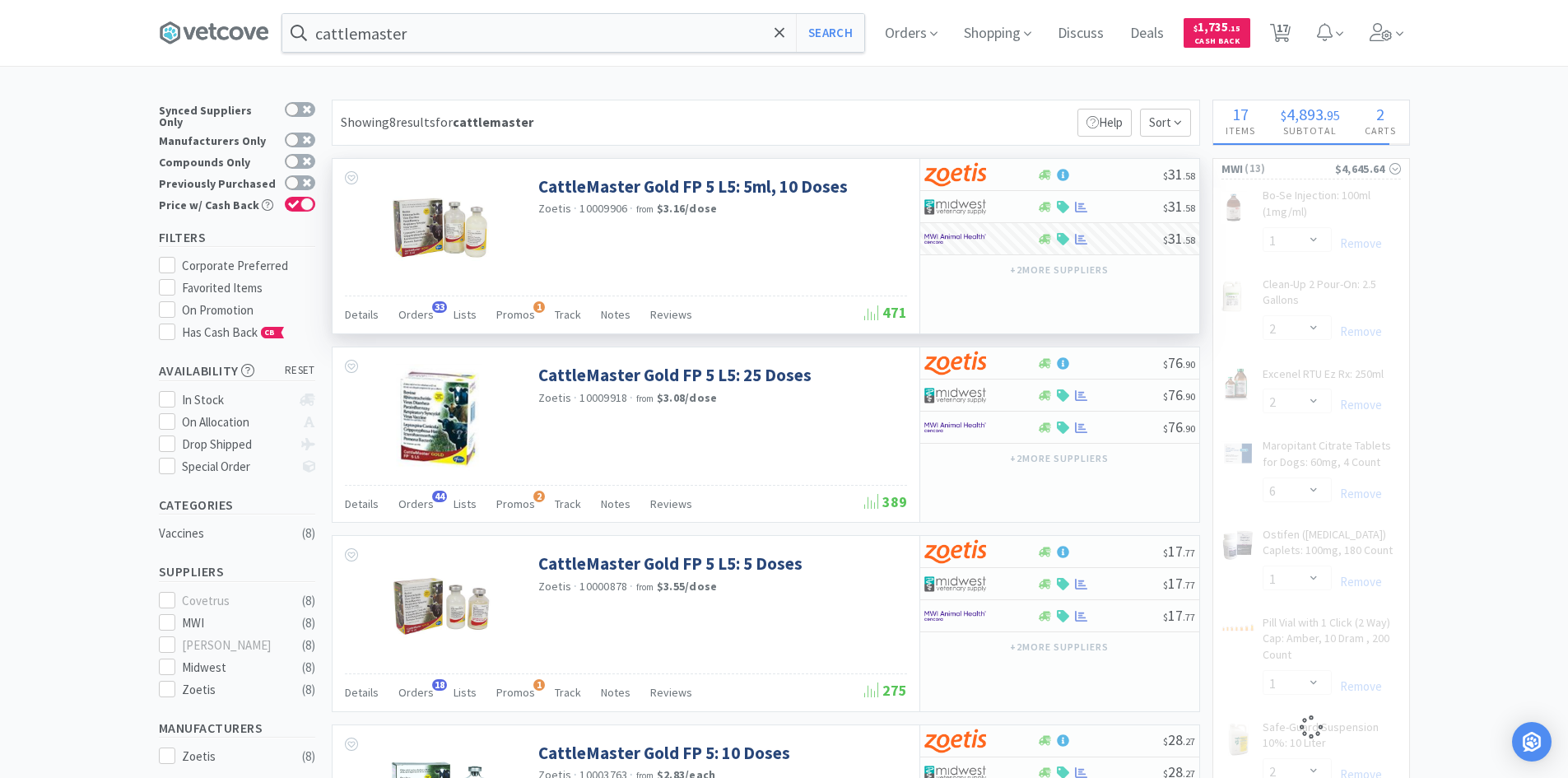
select select "2"
select select "6"
select select "1"
select select "2"
select select "1"
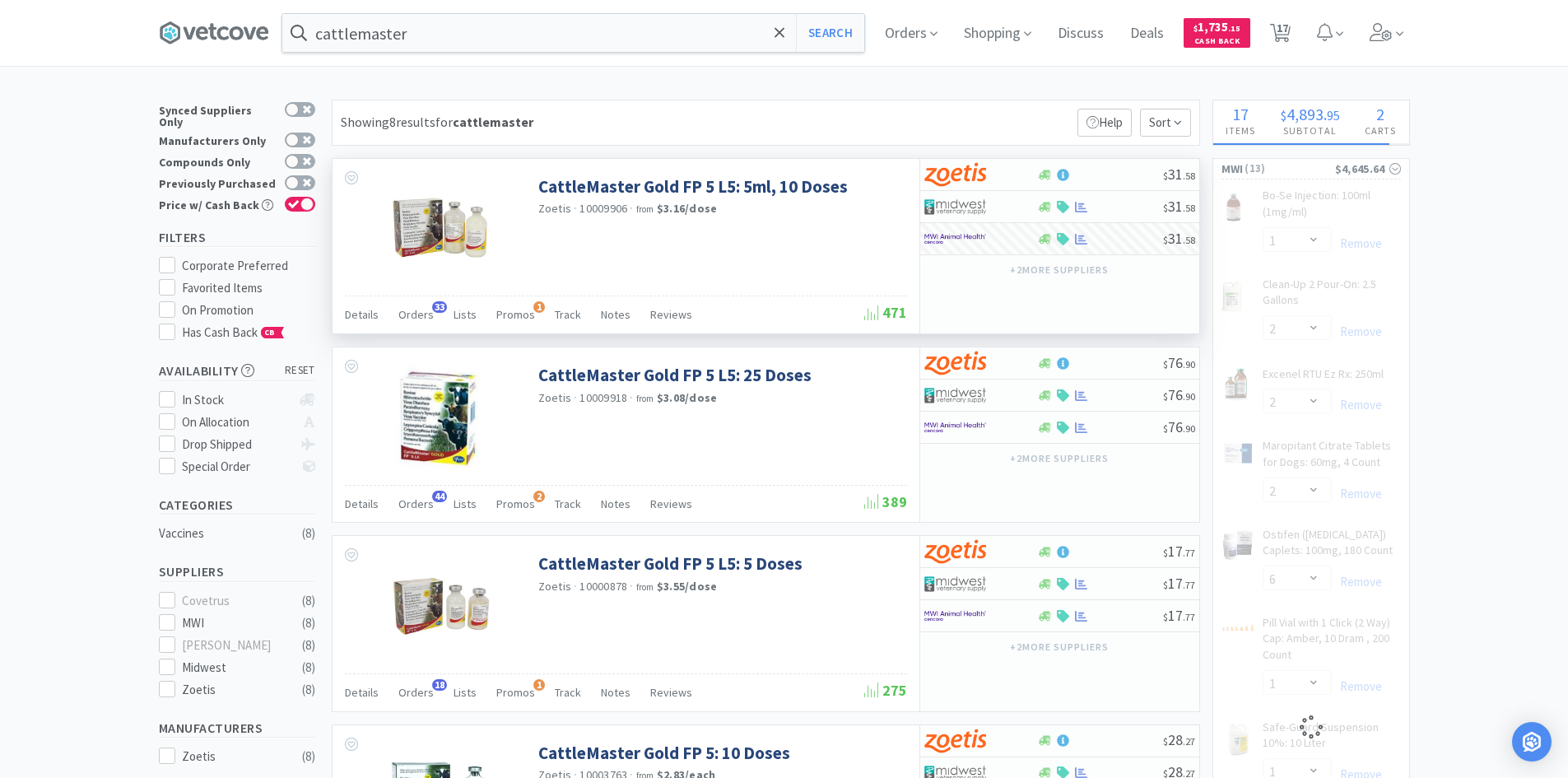
select select "6"
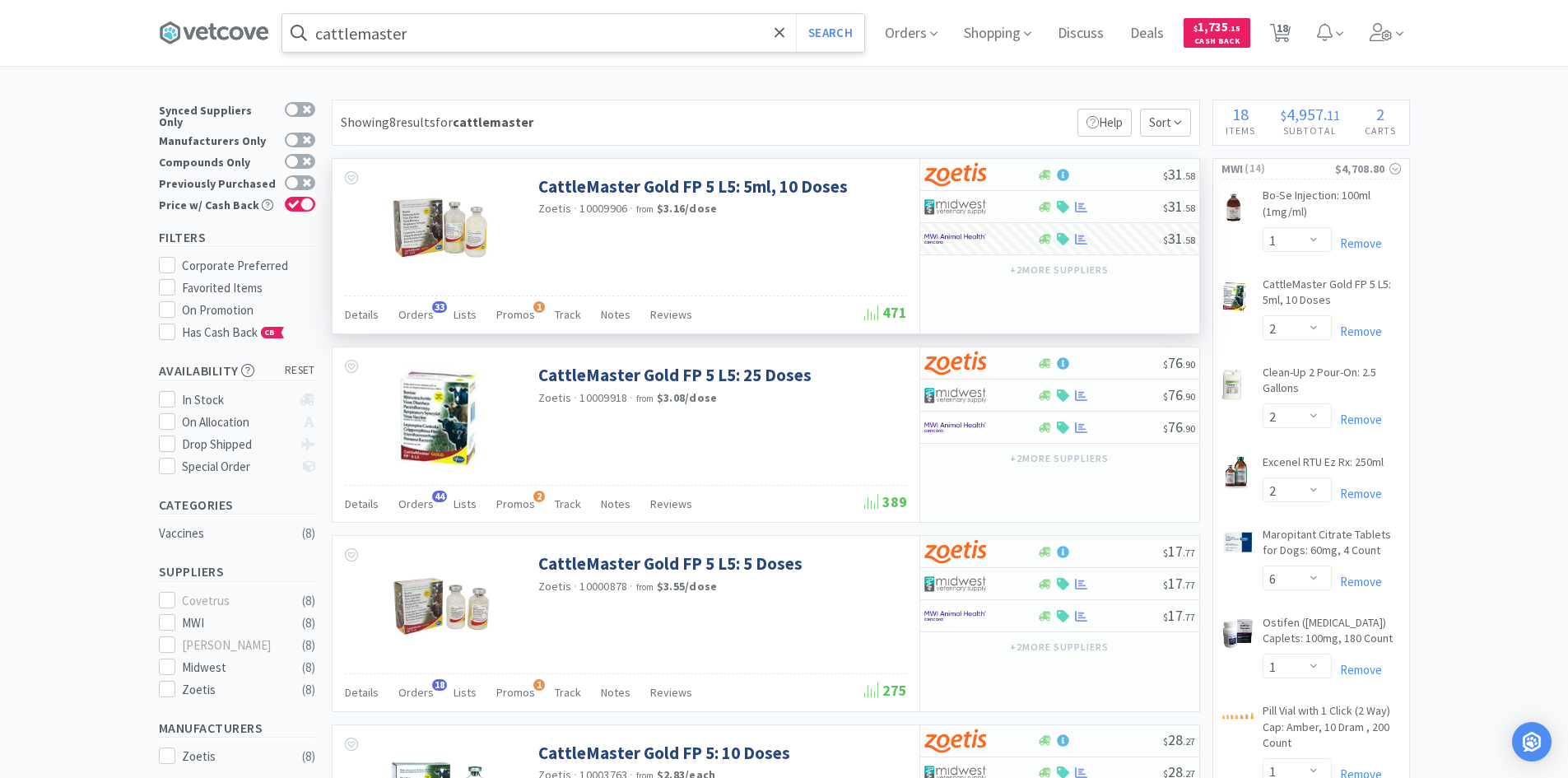
click at [498, 44] on input "cattlemaster" at bounding box center [573, 32] width 582 height 38
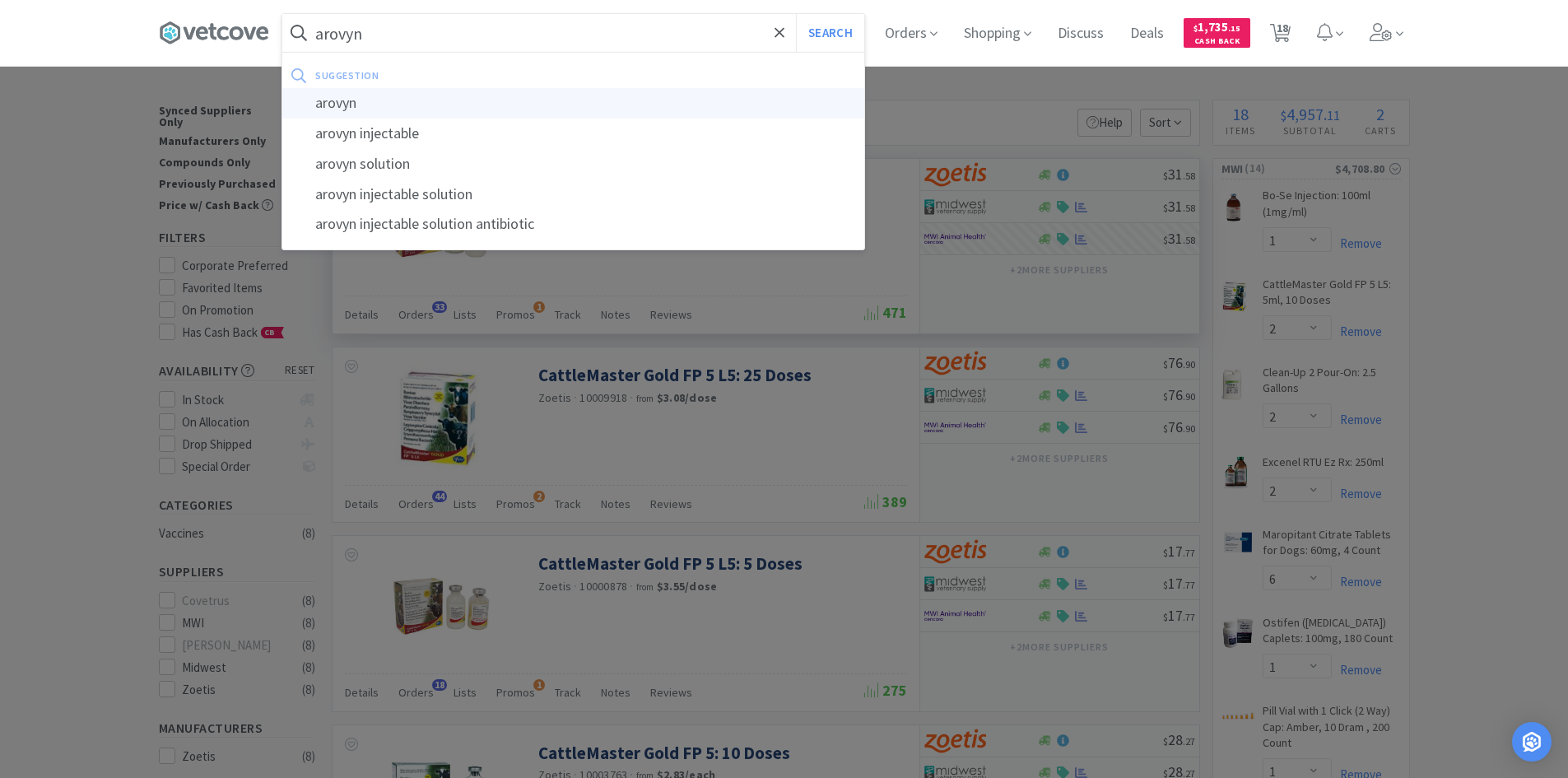
type input "arovyn"
click at [367, 96] on div "arovyn" at bounding box center [573, 103] width 582 height 31
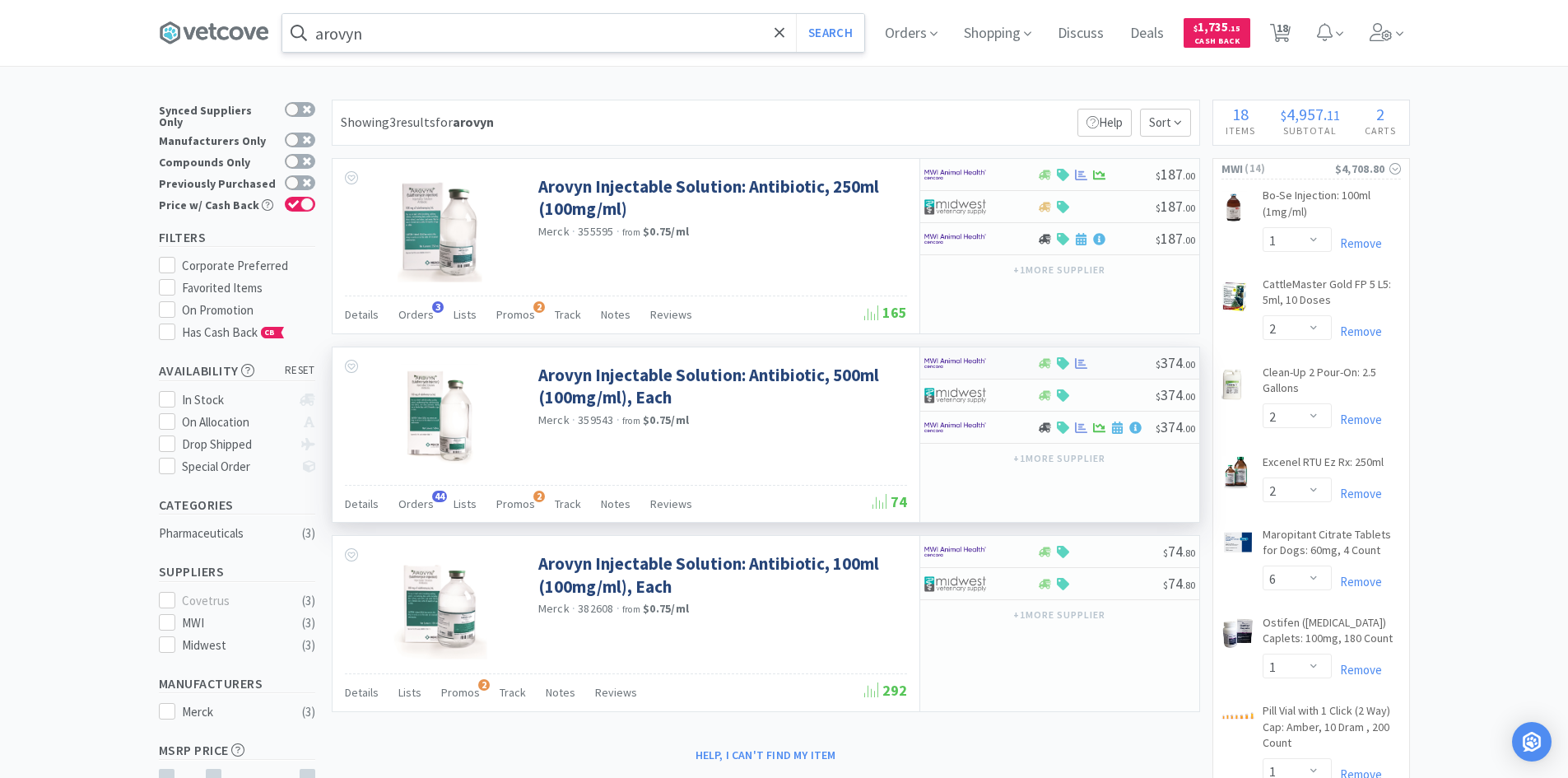
click at [971, 368] on img at bounding box center [955, 362] width 62 height 25
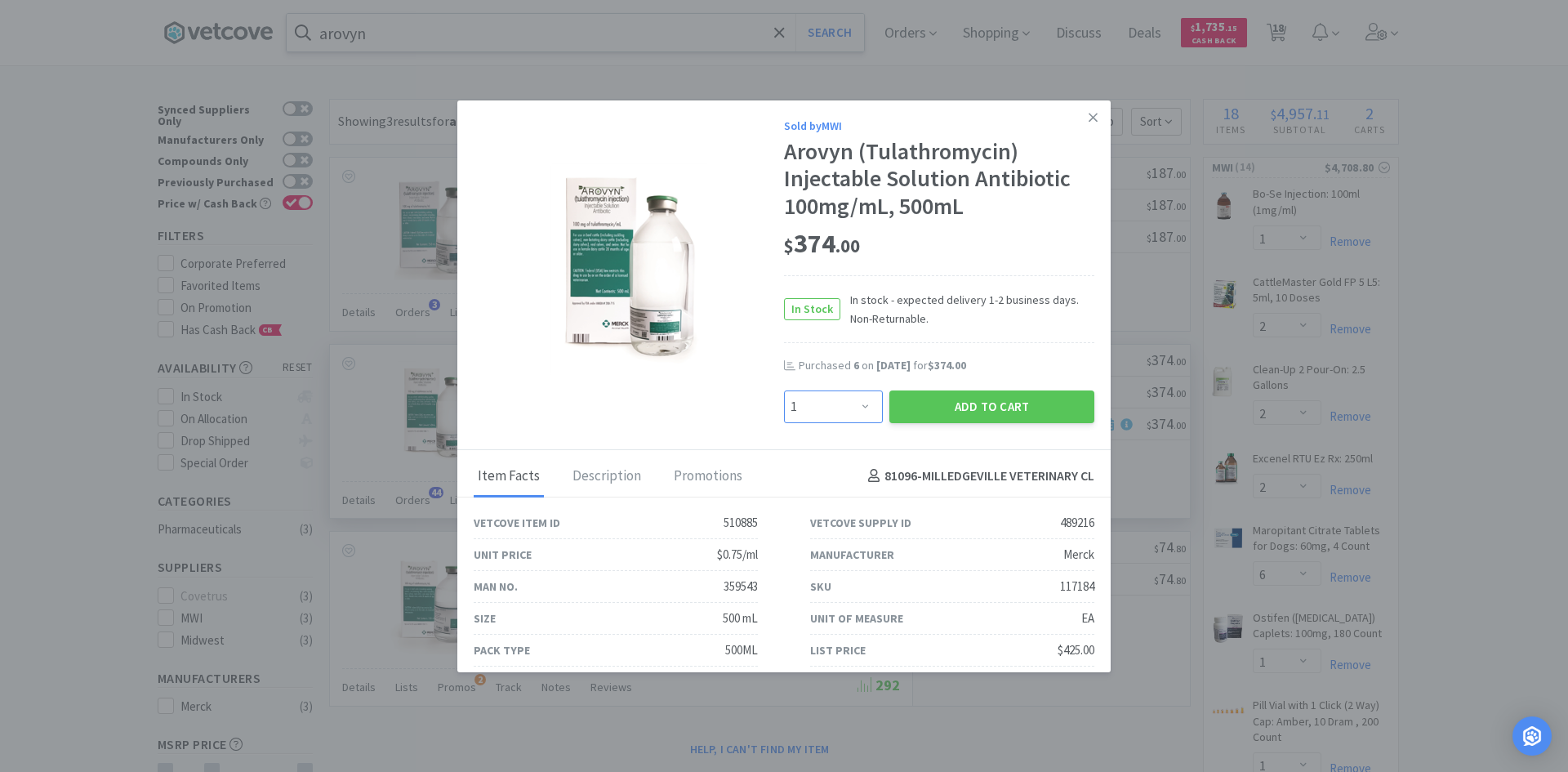
drag, startPoint x: 858, startPoint y: 402, endPoint x: 858, endPoint y: 392, distance: 10.0
click at [858, 402] on select "Enter Quantity 1 2 3 4 5 6 7 8 9 10 11 12 13 14 15 16 17 18 19 20 Enter Quantity" at bounding box center [833, 406] width 98 height 33
select select "8"
click at [784, 390] on select "Enter Quantity 1 2 3 4 5 6 7 8 9 10 11 12 13 14 15 16 17 18 19 20 Enter Quantity" at bounding box center [833, 406] width 98 height 33
click at [982, 411] on button "Add to Cart" at bounding box center [992, 406] width 205 height 33
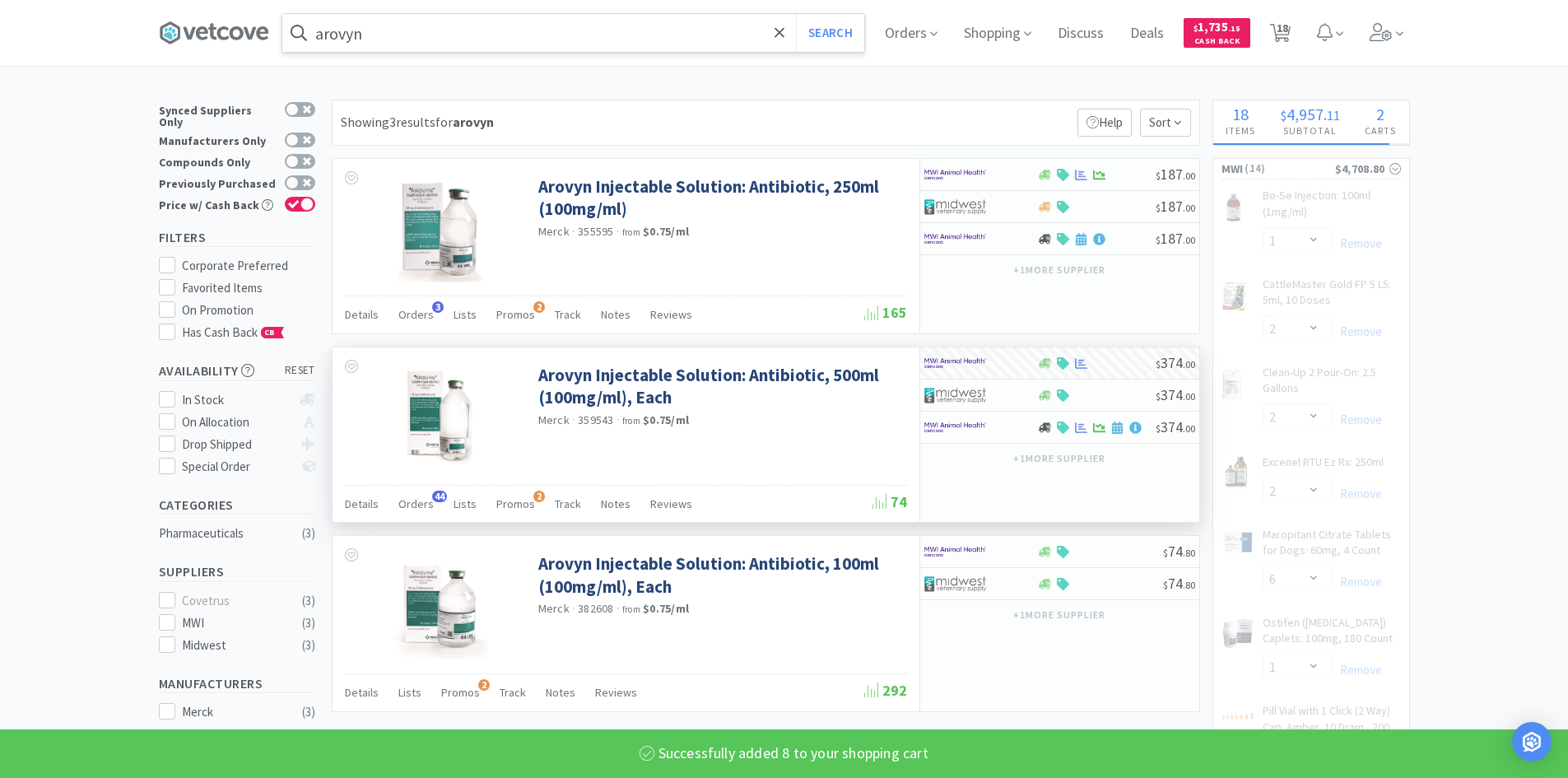
select select "8"
select select "1"
select select "2"
select select "6"
select select "1"
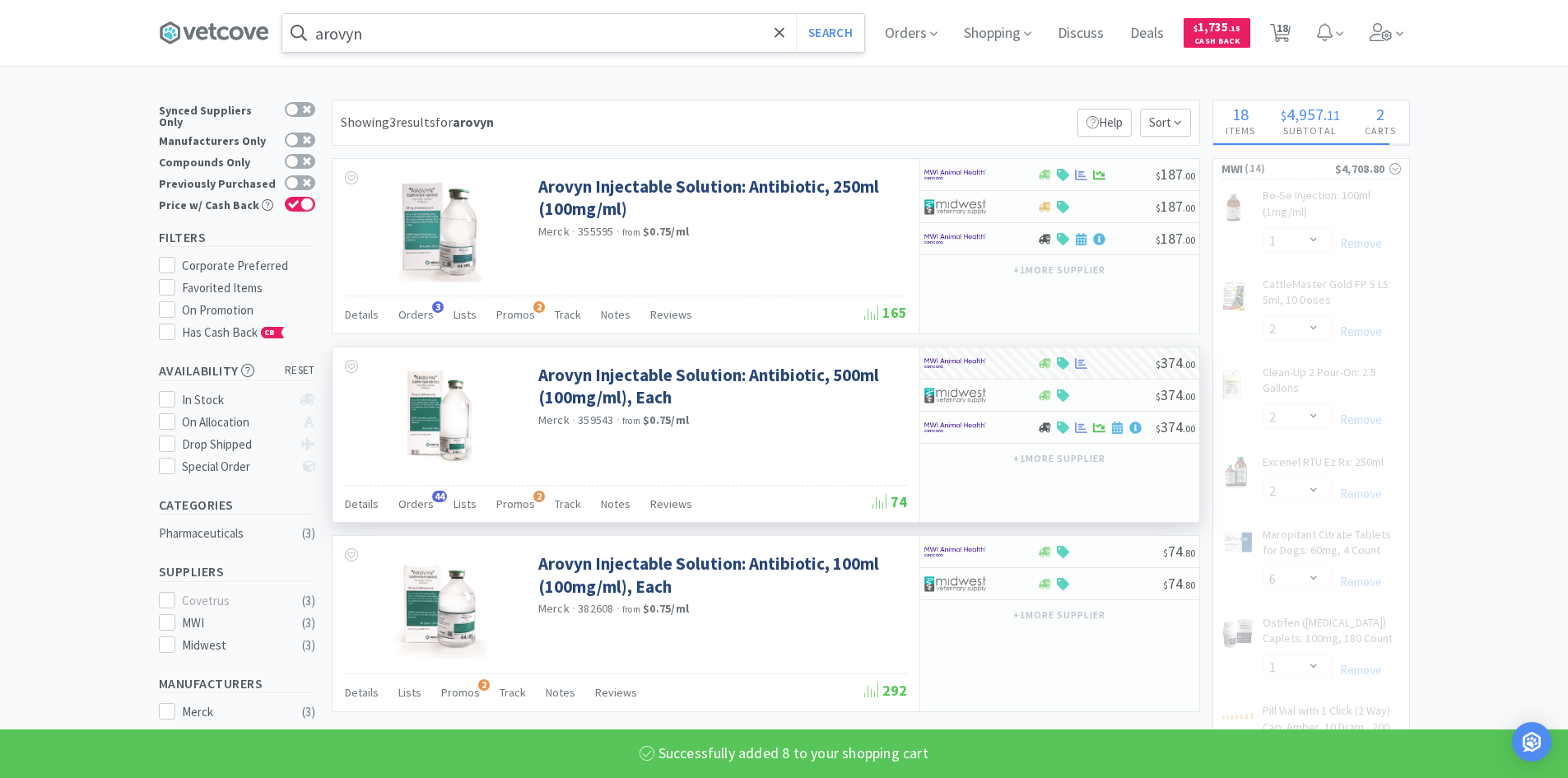
select select "2"
select select "1"
select select "6"
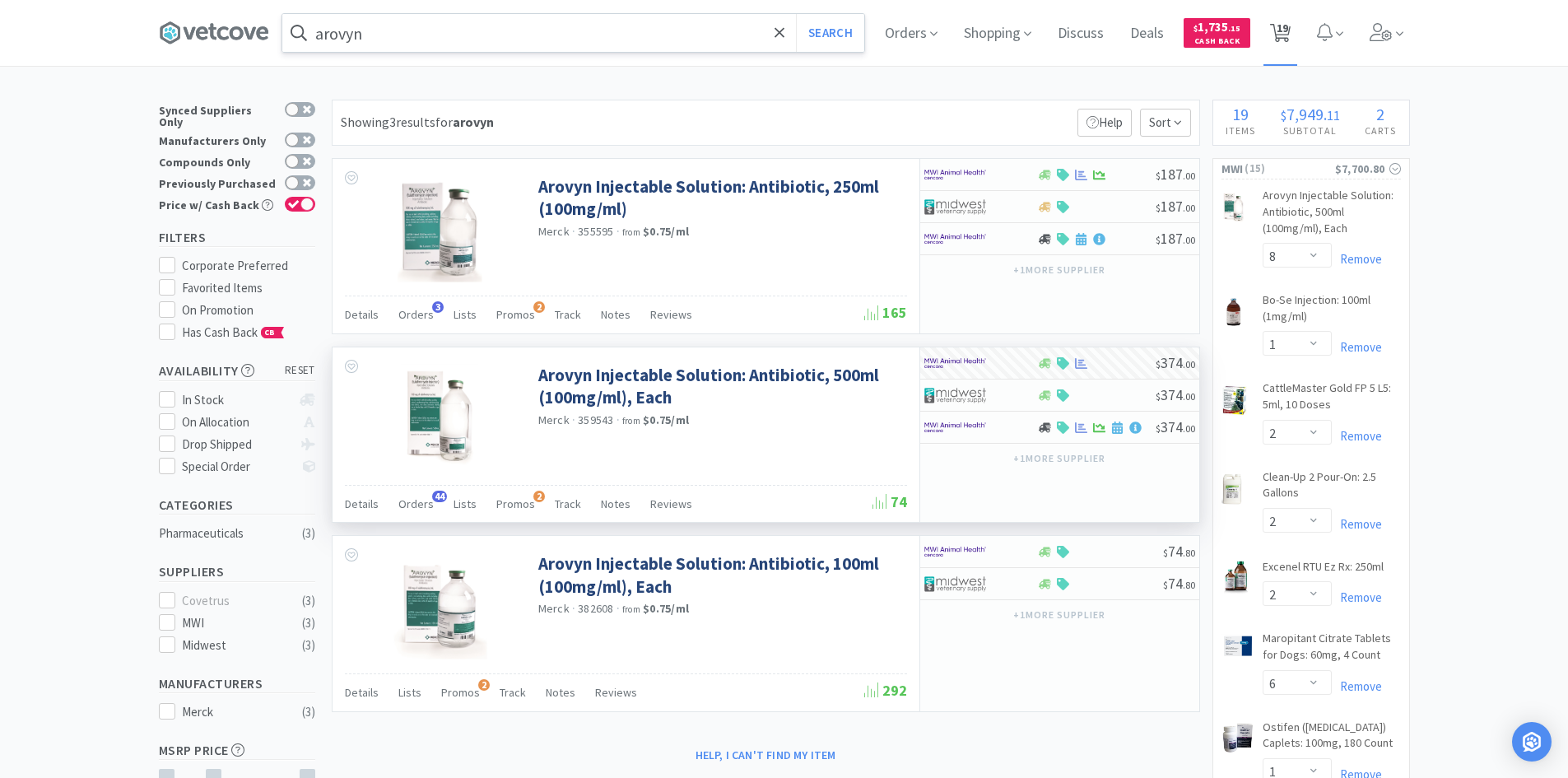
click at [1286, 43] on span "19" at bounding box center [1282, 27] width 11 height 66
select select "8"
select select "1"
select select "2"
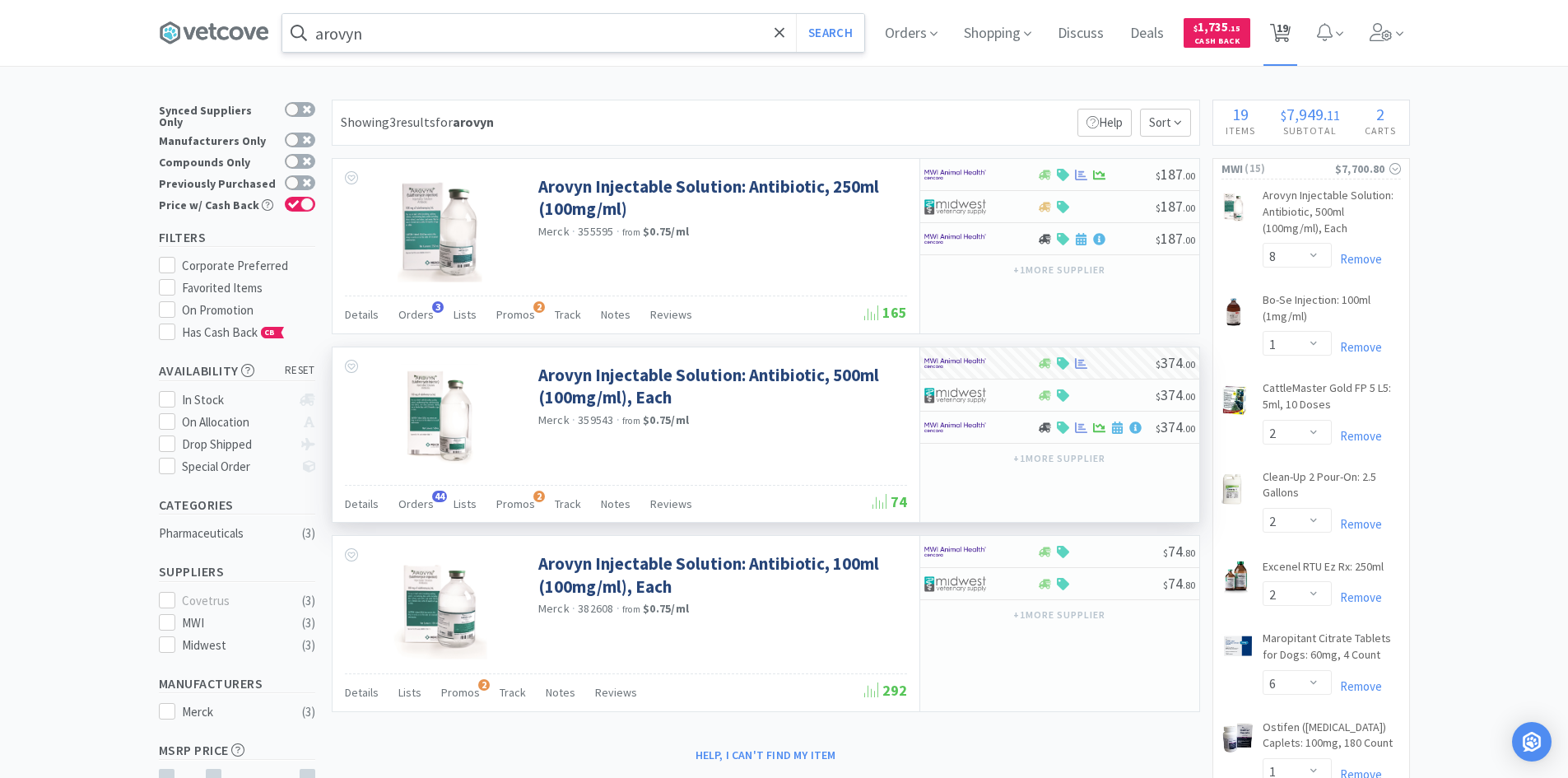
select select "2"
select select "6"
select select "1"
select select "2"
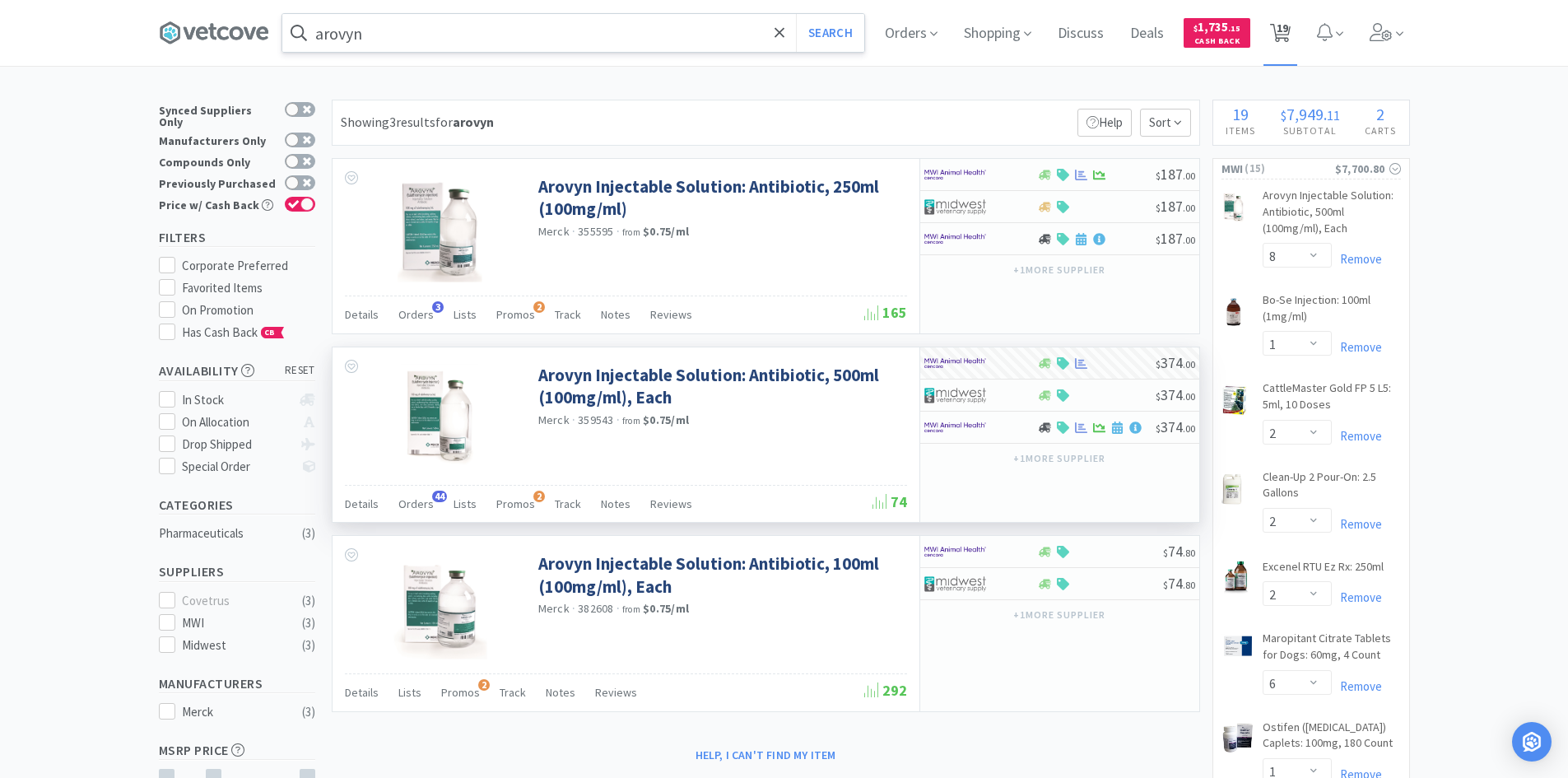
select select "2"
select select "1"
select select "6"
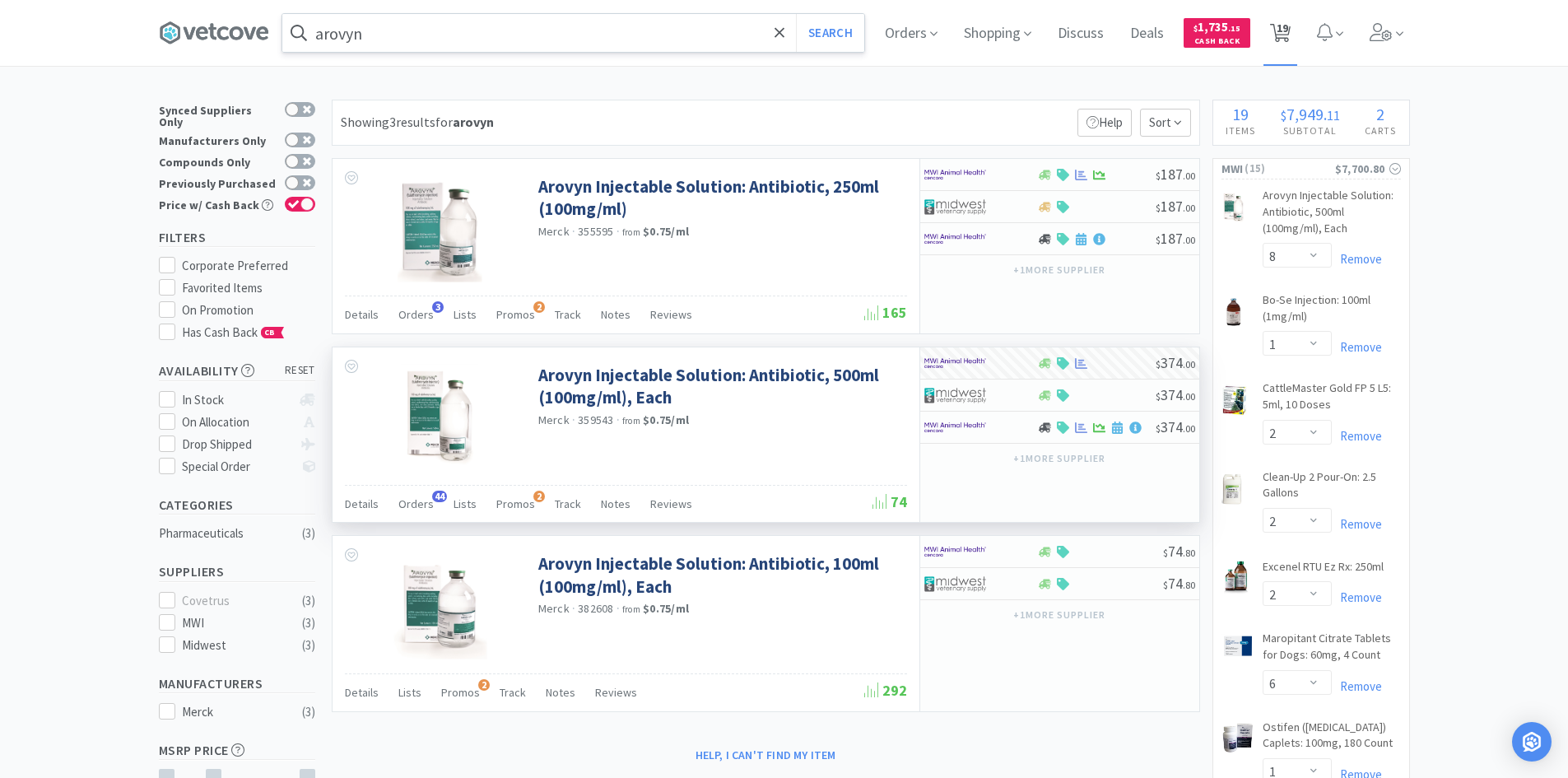
select select "2"
select select "1"
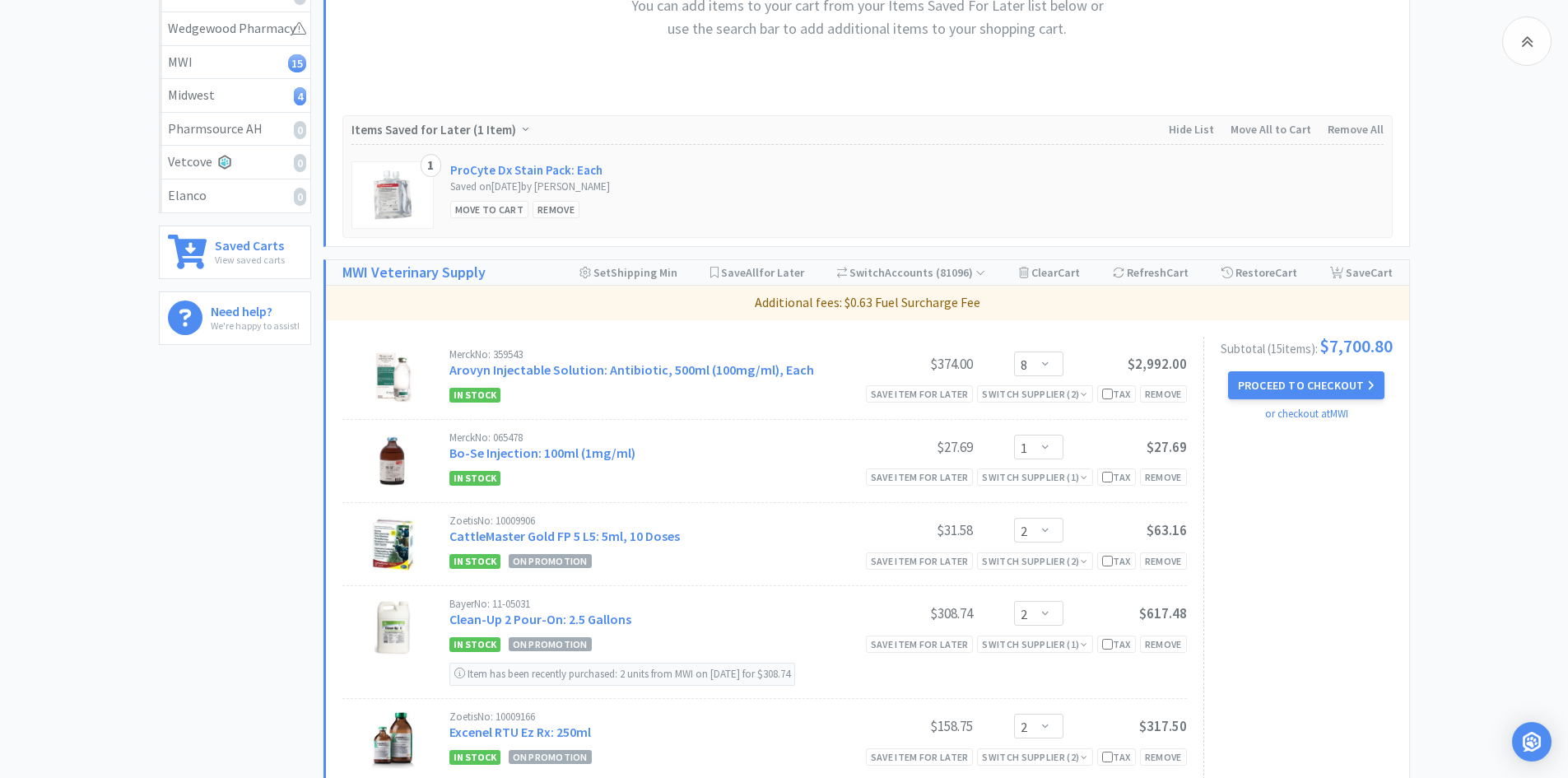
scroll to position [411, 0]
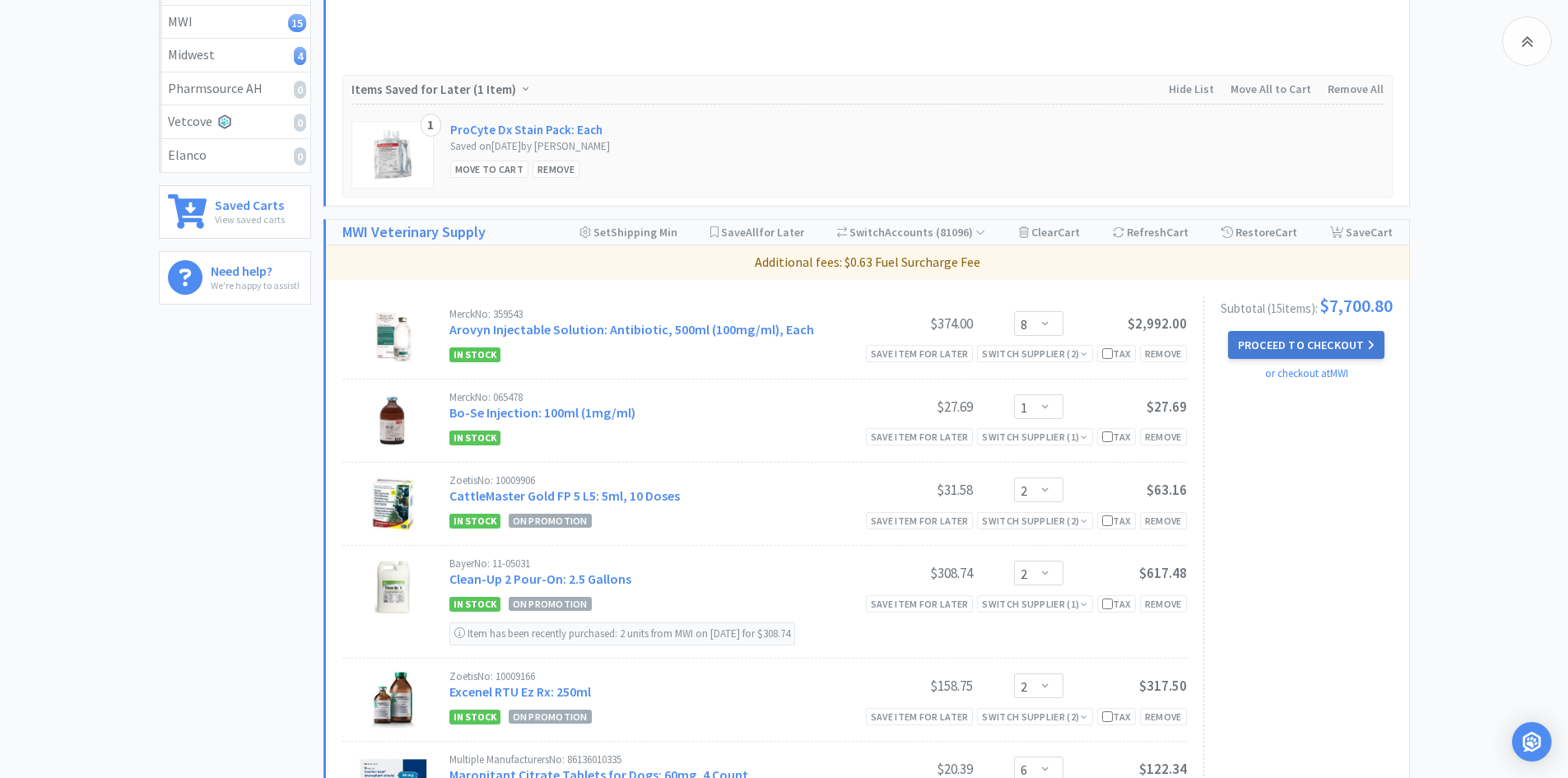
click at [1282, 355] on button "Proceed to Checkout" at bounding box center [1306, 345] width 156 height 28
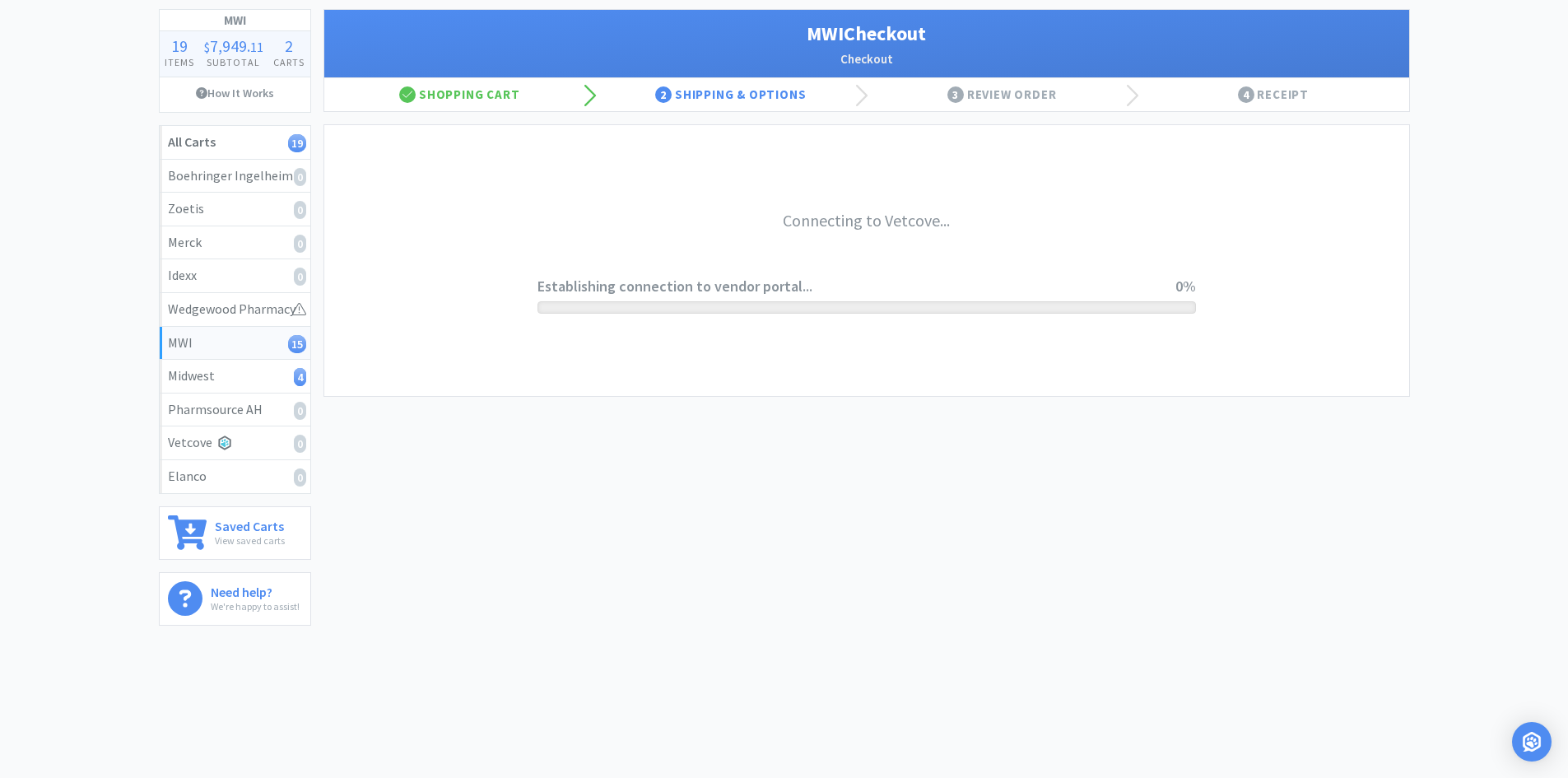
scroll to position [91, 0]
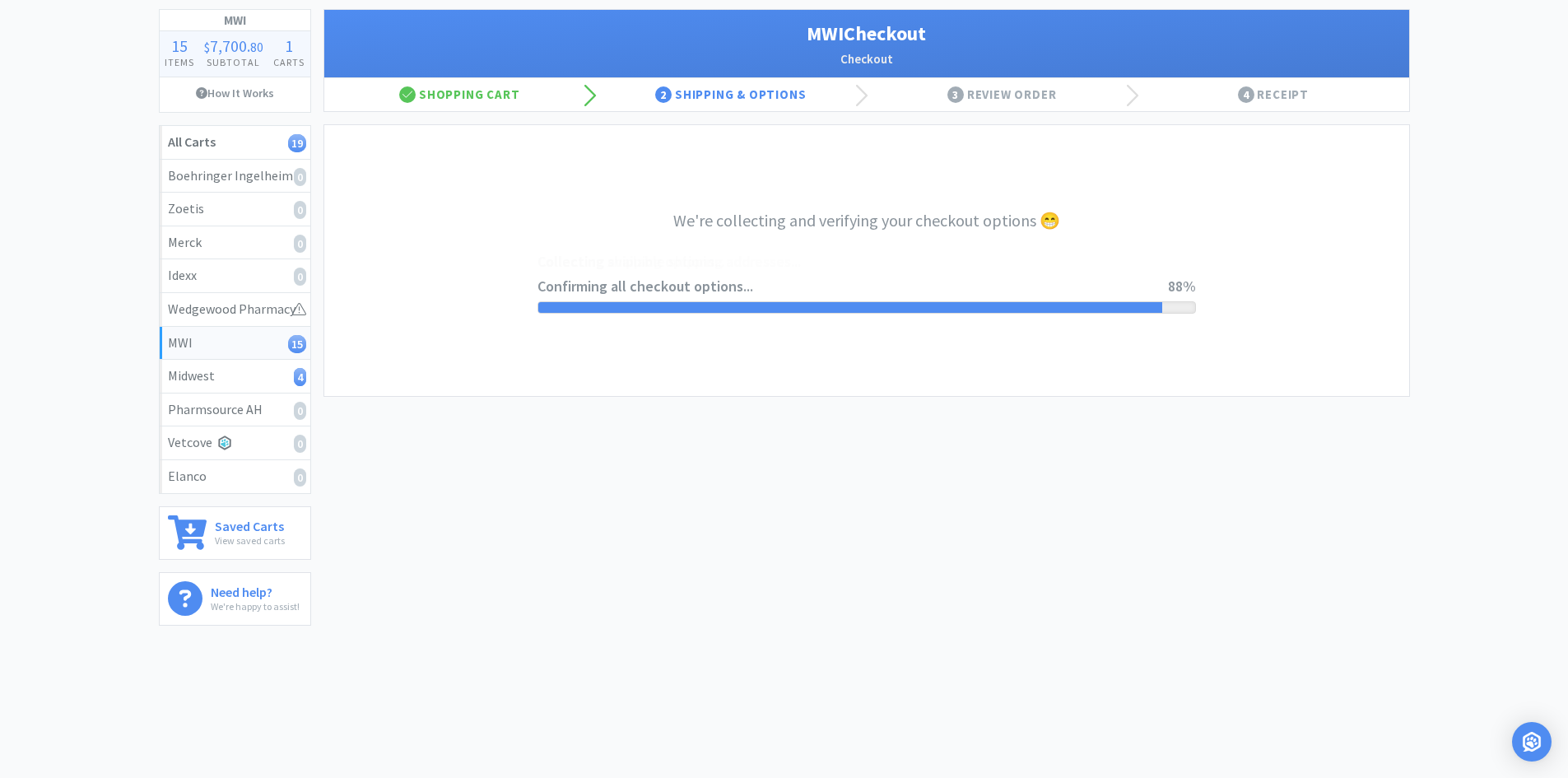
select select "STD_"
select select "FDX"
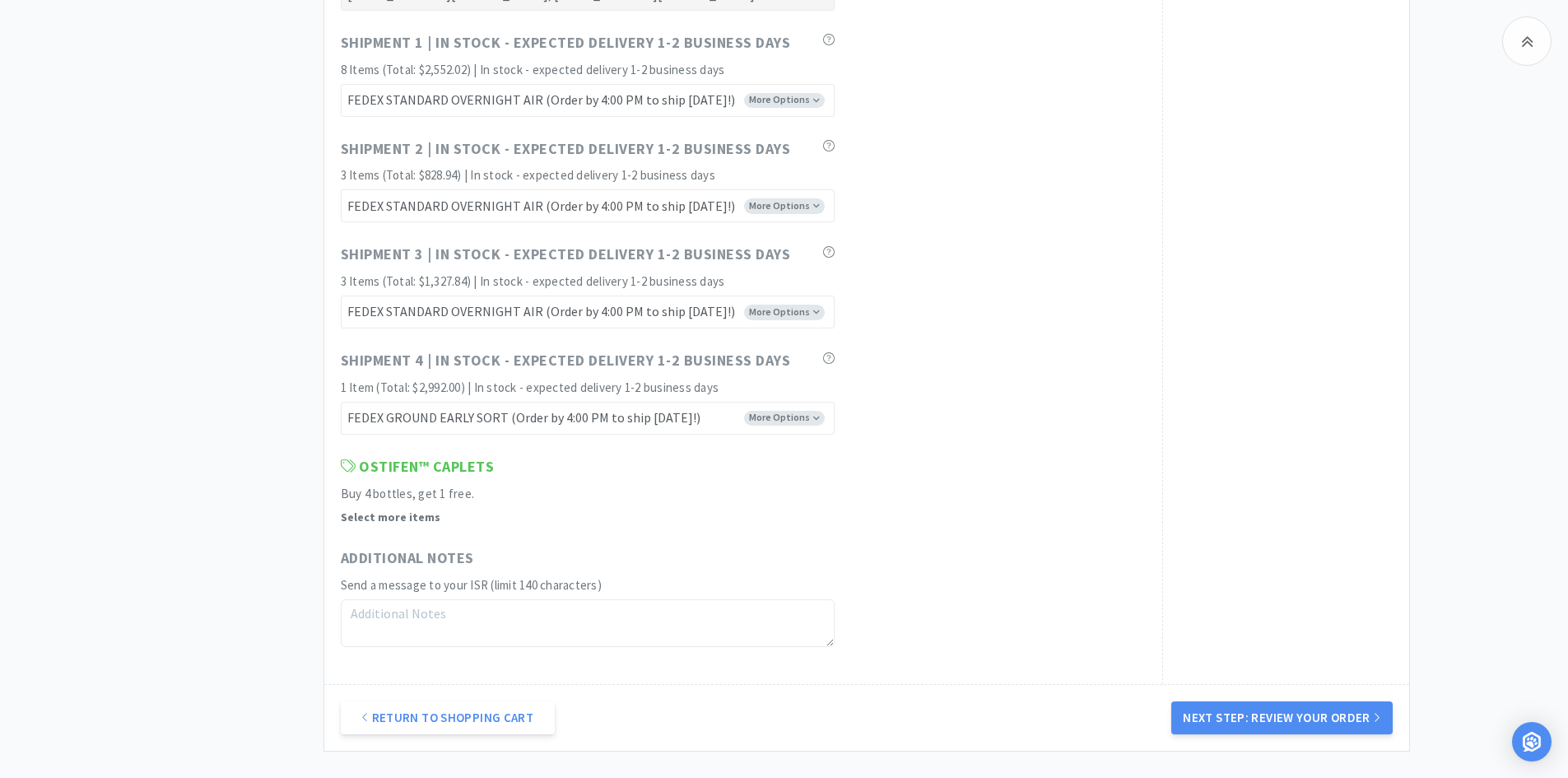
scroll to position [8477, 0]
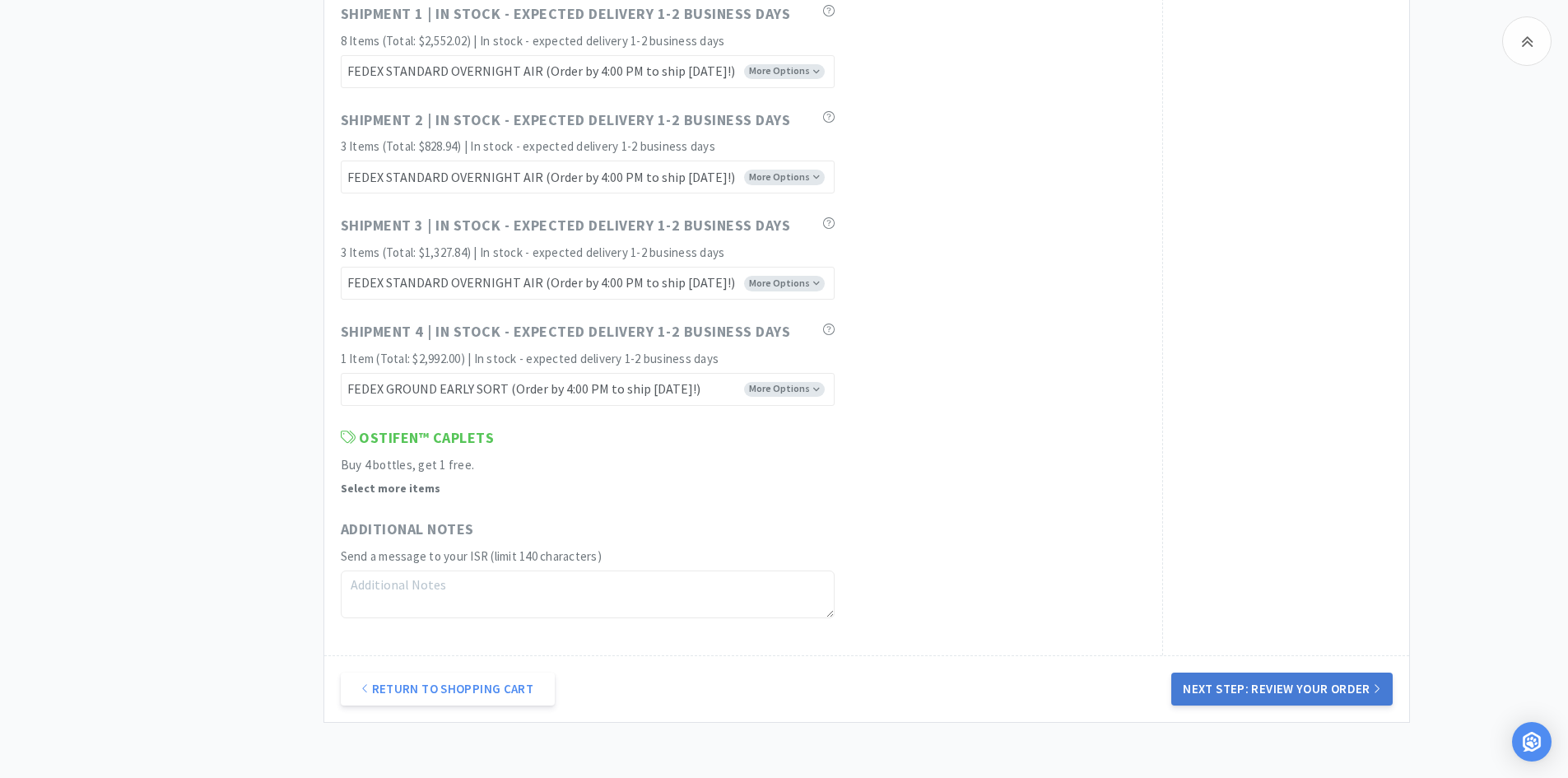
click at [1359, 695] on button "Next Step: Review Your Order" at bounding box center [1282, 688] width 221 height 33
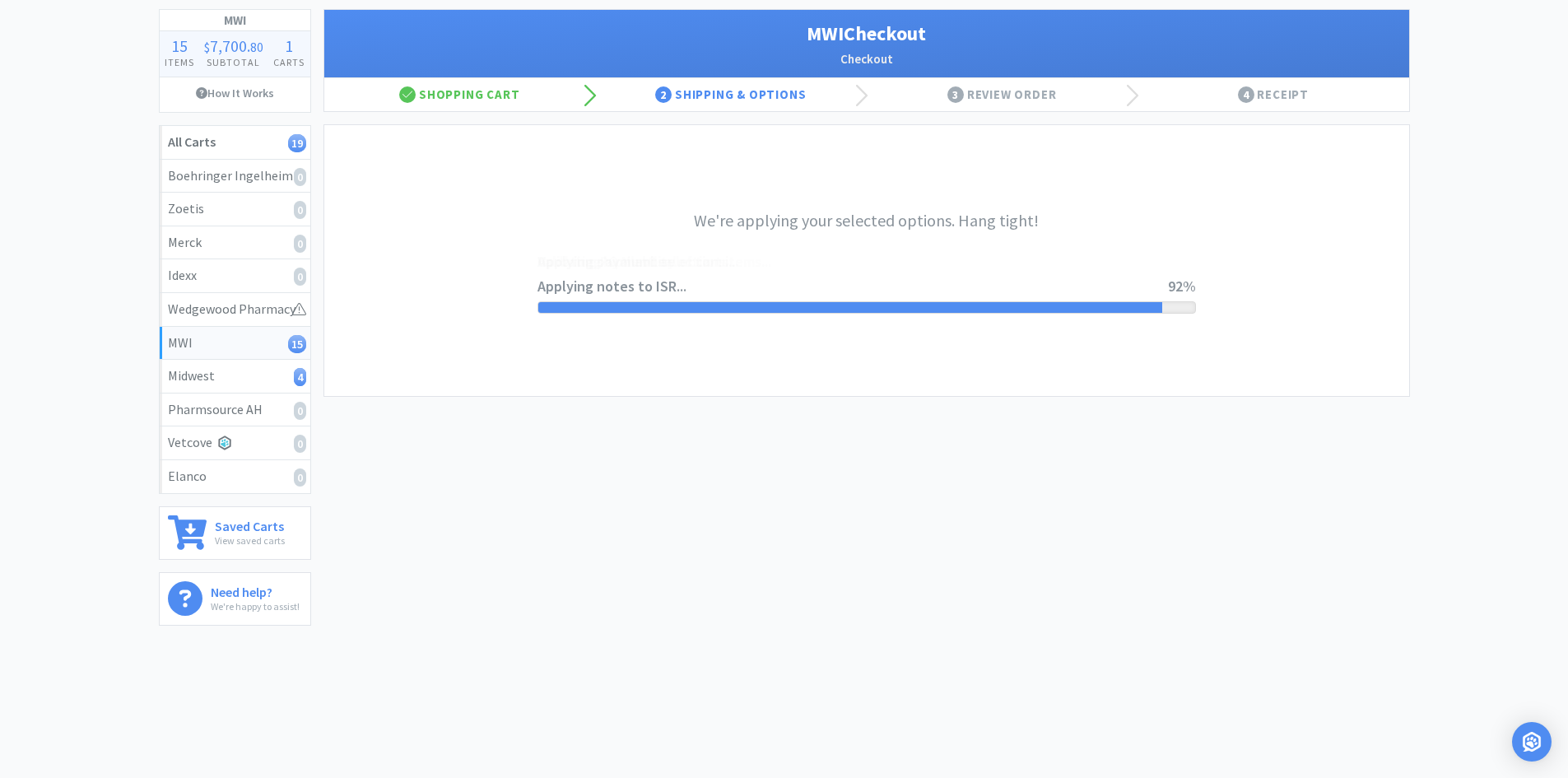
scroll to position [0, 0]
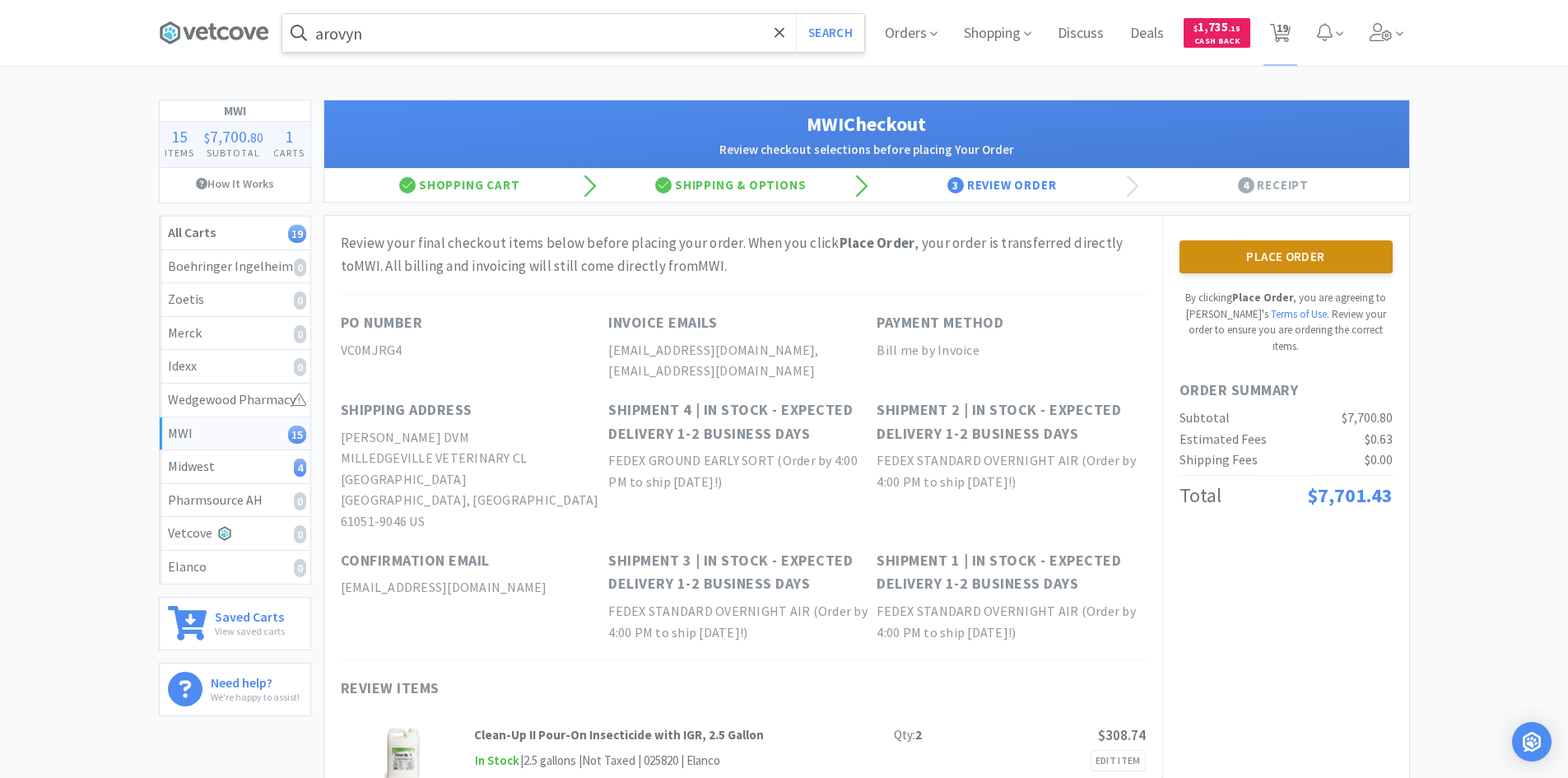
click at [1300, 256] on button "Place Order" at bounding box center [1285, 256] width 213 height 33
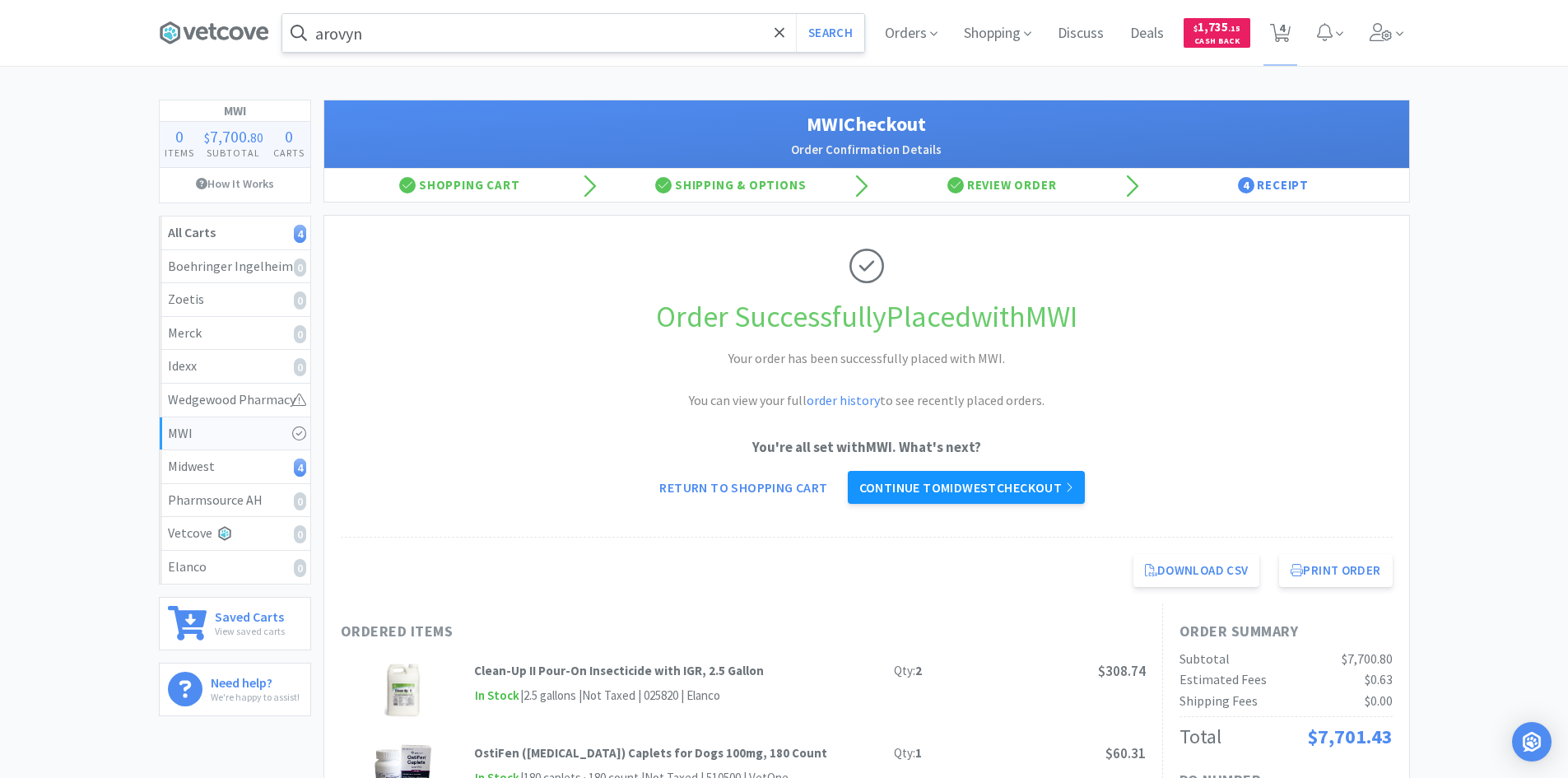
click at [1065, 481] on link "Continue to Midwest checkout" at bounding box center [965, 487] width 237 height 33
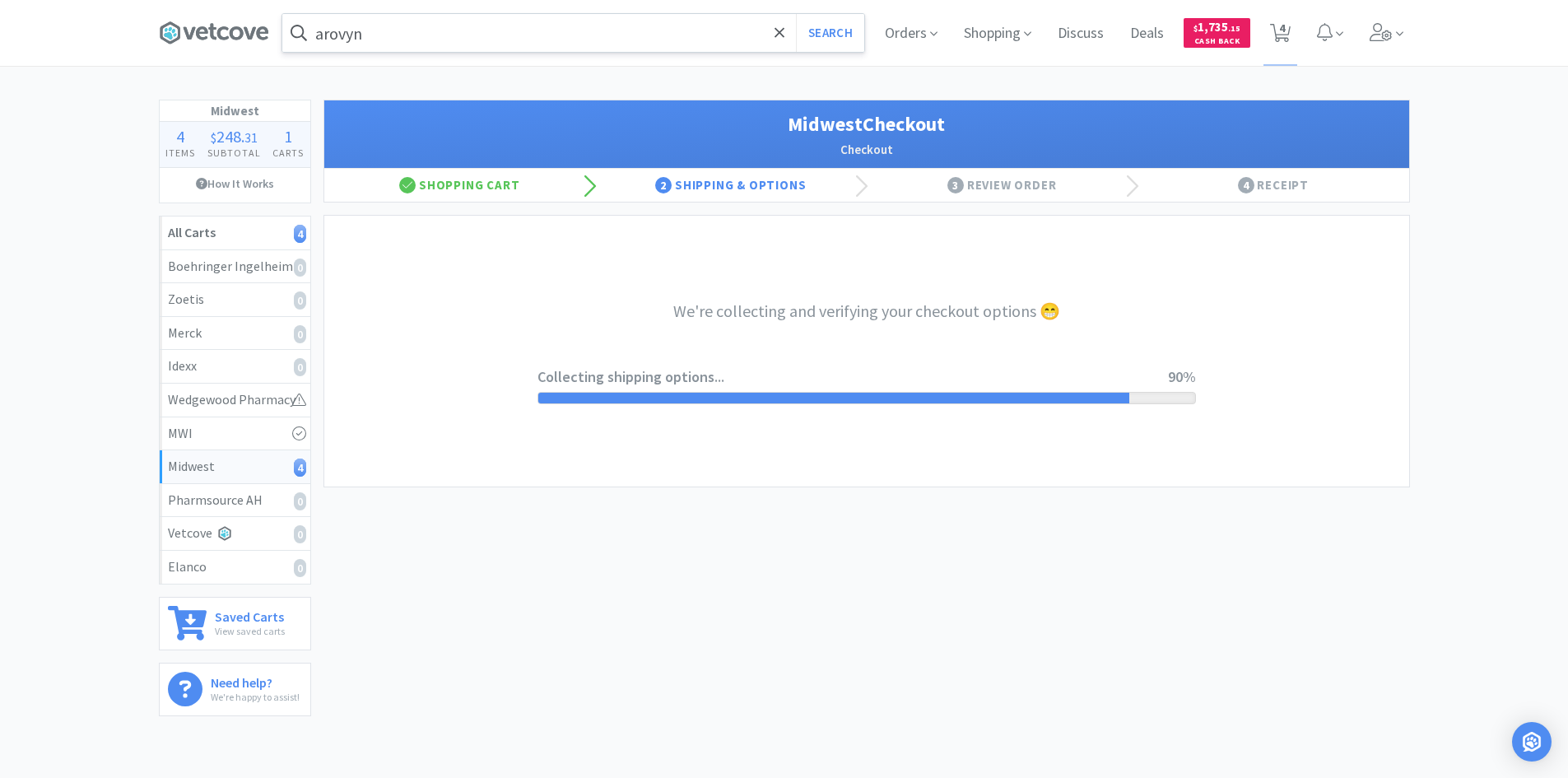
select select "3"
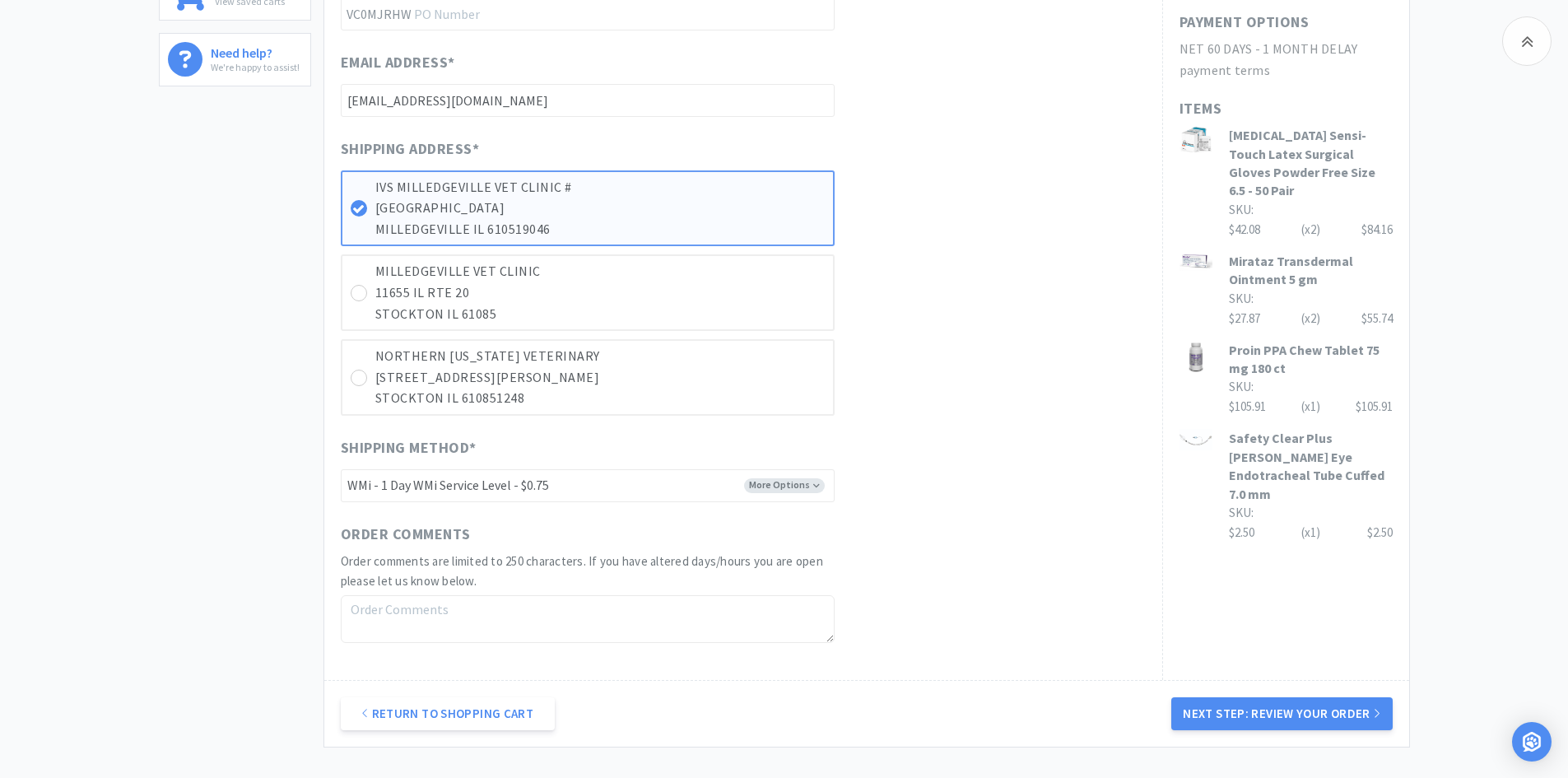
scroll to position [658, 0]
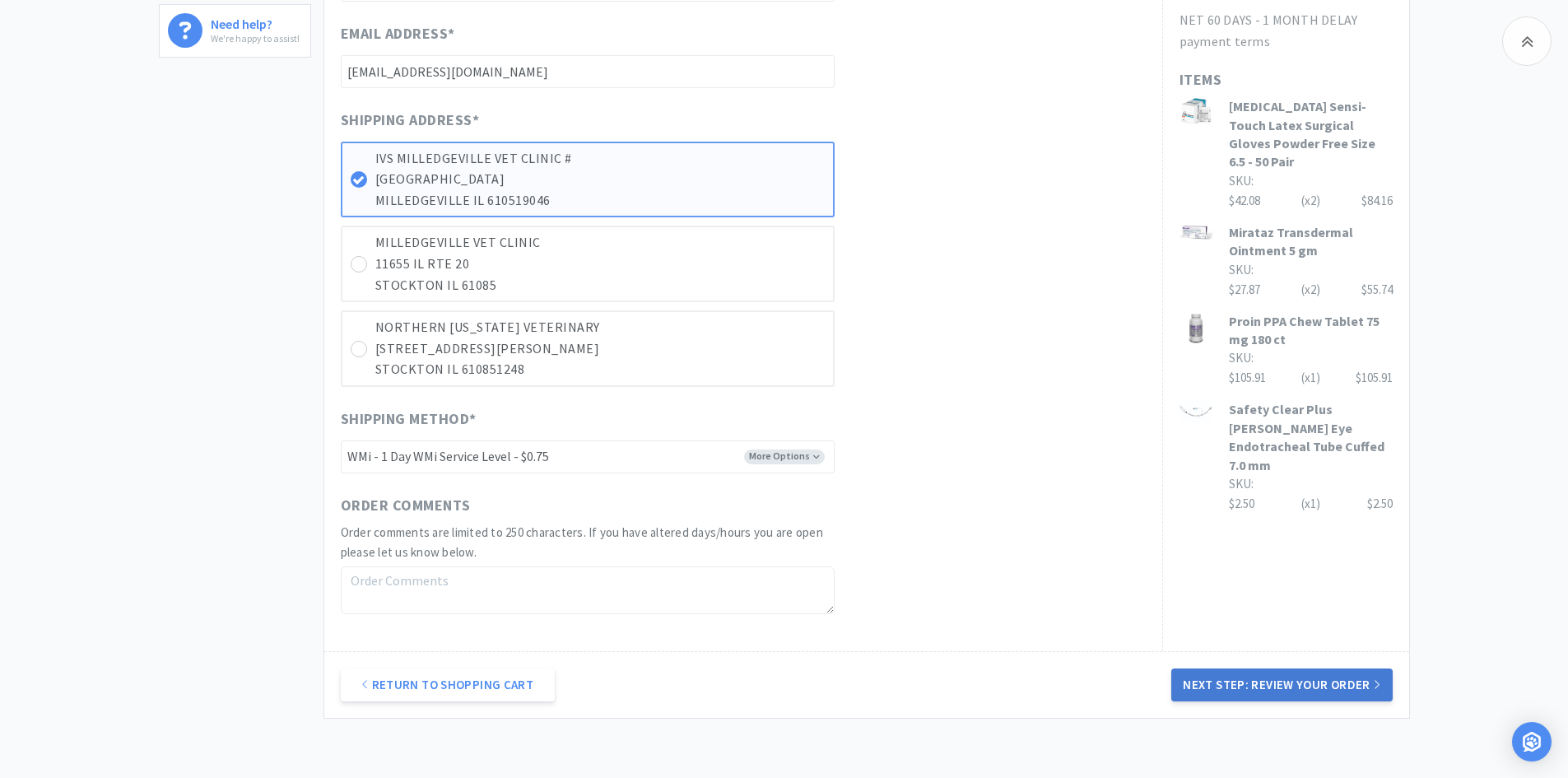
click at [1243, 689] on button "Next Step: Review Your Order" at bounding box center [1282, 685] width 221 height 33
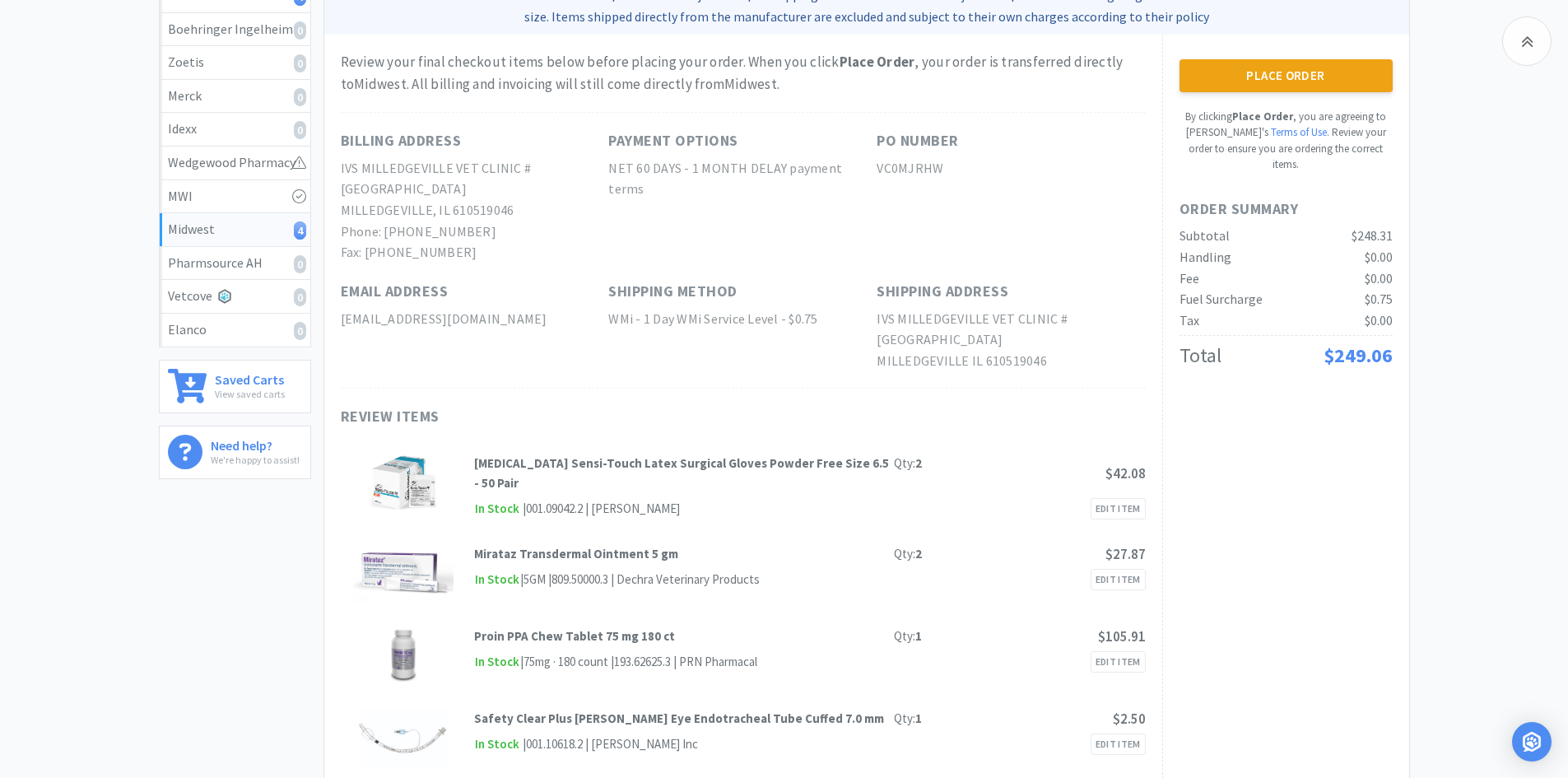
scroll to position [235, 0]
click at [1270, 70] on button "Place Order" at bounding box center [1285, 77] width 213 height 33
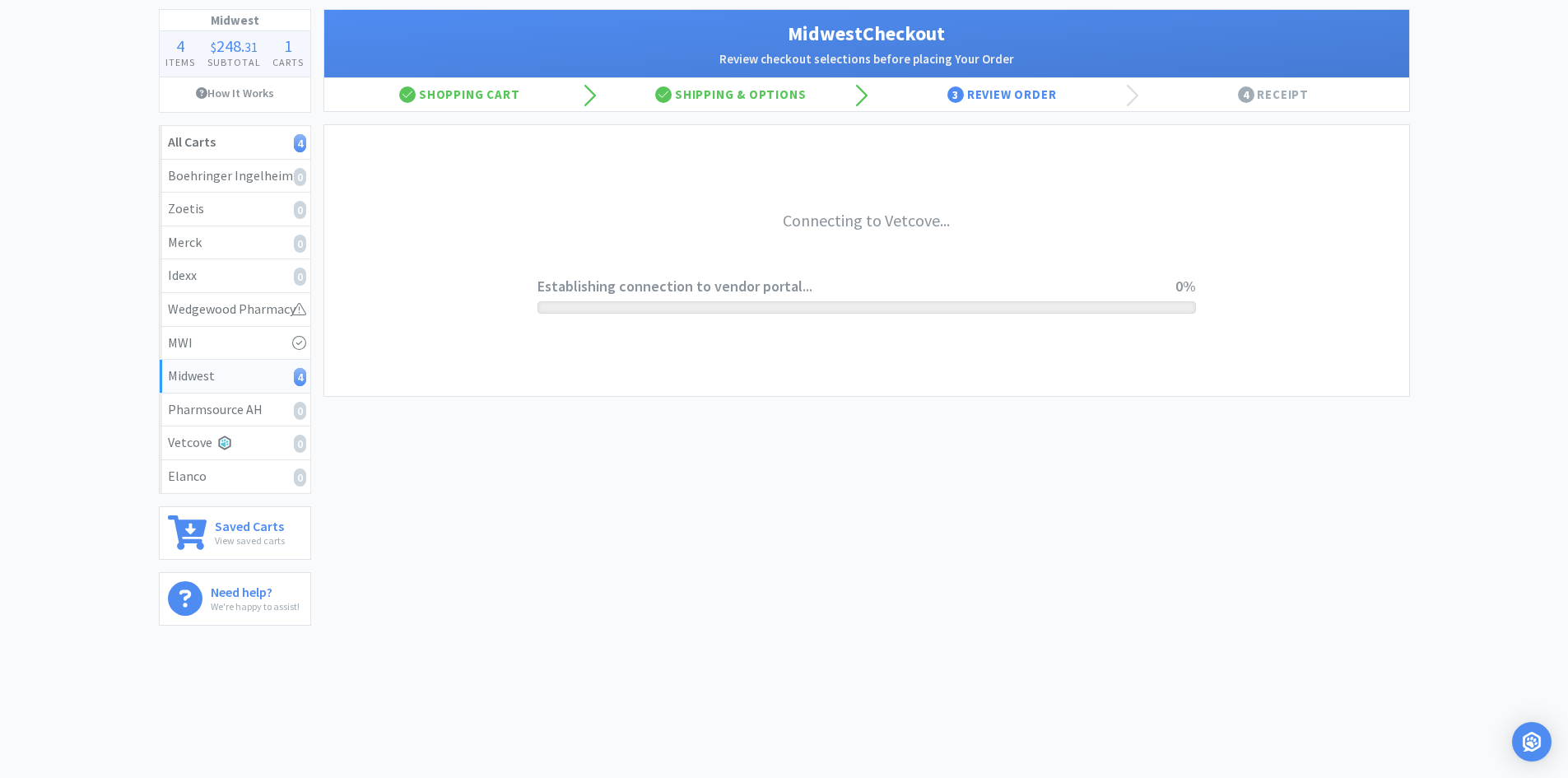
scroll to position [91, 0]
